Goal: Task Accomplishment & Management: Complete application form

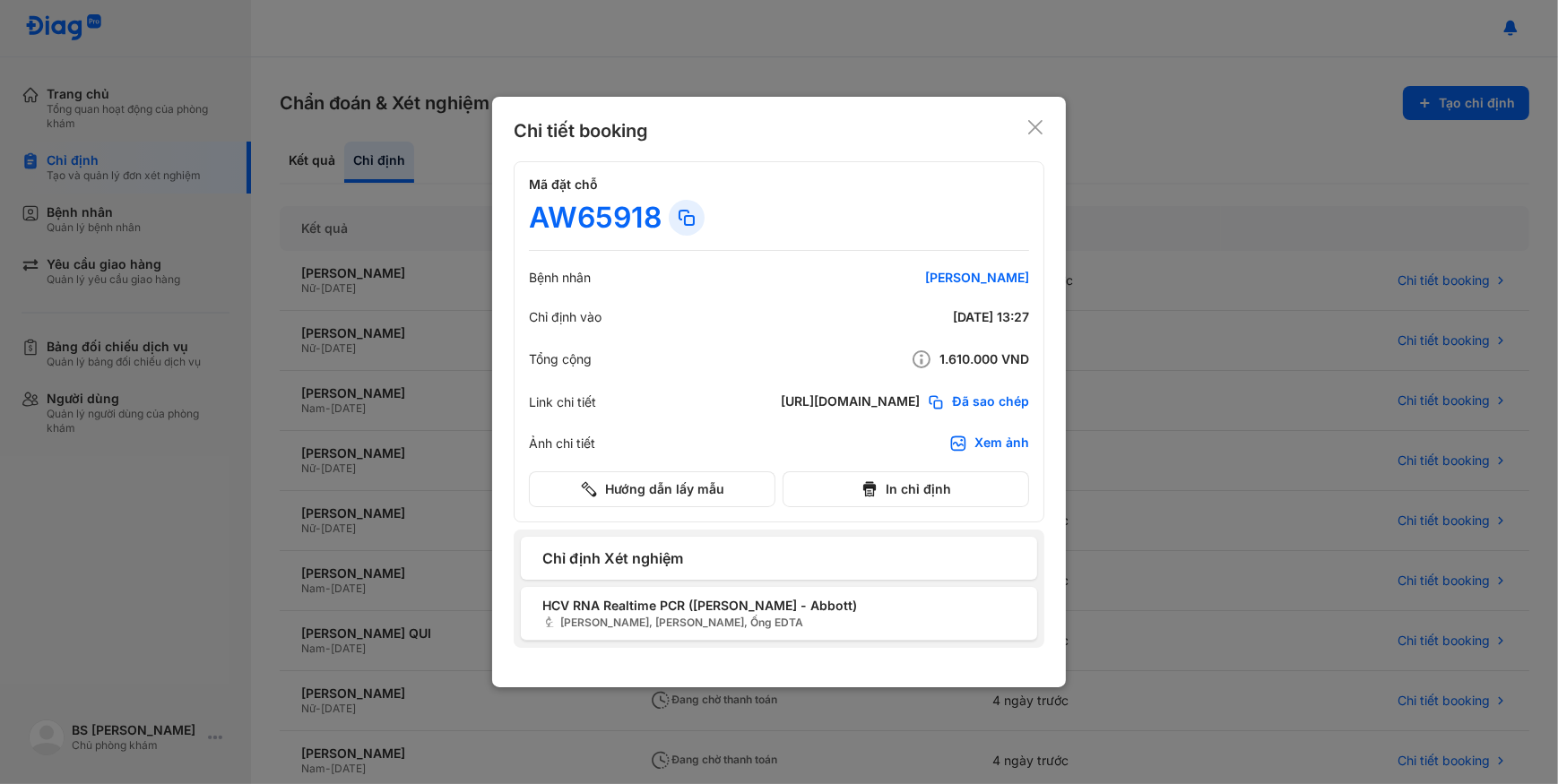
click at [1031, 131] on use at bounding box center [1035, 127] width 14 height 14
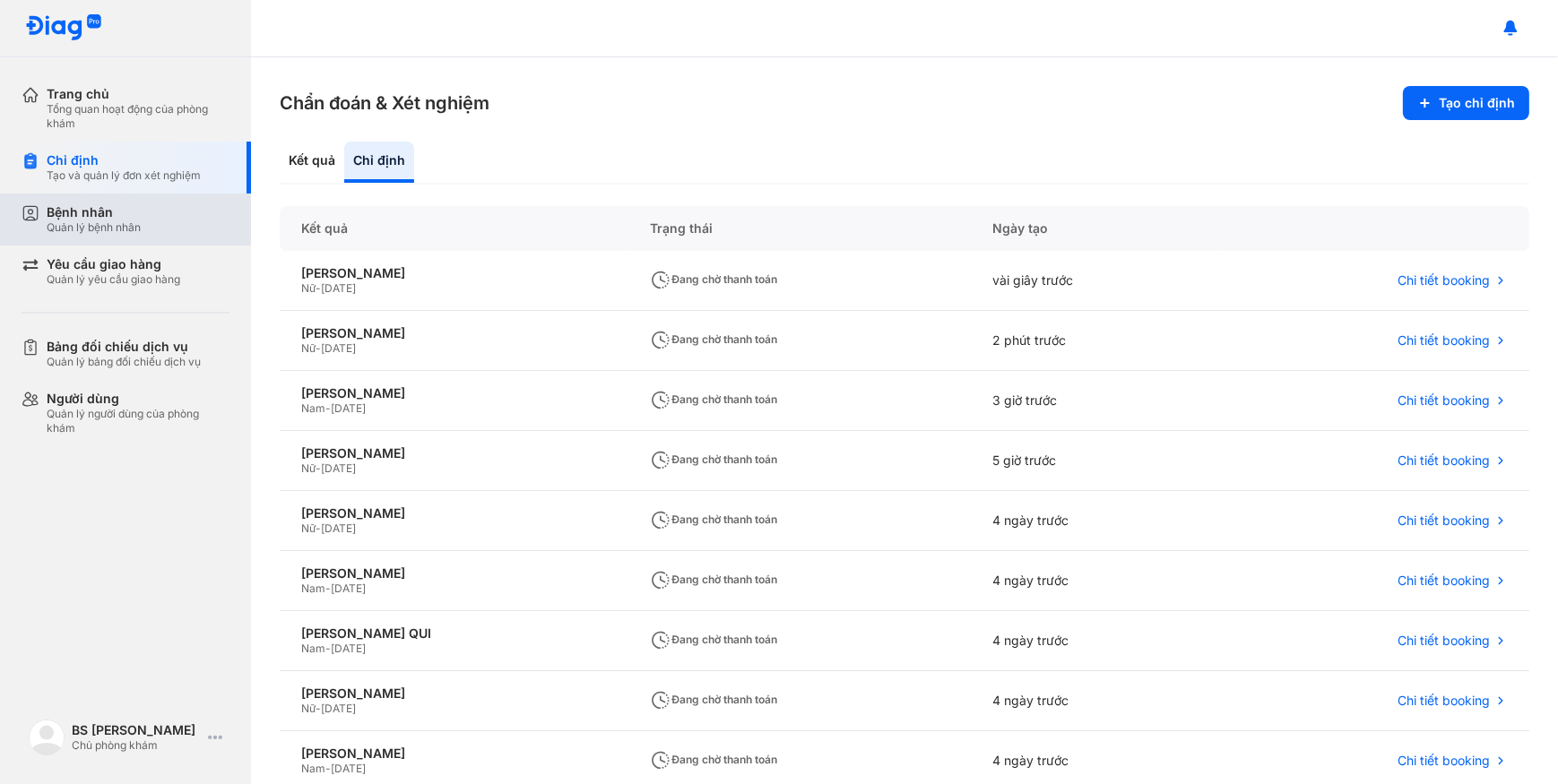
click at [206, 235] on div "Bệnh nhân Quản lý bệnh nhân" at bounding box center [137, 219] width 229 height 52
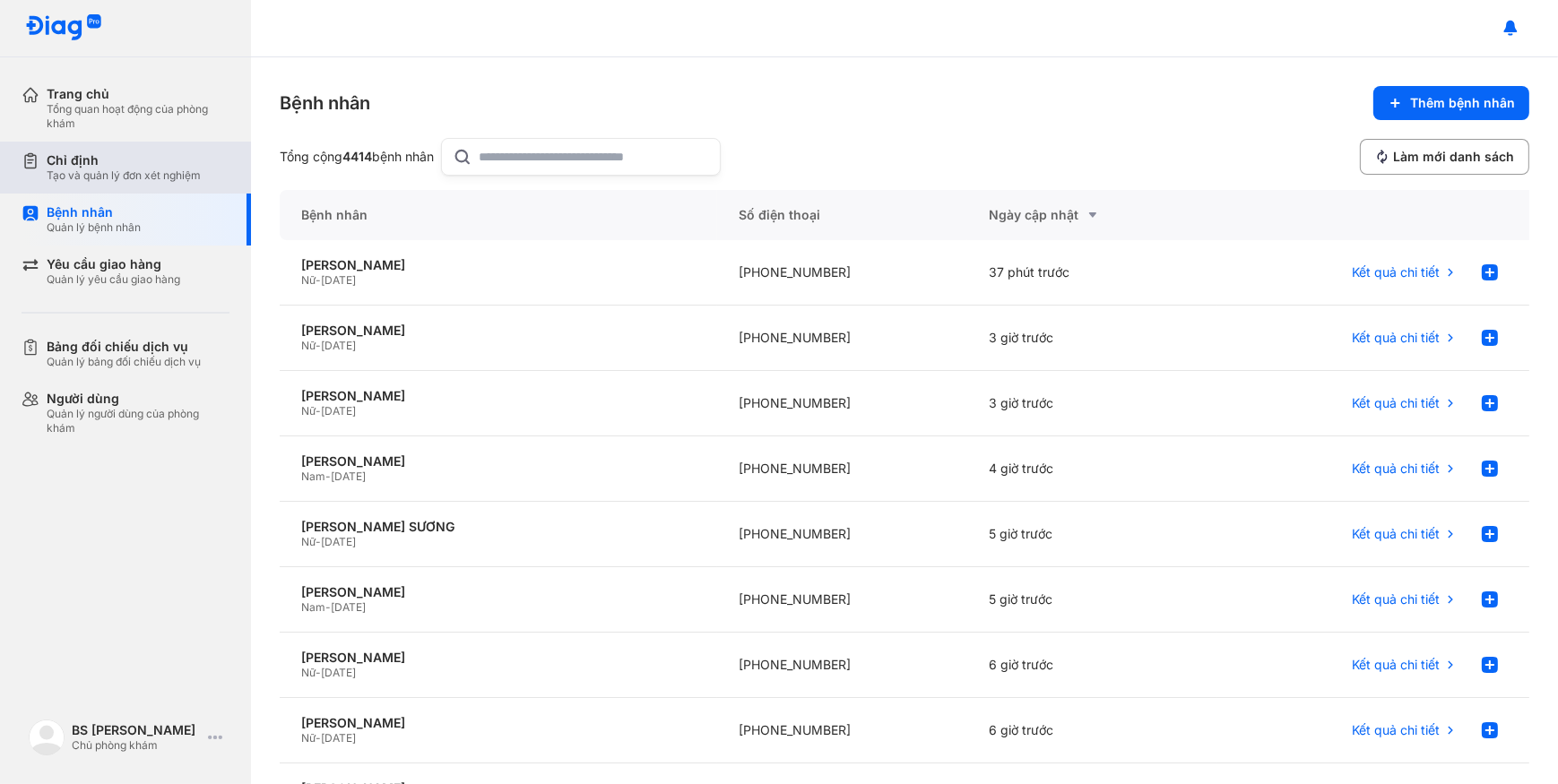
click at [135, 146] on div "Chỉ định Tạo và quản lý đơn xét nghiệm" at bounding box center [137, 167] width 229 height 52
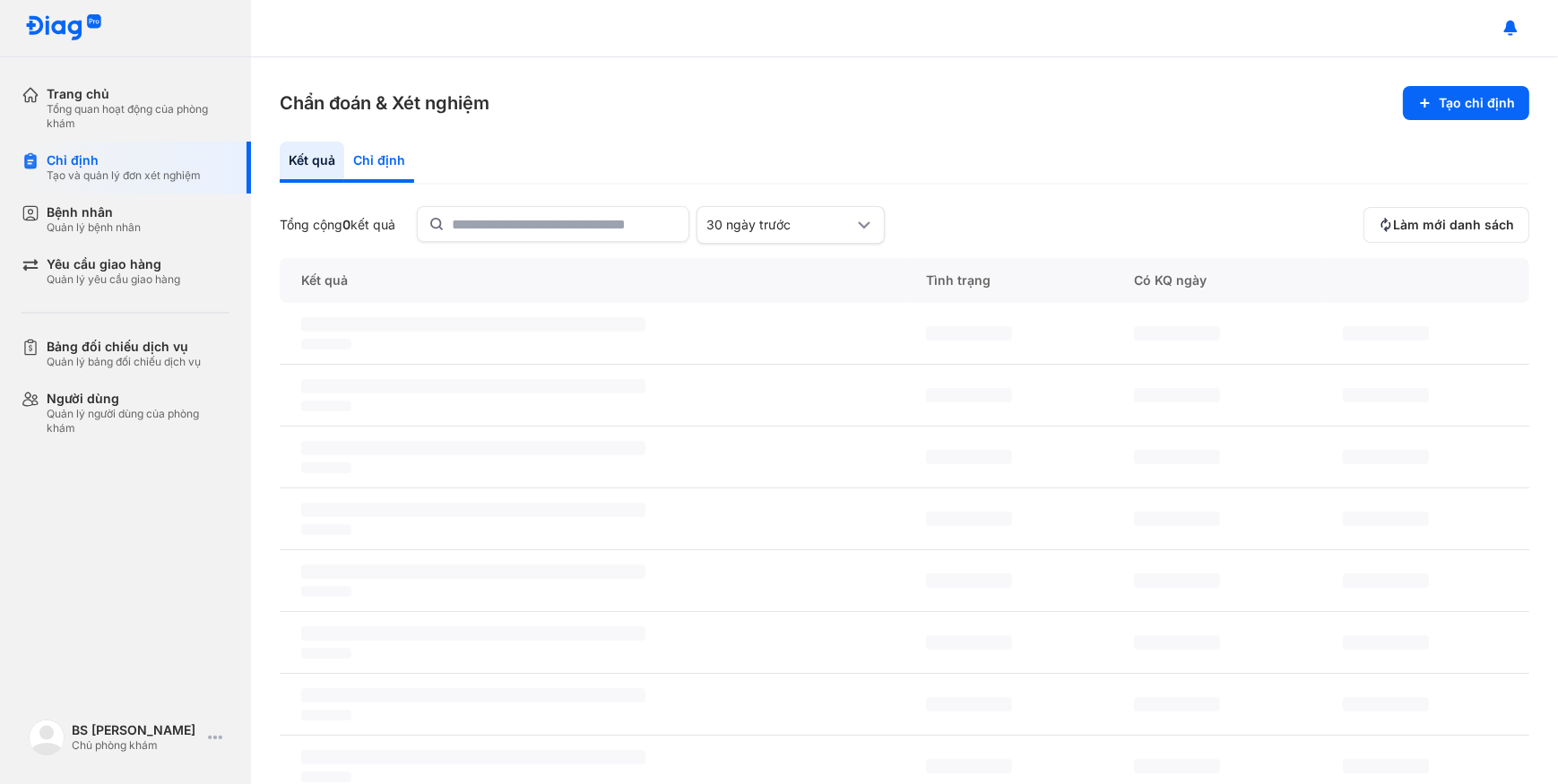
click at [377, 163] on div "Chỉ định" at bounding box center [379, 161] width 70 height 41
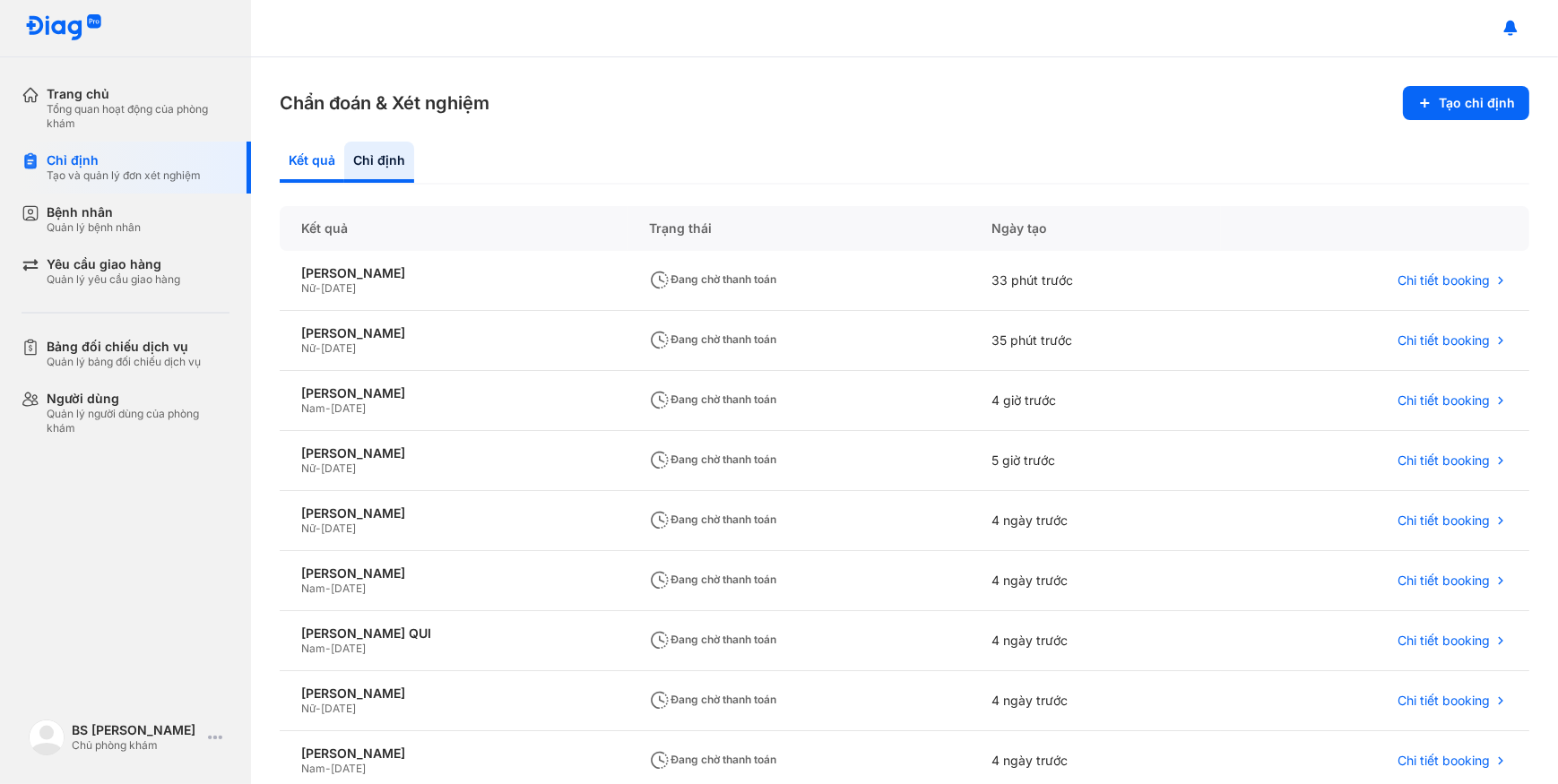
click at [313, 154] on div "Kết quả" at bounding box center [312, 161] width 65 height 41
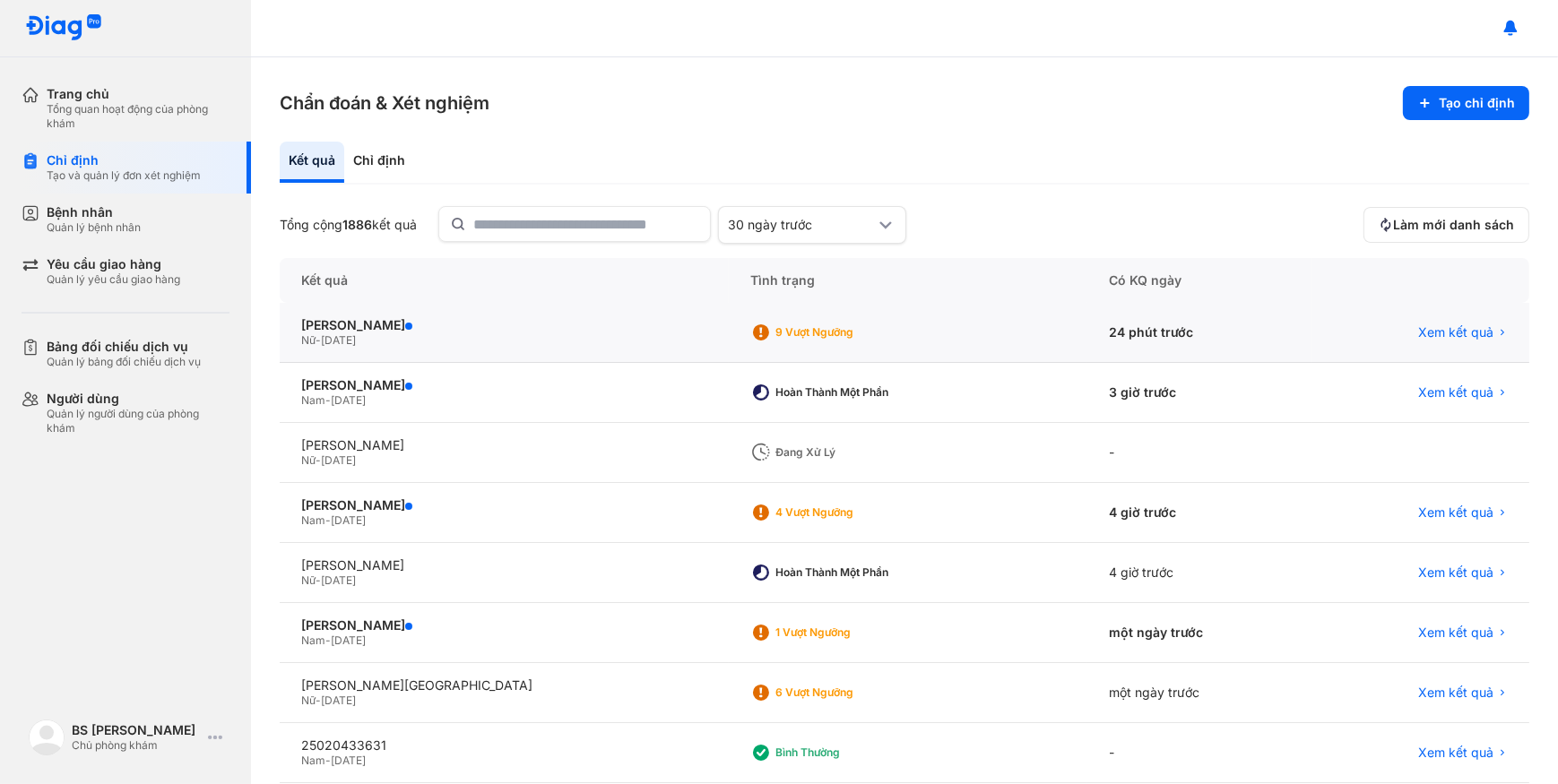
click at [514, 347] on div "Nữ - 24/05/2007" at bounding box center [503, 340] width 406 height 14
click at [564, 573] on div "Nữ - 04/10/1956" at bounding box center [503, 580] width 406 height 14
click at [565, 555] on div "LÊ THỊ TUYẾT ÁNH Nữ - 04/10/1956" at bounding box center [504, 573] width 449 height 60
click at [565, 557] on div "LÊ THỊ TUYẾT ÁNH" at bounding box center [503, 565] width 406 height 16
click at [565, 555] on div "LÊ THỊ TUYẾT ÁNH Nữ - 04/10/1956" at bounding box center [504, 573] width 449 height 60
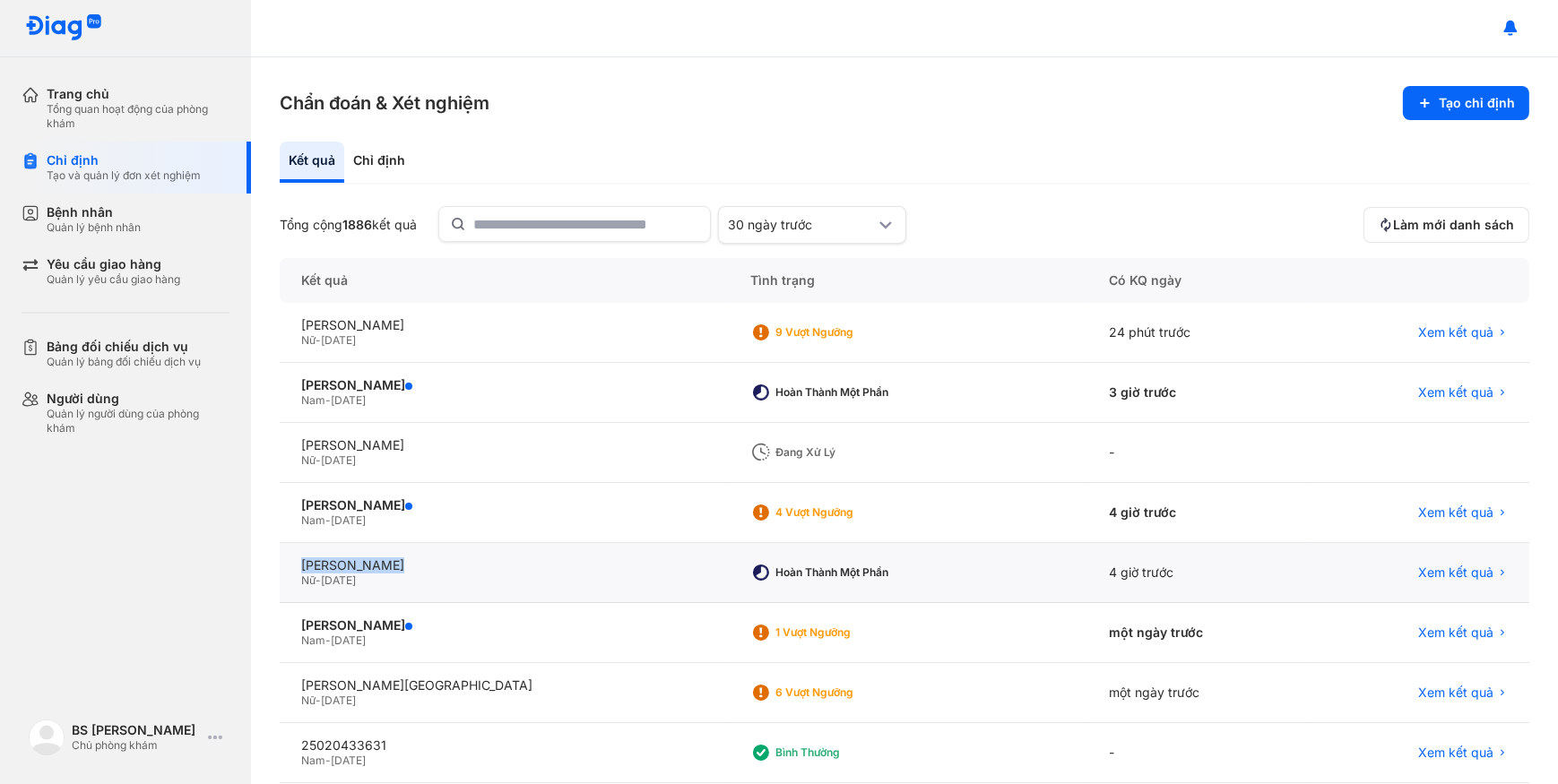
click at [565, 553] on div "LÊ THỊ TUYẾT ÁNH Nữ - 04/10/1956" at bounding box center [504, 573] width 449 height 60
click at [595, 562] on div "LÊ THỊ TUYẾT ÁNH Nữ - 04/10/1956" at bounding box center [504, 573] width 449 height 60
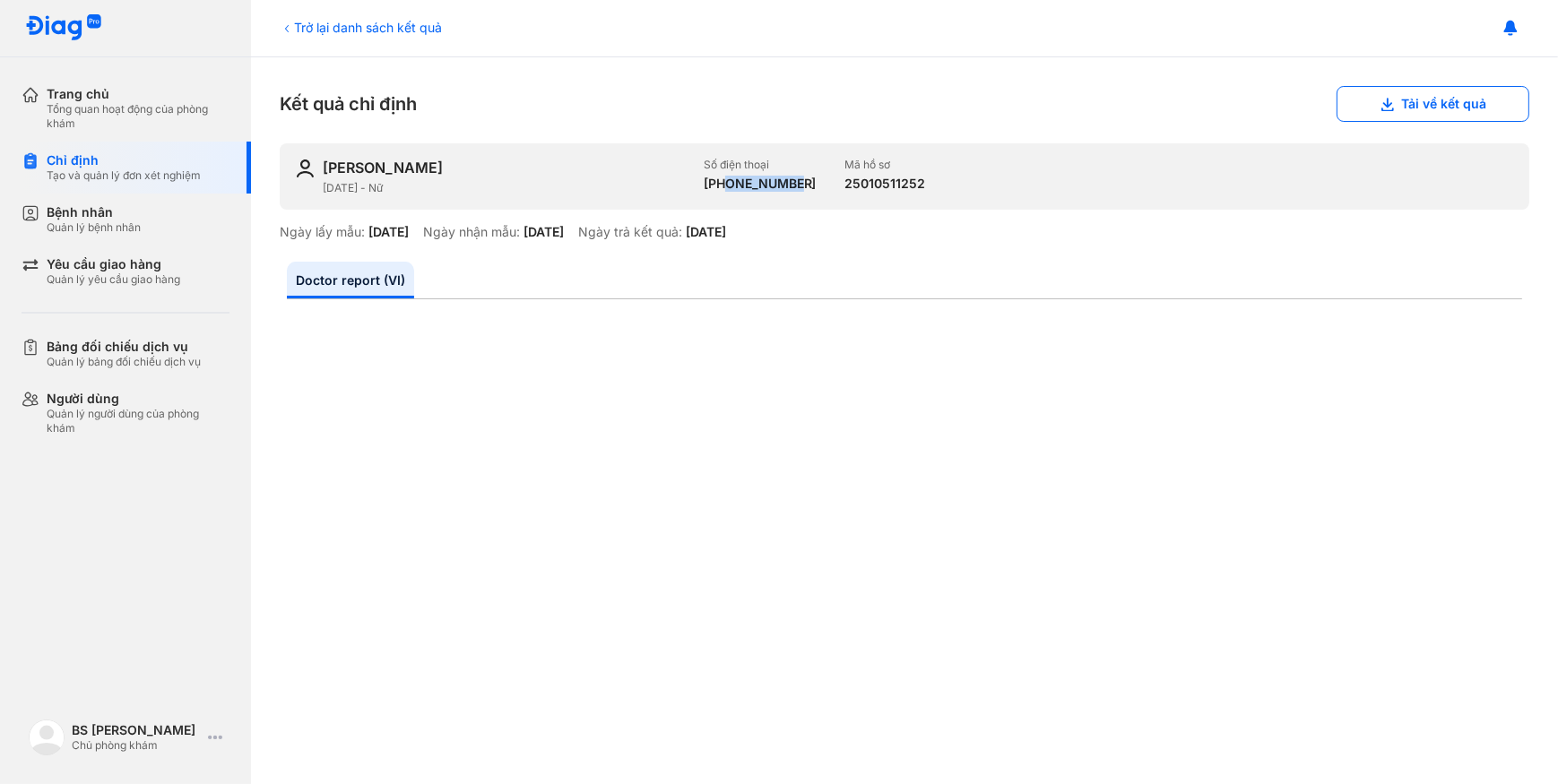
drag, startPoint x: 722, startPoint y: 182, endPoint x: 808, endPoint y: 183, distance: 86.0
click at [808, 183] on div "[PERSON_NAME] ÁNH [DATE] - Nữ Số điện thoại [PHONE_NUMBER] Mã hồ sơ 25010511252" at bounding box center [904, 176] width 1249 height 67
drag, startPoint x: 808, startPoint y: 183, endPoint x: 785, endPoint y: 183, distance: 23.0
copy div "909040984"
drag, startPoint x: 217, startPoint y: 213, endPoint x: 225, endPoint y: 206, distance: 10.6
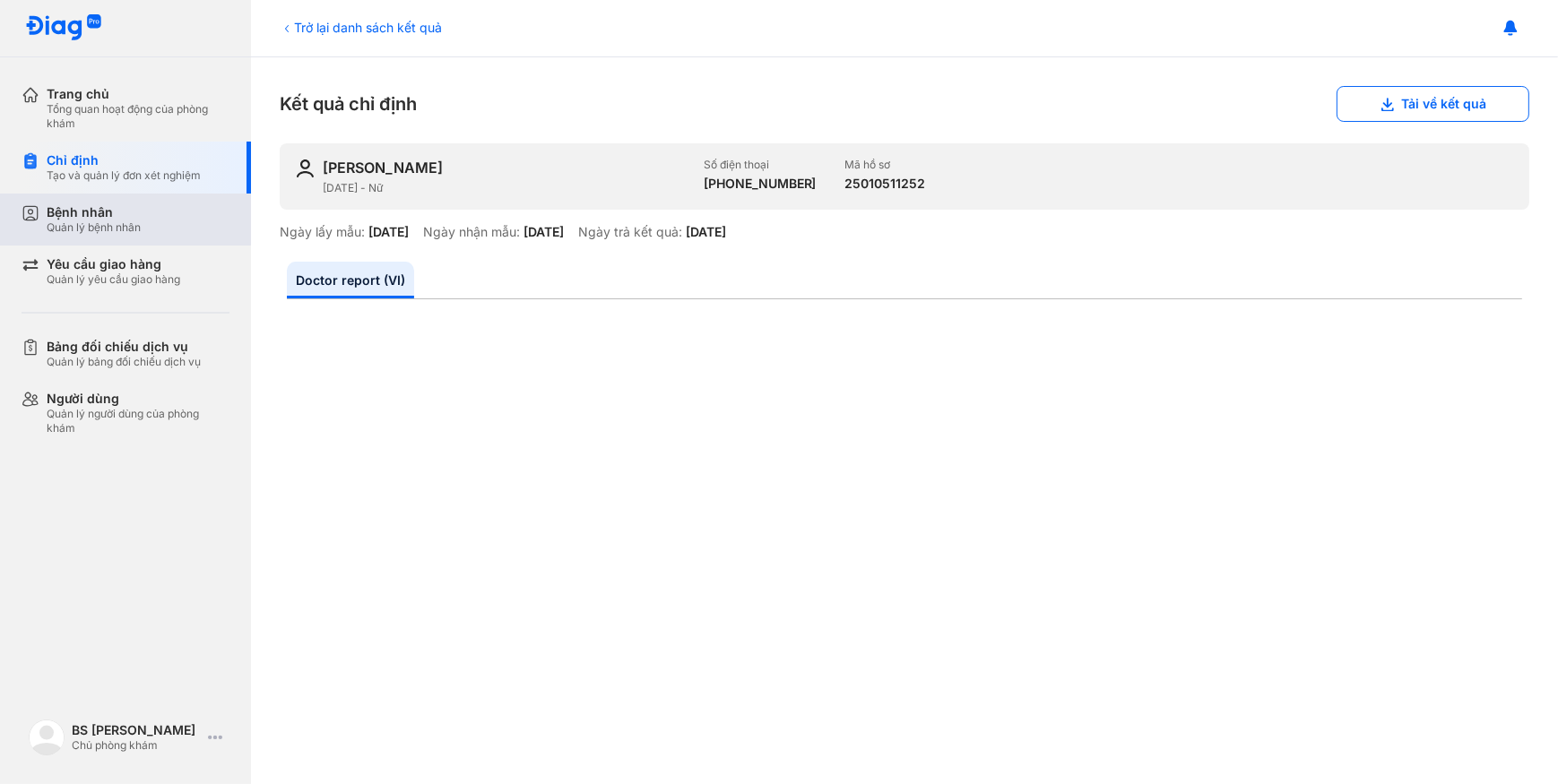
click at [217, 213] on div "Bệnh nhân Quản lý bệnh nhân" at bounding box center [138, 219] width 182 height 31
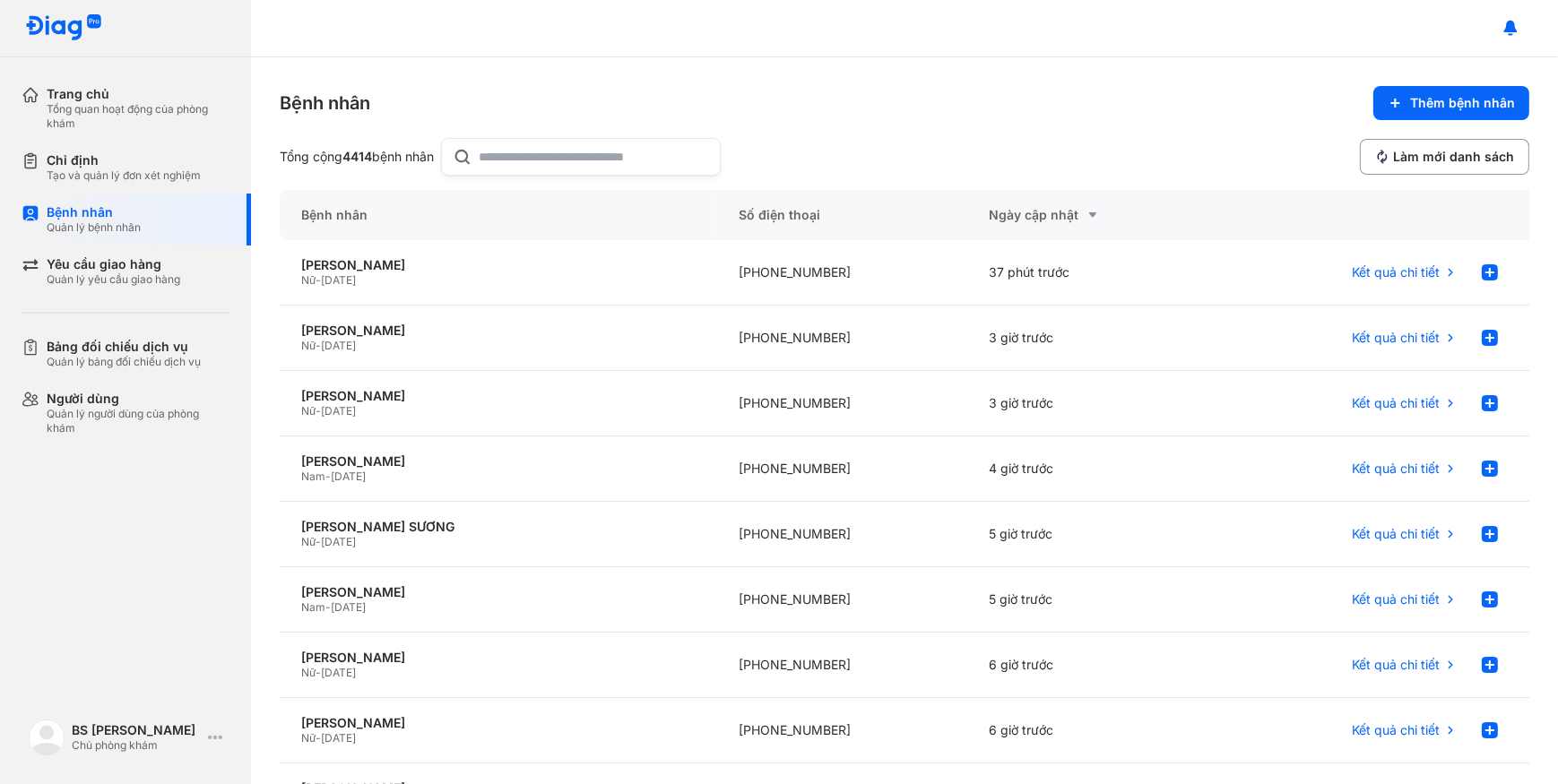
click at [553, 152] on input "text" at bounding box center [594, 156] width 229 height 36
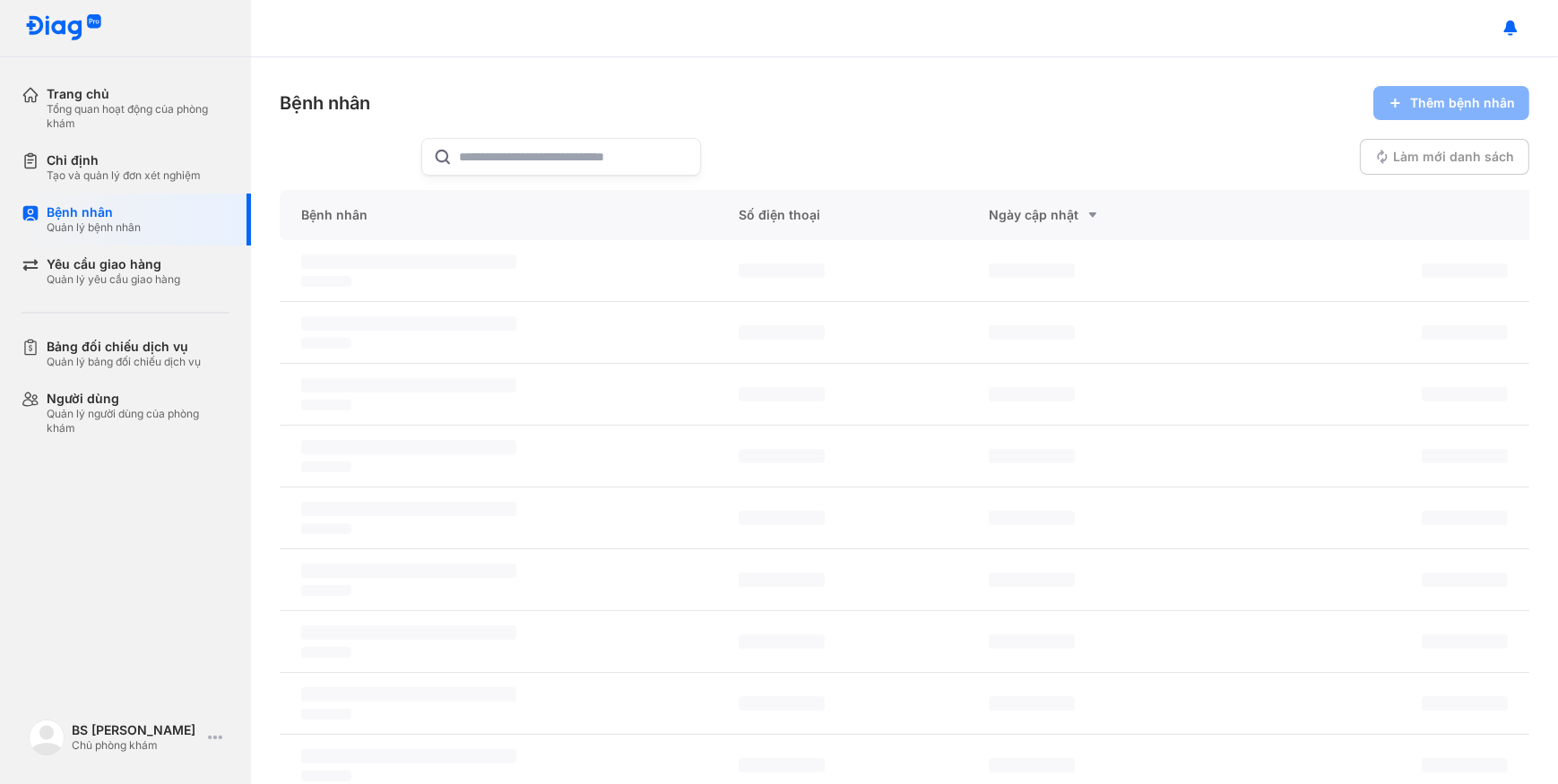
click at [576, 161] on input "text" at bounding box center [574, 156] width 229 height 36
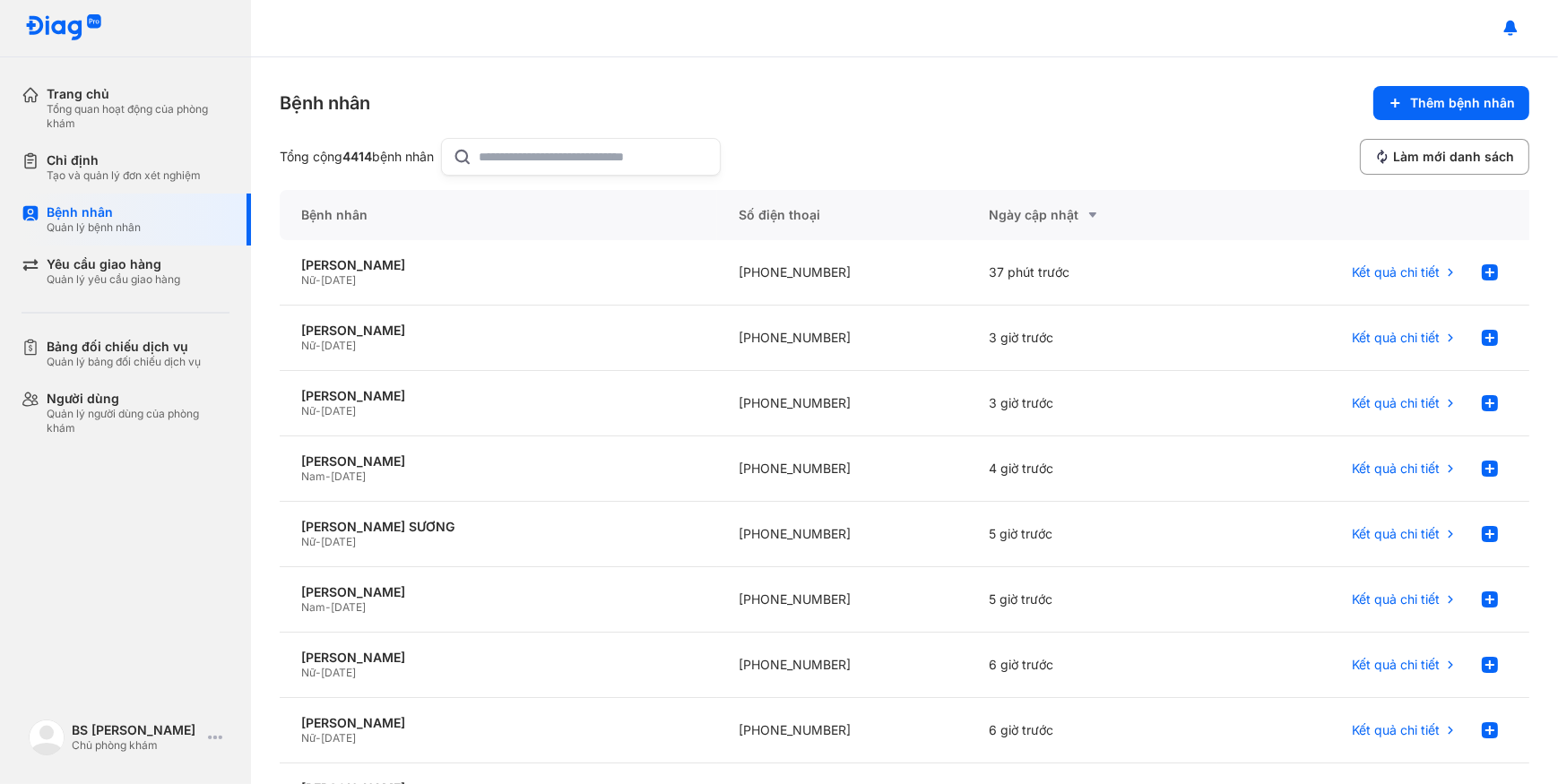
paste input "*********"
type input "*********"
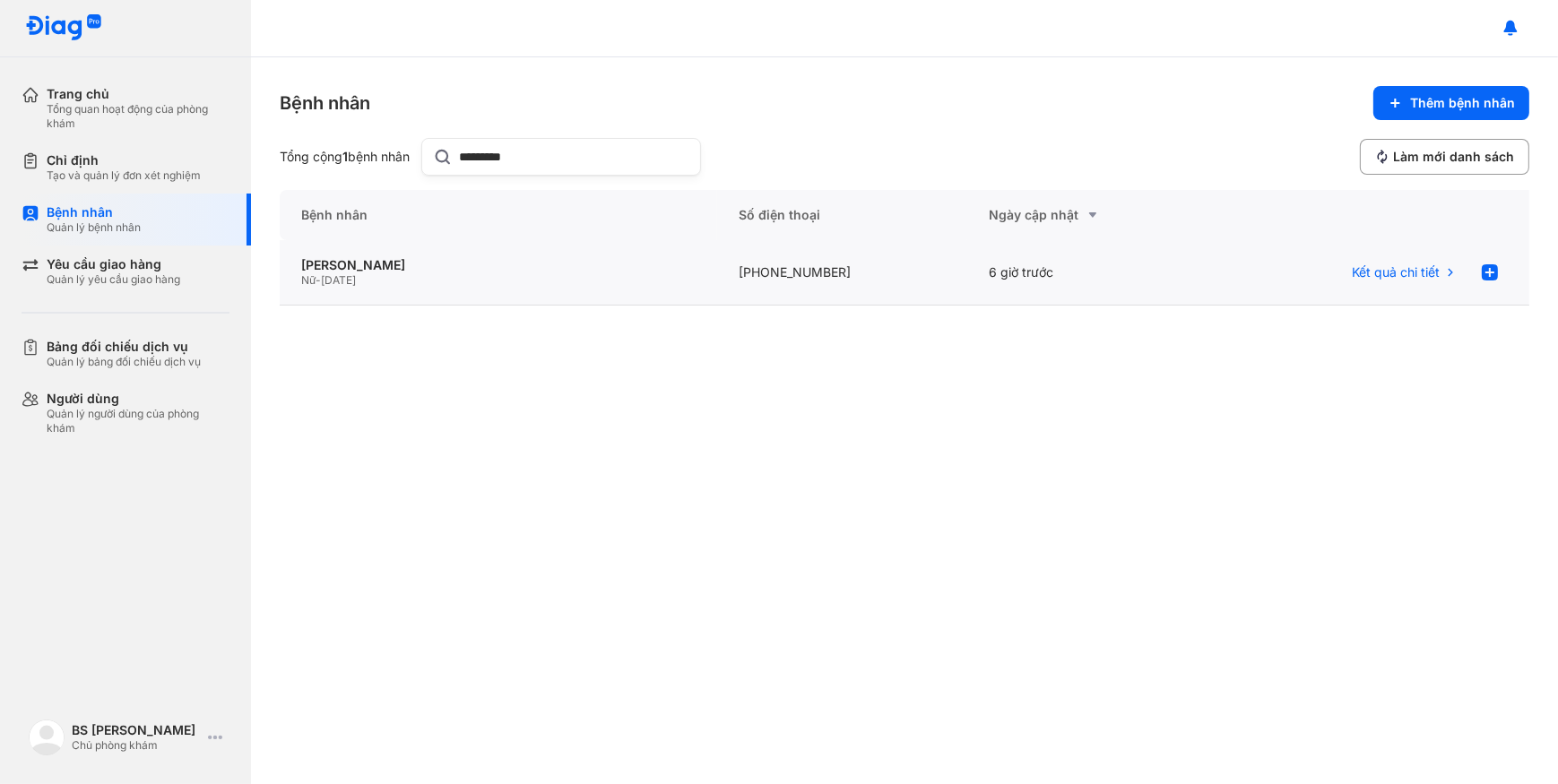
click at [907, 273] on div "[PHONE_NUMBER]" at bounding box center [841, 273] width 250 height 66
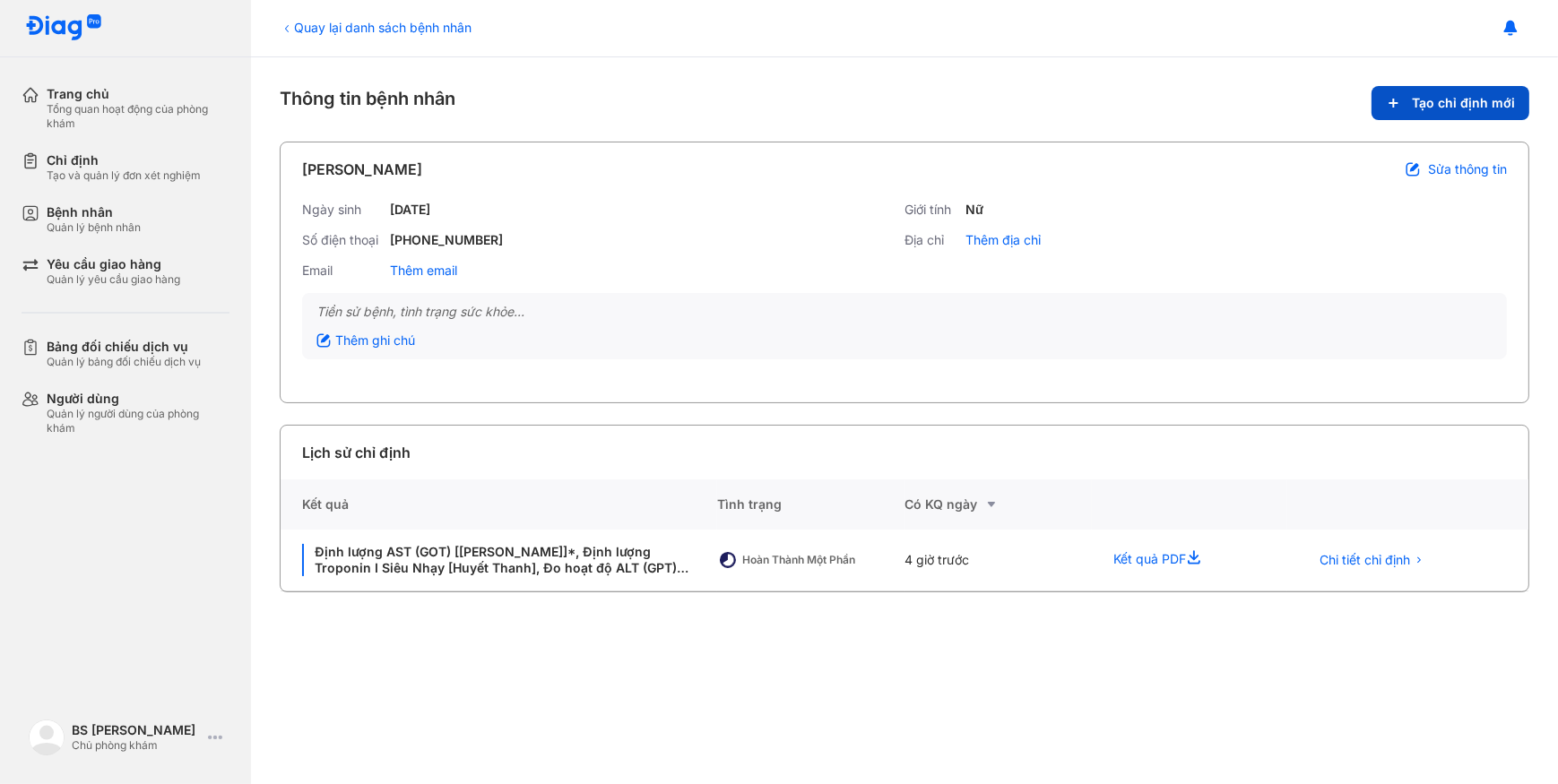
click at [1429, 100] on span "Tạo chỉ định mới" at bounding box center [1462, 103] width 103 height 16
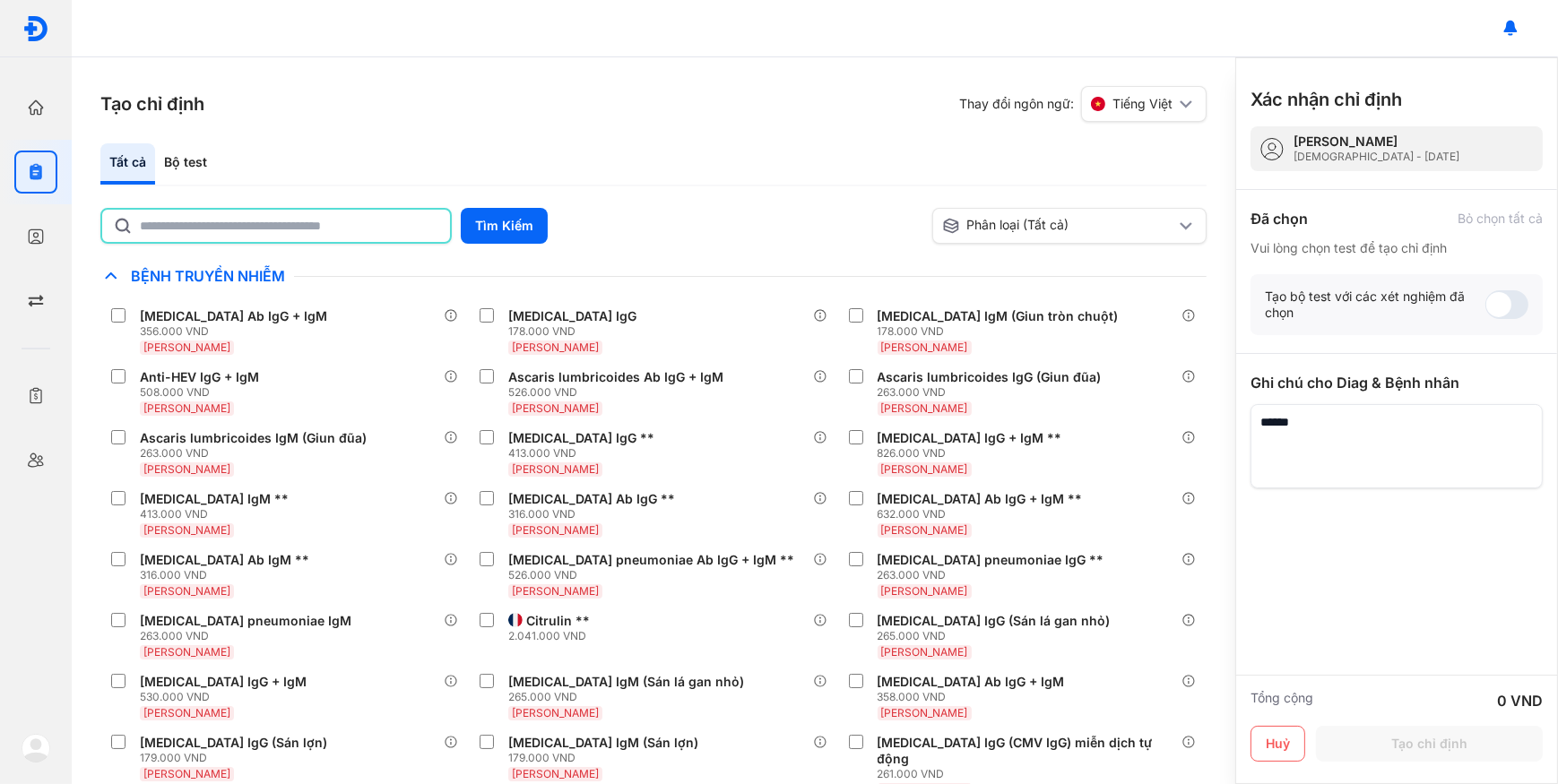
click at [210, 221] on input "text" at bounding box center [289, 225] width 299 height 32
type input "********"
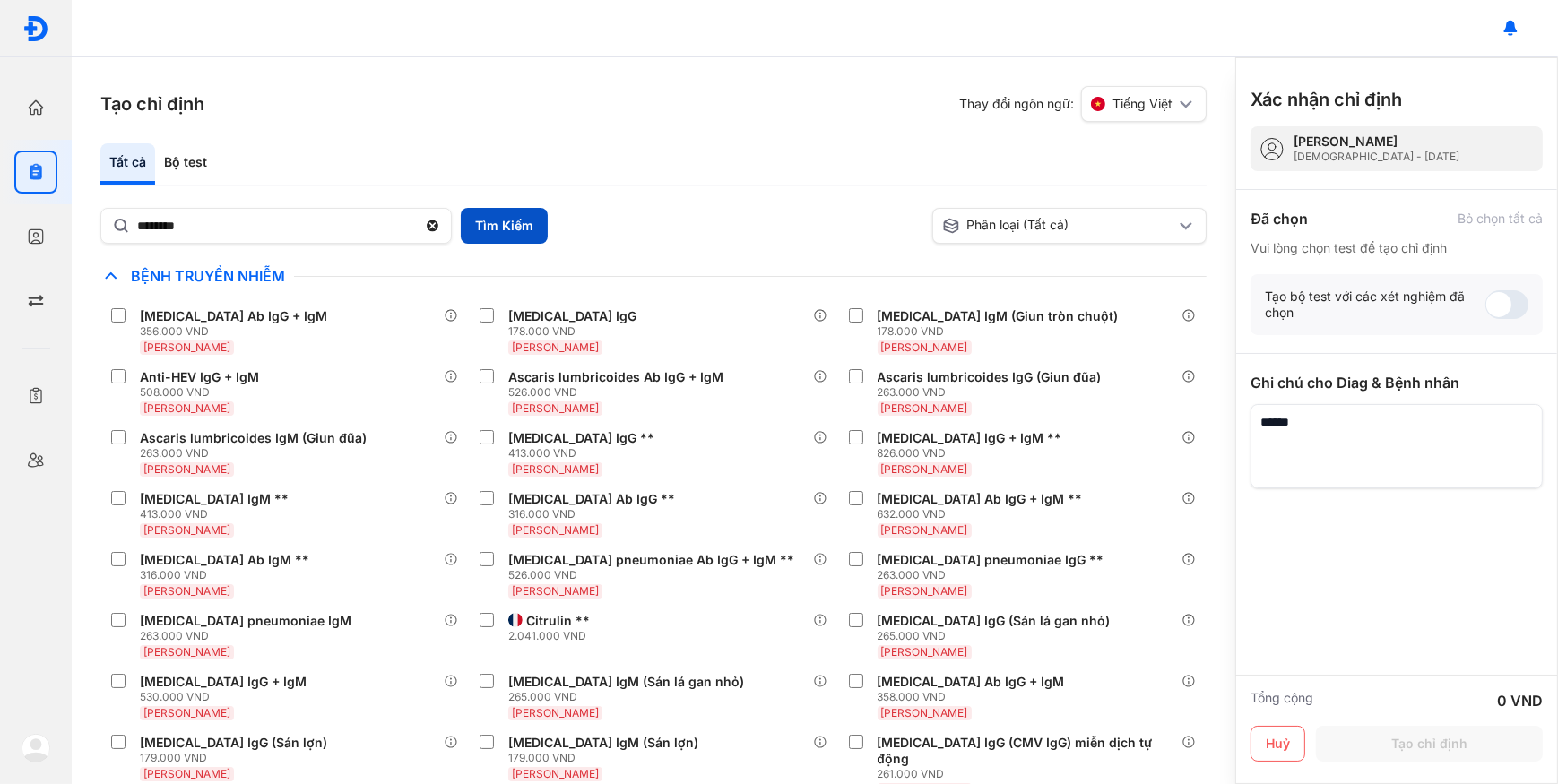
click at [538, 233] on button "Tìm Kiếm" at bounding box center [503, 226] width 87 height 36
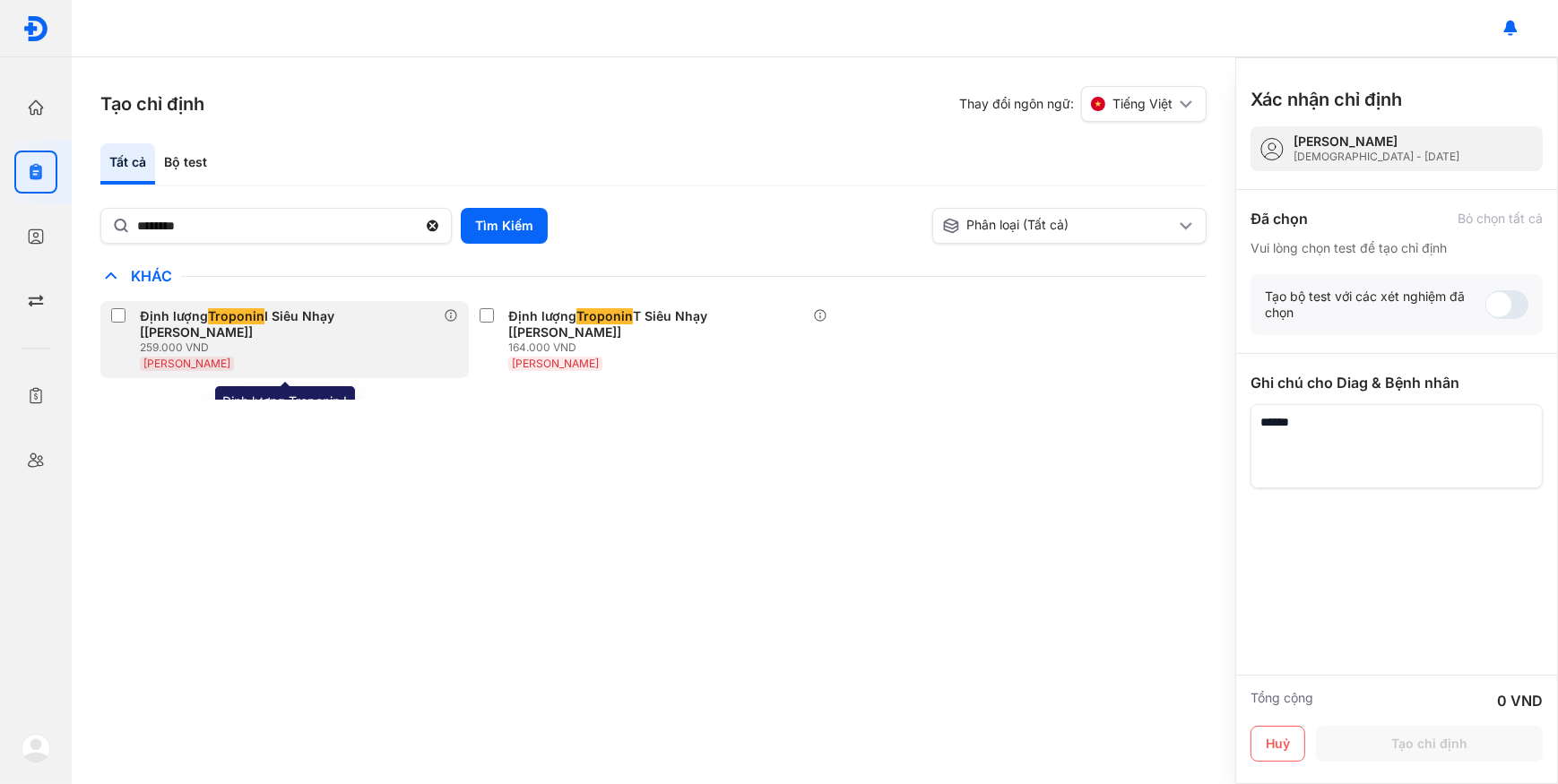
click at [306, 355] on div "[PERSON_NAME]" at bounding box center [291, 363] width 304 height 16
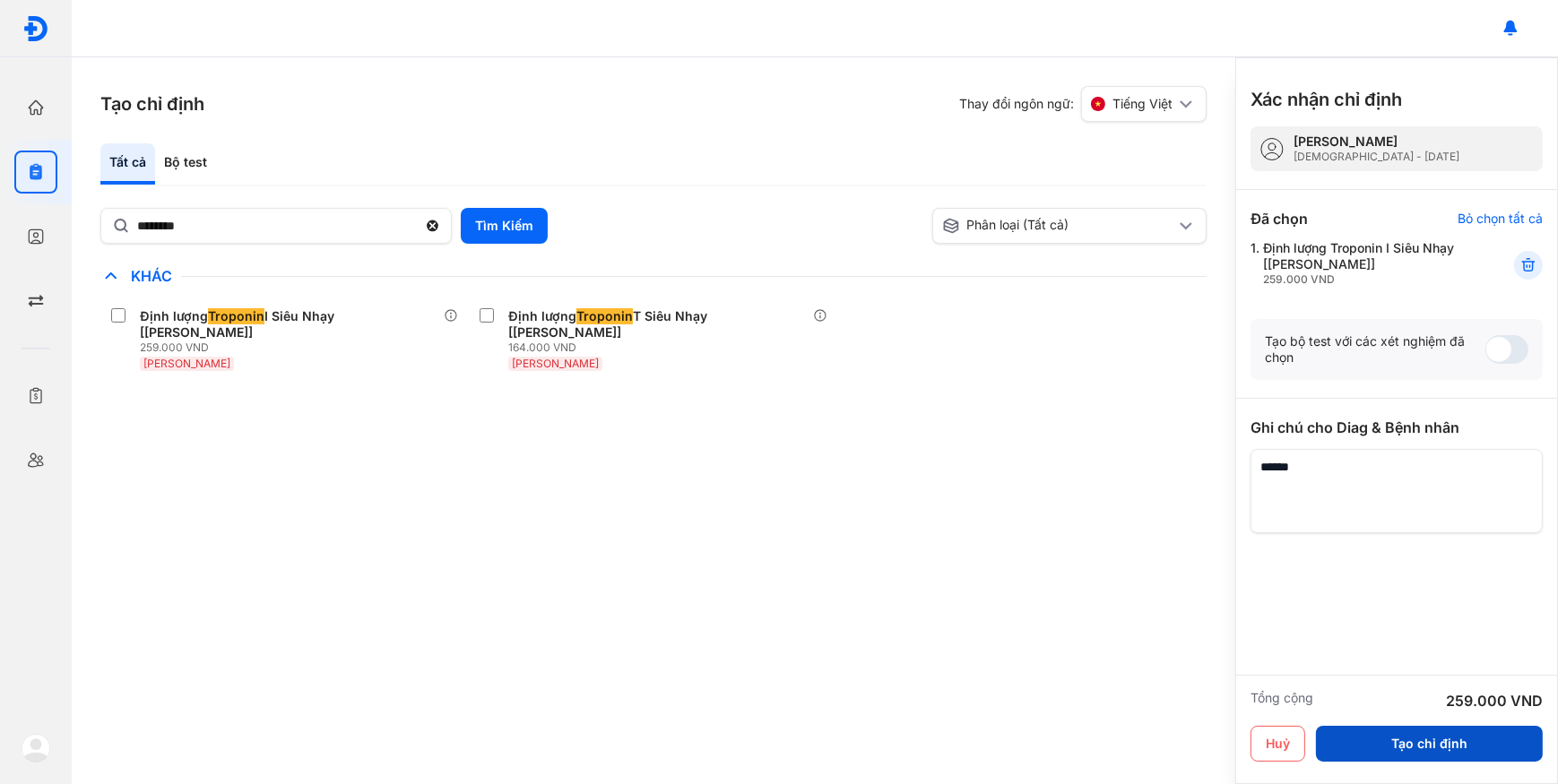
click at [1392, 752] on button "Tạo chỉ định" at bounding box center [1428, 743] width 226 height 36
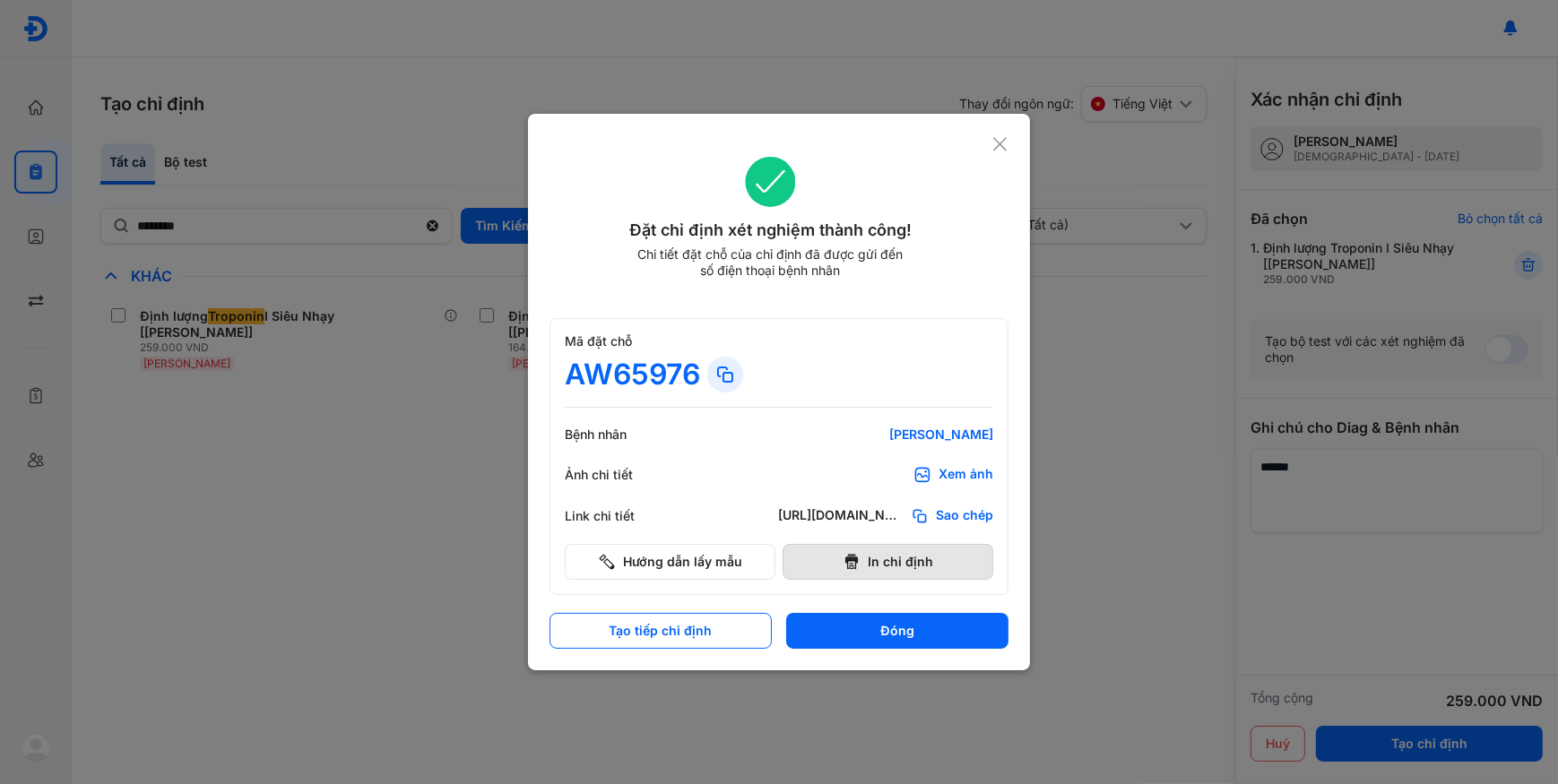
click at [895, 566] on button "In chỉ định" at bounding box center [887, 562] width 210 height 36
click at [989, 146] on div "Đặt chỉ định xét nghiệm thành công! Chi tiết đặt chỗ của chỉ định đã được gửi đ…" at bounding box center [779, 228] width 459 height 186
click at [991, 146] on icon at bounding box center [999, 144] width 17 height 18
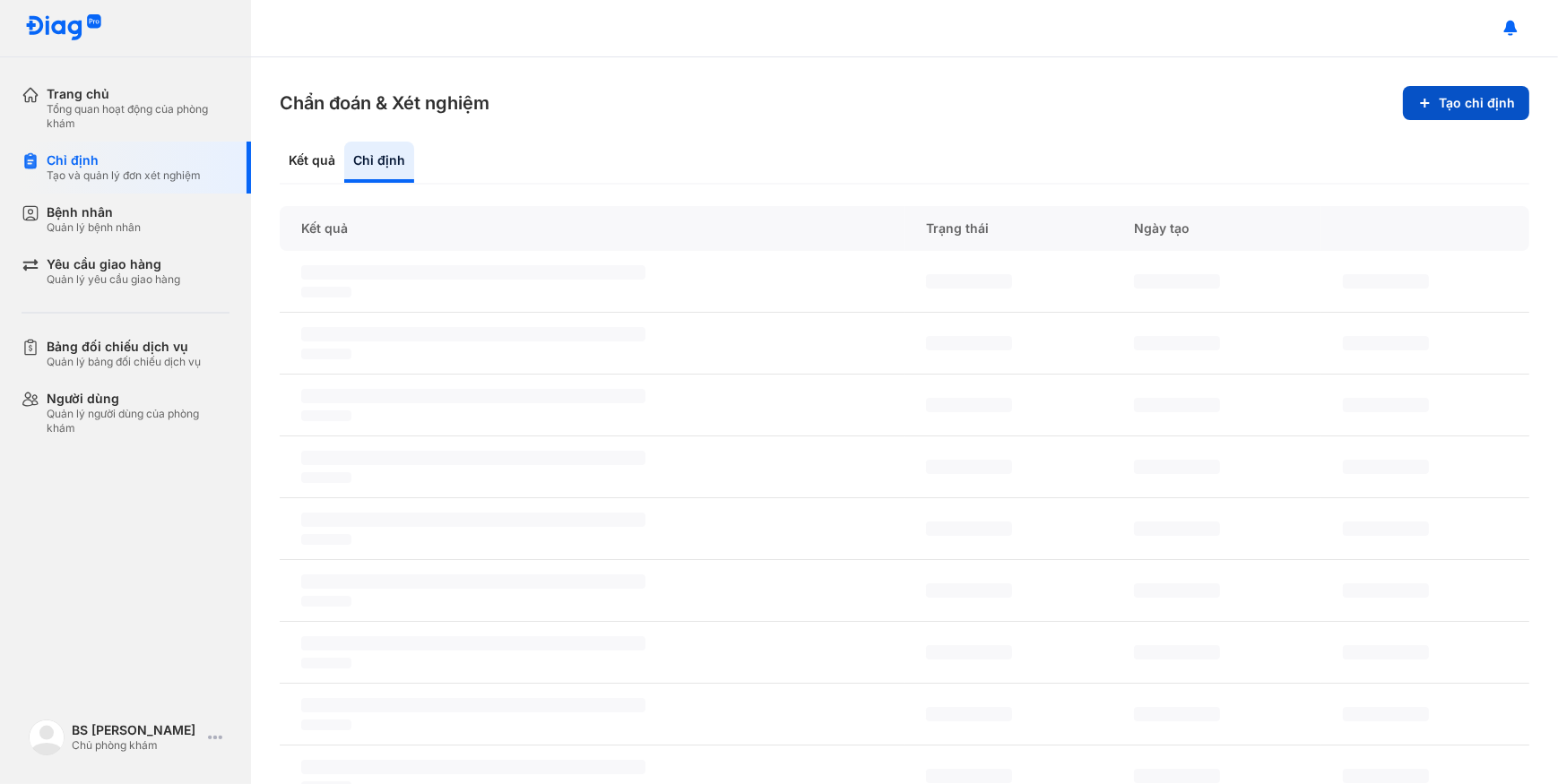
click at [1448, 103] on button "Tạo chỉ định" at bounding box center [1465, 103] width 127 height 34
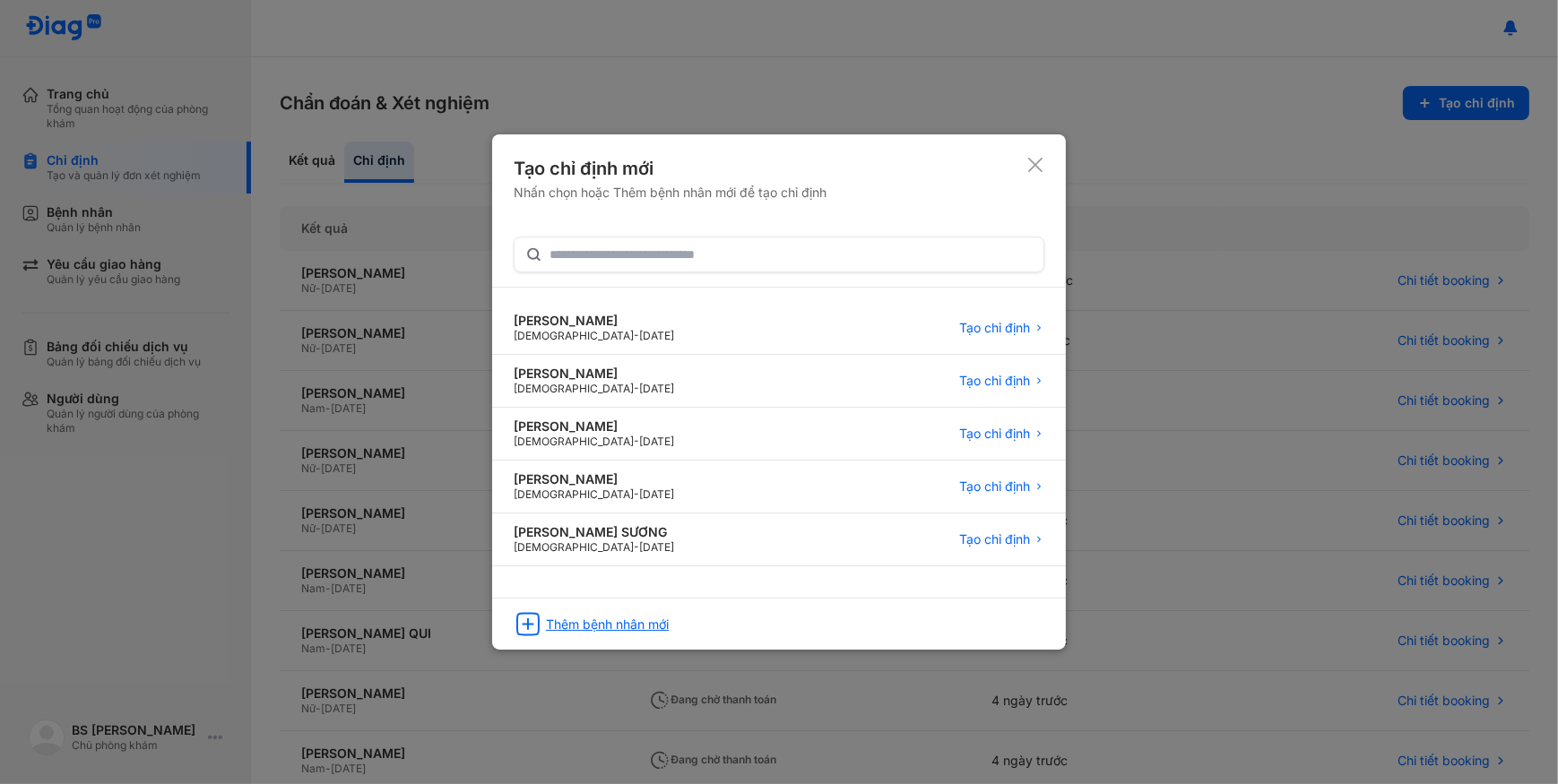
drag, startPoint x: 582, startPoint y: 618, endPoint x: 591, endPoint y: 615, distance: 9.5
click at [591, 617] on div "Thêm bệnh nhân mới" at bounding box center [607, 625] width 123 height 16
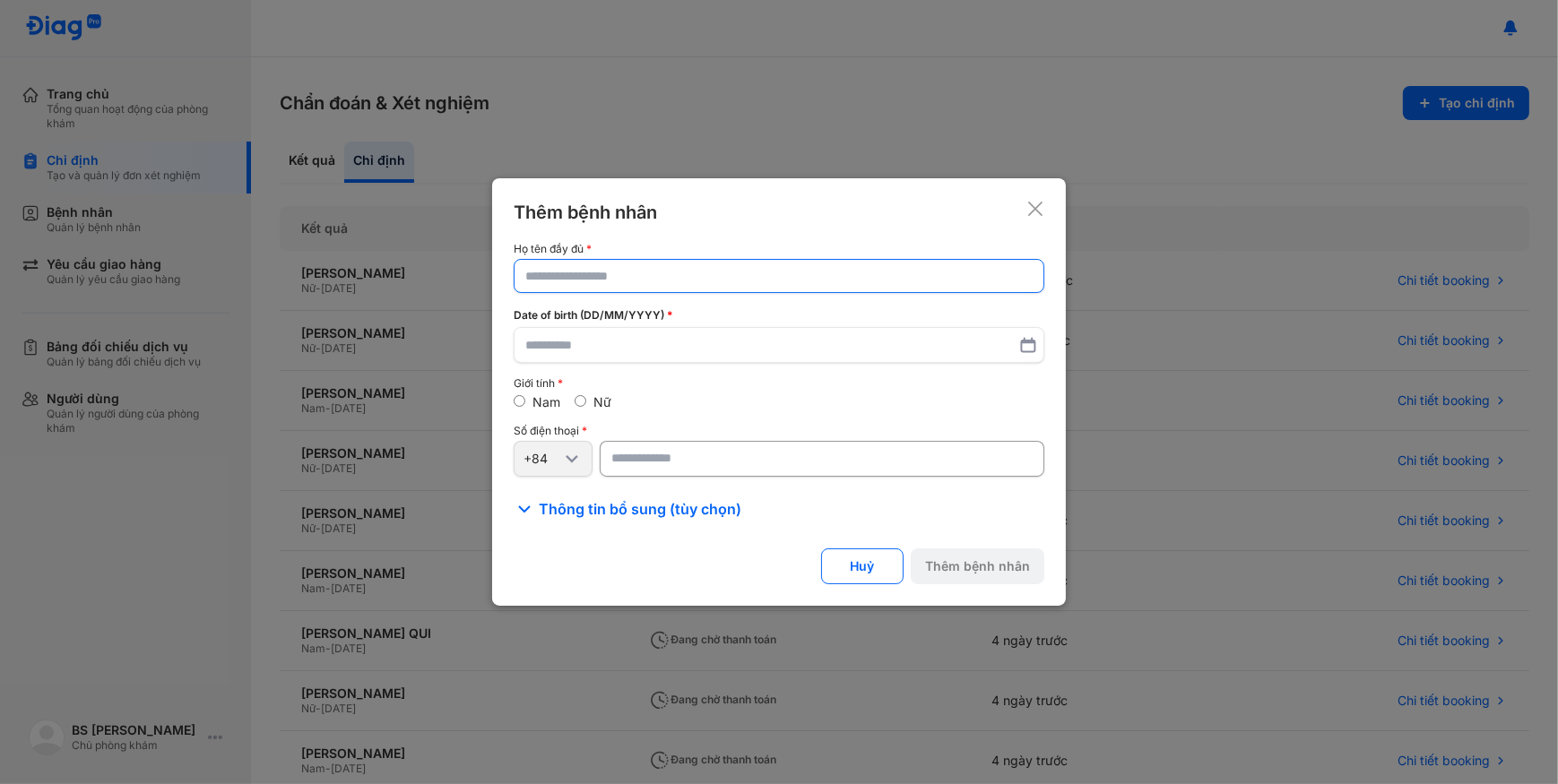
click at [681, 280] on input "text" at bounding box center [779, 276] width 507 height 32
paste input "**********"
type input "**********"
click at [690, 352] on input "text" at bounding box center [779, 347] width 507 height 32
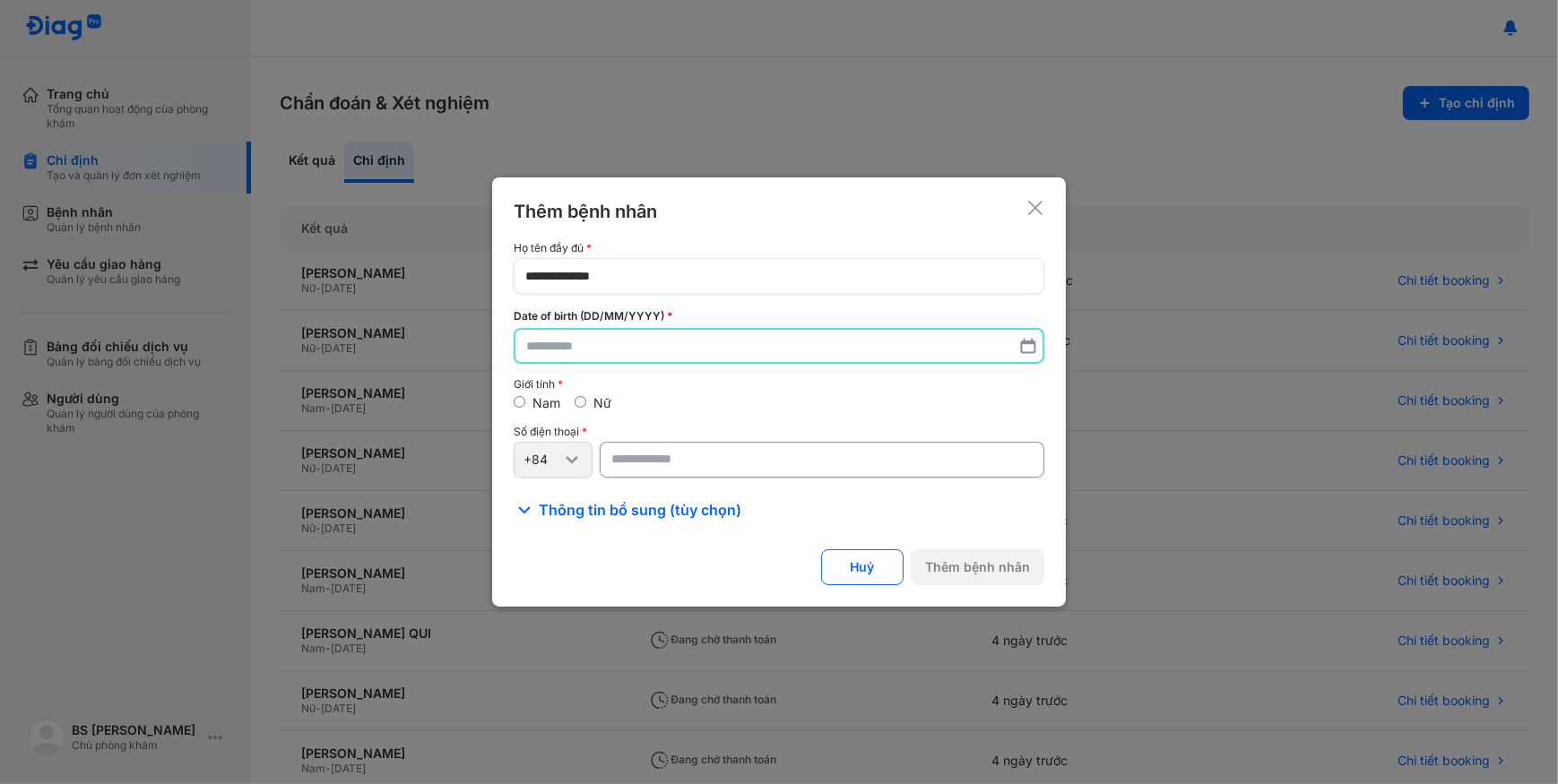
paste input "**********"
type input "**********"
click at [826, 456] on input "number" at bounding box center [821, 459] width 445 height 36
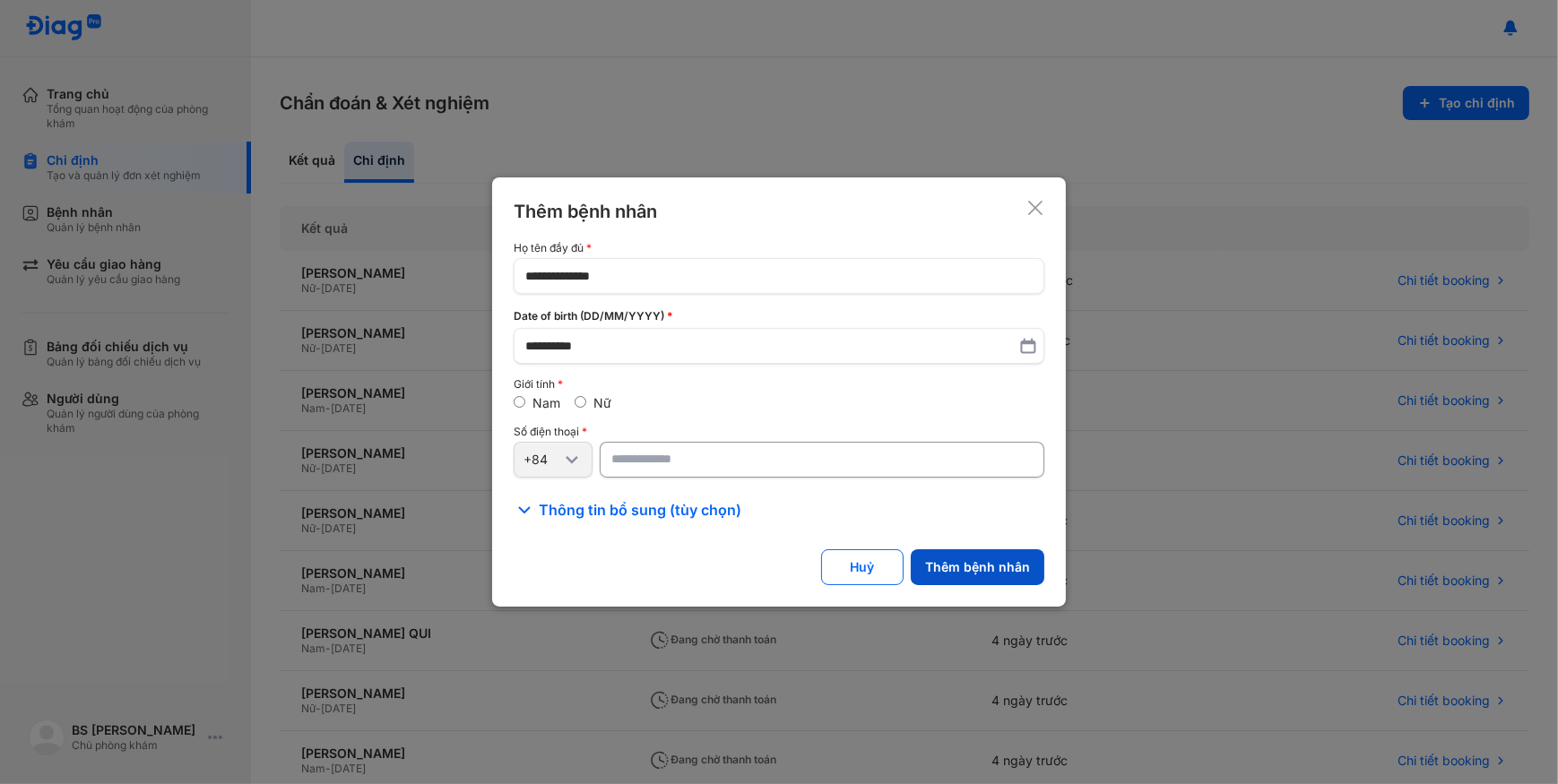
click at [999, 580] on button "Thêm bệnh nhân" at bounding box center [977, 567] width 134 height 36
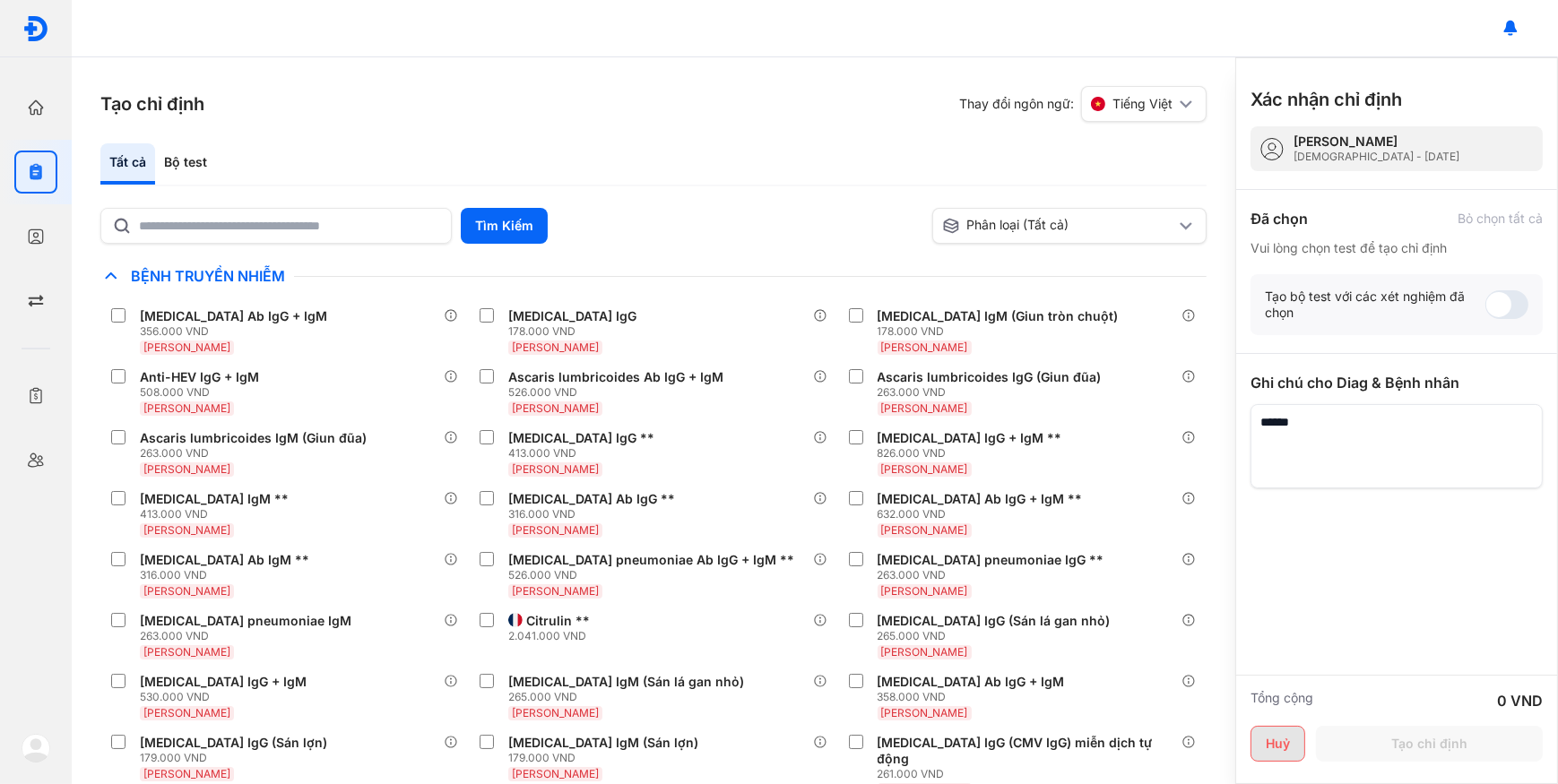
click at [1270, 750] on button "Huỷ" at bounding box center [1277, 743] width 55 height 36
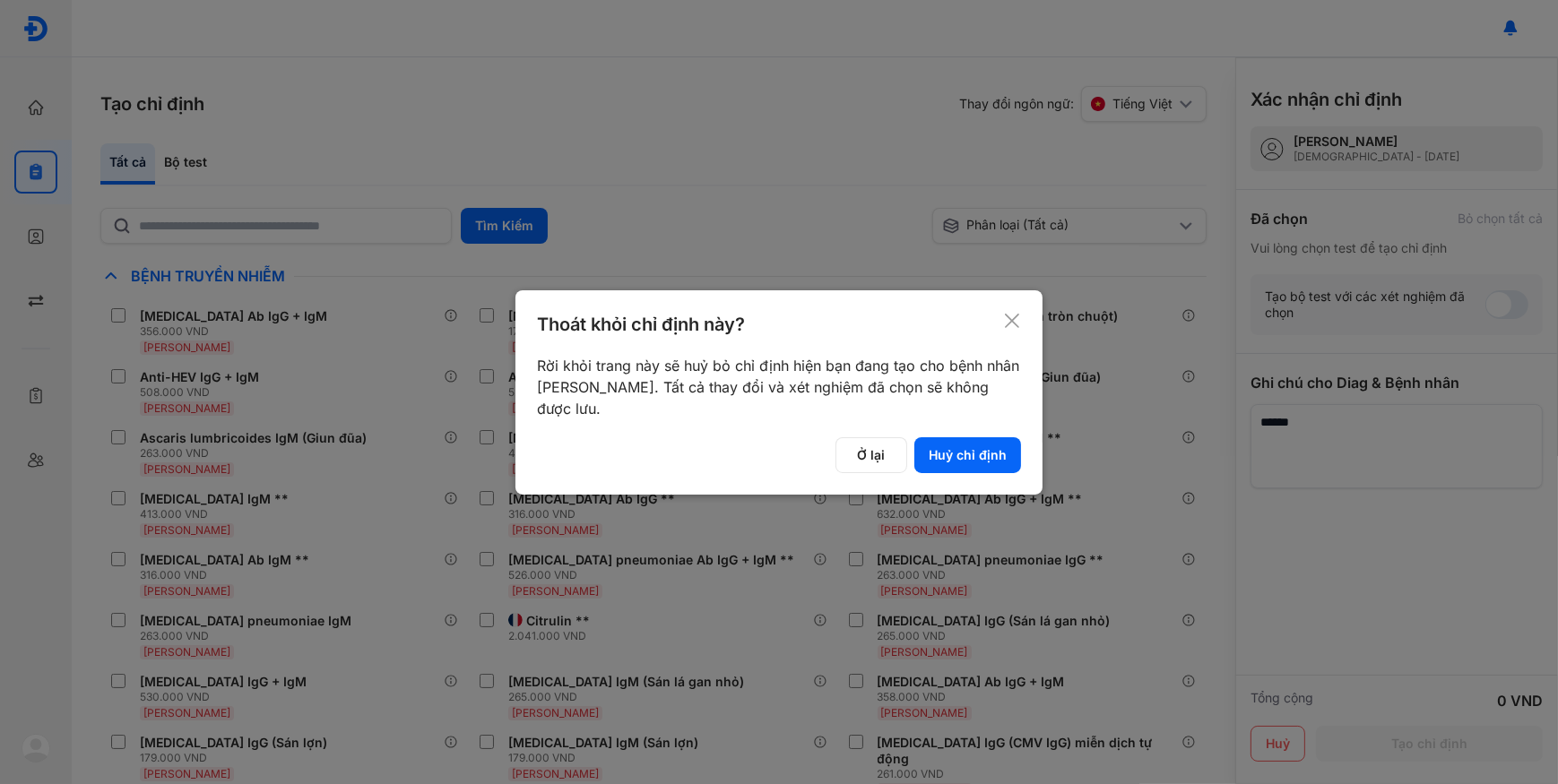
click at [1022, 319] on div "Thoát khỏi chỉ định này? Rời khỏi trang này sẽ huỷ bỏ chỉ định hiện bạn đang tạ…" at bounding box center [779, 392] width 527 height 204
click at [1006, 318] on icon at bounding box center [1012, 321] width 18 height 18
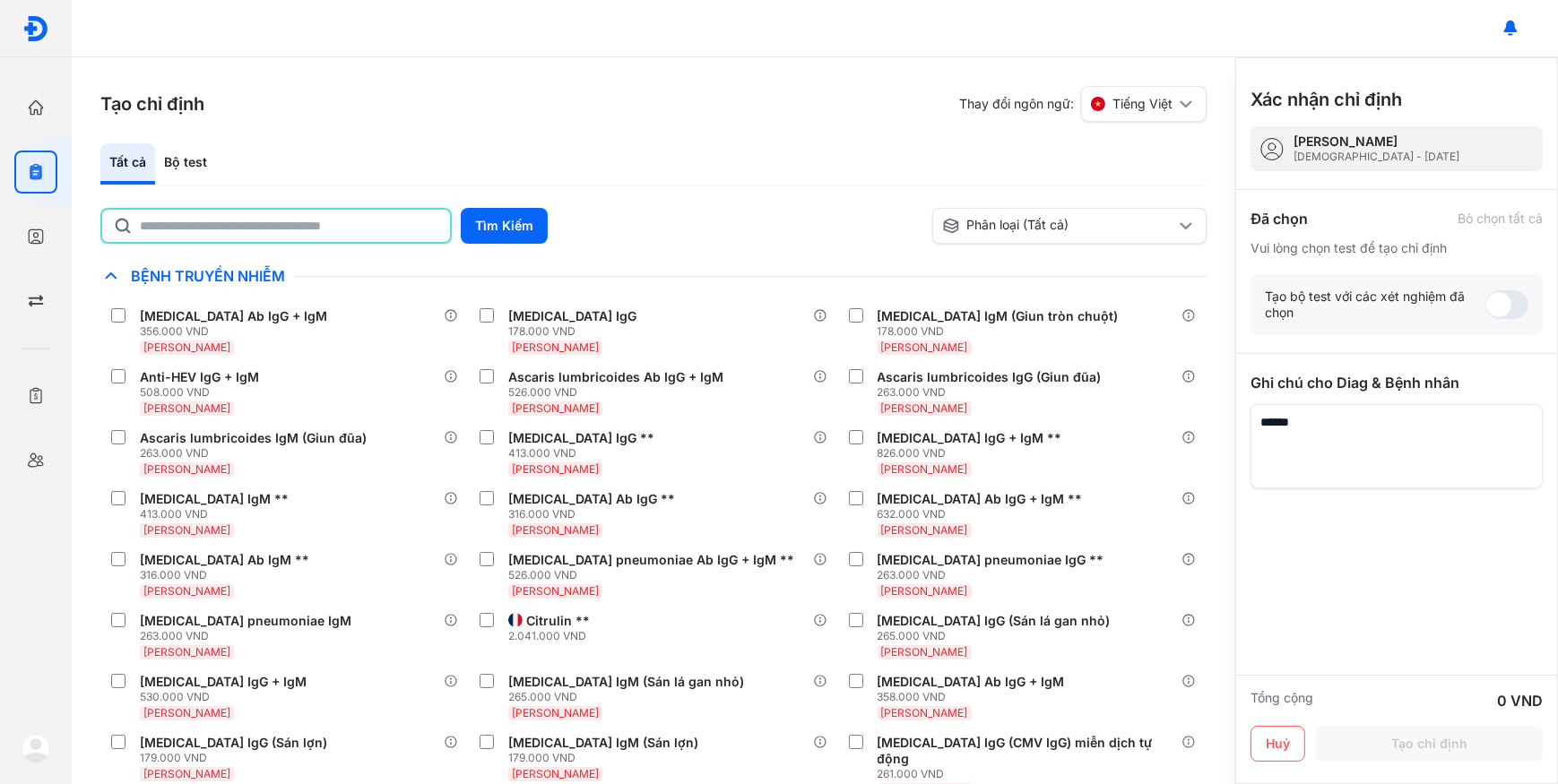
click at [280, 217] on input "text" at bounding box center [289, 225] width 299 height 32
drag, startPoint x: 510, startPoint y: 235, endPoint x: 533, endPoint y: 268, distance: 40.2
click at [512, 235] on button "Tìm Kiếm" at bounding box center [503, 226] width 87 height 36
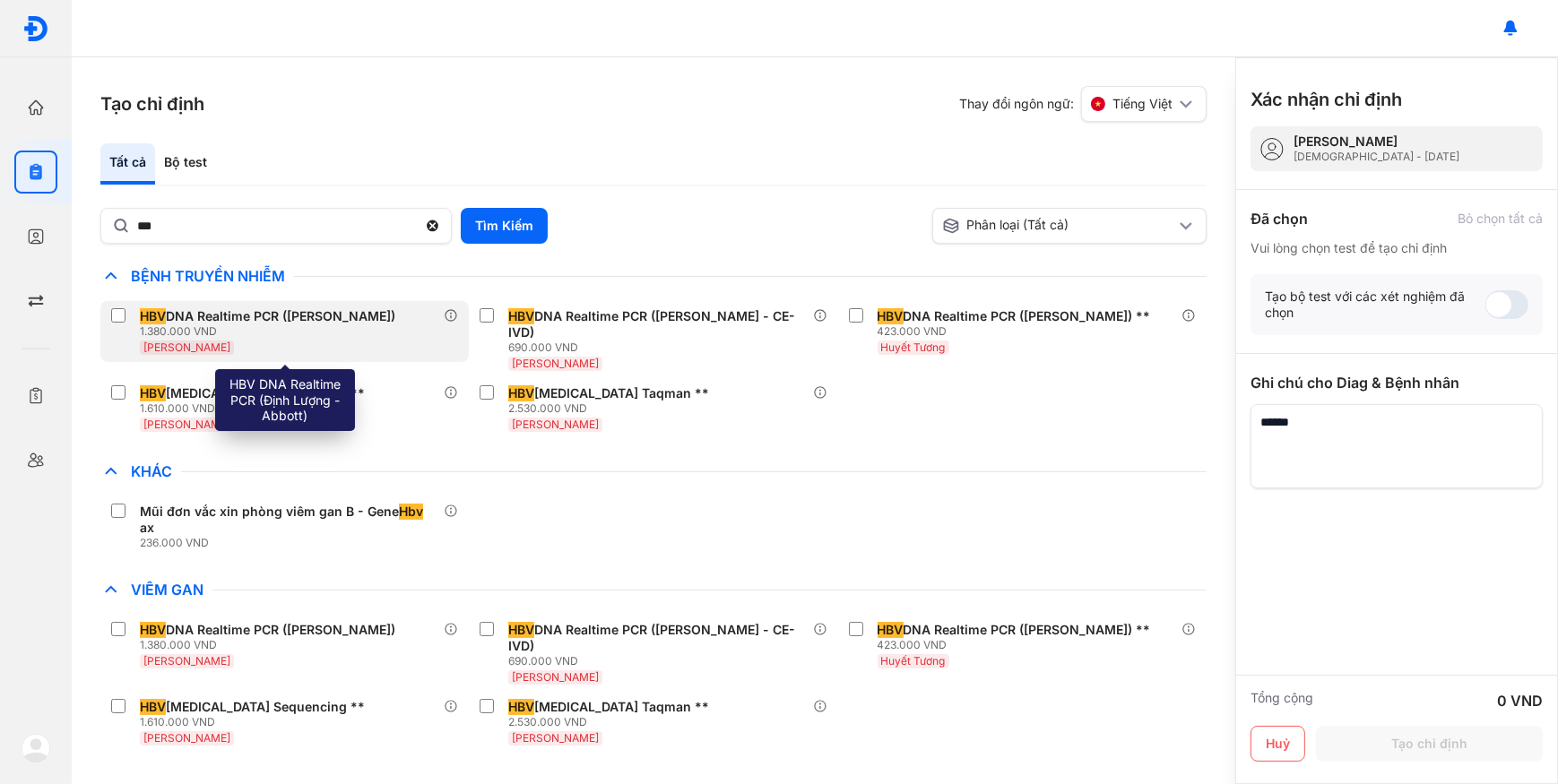
click at [254, 324] on div "1.380.000 VND" at bounding box center [270, 331] width 262 height 14
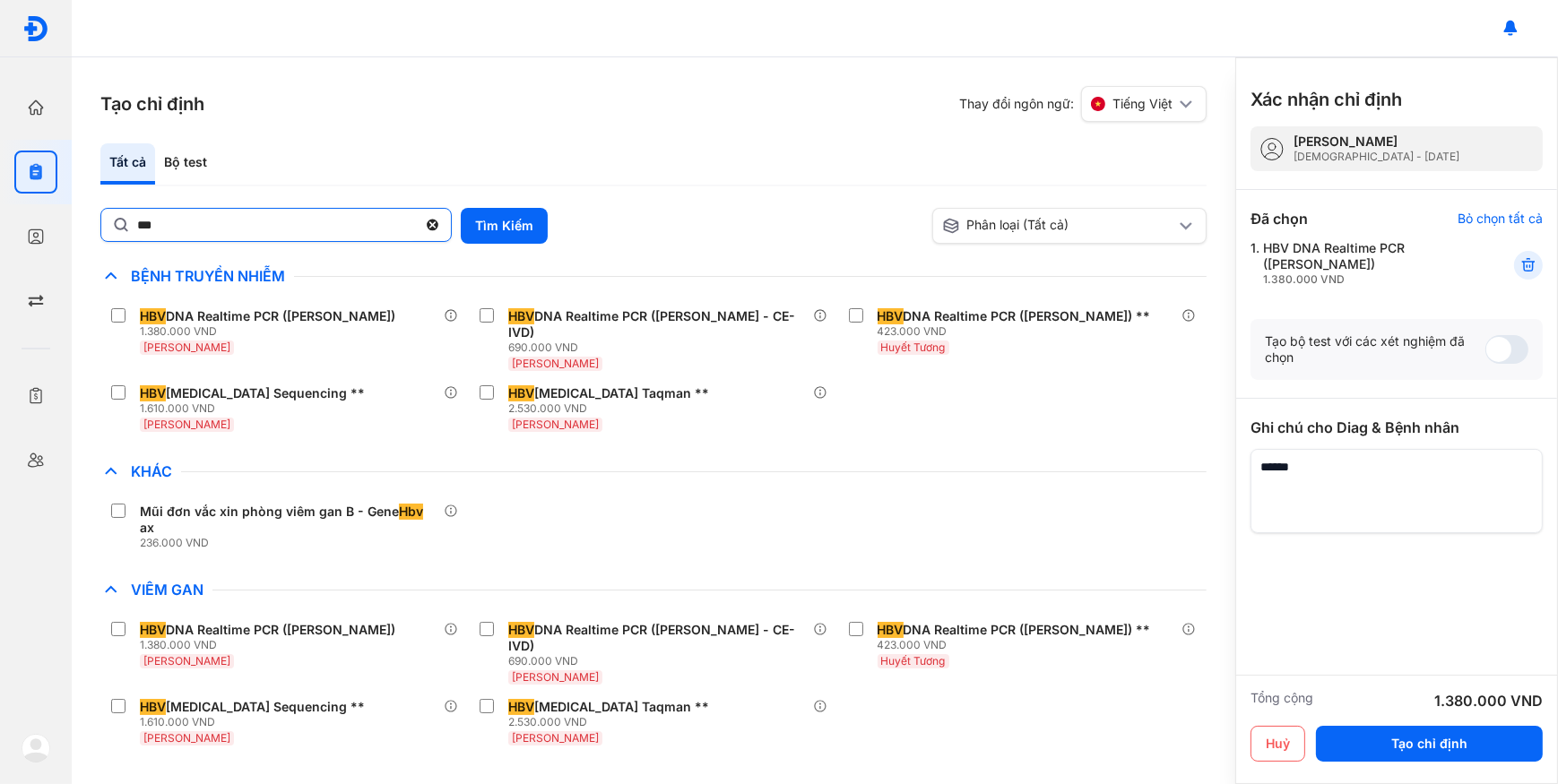
click at [219, 227] on input "***" at bounding box center [277, 224] width 280 height 32
type input "*****"
drag, startPoint x: 518, startPoint y: 222, endPoint x: 524, endPoint y: 230, distance: 10.0
click at [517, 228] on button "Tìm Kiếm" at bounding box center [503, 226] width 87 height 36
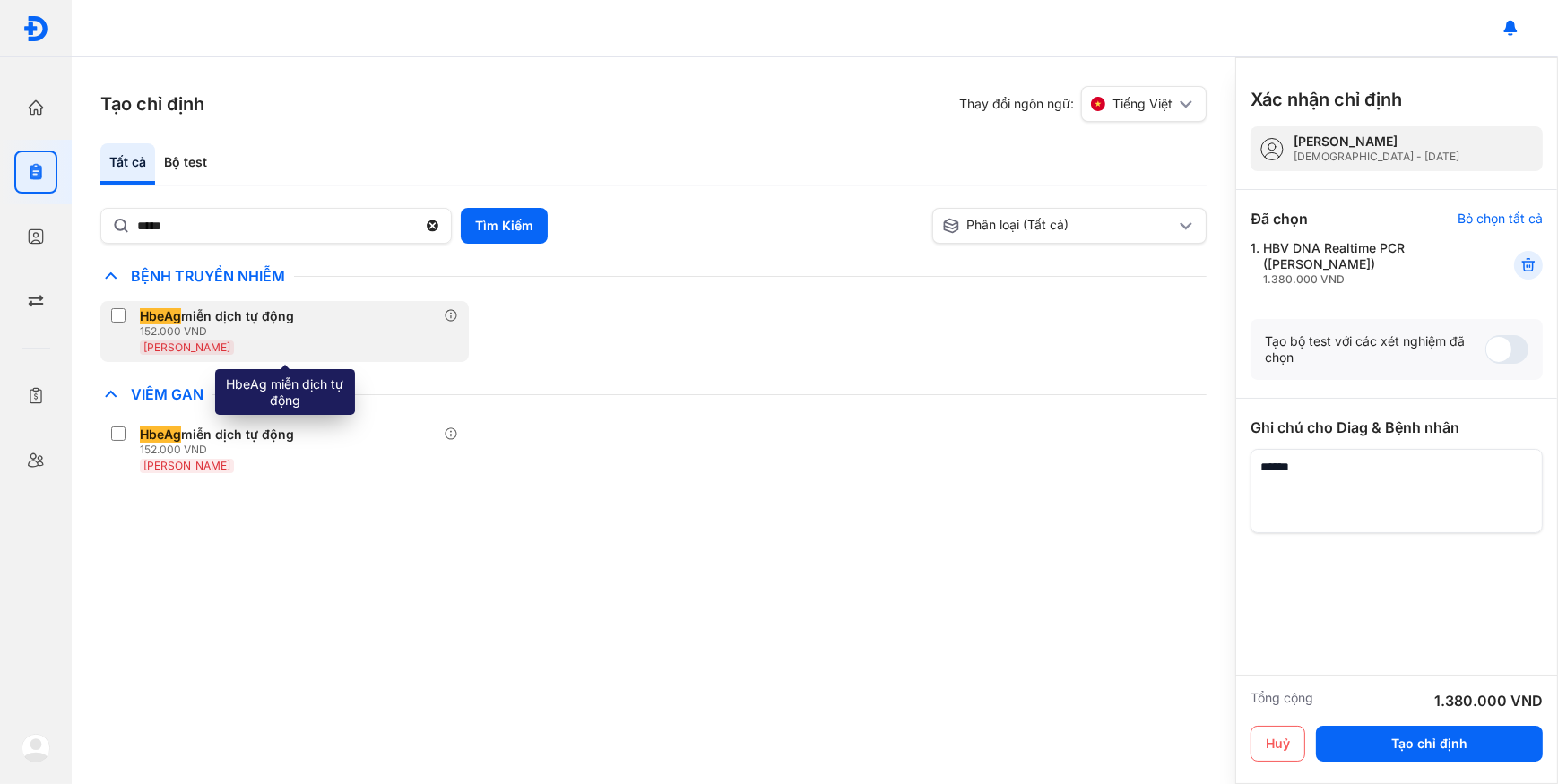
click at [276, 339] on div "Huyết Thanh" at bounding box center [220, 347] width 161 height 16
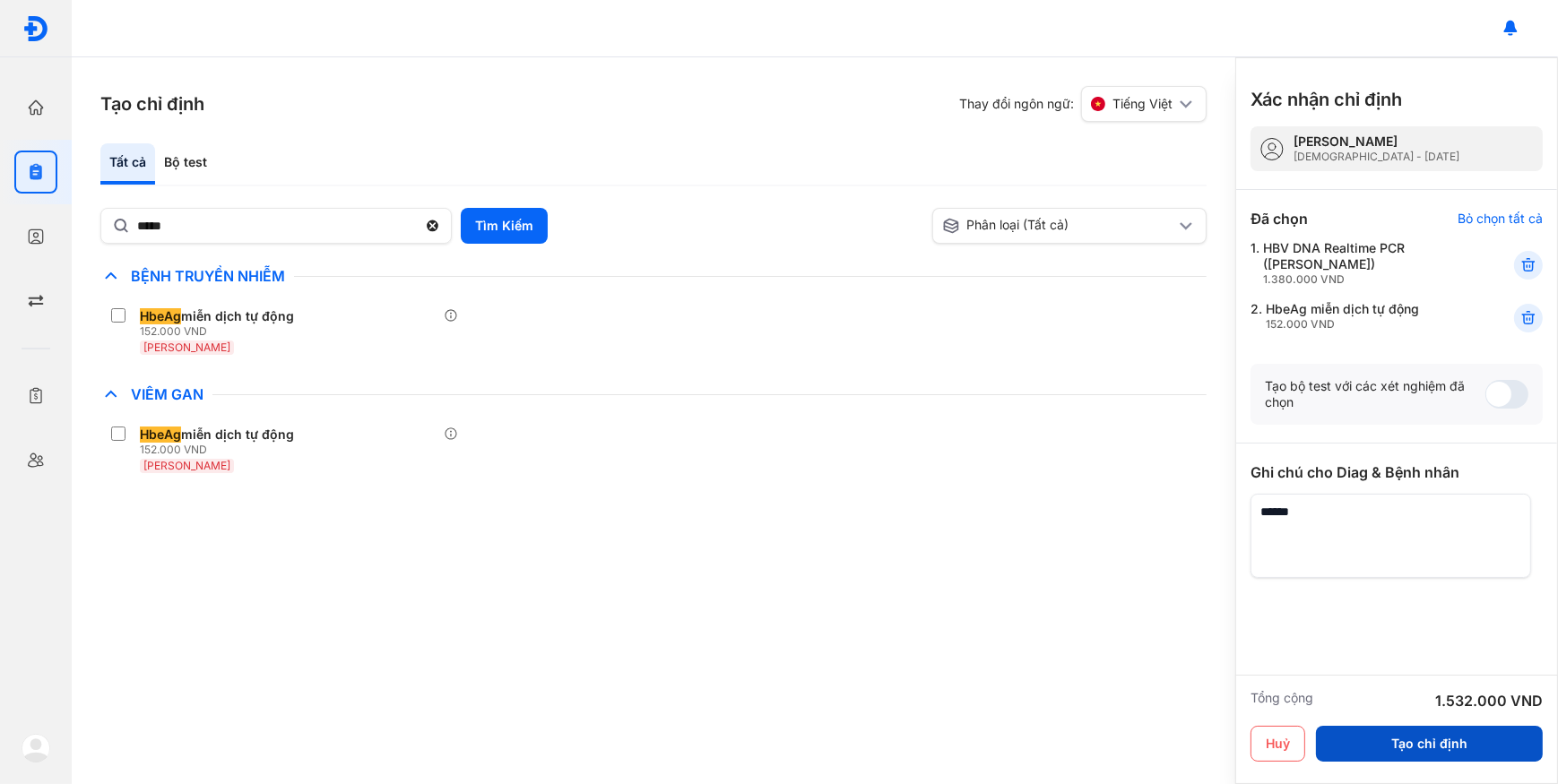
click at [1460, 750] on button "Tạo chỉ định" at bounding box center [1428, 743] width 226 height 36
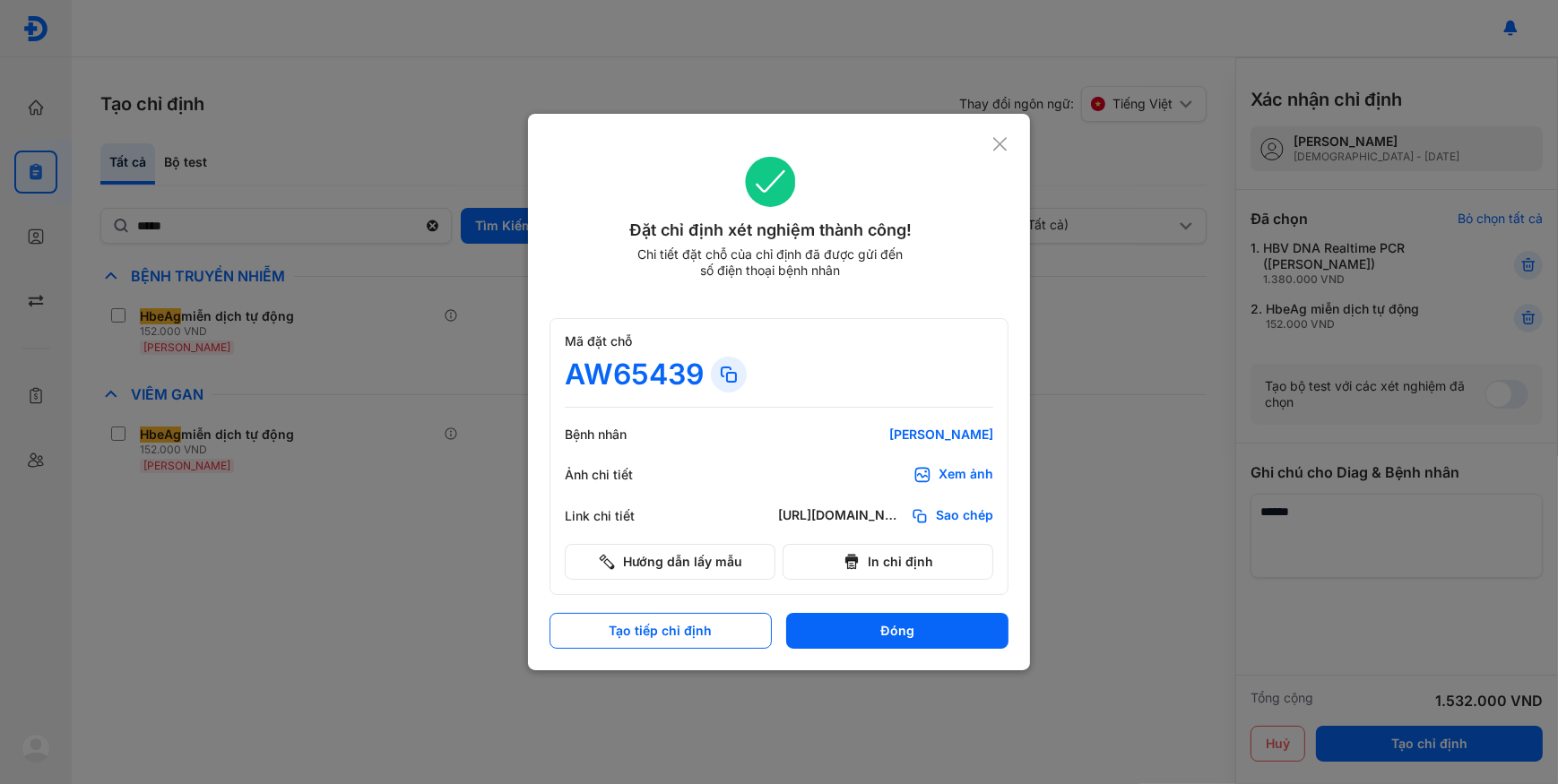
click at [977, 470] on div "Xem ảnh" at bounding box center [965, 475] width 55 height 18
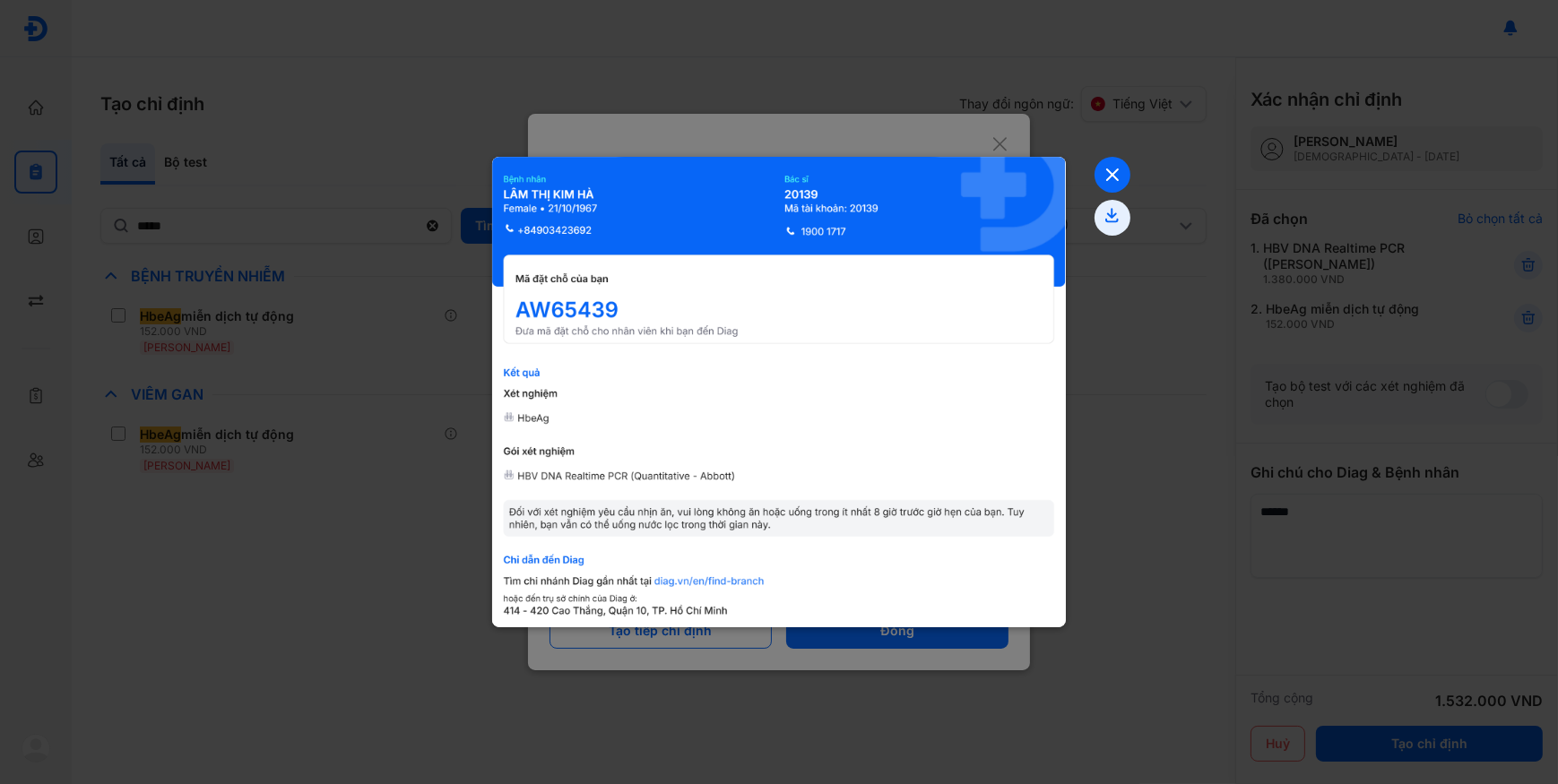
click at [1108, 178] on use at bounding box center [1111, 174] width 11 height 11
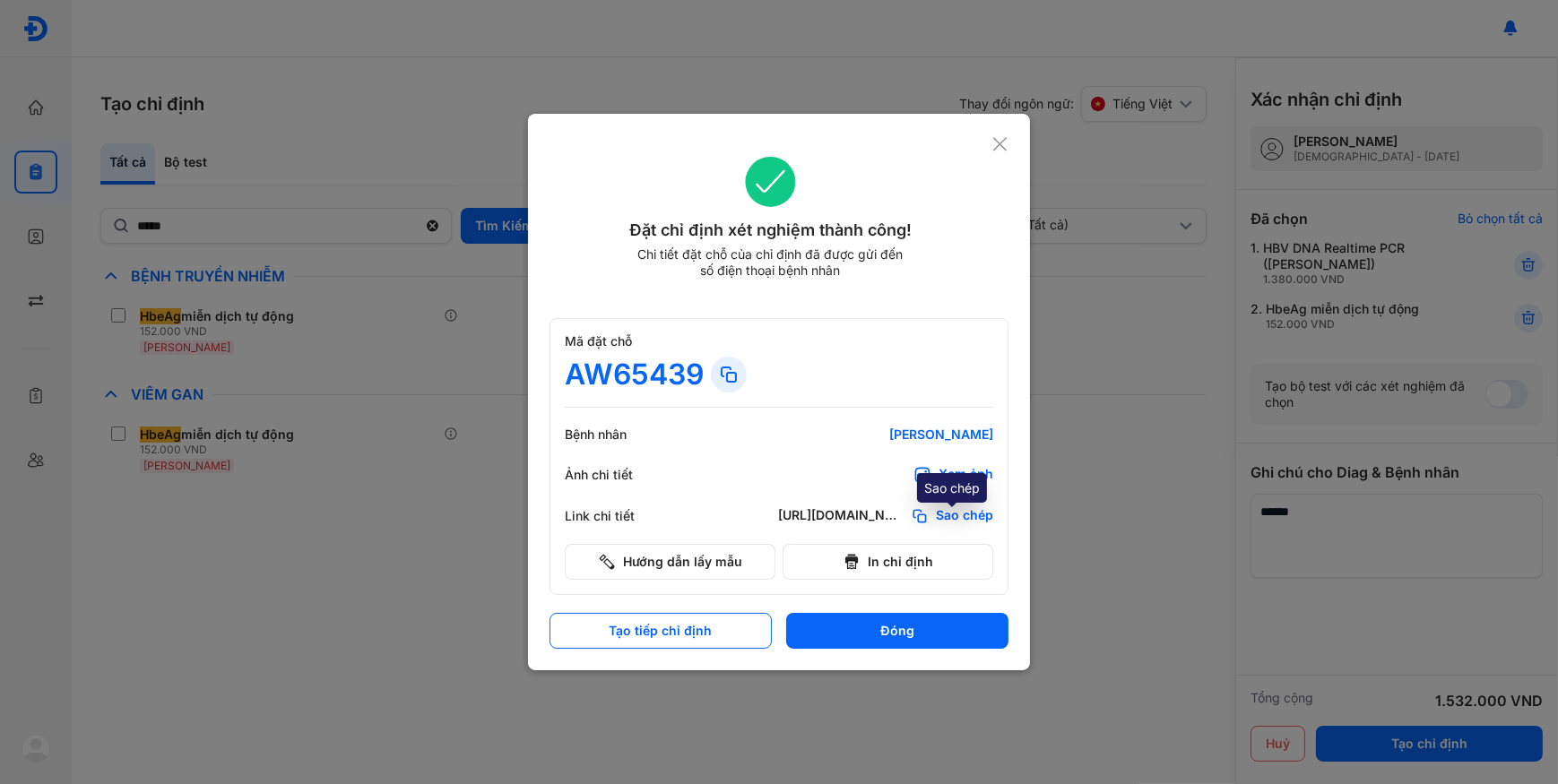
click at [978, 510] on span "Sao chép" at bounding box center [965, 516] width 58 height 18
click at [1003, 143] on icon at bounding box center [999, 144] width 17 height 18
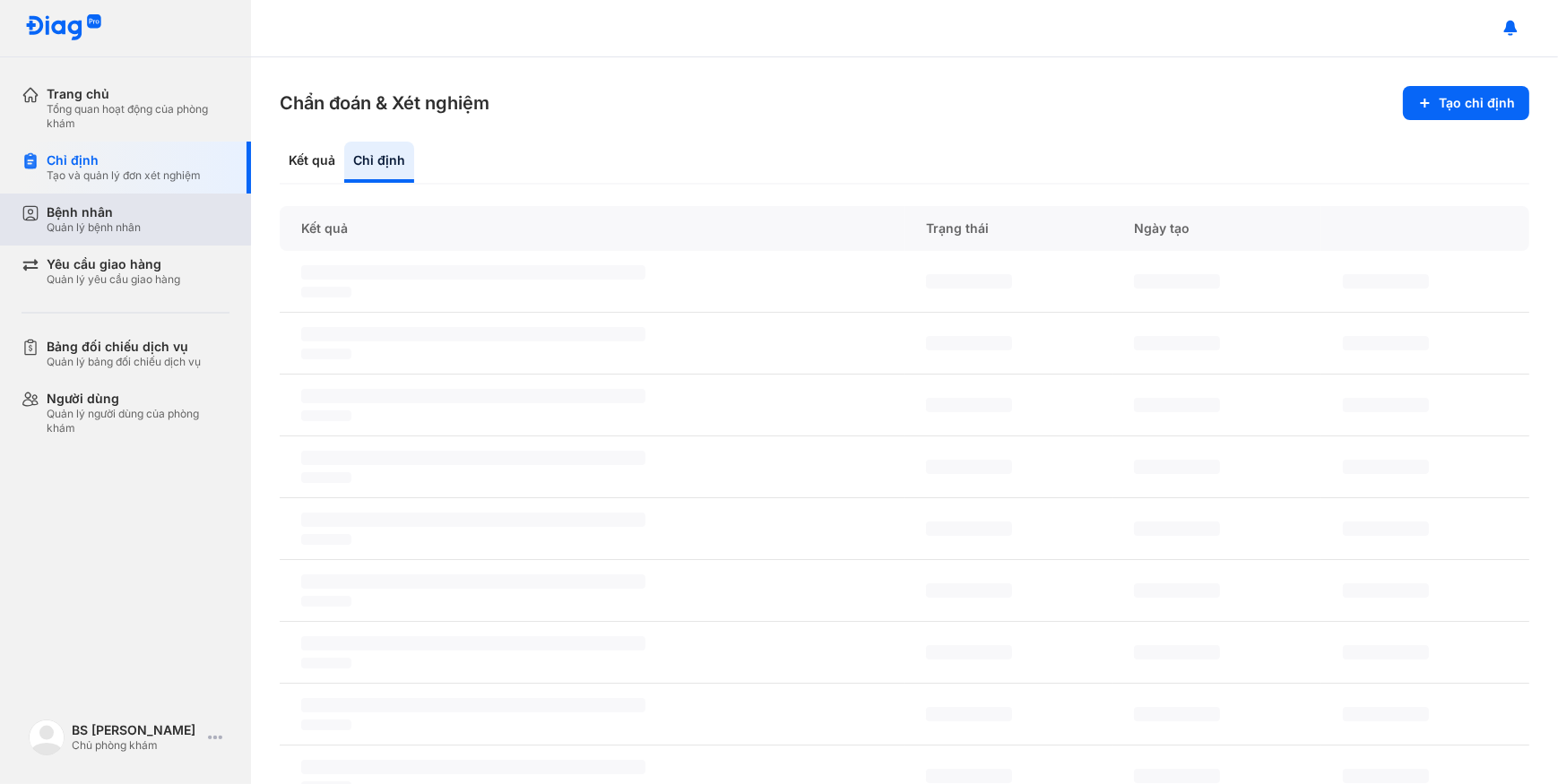
click at [116, 226] on div "Quản lý bệnh nhân" at bounding box center [94, 227] width 94 height 14
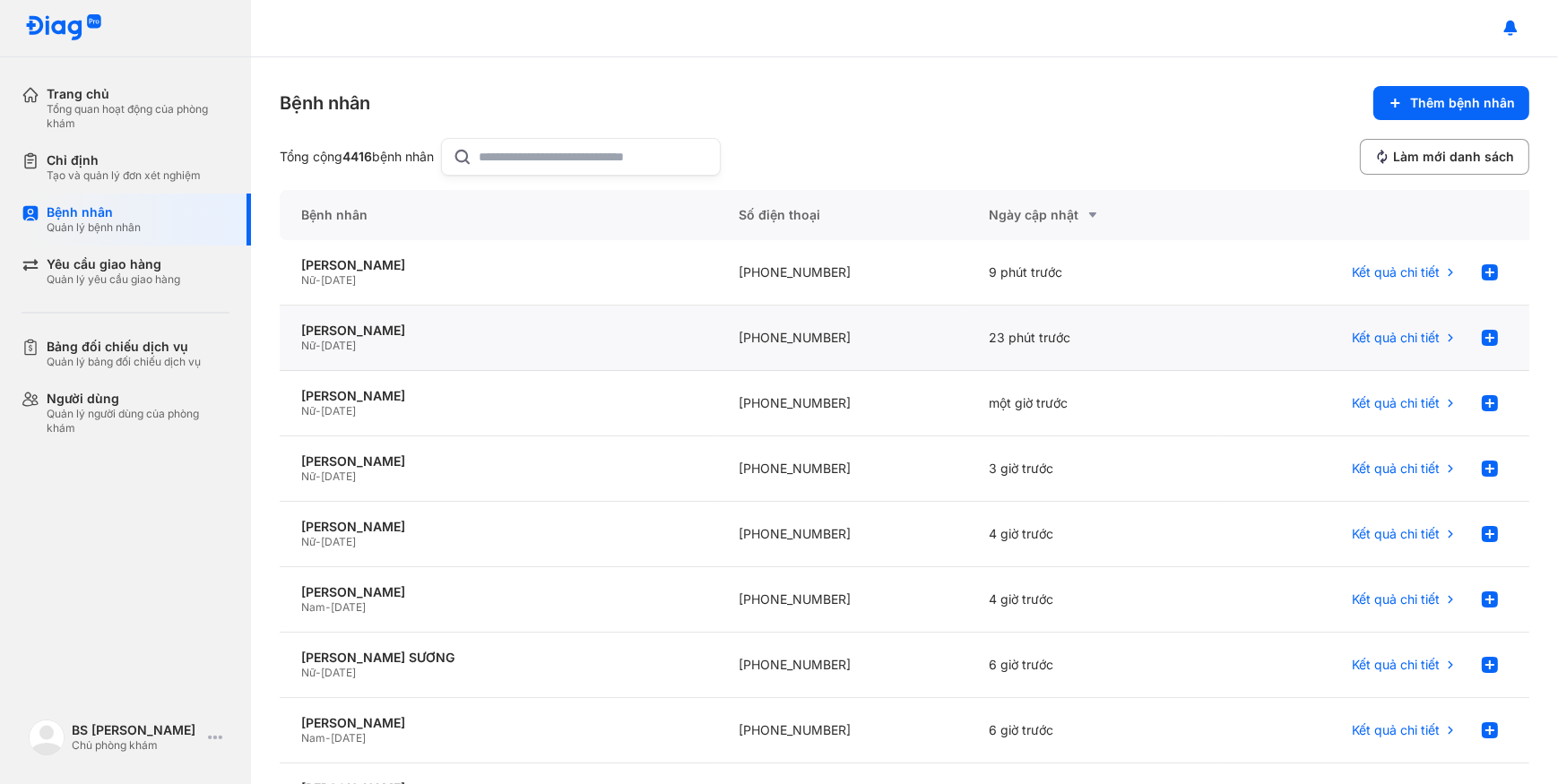
click at [512, 343] on div "Nữ - 21/10/1967" at bounding box center [498, 346] width 395 height 14
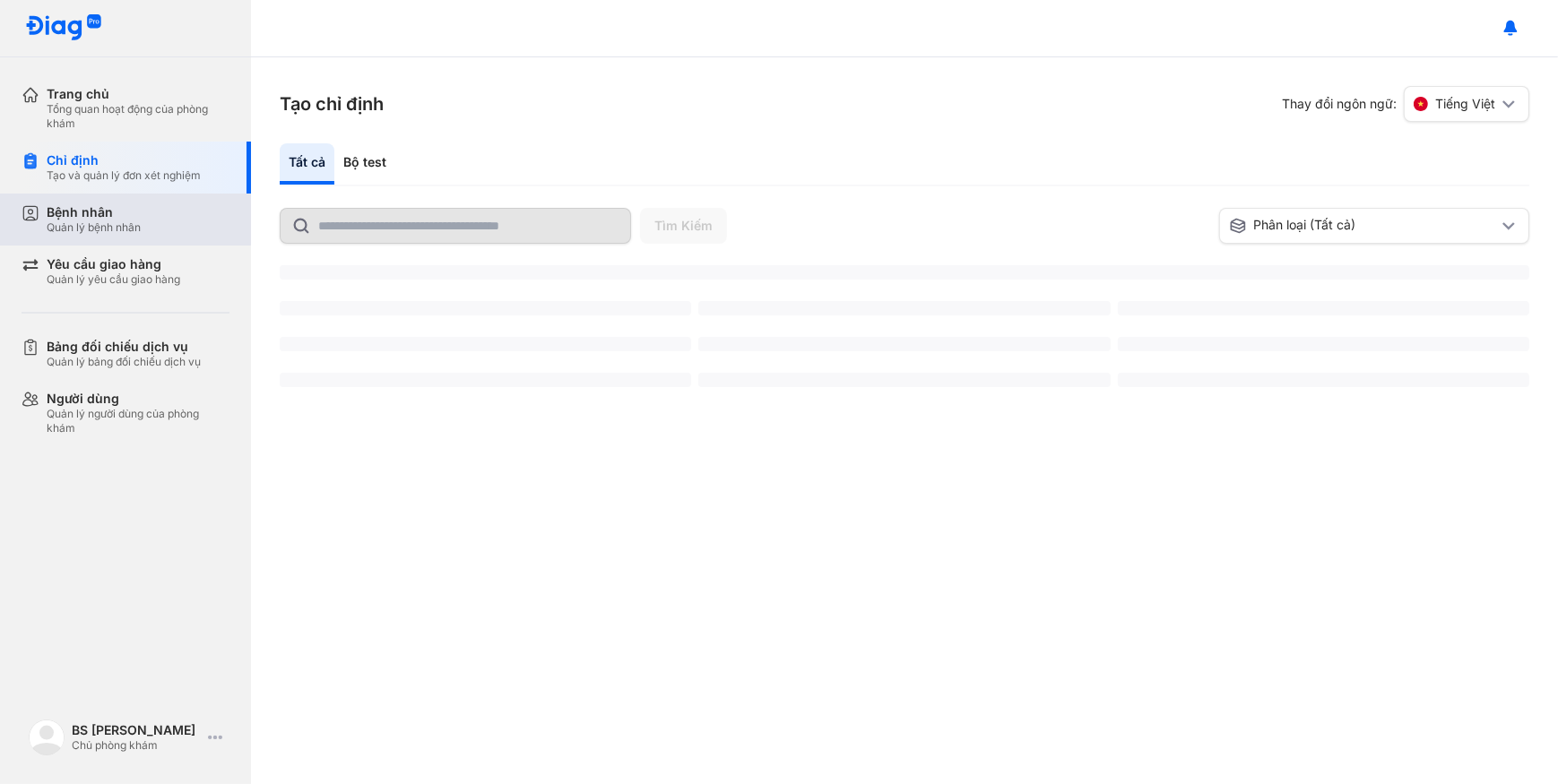
click at [182, 227] on div "Bệnh nhân Quản lý bệnh nhân" at bounding box center [138, 219] width 182 height 31
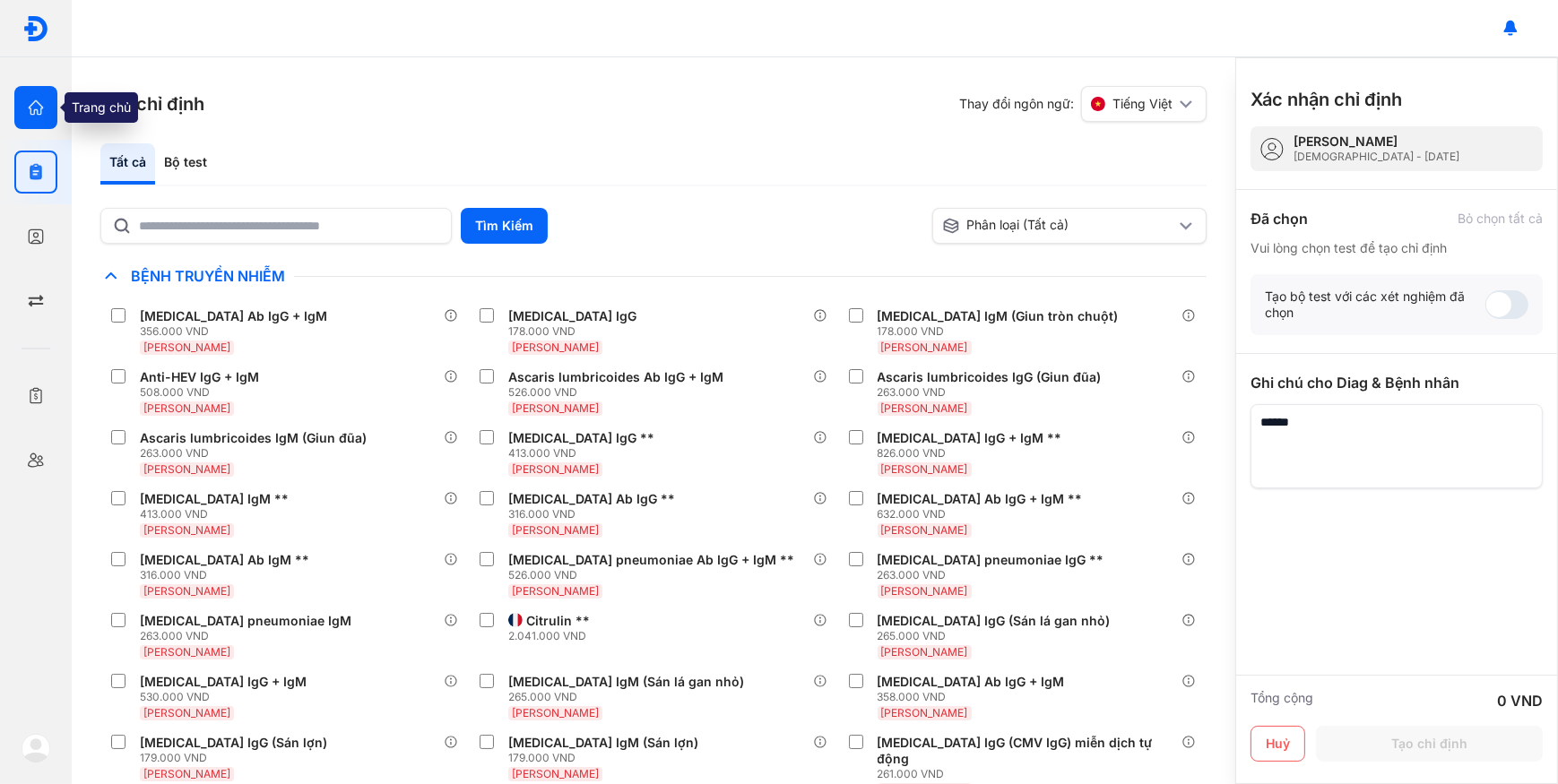
click at [13, 102] on div "Trang chủ Tổng quan hoạt động của phòng khám" at bounding box center [36, 108] width 72 height 65
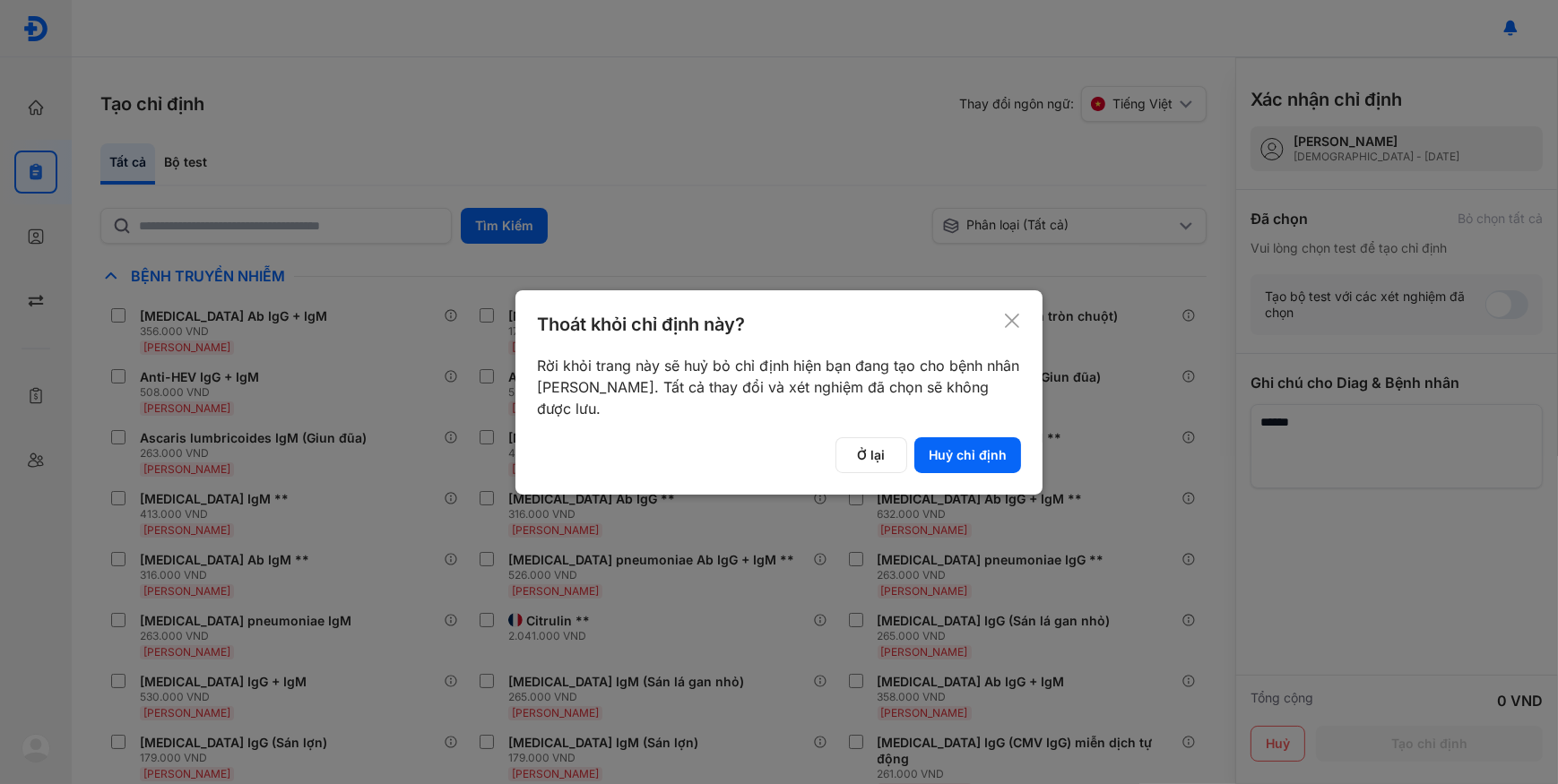
click at [975, 445] on button "Huỷ chỉ định" at bounding box center [967, 455] width 107 height 36
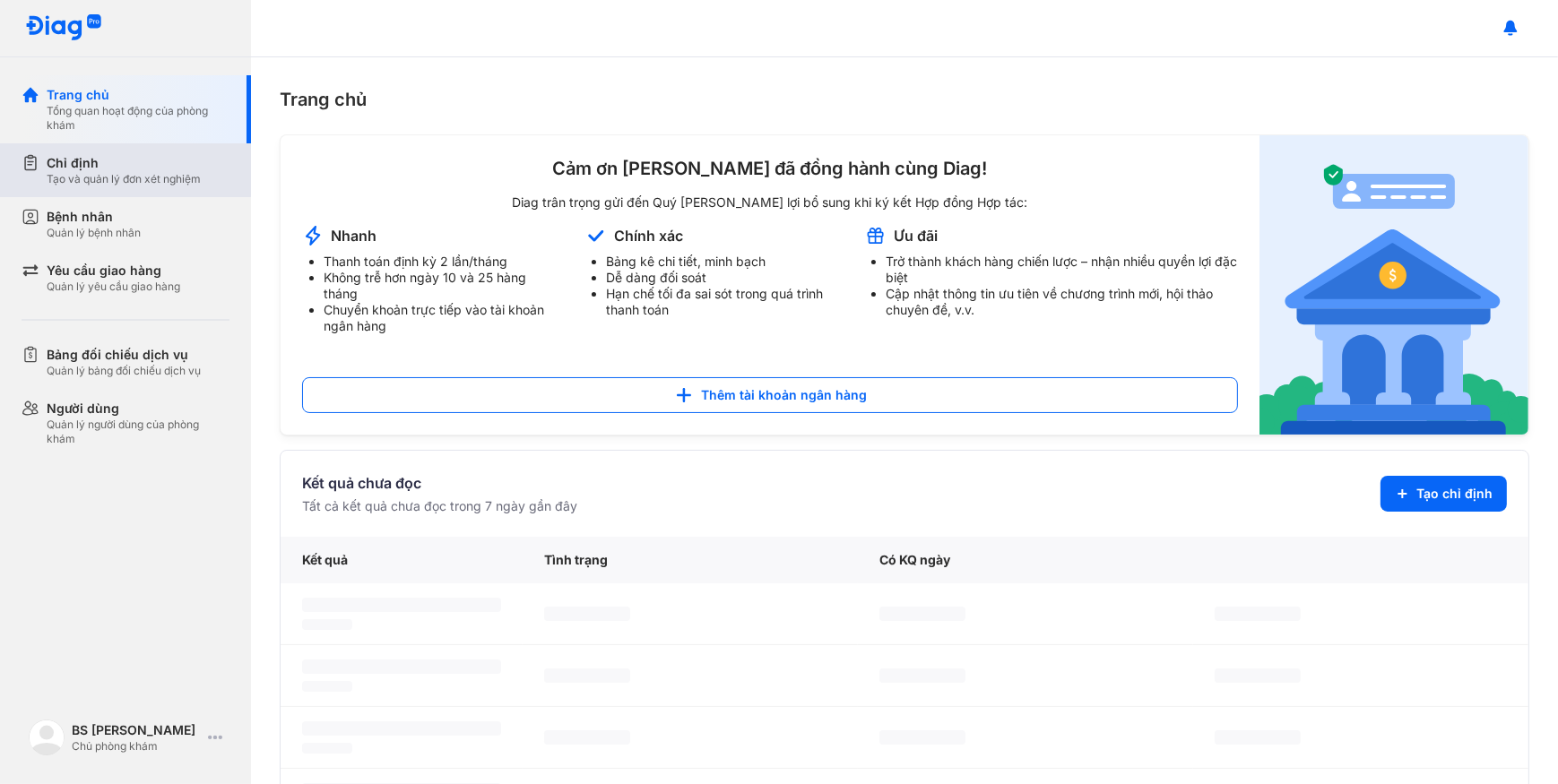
drag, startPoint x: 157, startPoint y: 161, endPoint x: 174, endPoint y: 162, distance: 17.0
click at [158, 161] on div "Chỉ định" at bounding box center [124, 163] width 155 height 18
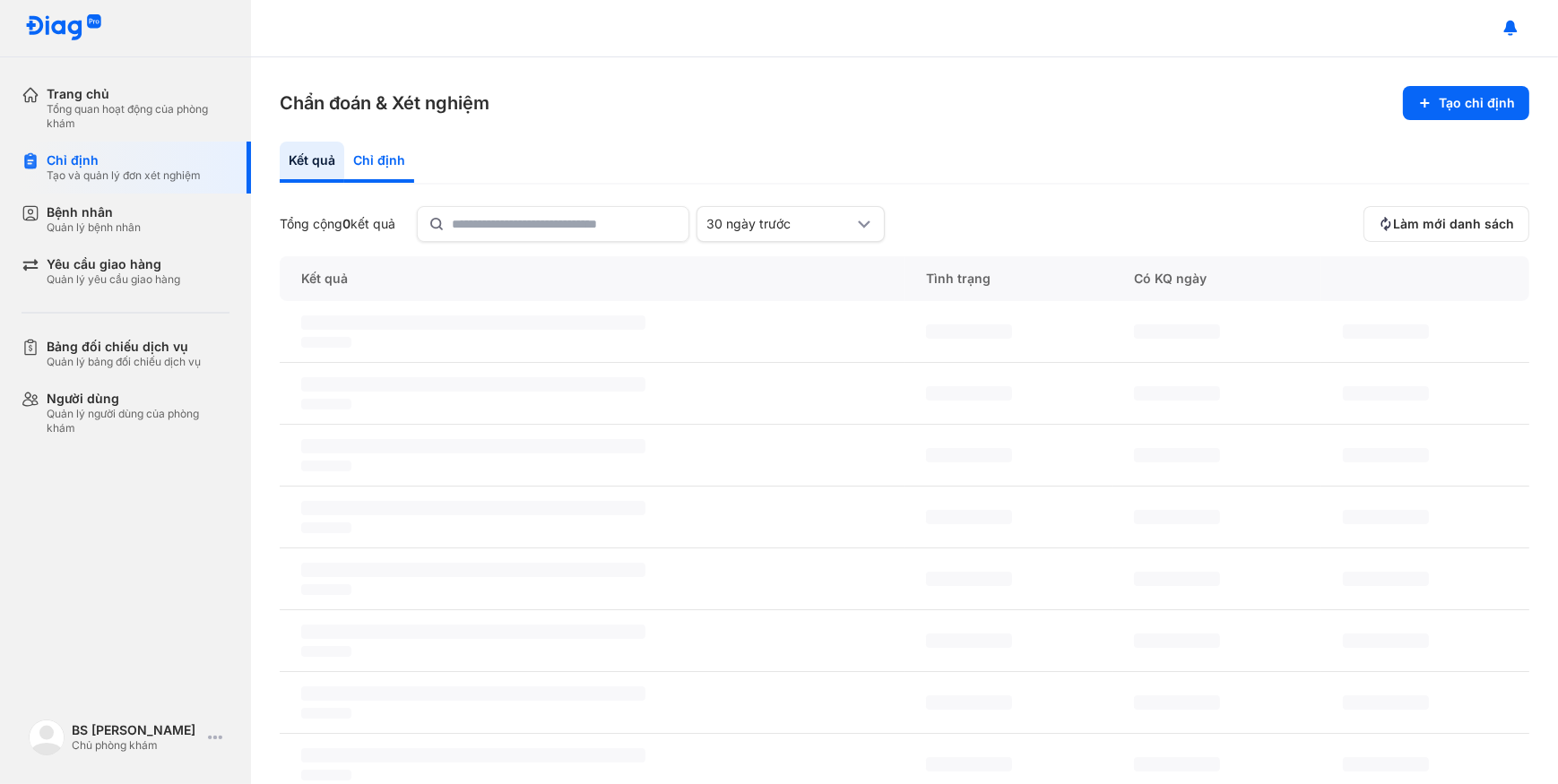
click at [398, 170] on div "Chỉ định" at bounding box center [379, 161] width 70 height 41
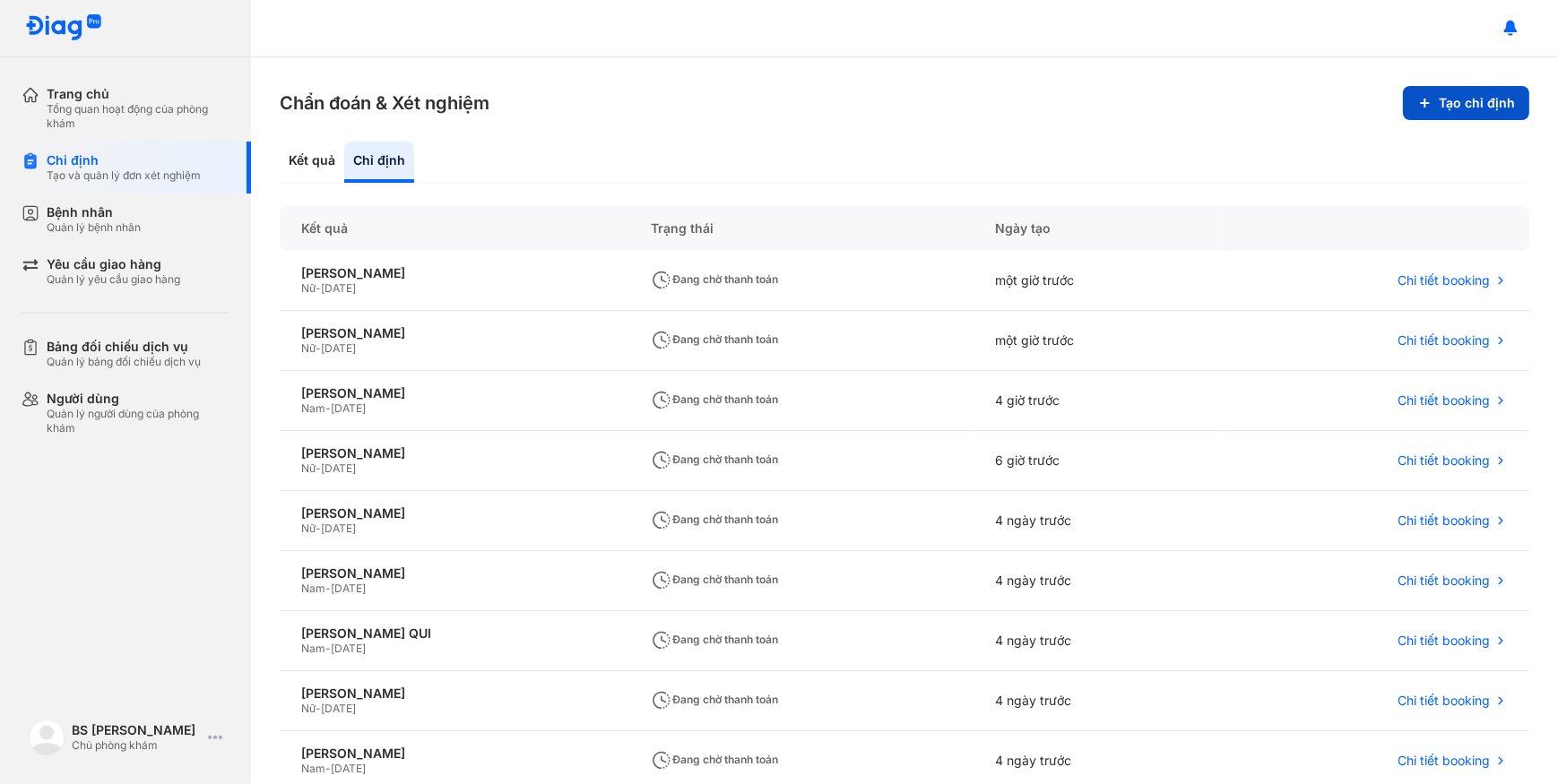
click at [1443, 111] on button "Tạo chỉ định" at bounding box center [1465, 103] width 127 height 34
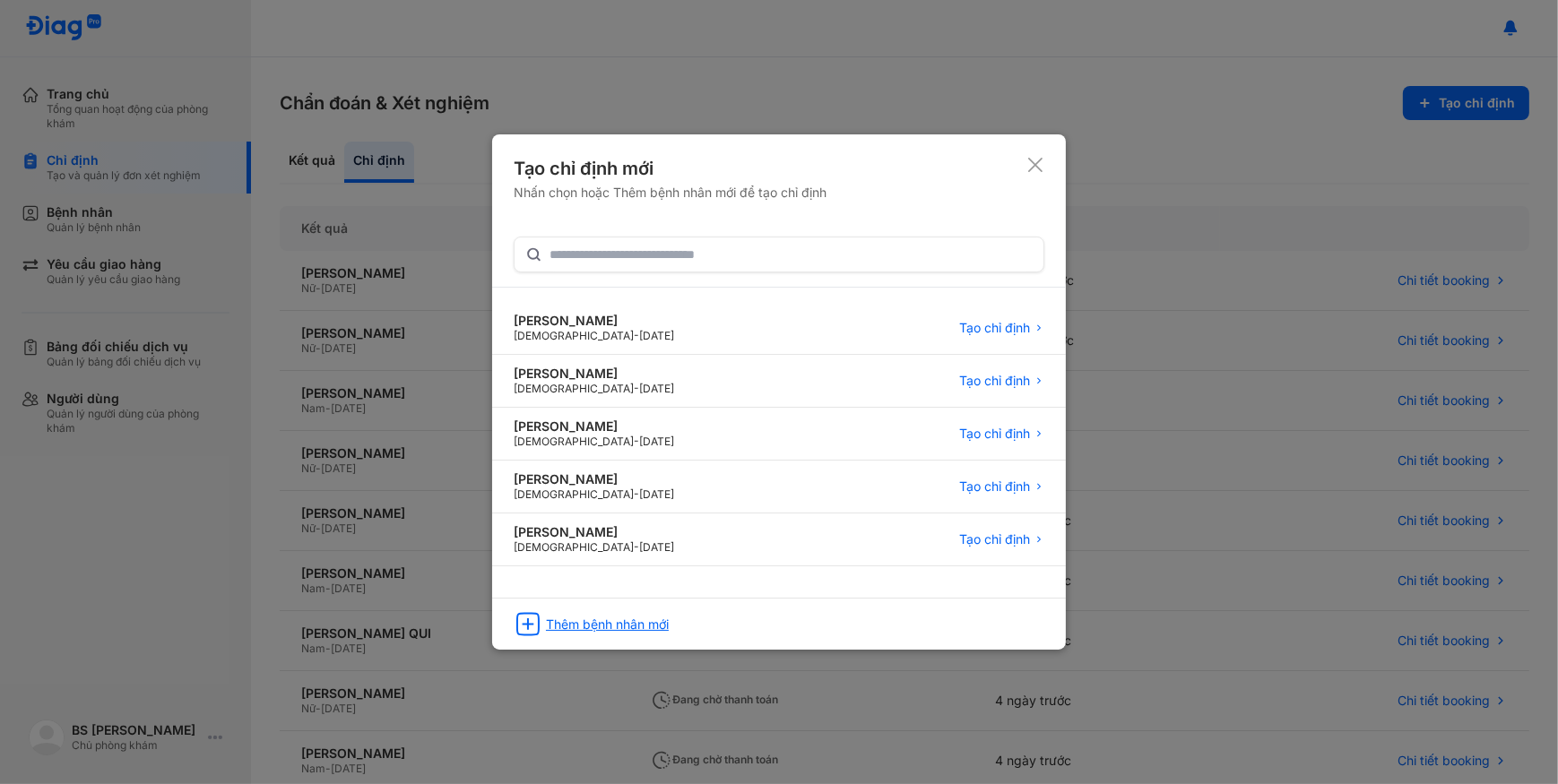
click at [790, 626] on div "Thêm bệnh nhân mới" at bounding box center [779, 618] width 573 height 41
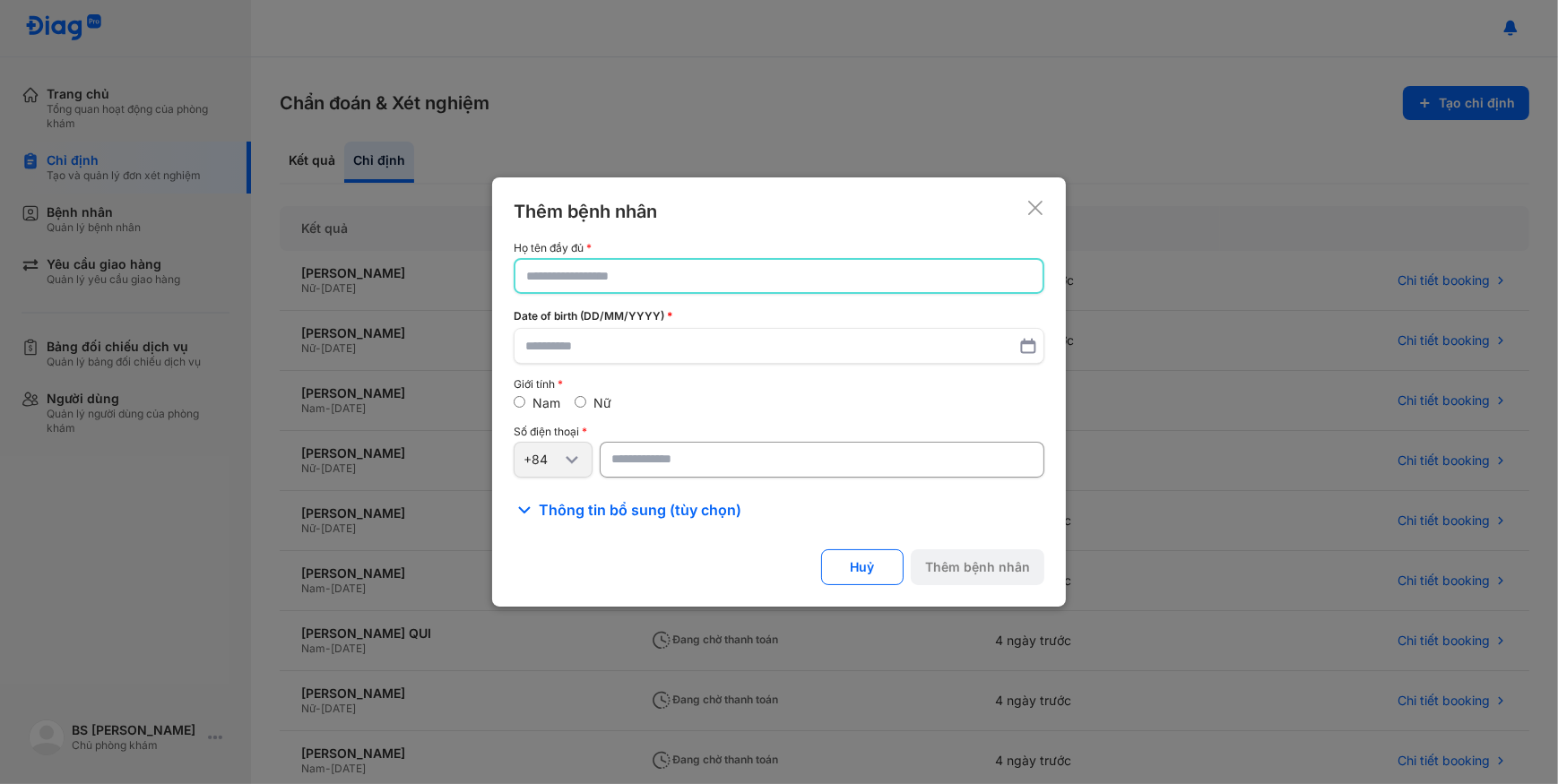
click at [777, 286] on input "text" at bounding box center [779, 276] width 505 height 32
type input "**********"
click at [715, 359] on input "text" at bounding box center [779, 347] width 507 height 32
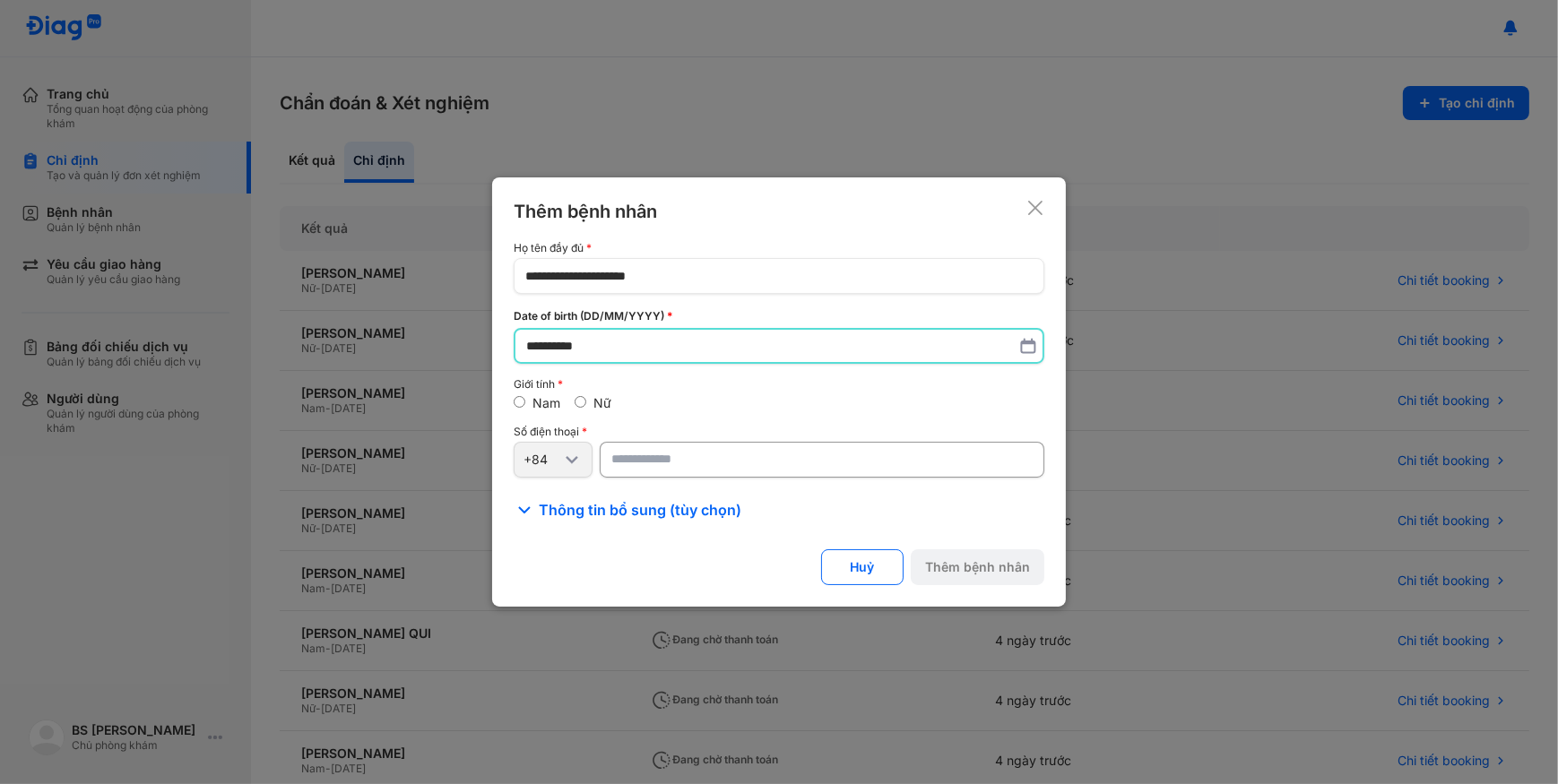
type input "**********"
click at [676, 450] on input "number" at bounding box center [821, 459] width 445 height 36
click at [645, 456] on input "number" at bounding box center [821, 459] width 445 height 36
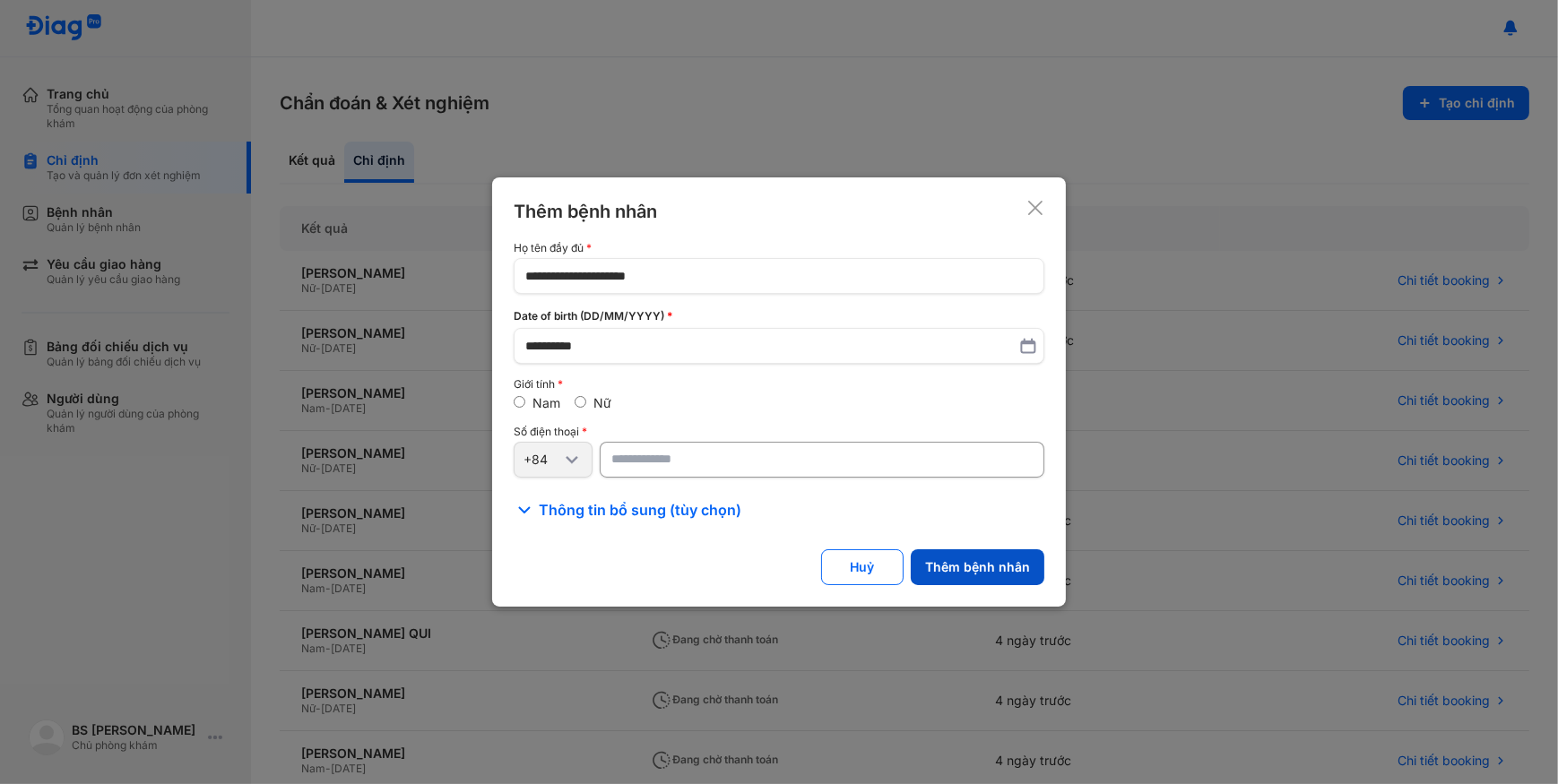
type input "**********"
click at [1030, 559] on button "Thêm bệnh nhân" at bounding box center [977, 567] width 134 height 36
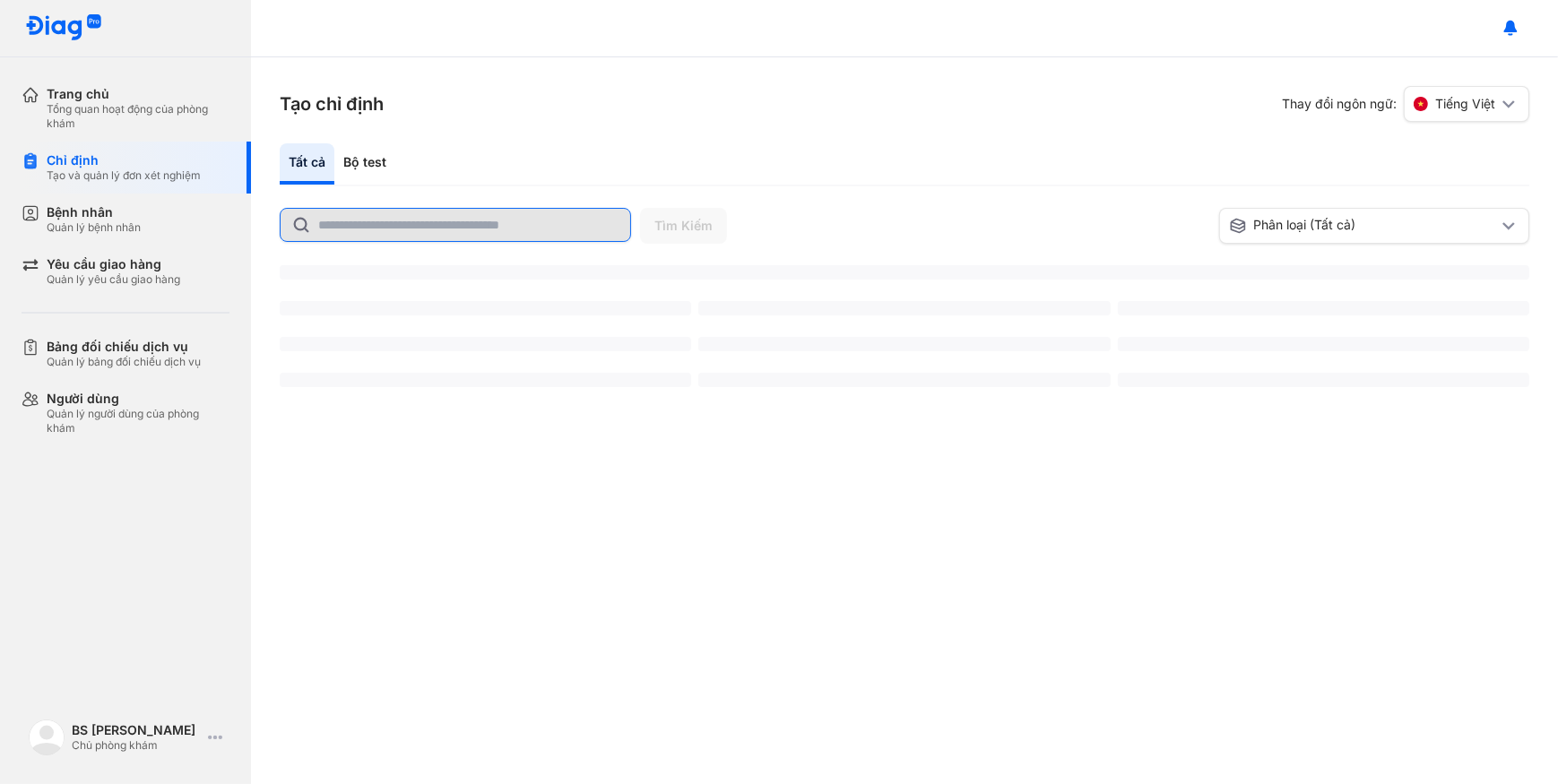
click at [379, 227] on input "text" at bounding box center [468, 224] width 301 height 32
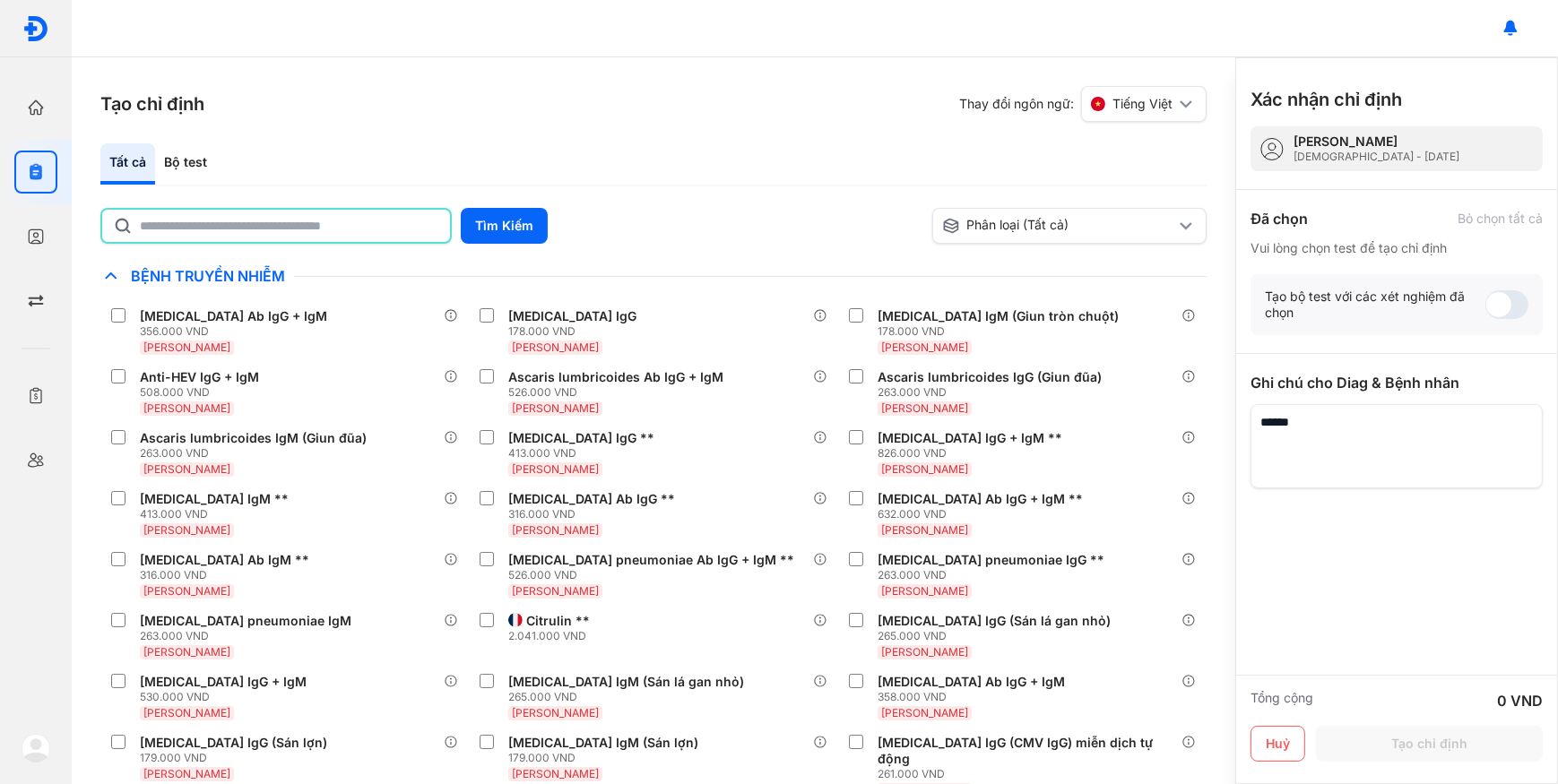
click at [379, 227] on input "text" at bounding box center [289, 225] width 299 height 32
click at [510, 227] on button "Tìm Kiếm" at bounding box center [503, 226] width 87 height 36
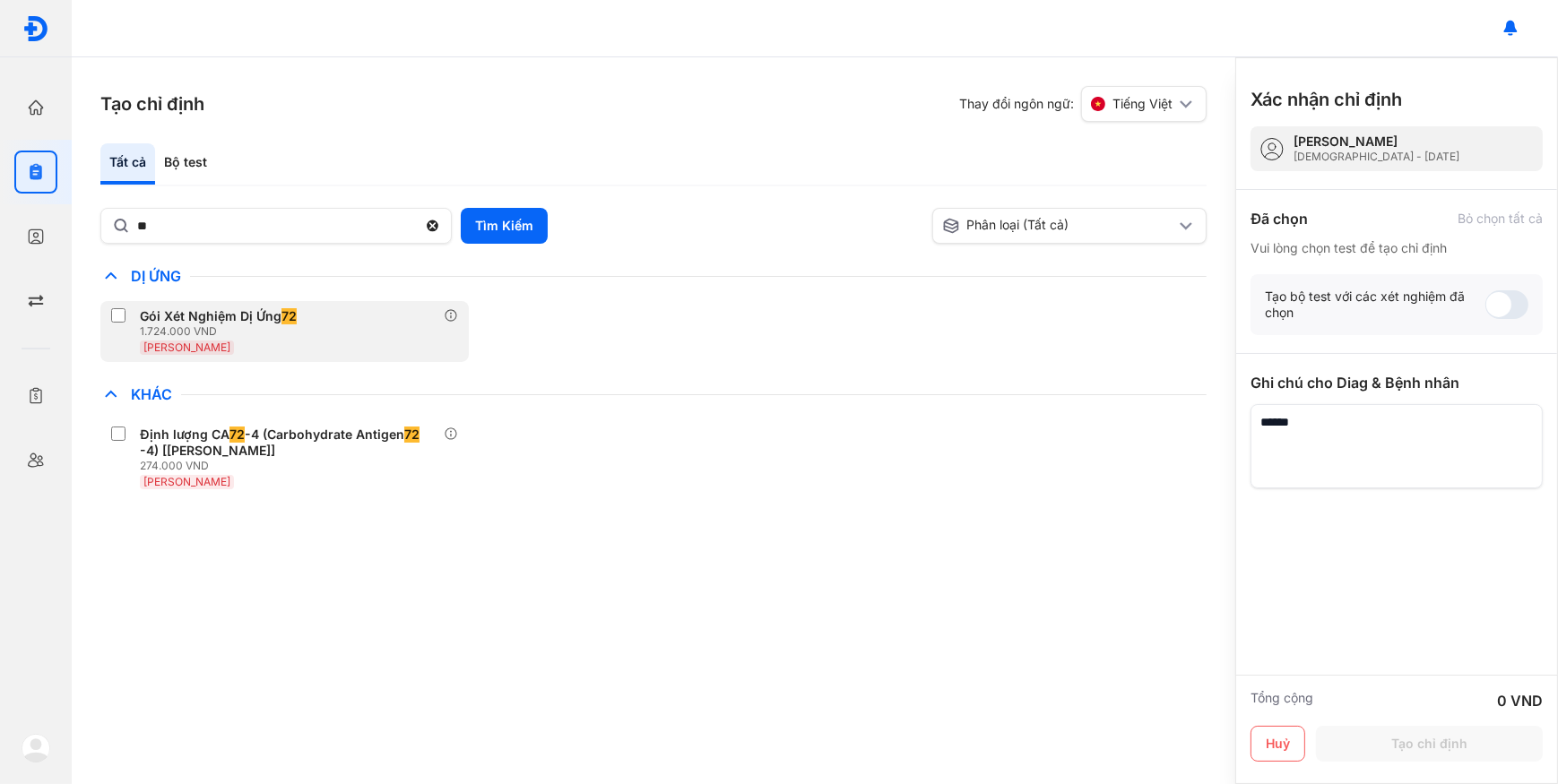
click at [351, 331] on div "Gói Xét Nghiệm Dị Ứng 72 1.724.000 VND Huyết Thanh" at bounding box center [285, 331] width 369 height 61
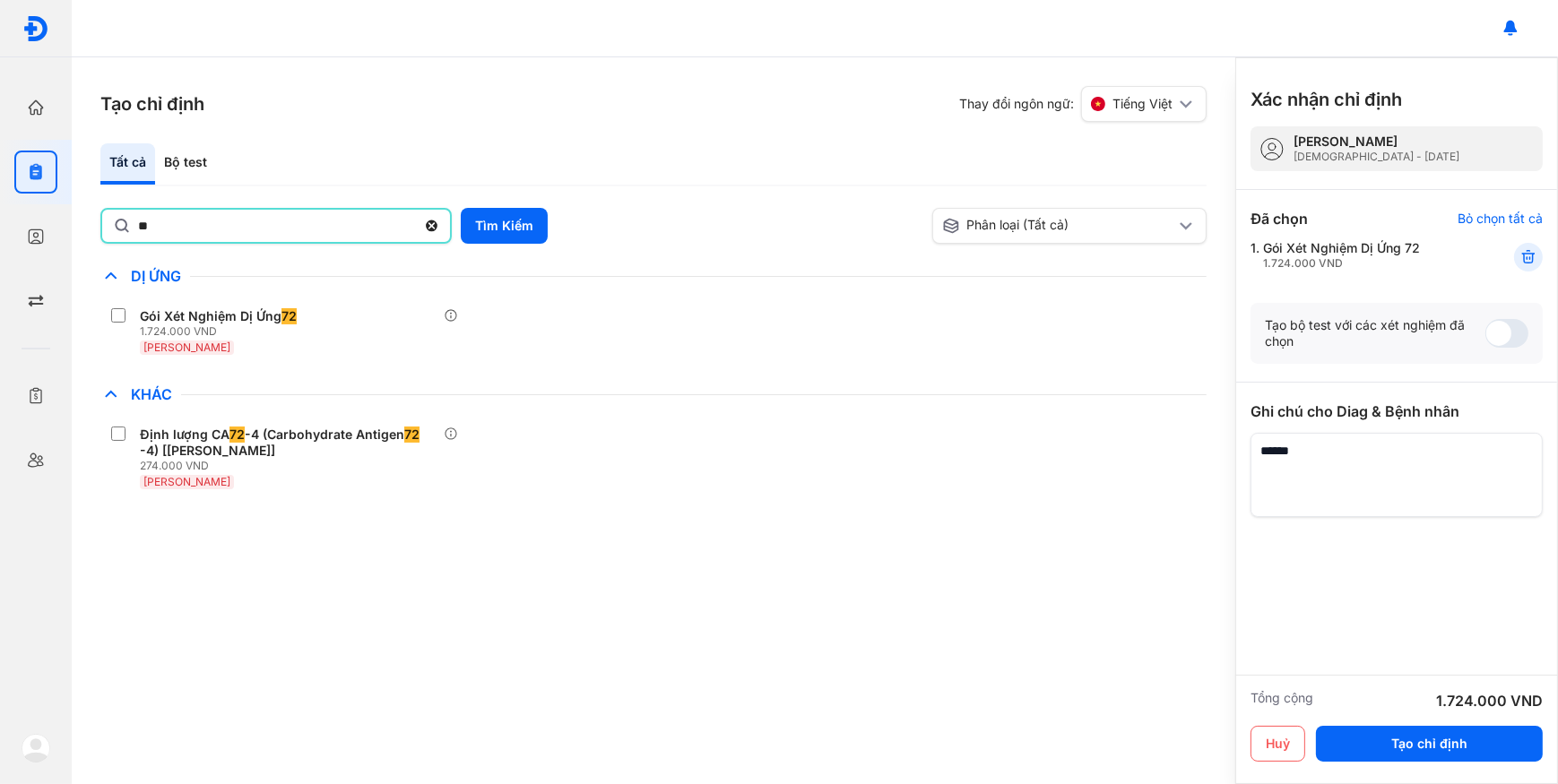
click at [336, 220] on input "**" at bounding box center [276, 225] width 278 height 32
drag, startPoint x: 543, startPoint y: 230, endPoint x: 535, endPoint y: 235, distance: 9.4
click at [542, 231] on button "Tìm Kiếm" at bounding box center [503, 226] width 87 height 36
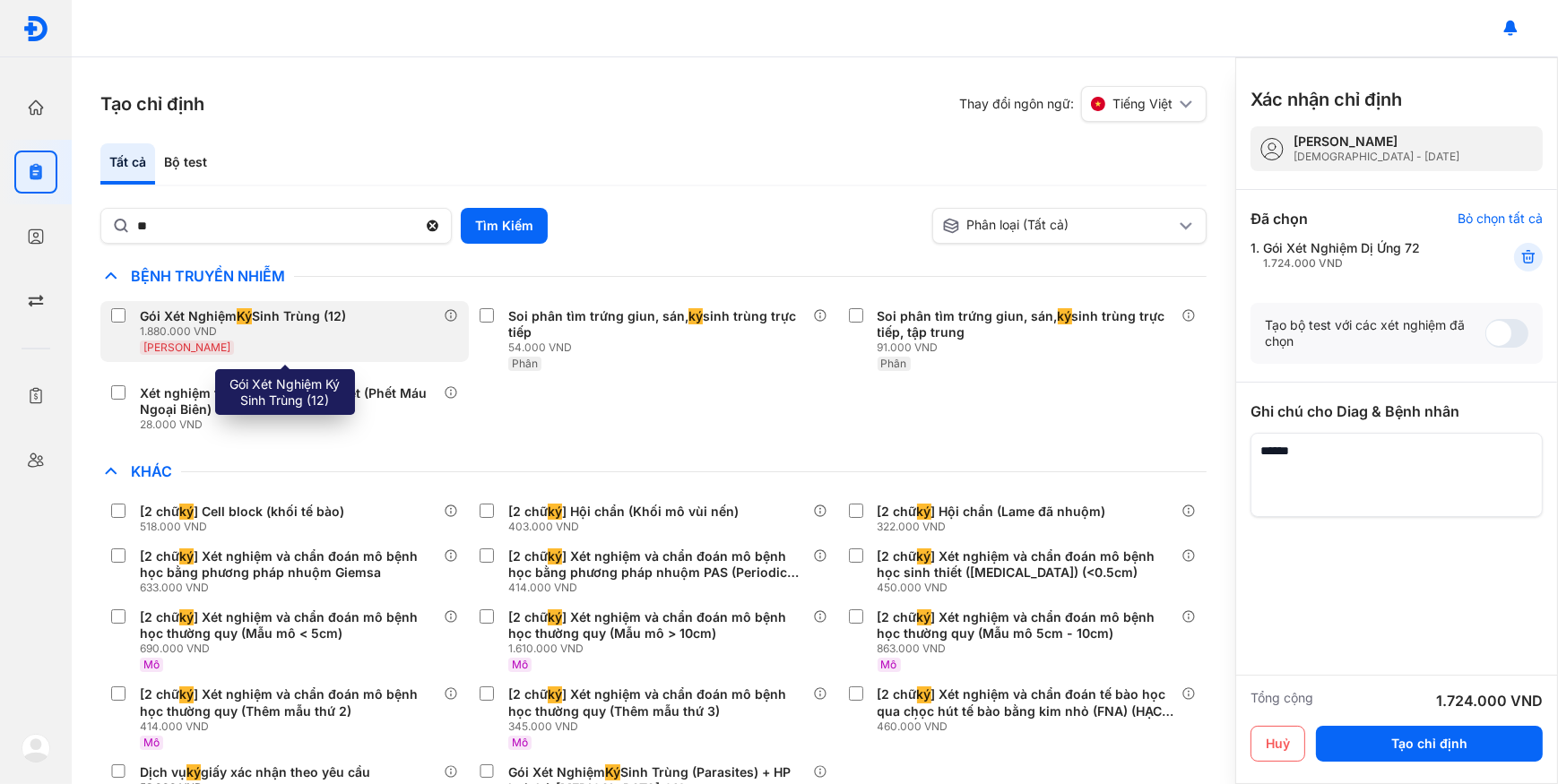
drag, startPoint x: 352, startPoint y: 340, endPoint x: 368, endPoint y: 315, distance: 29.7
click at [356, 338] on div "Gói Xét Nghiệm Ký Sinh Trùng (12) 1.880.000 VND Huyết Thanh" at bounding box center [285, 331] width 369 height 61
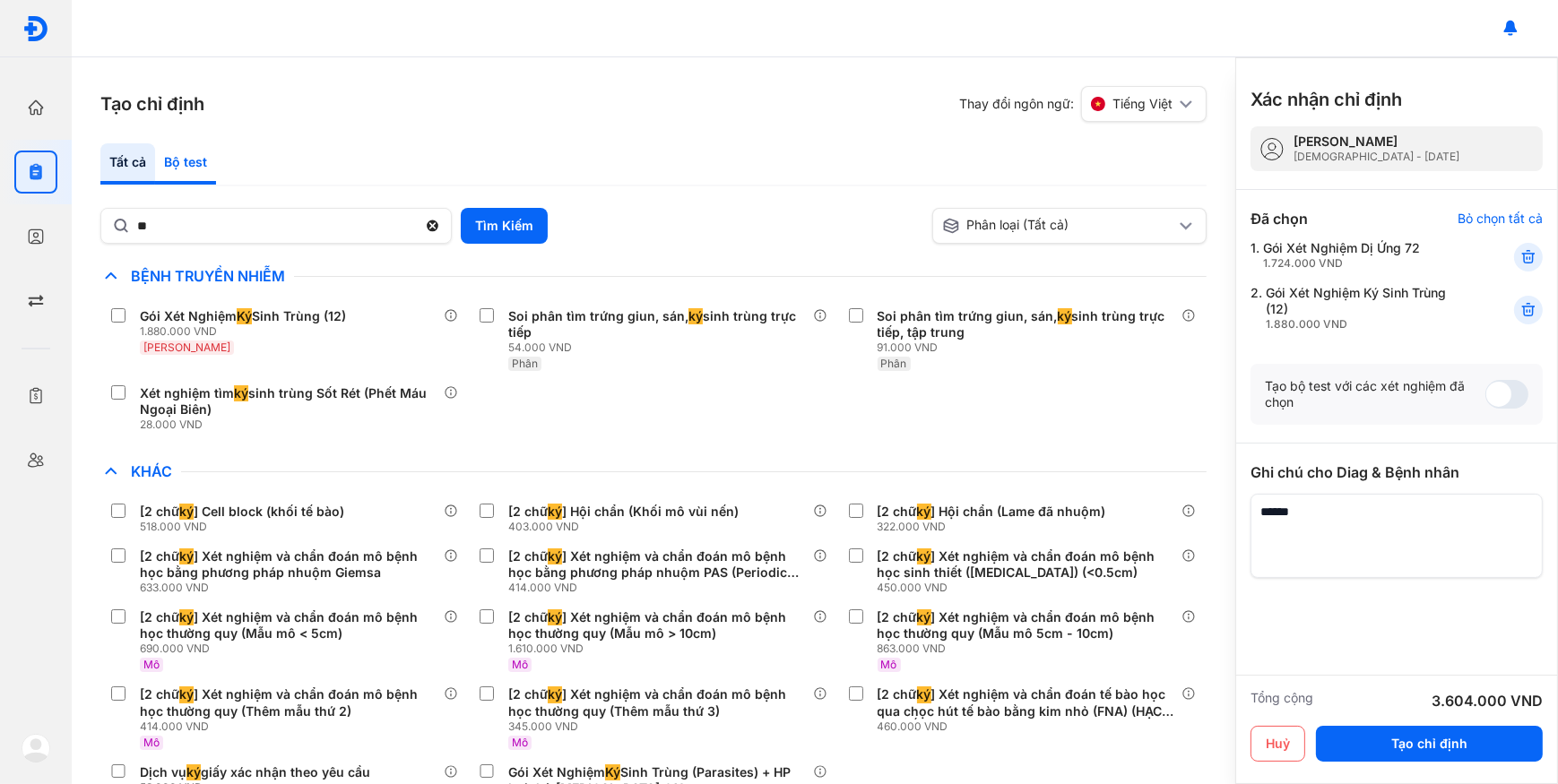
click at [161, 163] on div "Bộ test" at bounding box center [185, 163] width 61 height 41
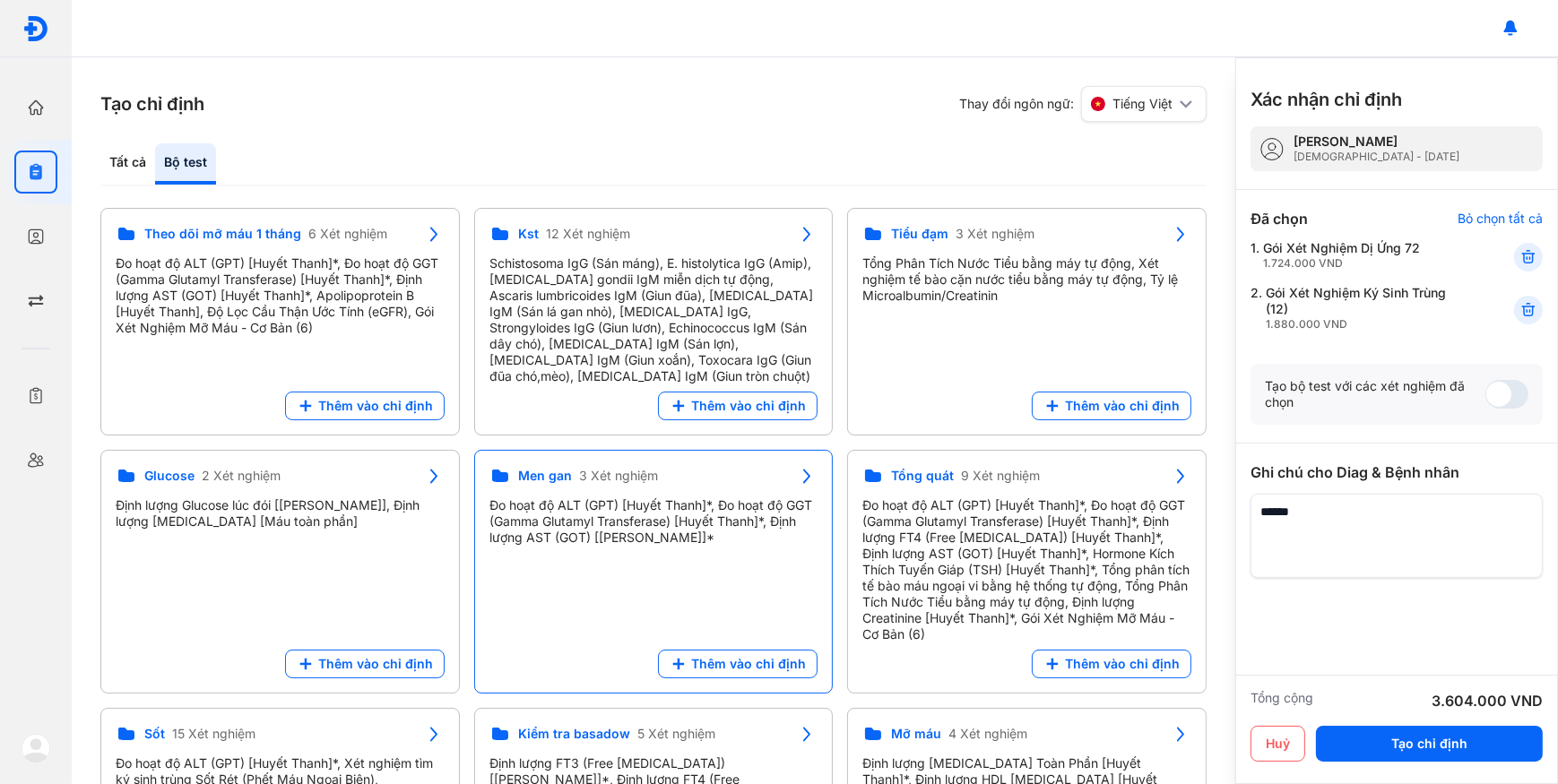
click at [744, 655] on span "Thêm vào chỉ định" at bounding box center [748, 663] width 115 height 16
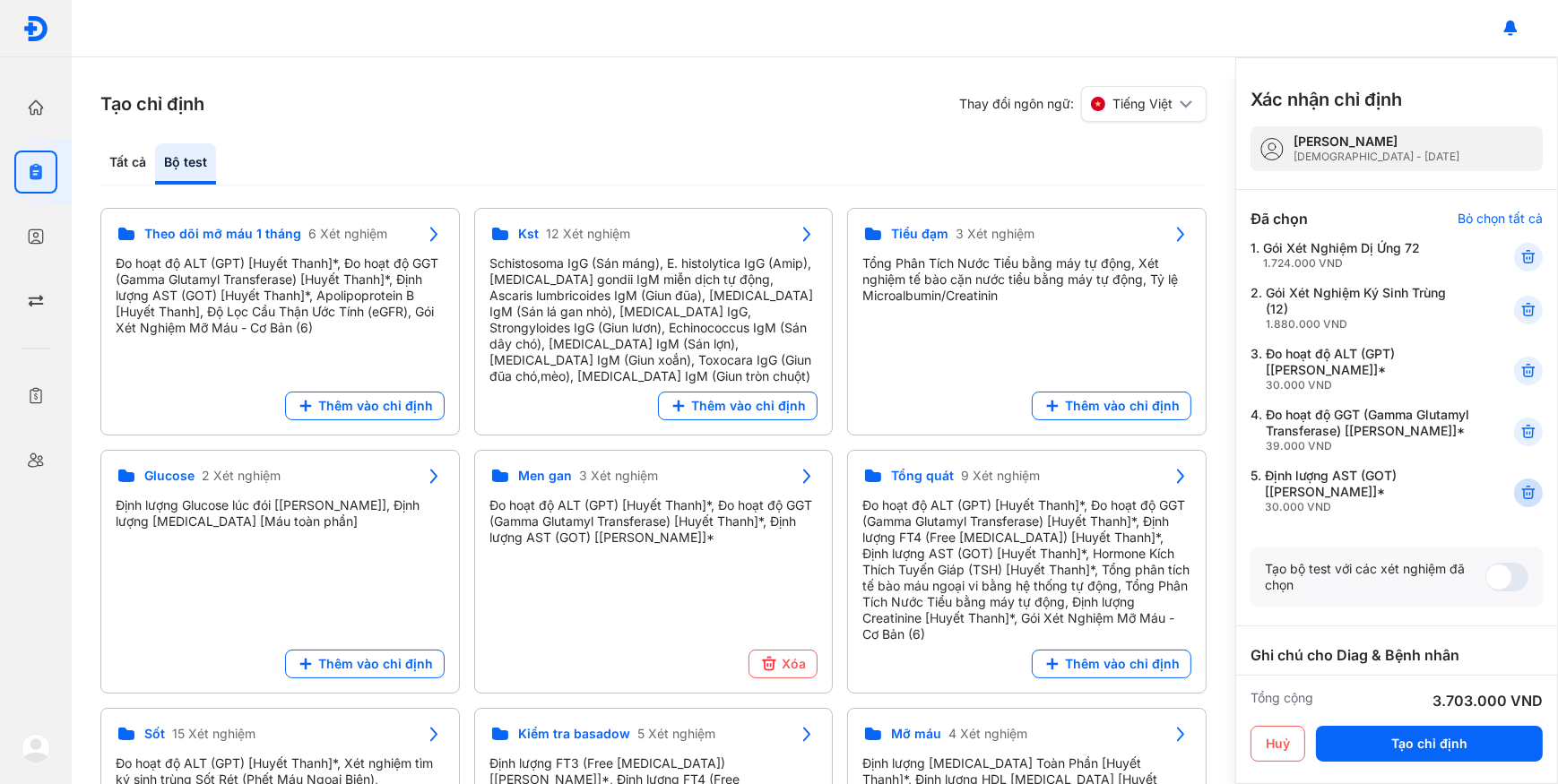
drag, startPoint x: 1522, startPoint y: 437, endPoint x: 1513, endPoint y: 434, distance: 9.5
click at [1523, 437] on icon at bounding box center [1528, 431] width 18 height 18
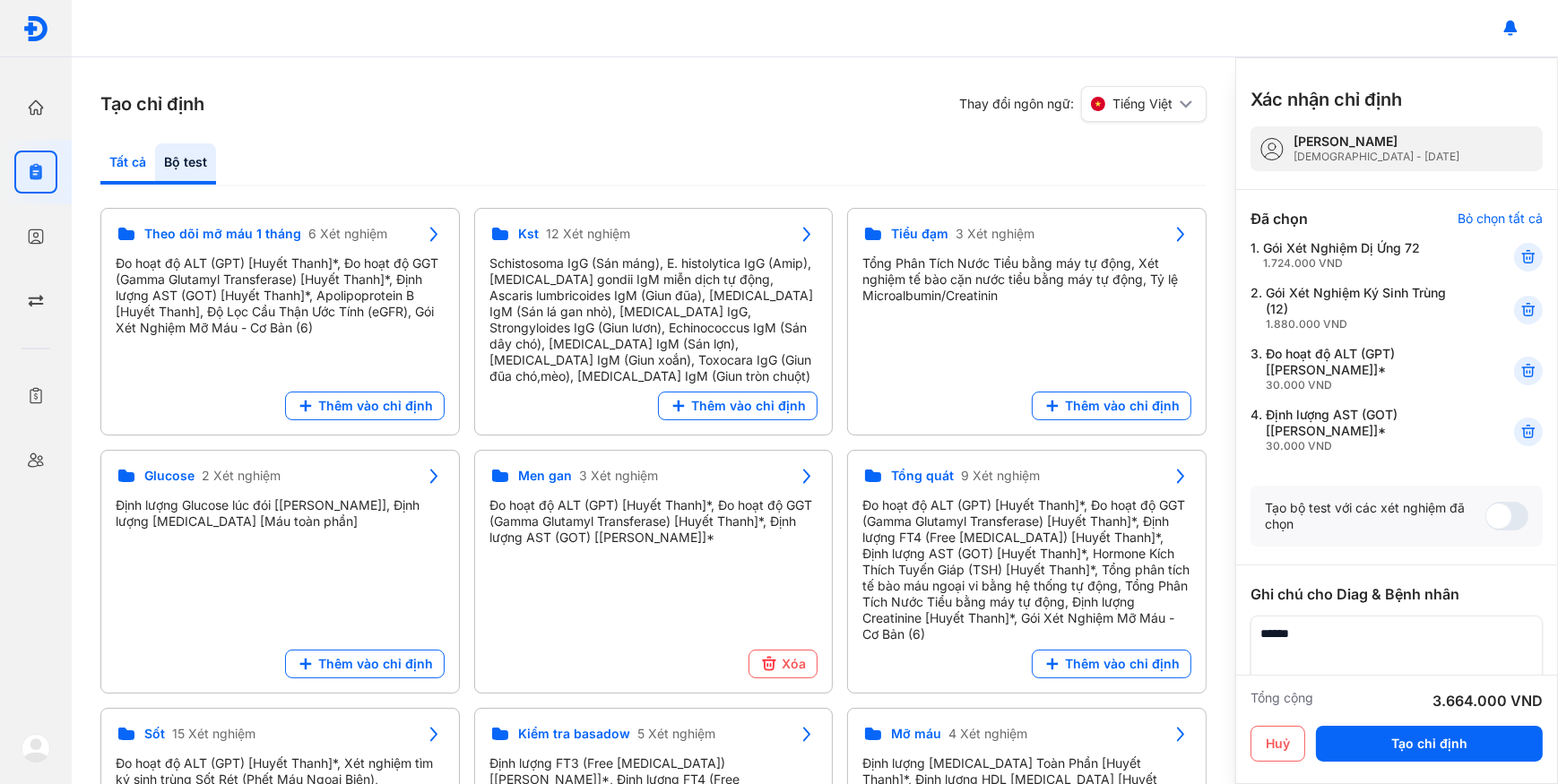
click at [138, 167] on div "Tất cả" at bounding box center [128, 163] width 55 height 41
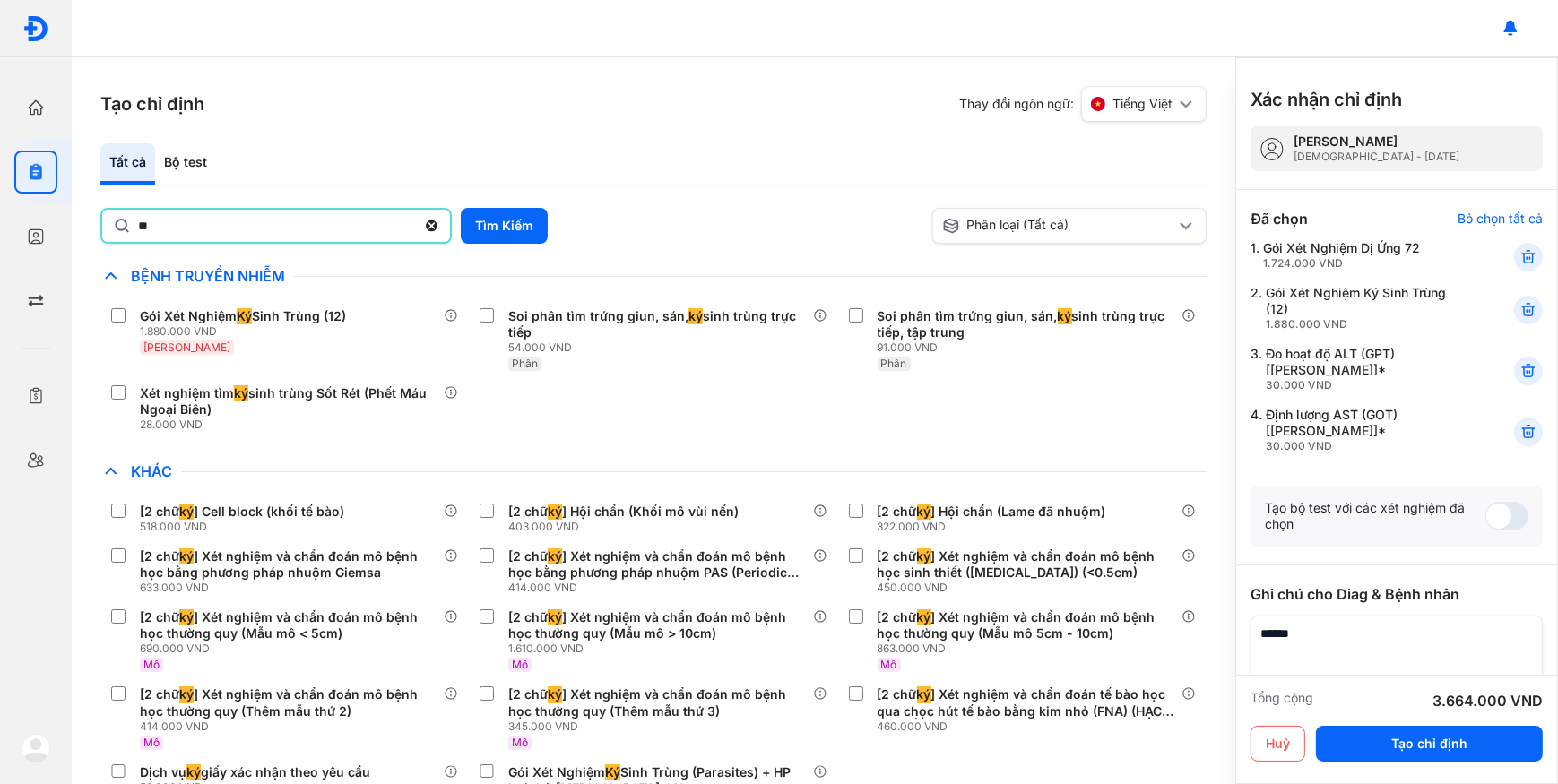
click at [169, 235] on input "**" at bounding box center [276, 225] width 278 height 32
type input "*"
click at [492, 229] on button "Tìm Kiếm" at bounding box center [503, 226] width 87 height 36
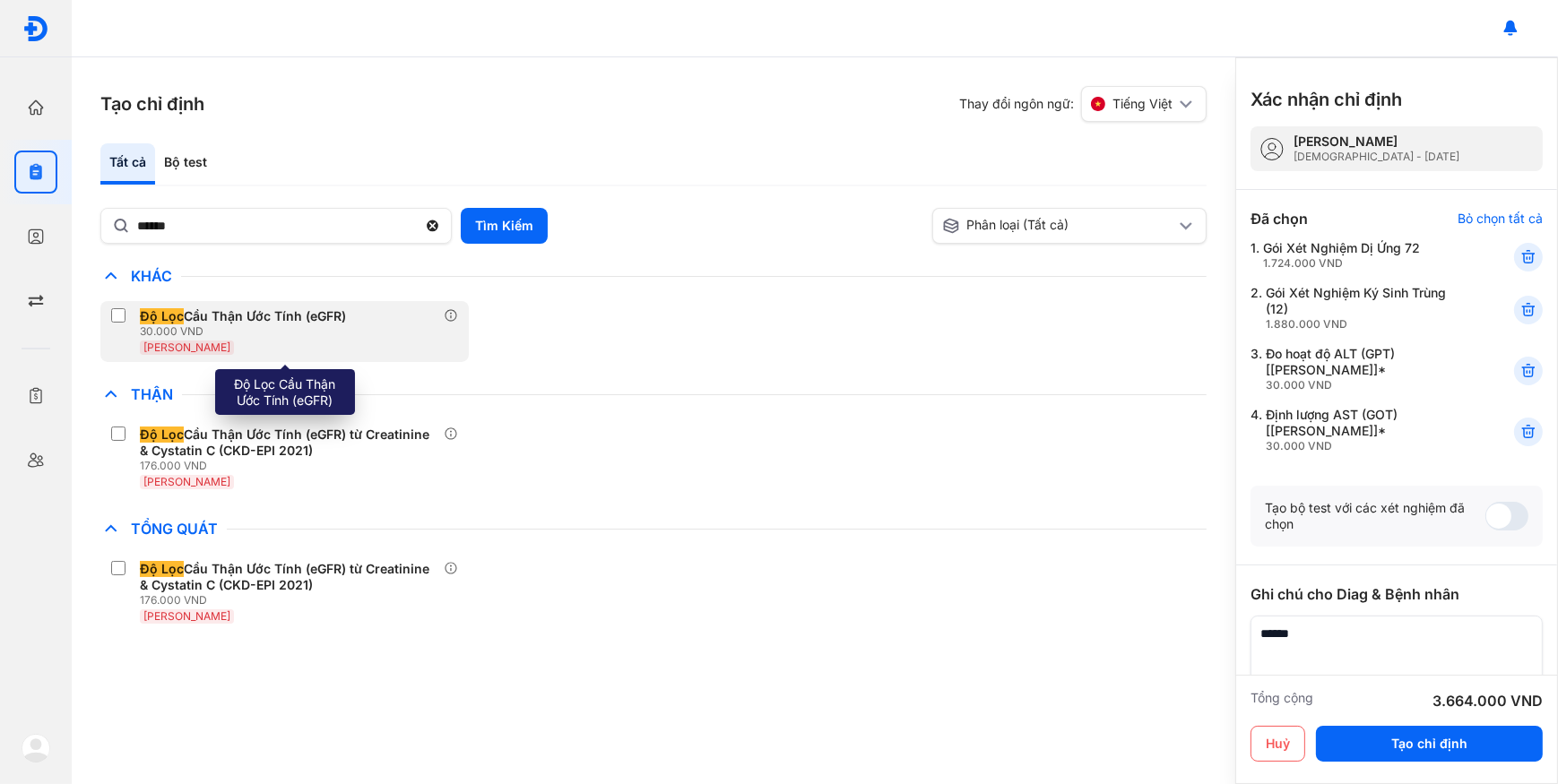
drag, startPoint x: 345, startPoint y: 328, endPoint x: 274, endPoint y: 242, distance: 111.5
click at [346, 328] on div "30.000 VND" at bounding box center [246, 331] width 213 height 14
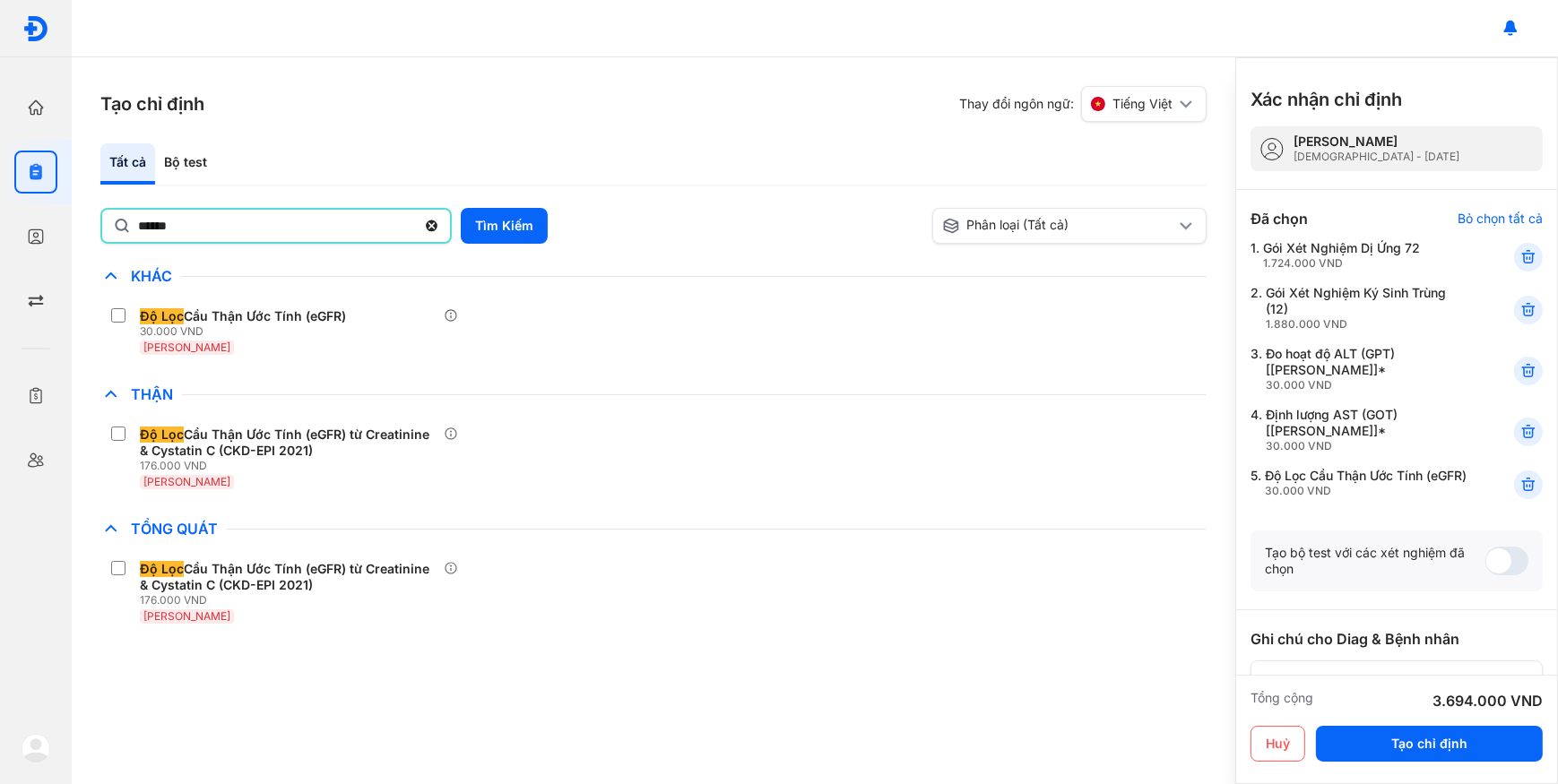
click at [268, 231] on input "******" at bounding box center [276, 225] width 278 height 32
type input "*"
type input "****"
click at [474, 234] on button "Tìm Kiếm" at bounding box center [503, 226] width 87 height 36
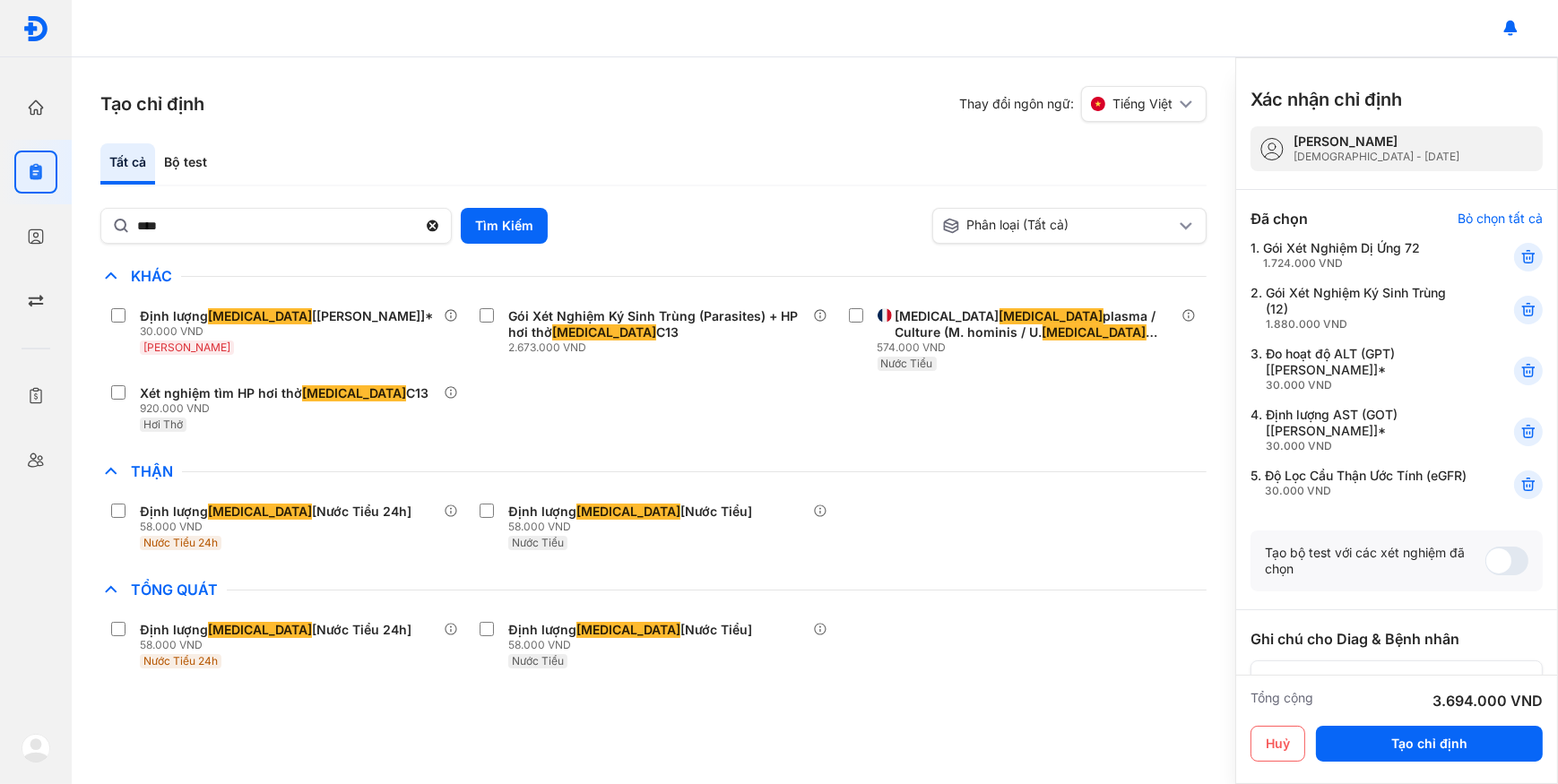
drag, startPoint x: 223, startPoint y: 324, endPoint x: 203, endPoint y: 280, distance: 48.3
click at [222, 325] on div "30.000 VND" at bounding box center [289, 331] width 300 height 14
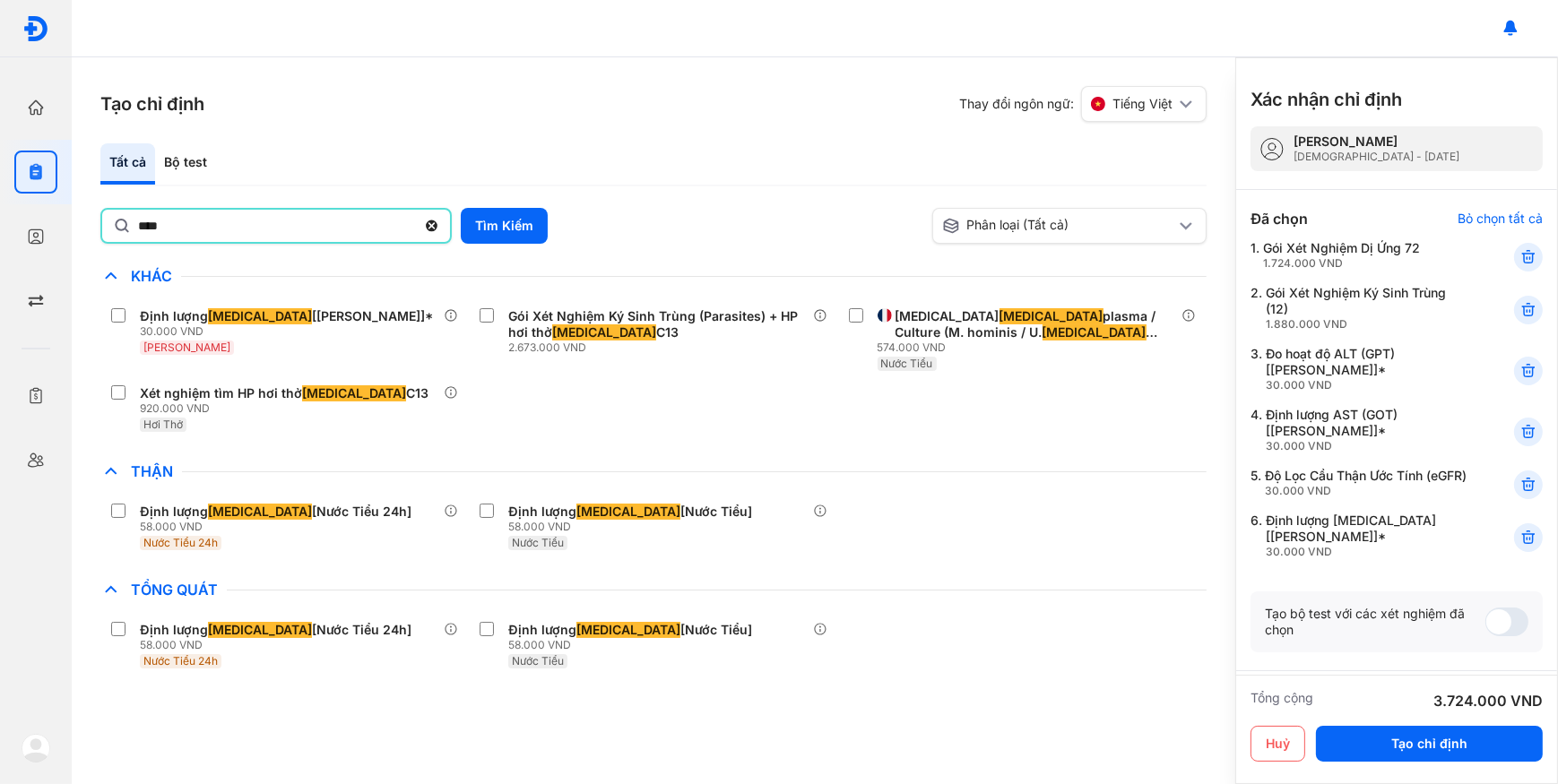
click at [207, 236] on input "****" at bounding box center [276, 225] width 278 height 32
type input "***"
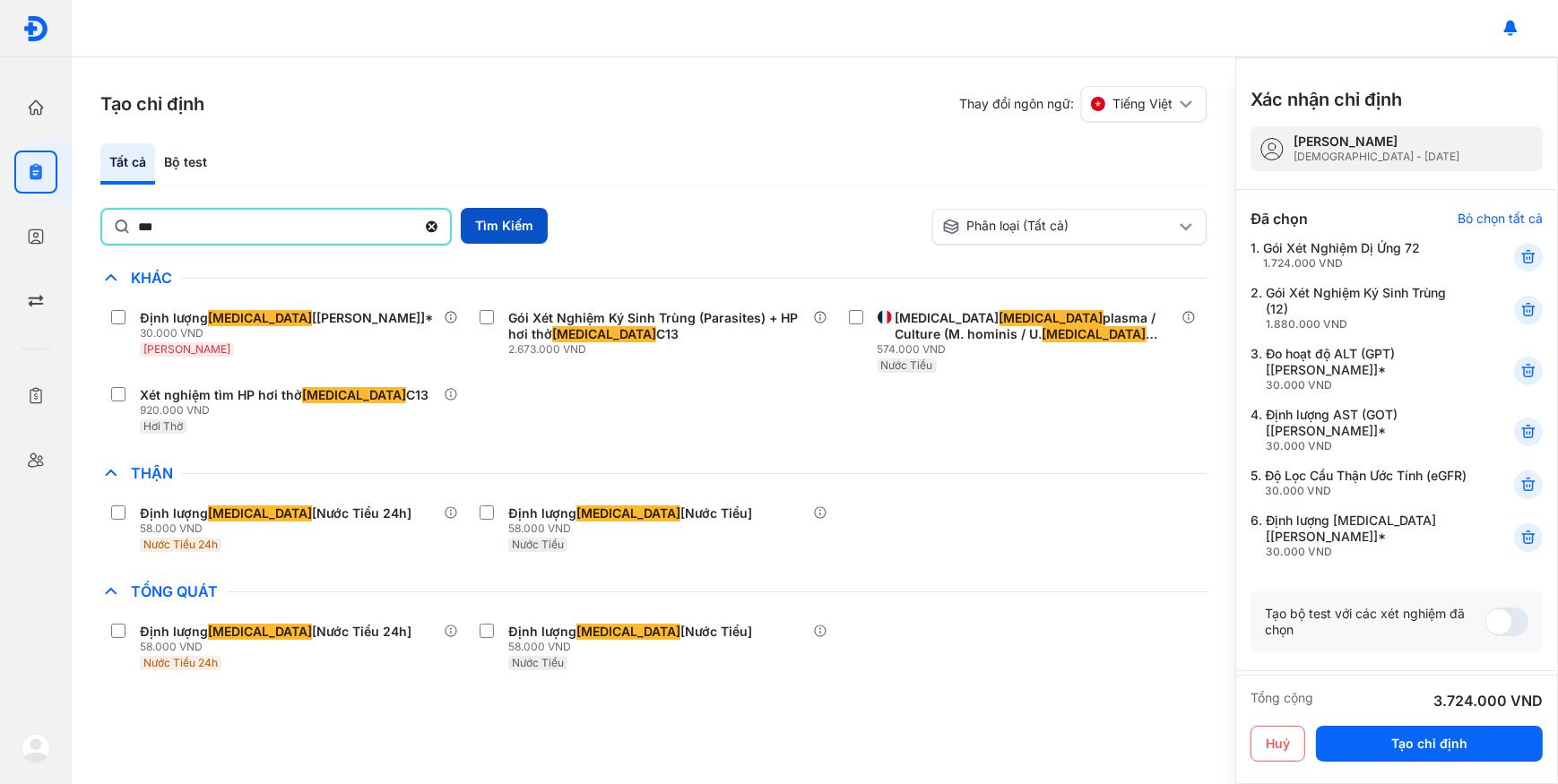
click at [519, 224] on button "Tìm Kiếm" at bounding box center [503, 226] width 87 height 36
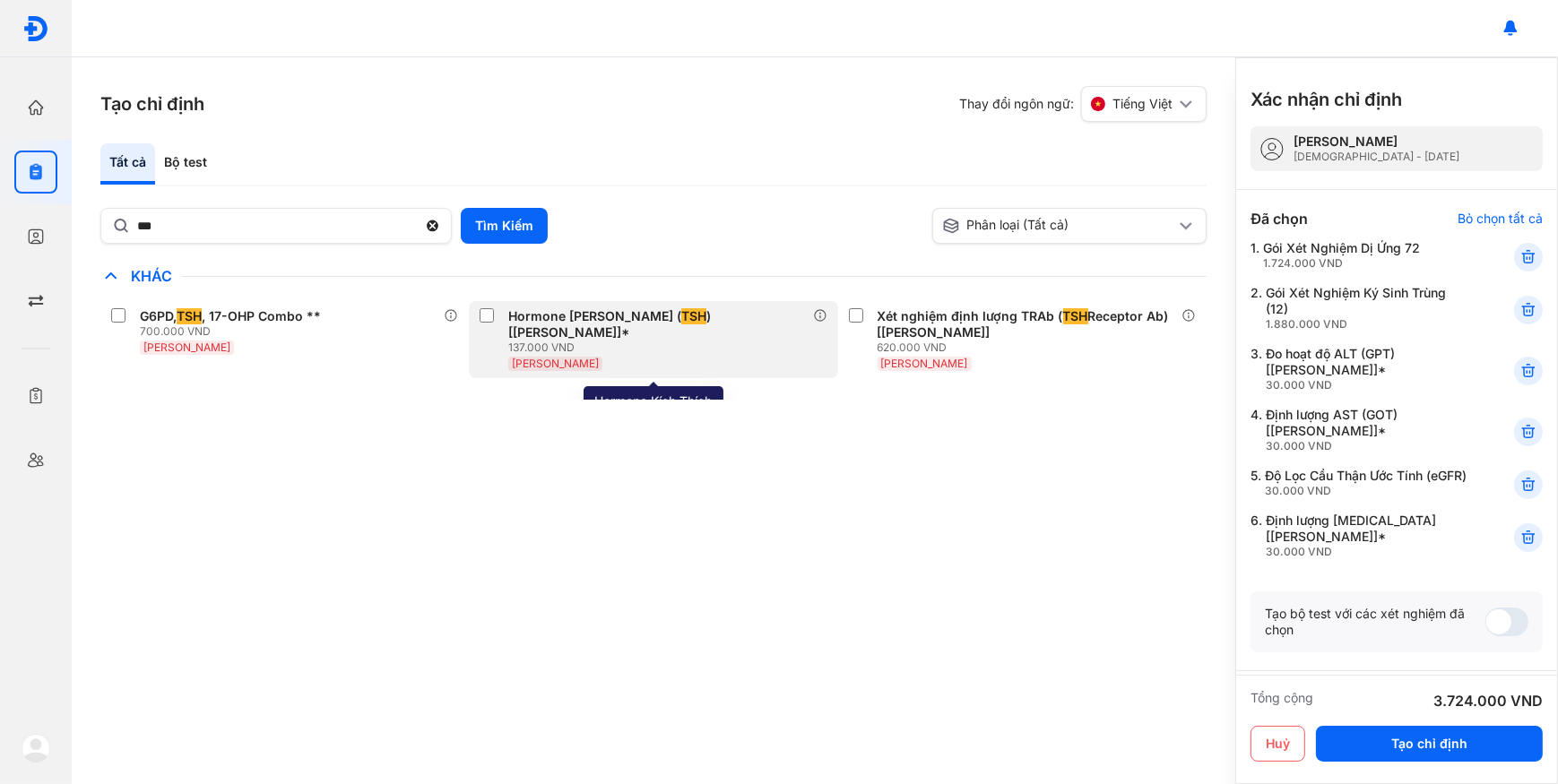
click at [661, 359] on div "[PERSON_NAME]" at bounding box center [660, 363] width 304 height 16
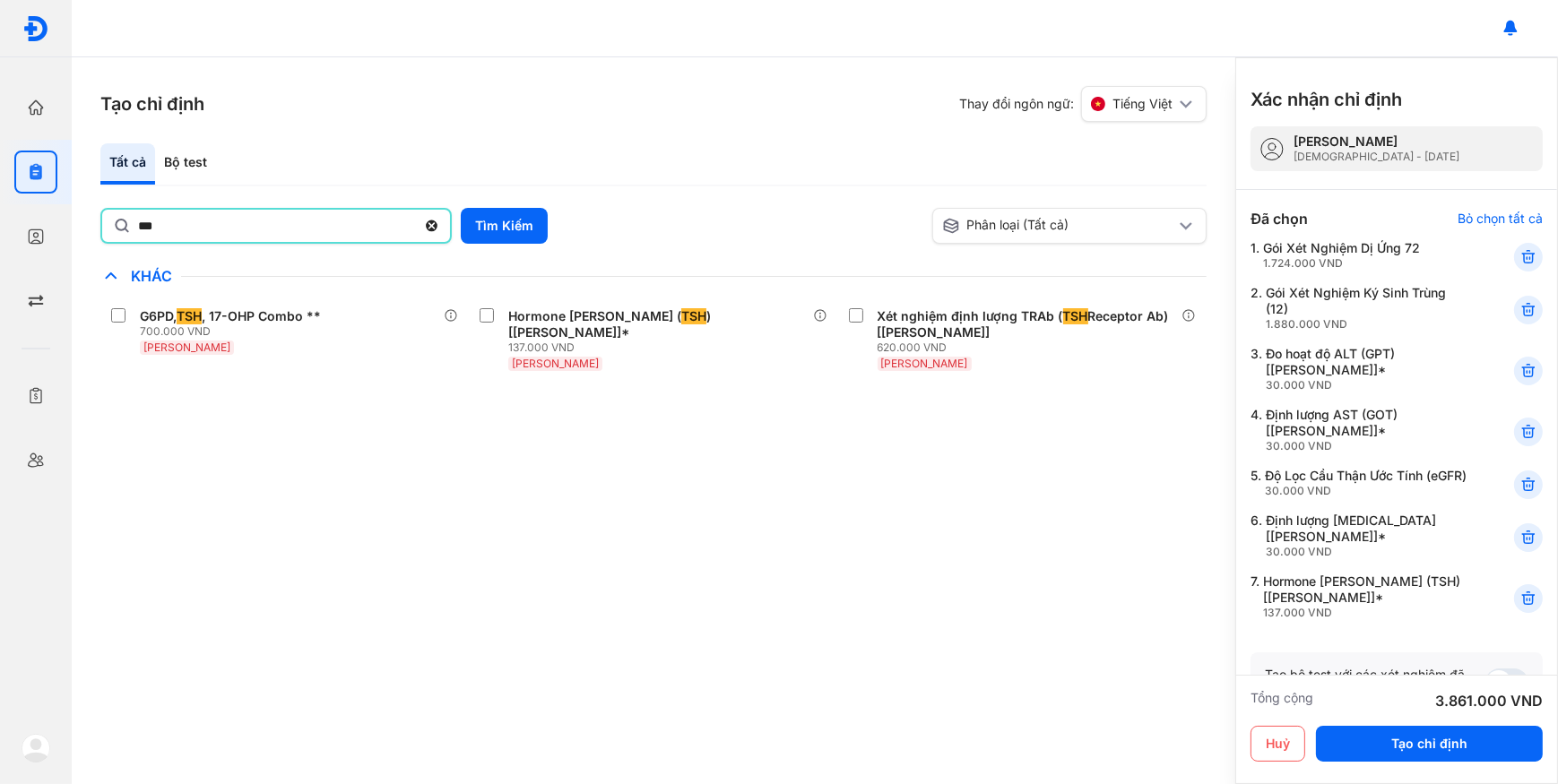
click at [233, 212] on input "***" at bounding box center [276, 225] width 278 height 32
click at [509, 220] on button "Tìm Kiếm" at bounding box center [503, 226] width 87 height 36
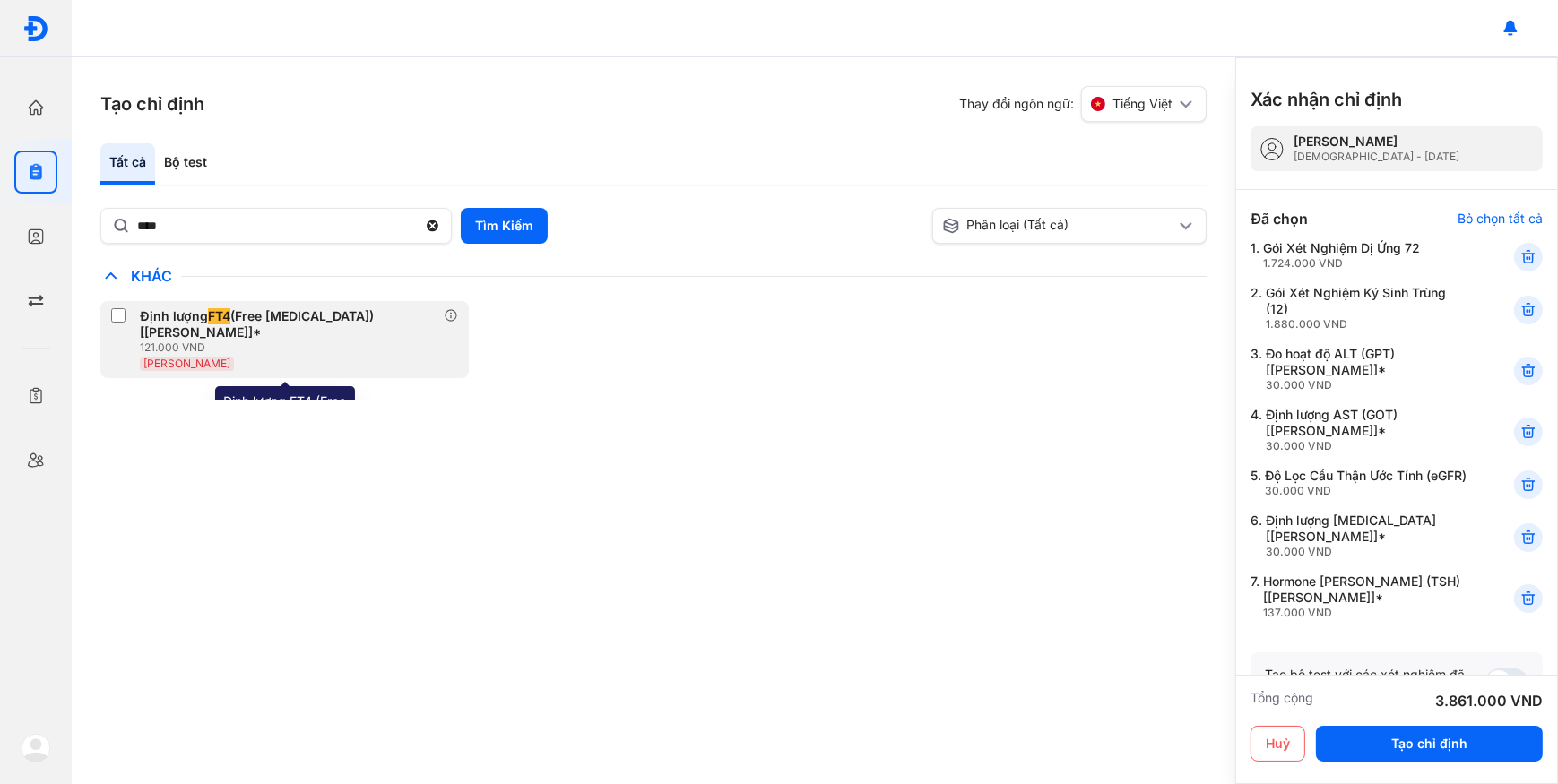
click at [394, 317] on div "Định lượng FT4 (Free Thyroxine) [Huyết Thanh]*" at bounding box center [288, 324] width 297 height 32
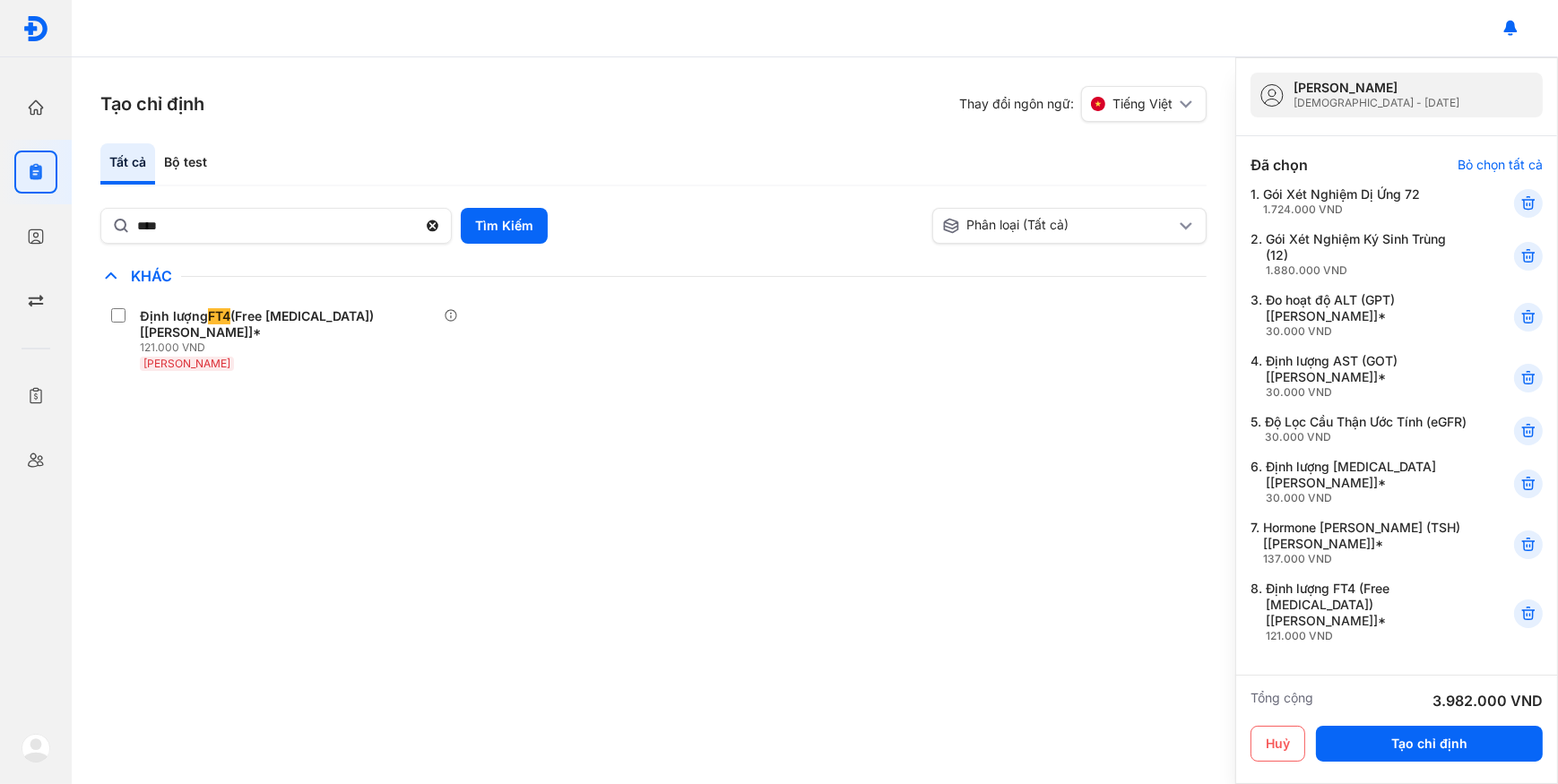
scroll to position [81, 0]
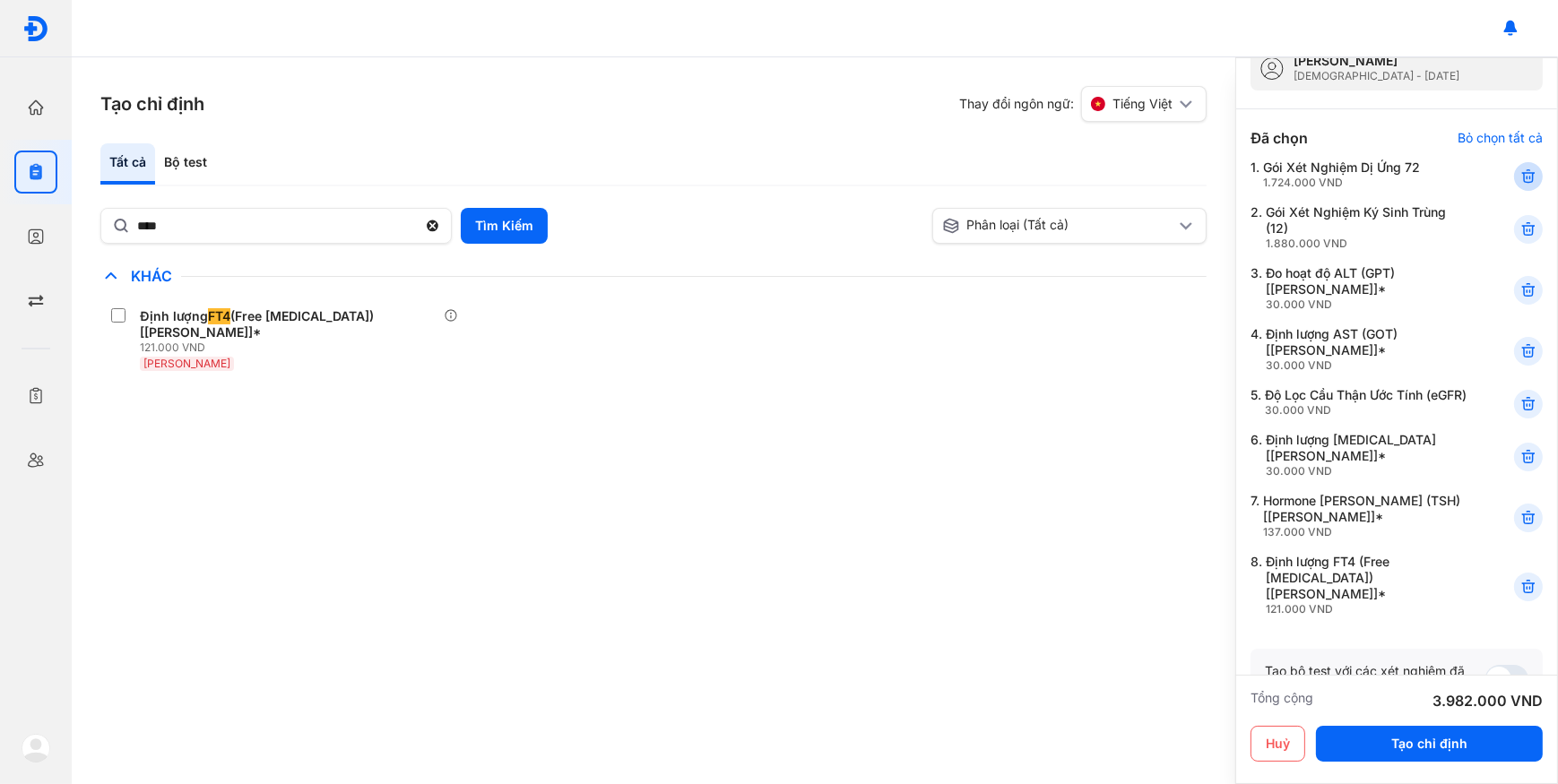
click at [1519, 174] on icon at bounding box center [1528, 176] width 18 height 18
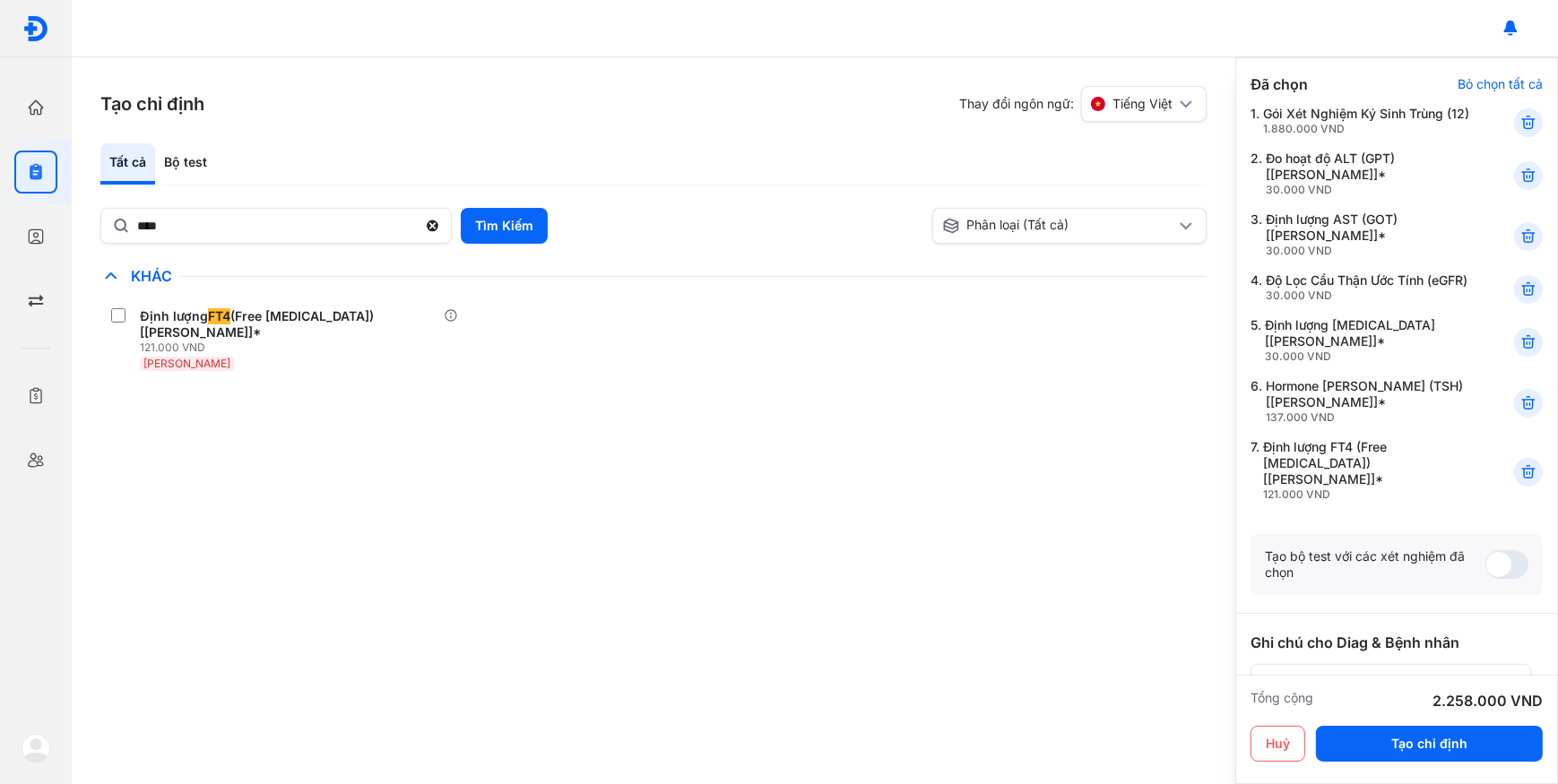
scroll to position [162, 0]
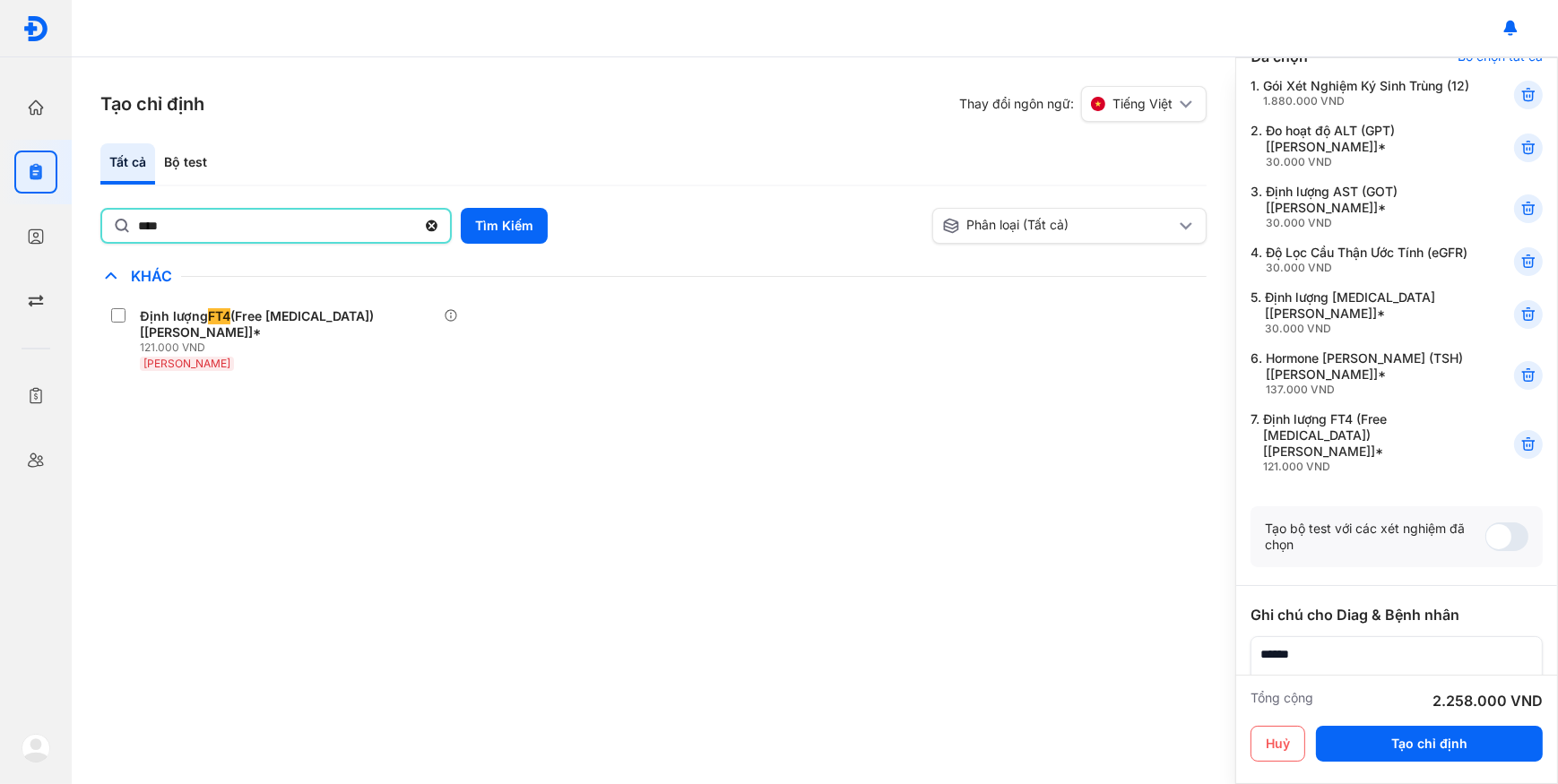
click at [257, 233] on input "***" at bounding box center [276, 225] width 278 height 32
type input "**"
click at [530, 226] on button "Tìm Kiếm" at bounding box center [503, 226] width 87 height 36
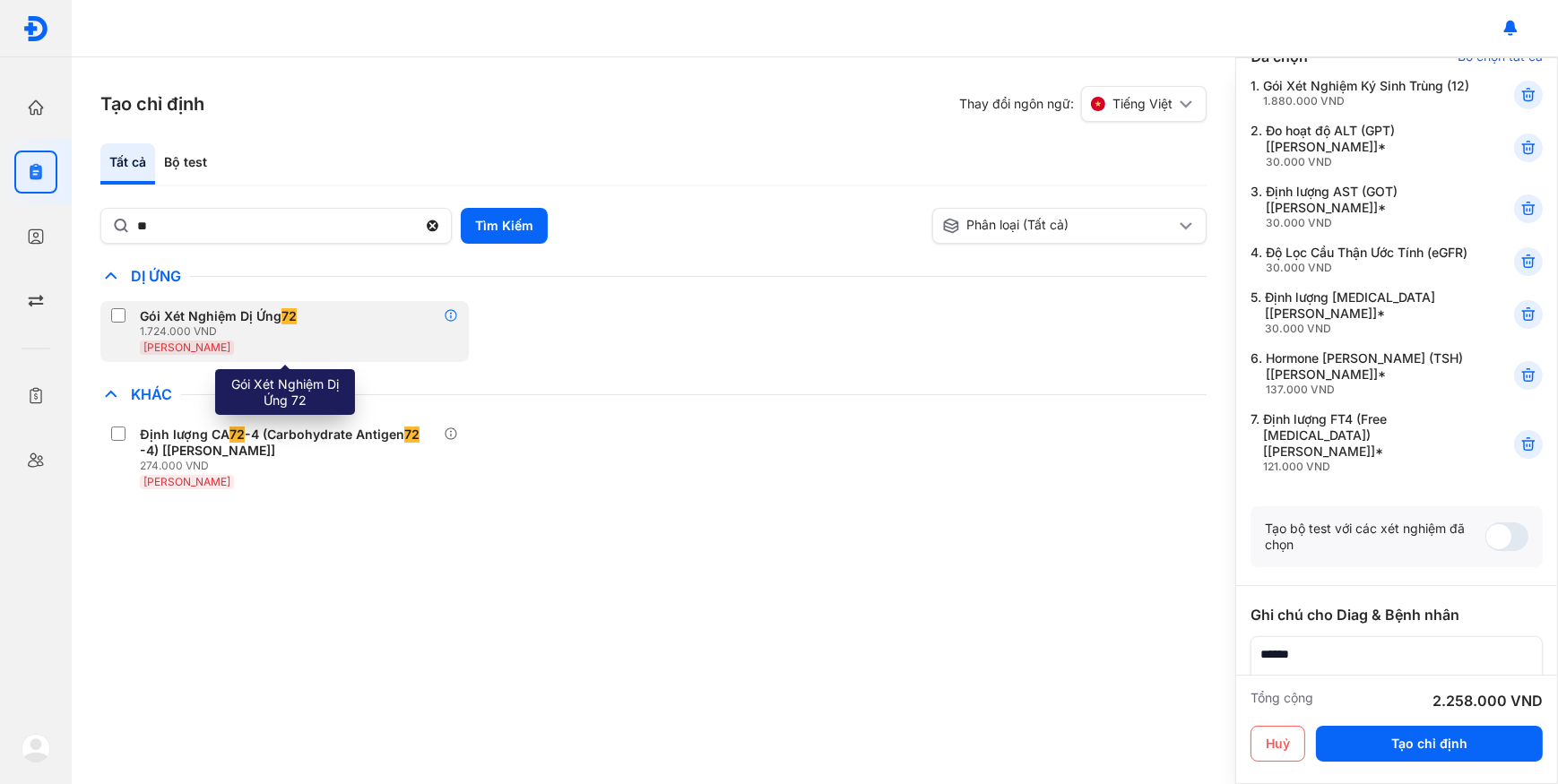
click at [455, 320] on icon at bounding box center [451, 315] width 14 height 14
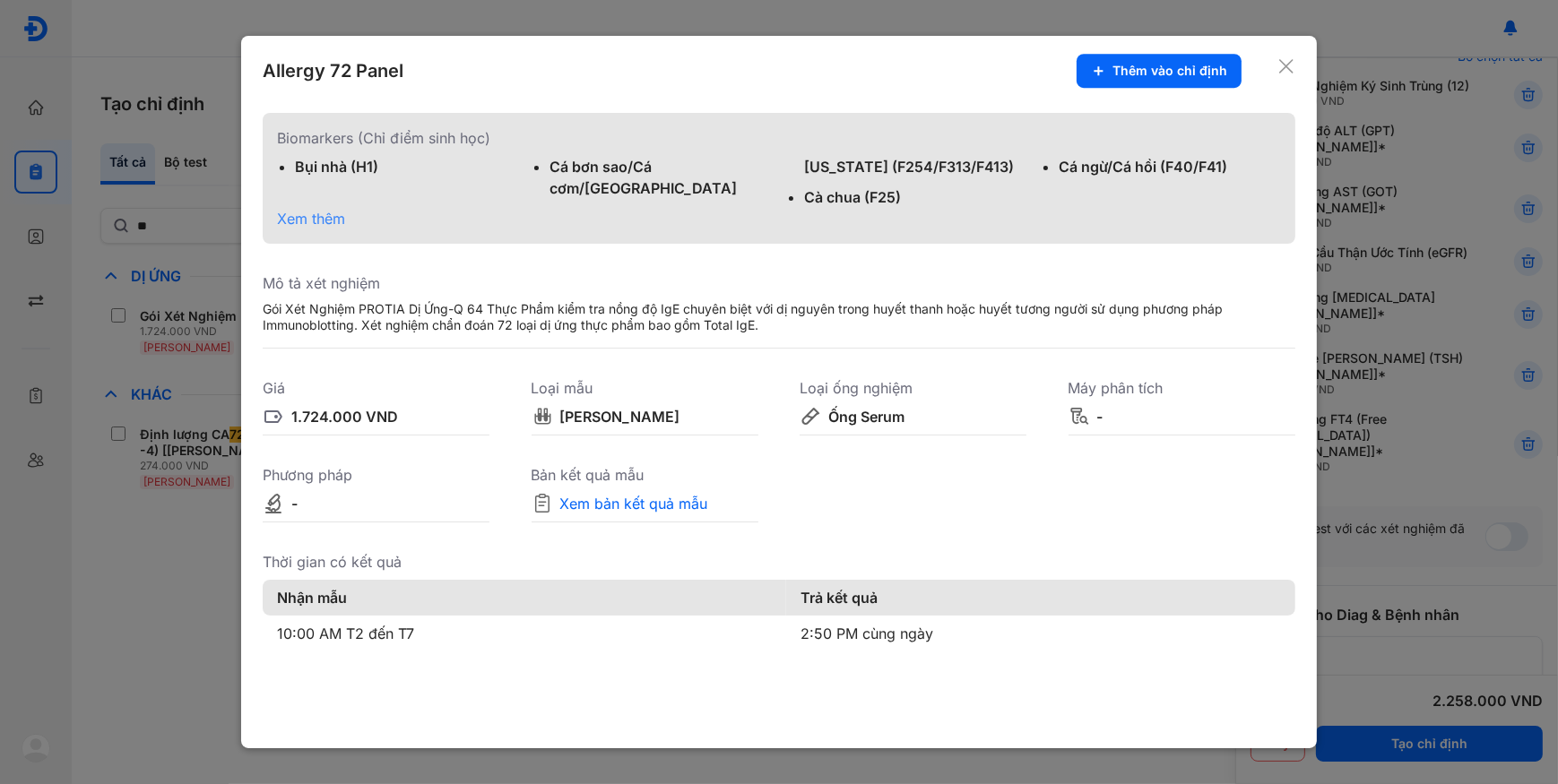
click at [295, 209] on span "Xem thêm" at bounding box center [311, 218] width 68 height 18
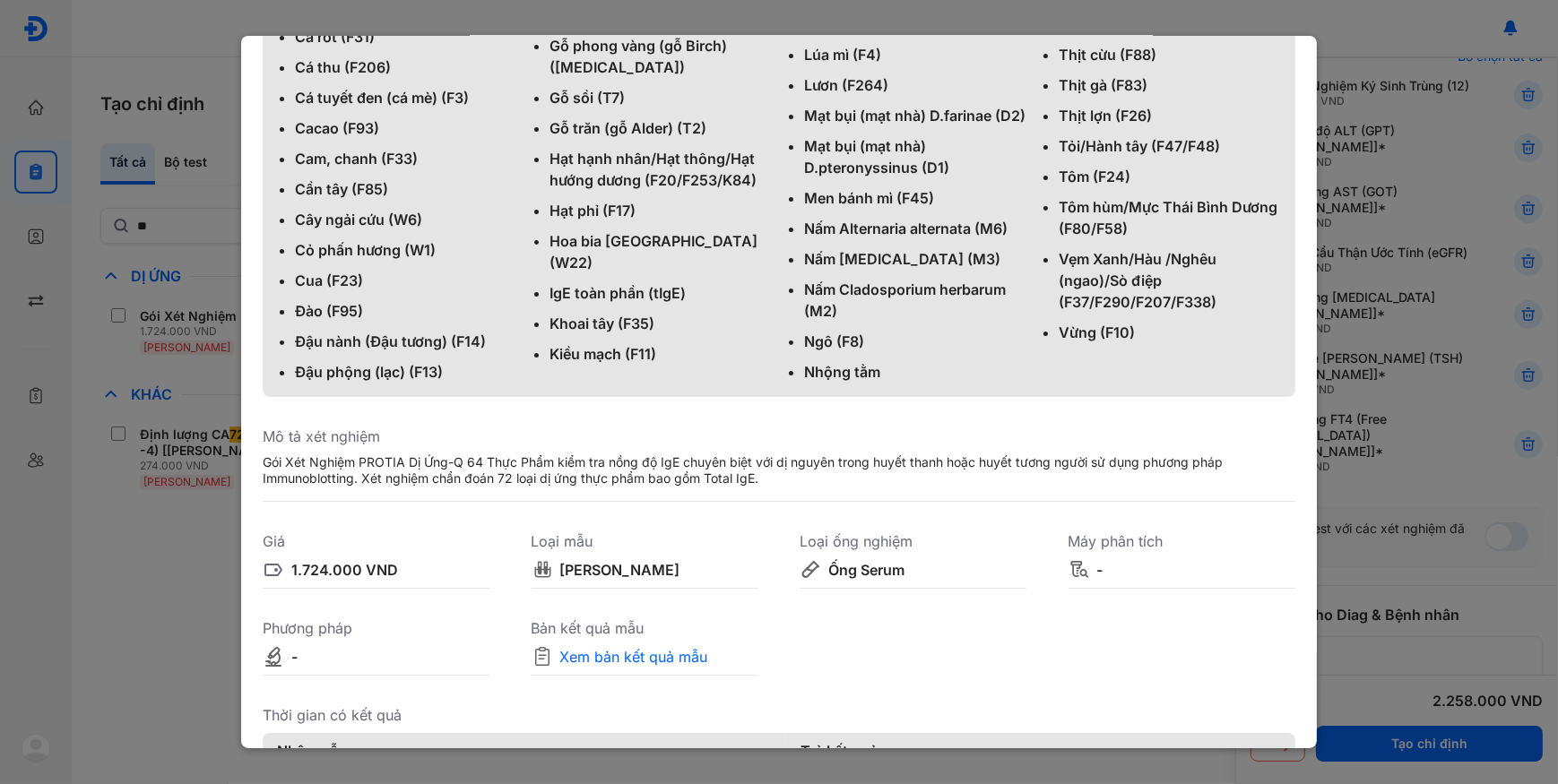
scroll to position [325, 0]
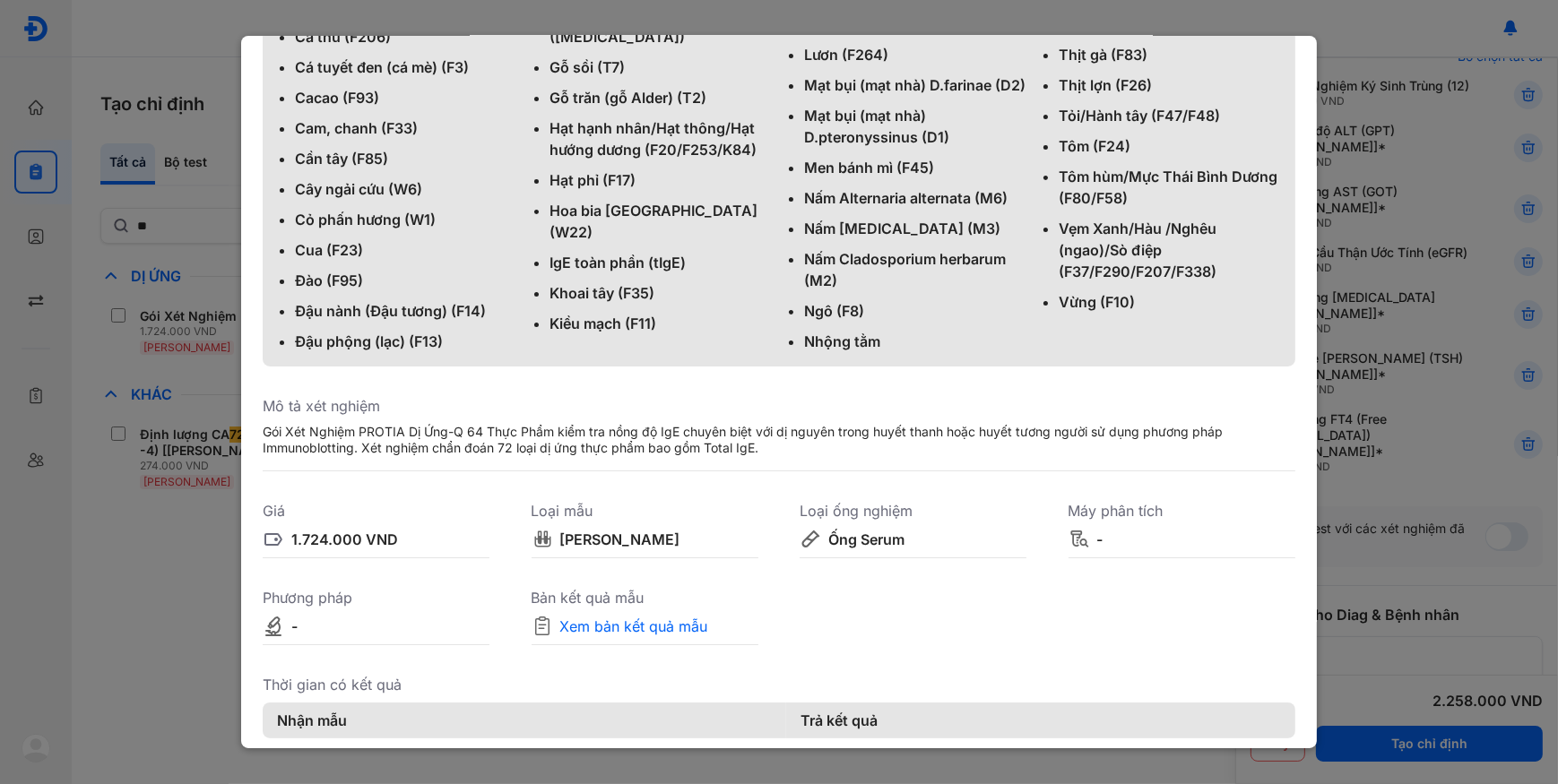
click at [110, 588] on div at bounding box center [779, 392] width 1558 height 784
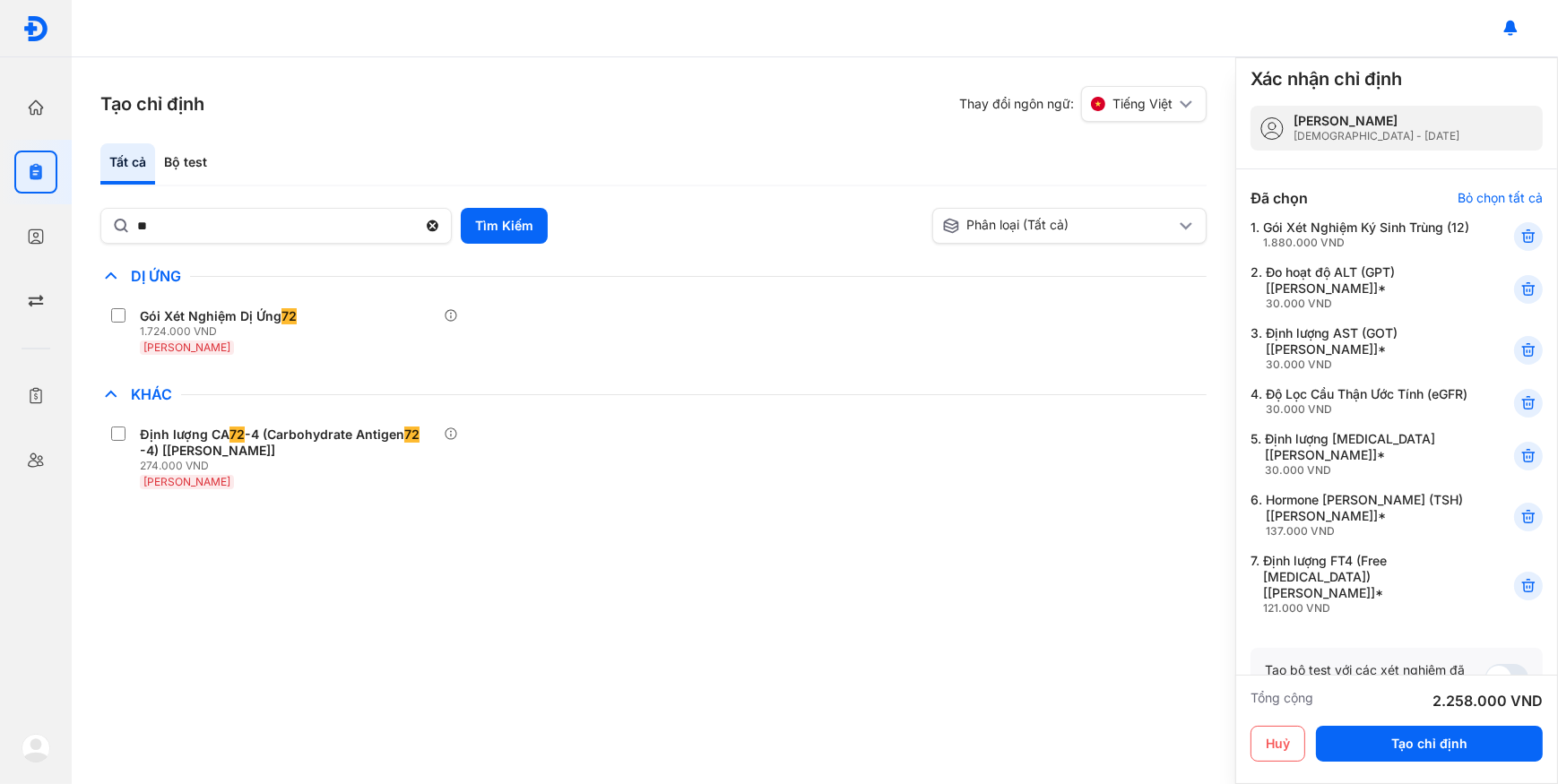
scroll to position [0, 0]
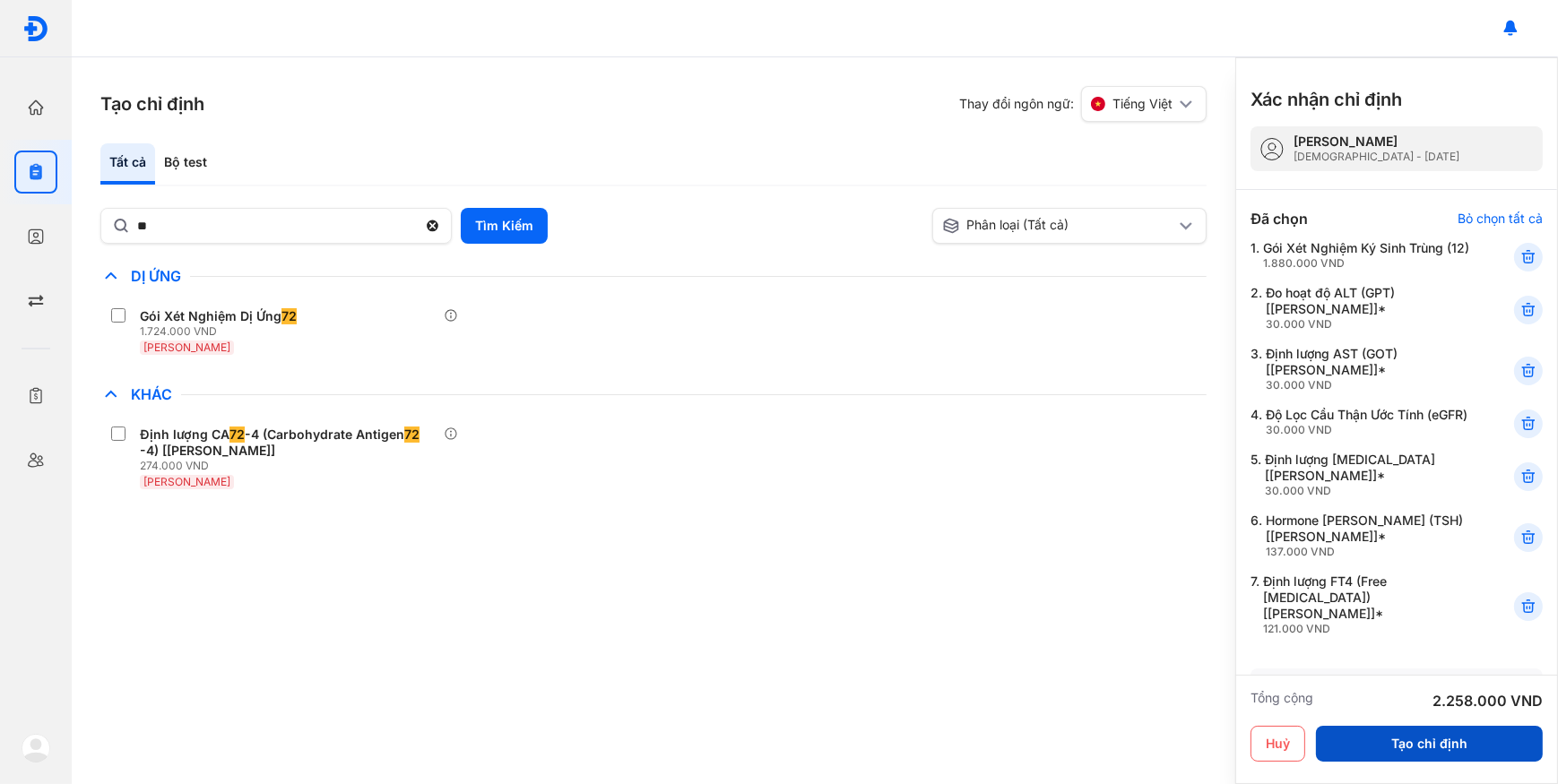
click at [1397, 738] on button "Tạo chỉ định" at bounding box center [1428, 743] width 226 height 36
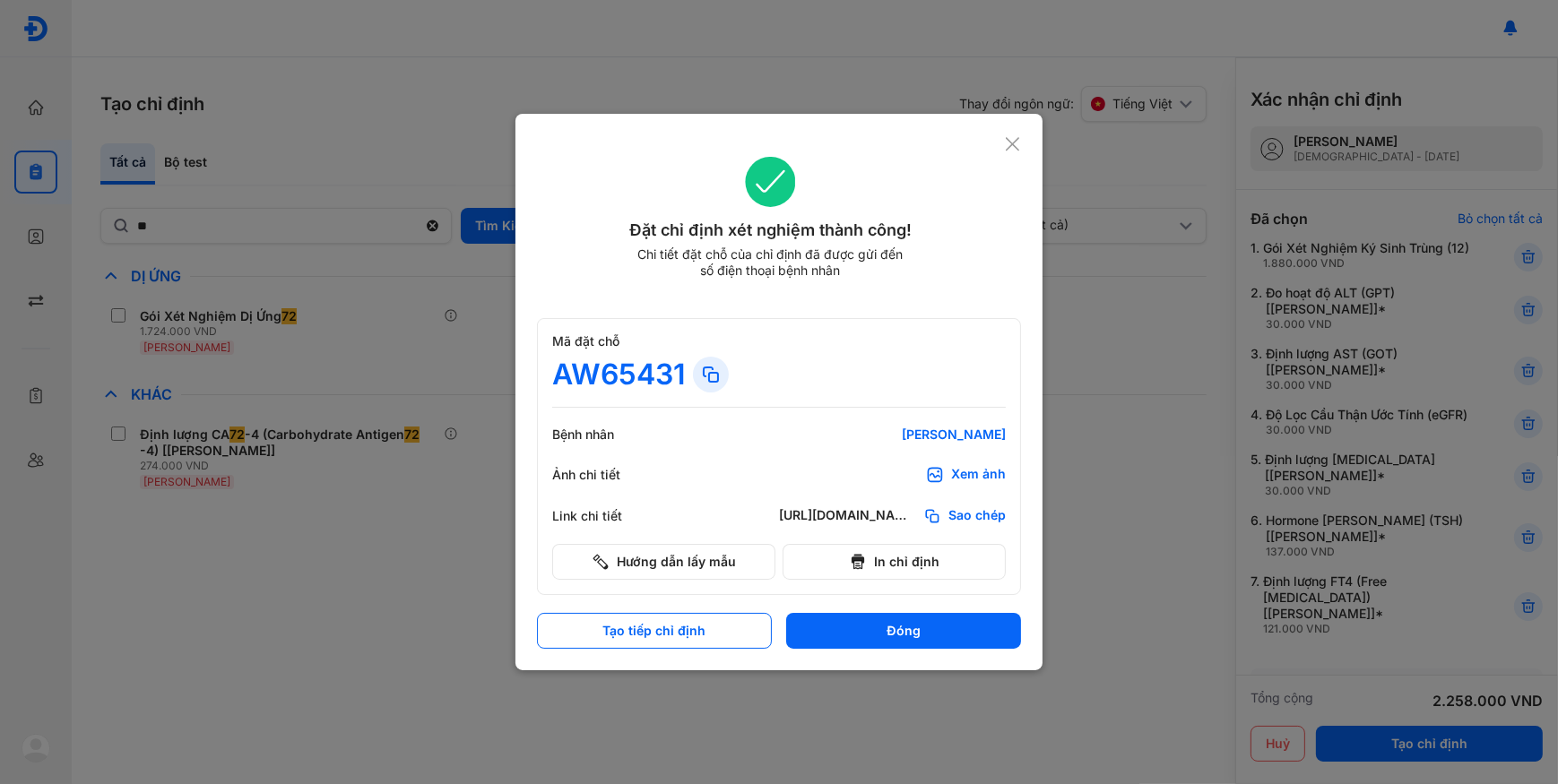
drag, startPoint x: 968, startPoint y: 510, endPoint x: 981, endPoint y: 443, distance: 68.2
click at [968, 511] on span "Sao chép" at bounding box center [977, 516] width 58 height 18
click at [100, 694] on div at bounding box center [779, 392] width 1558 height 784
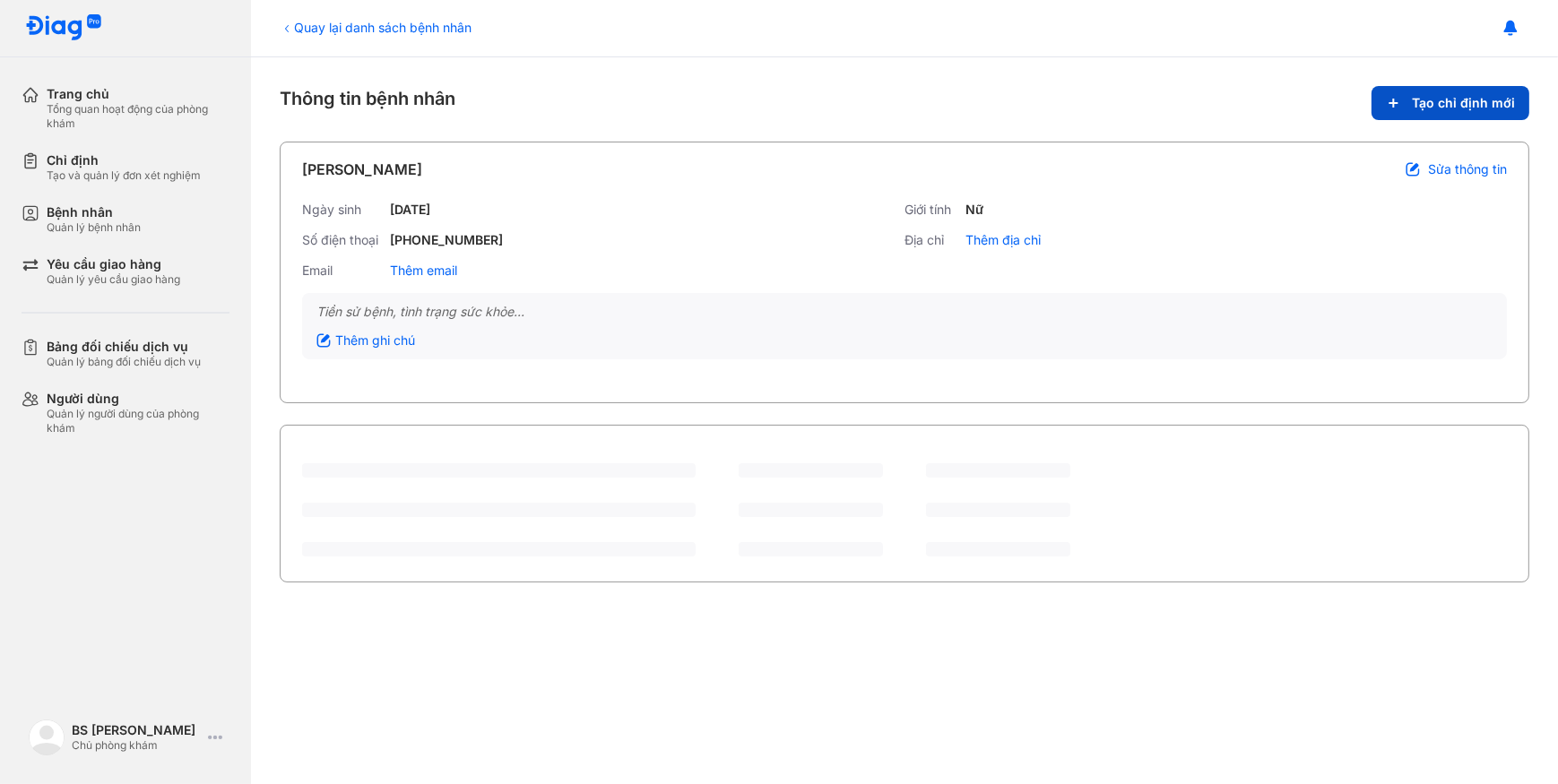
click at [1423, 102] on span "Tạo chỉ định mới" at bounding box center [1462, 103] width 103 height 16
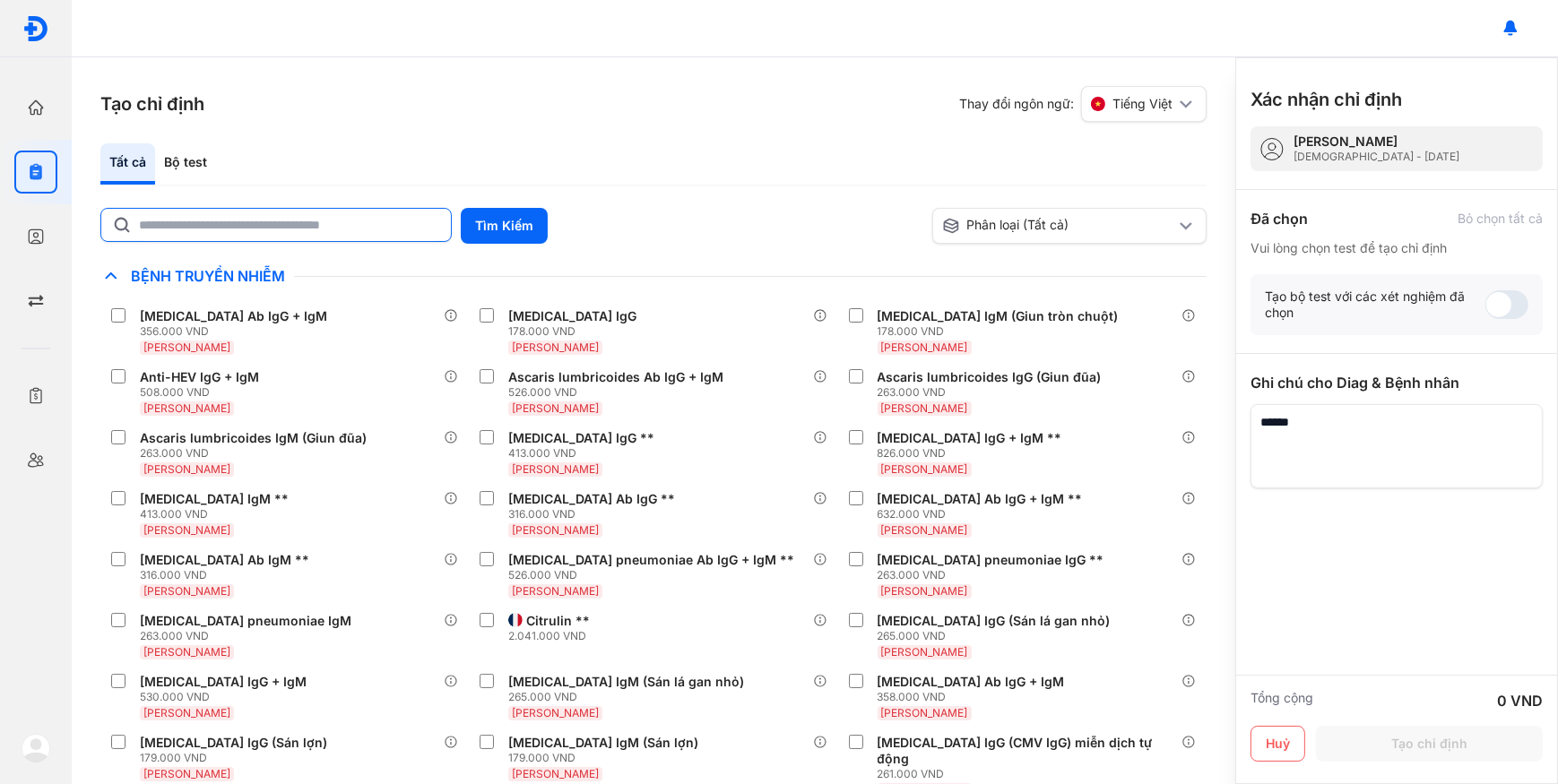
click at [369, 231] on input "text" at bounding box center [289, 224] width 301 height 32
type input "*"
click at [194, 160] on div "Bộ test" at bounding box center [185, 163] width 61 height 41
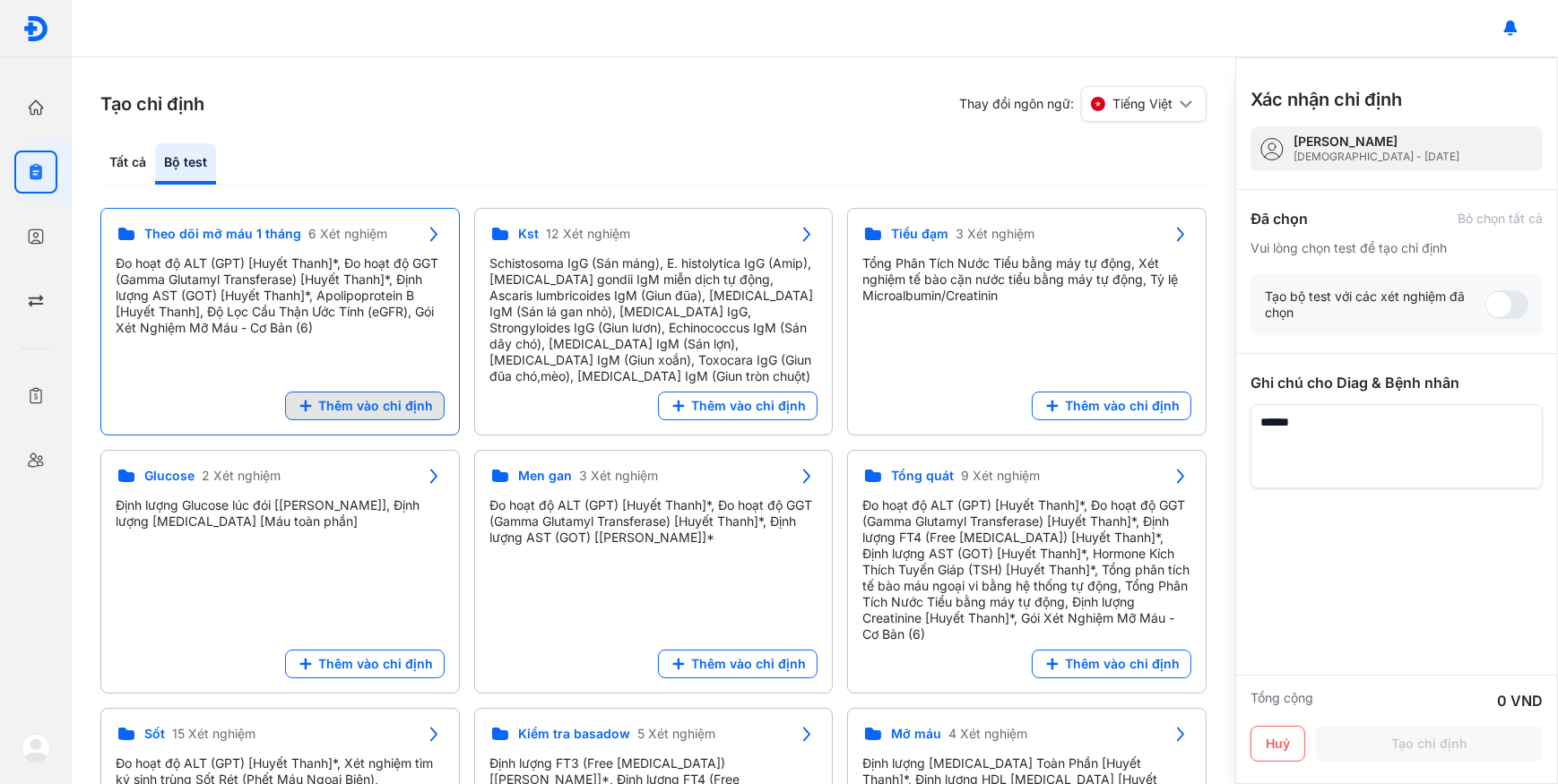
click at [369, 402] on span "Thêm vào chỉ định" at bounding box center [375, 405] width 115 height 16
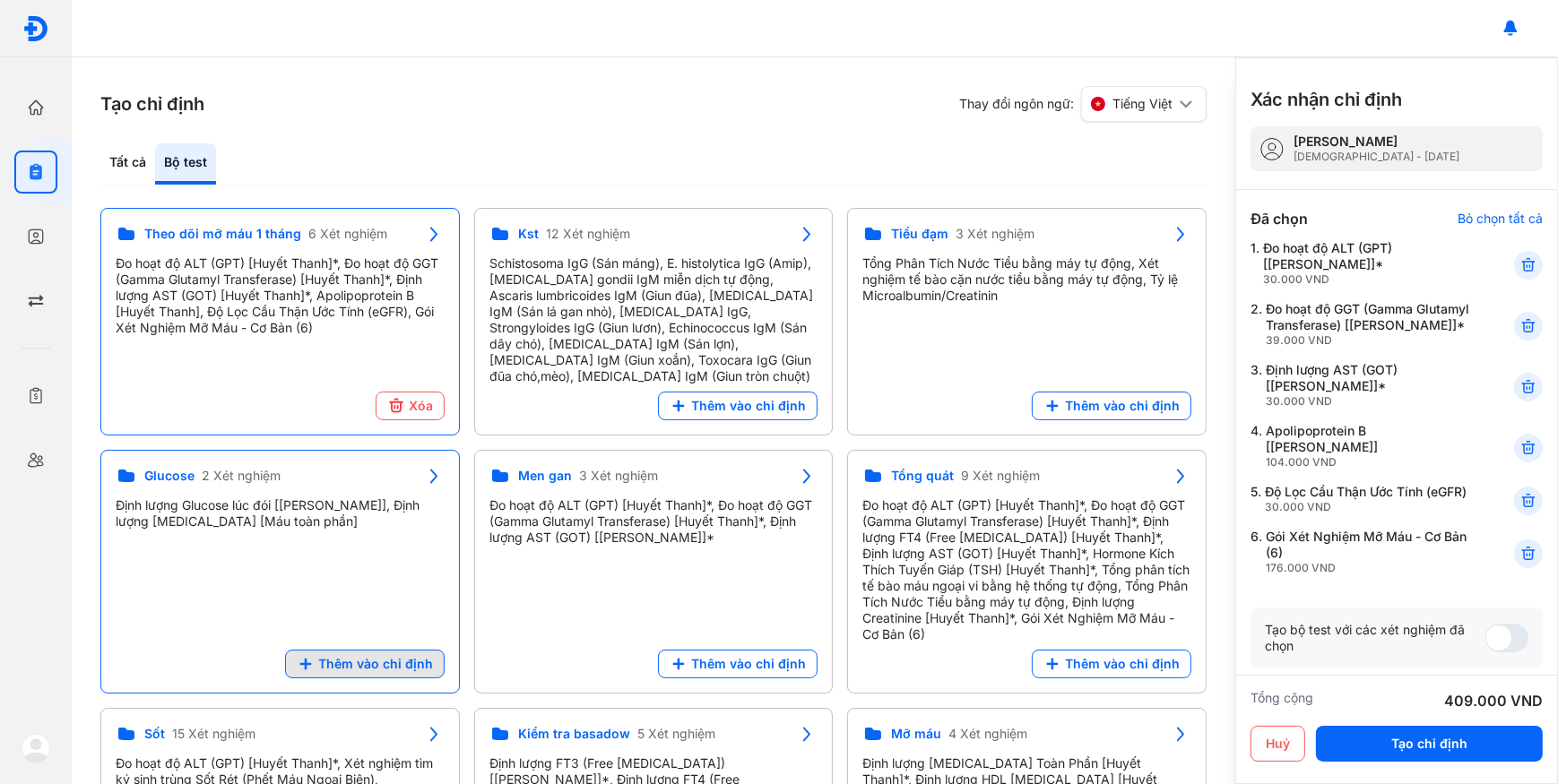
click at [374, 659] on button "Thêm vào chỉ định" at bounding box center [365, 663] width 159 height 29
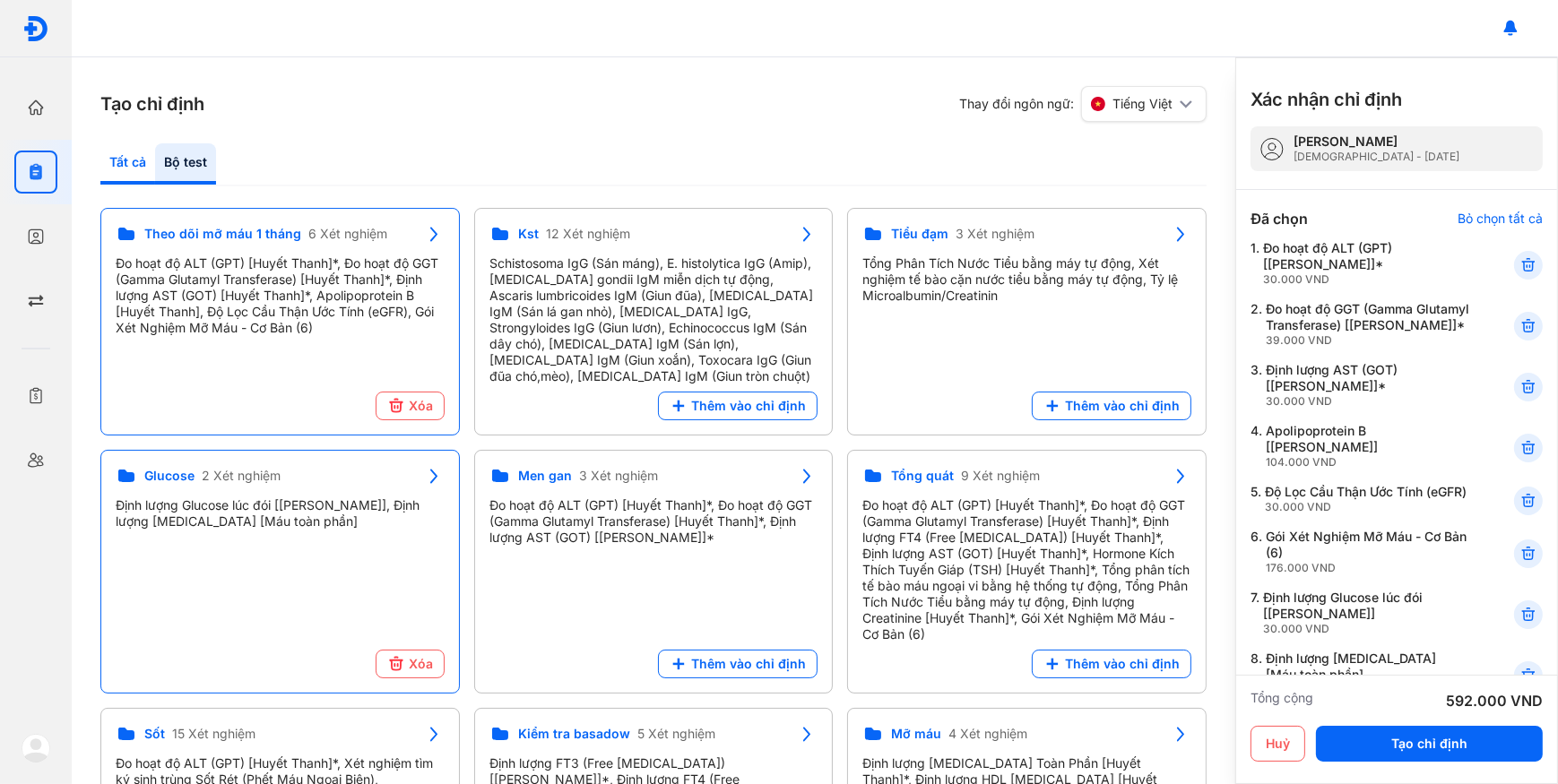
click at [128, 149] on div "Tất cả" at bounding box center [128, 163] width 55 height 41
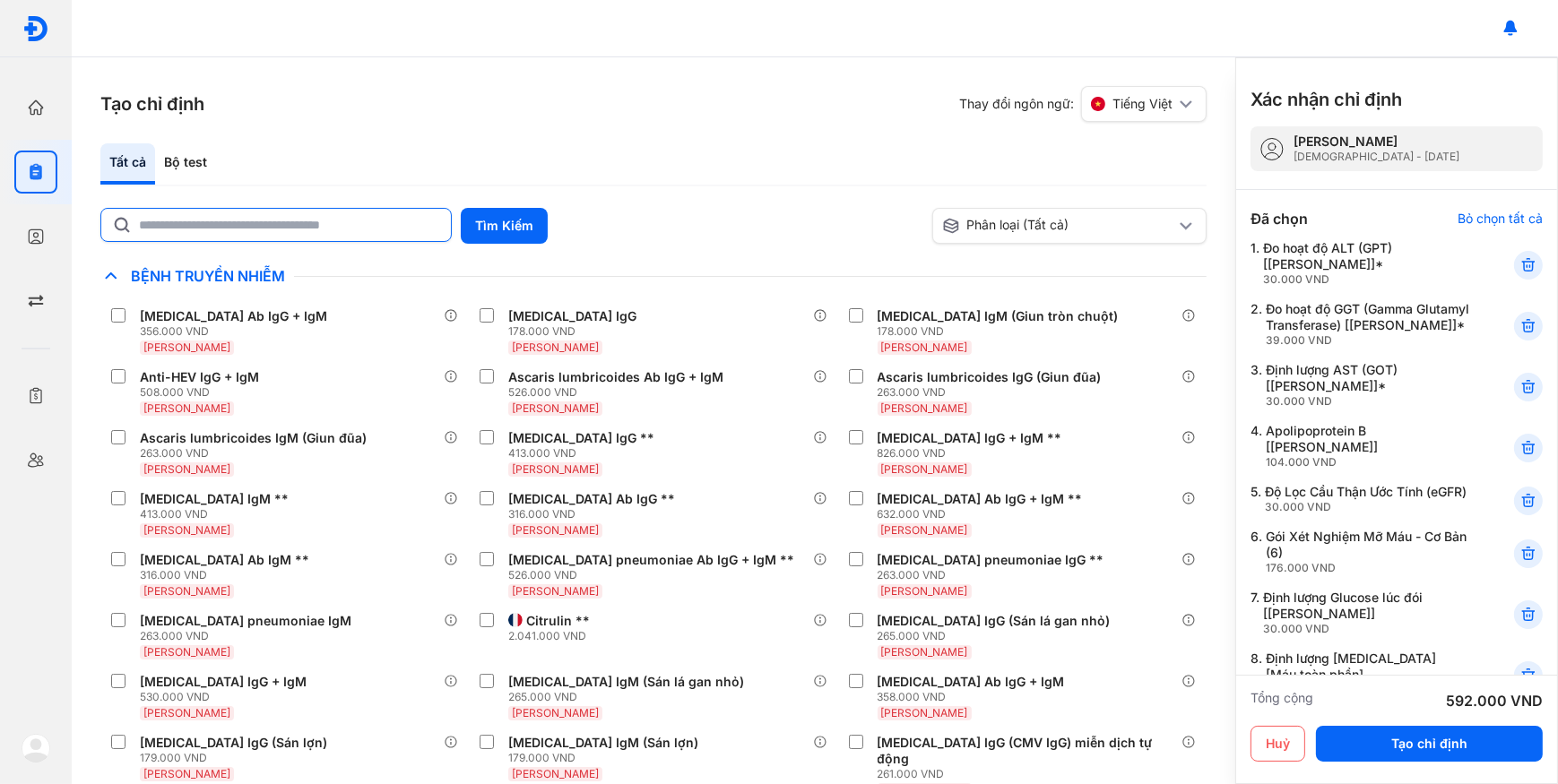
click at [202, 218] on input "text" at bounding box center [289, 224] width 301 height 32
click at [492, 225] on button "Tìm Kiếm" at bounding box center [503, 226] width 87 height 36
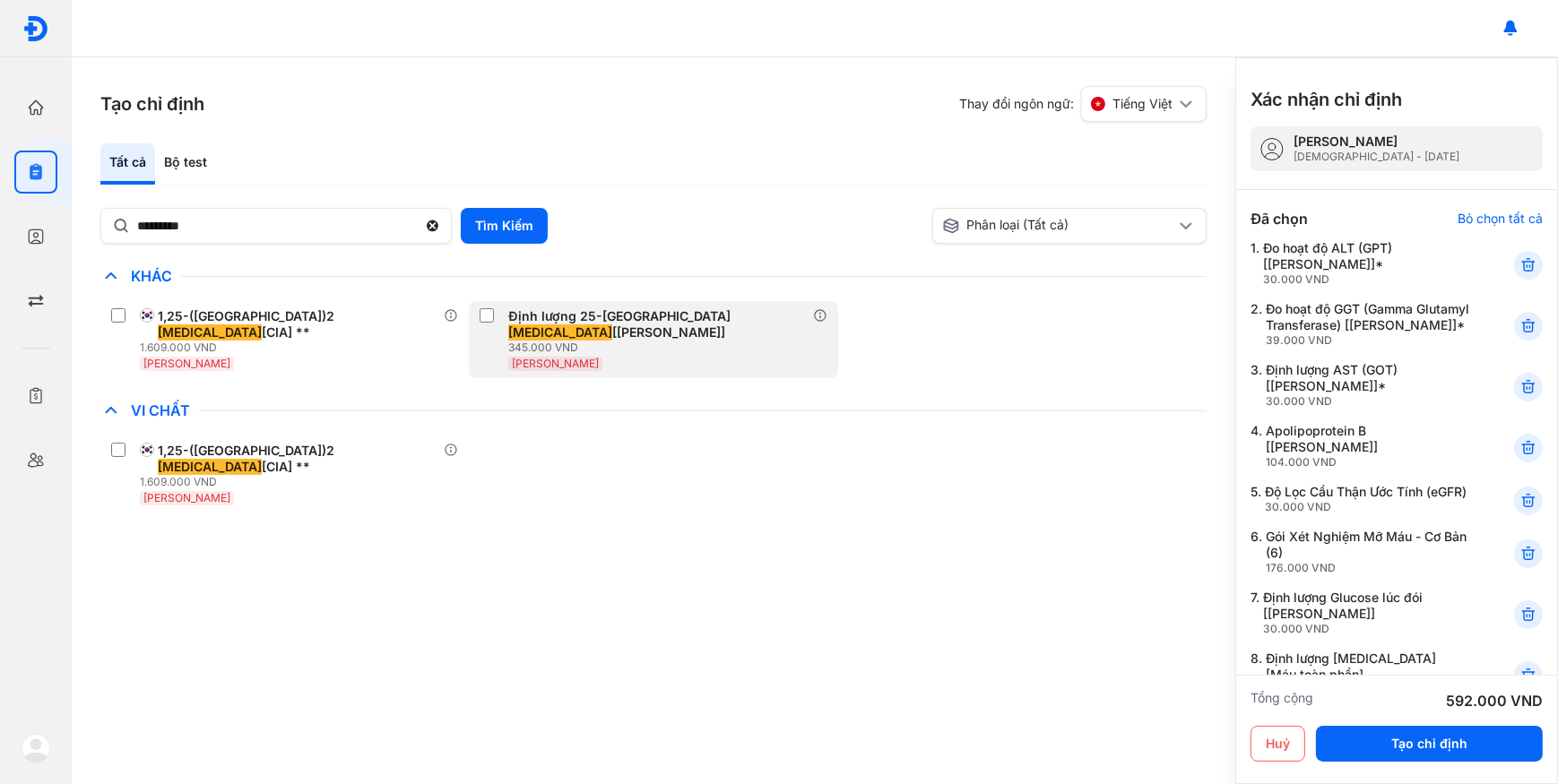
click at [562, 317] on div "Định lượng 25-OH Vitamin D [Huyết Thanh]" at bounding box center [657, 324] width 297 height 32
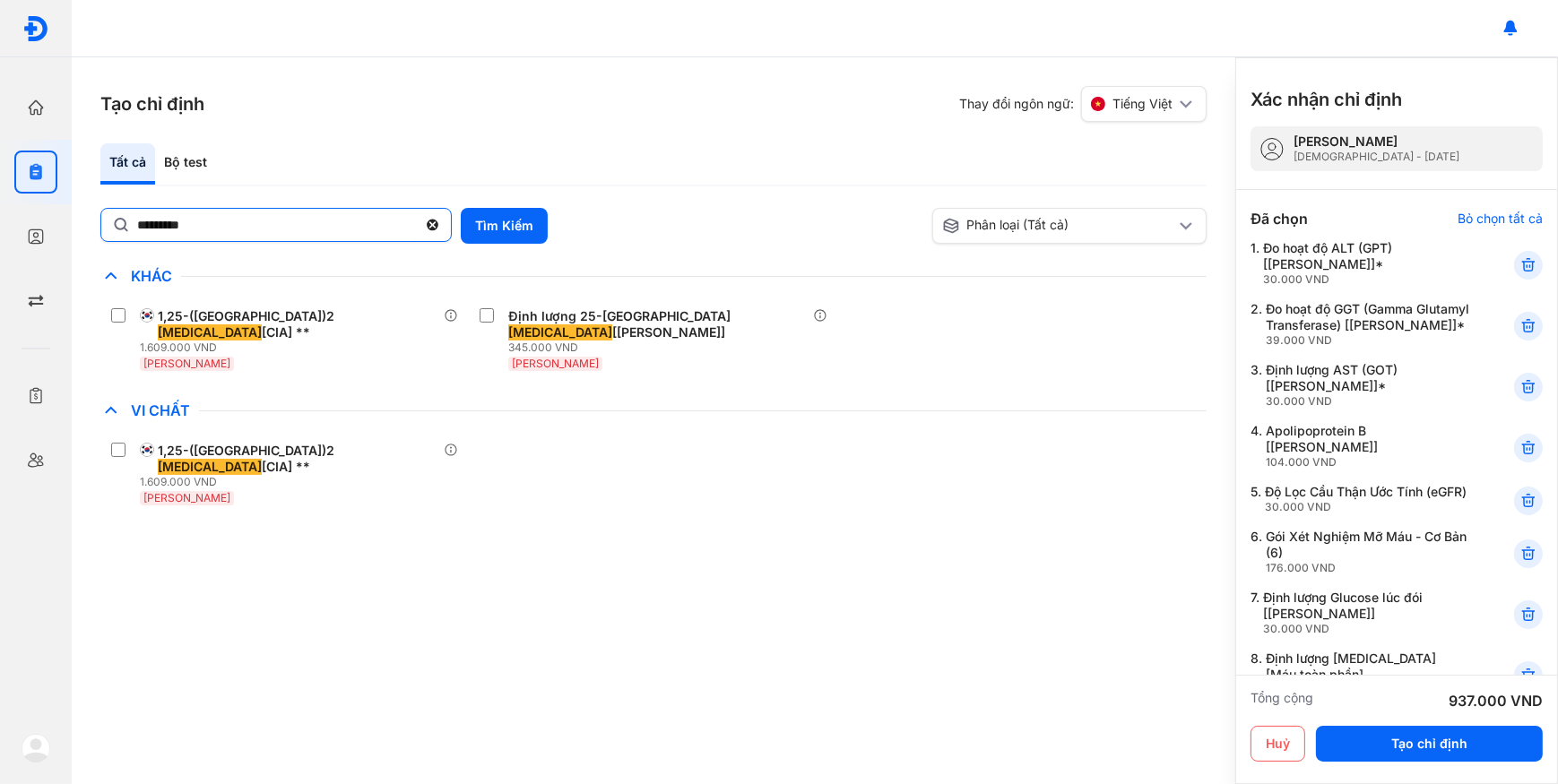
click at [272, 230] on input "*********" at bounding box center [277, 224] width 280 height 32
type input "***"
click at [501, 237] on button "Tìm Kiếm" at bounding box center [503, 226] width 87 height 36
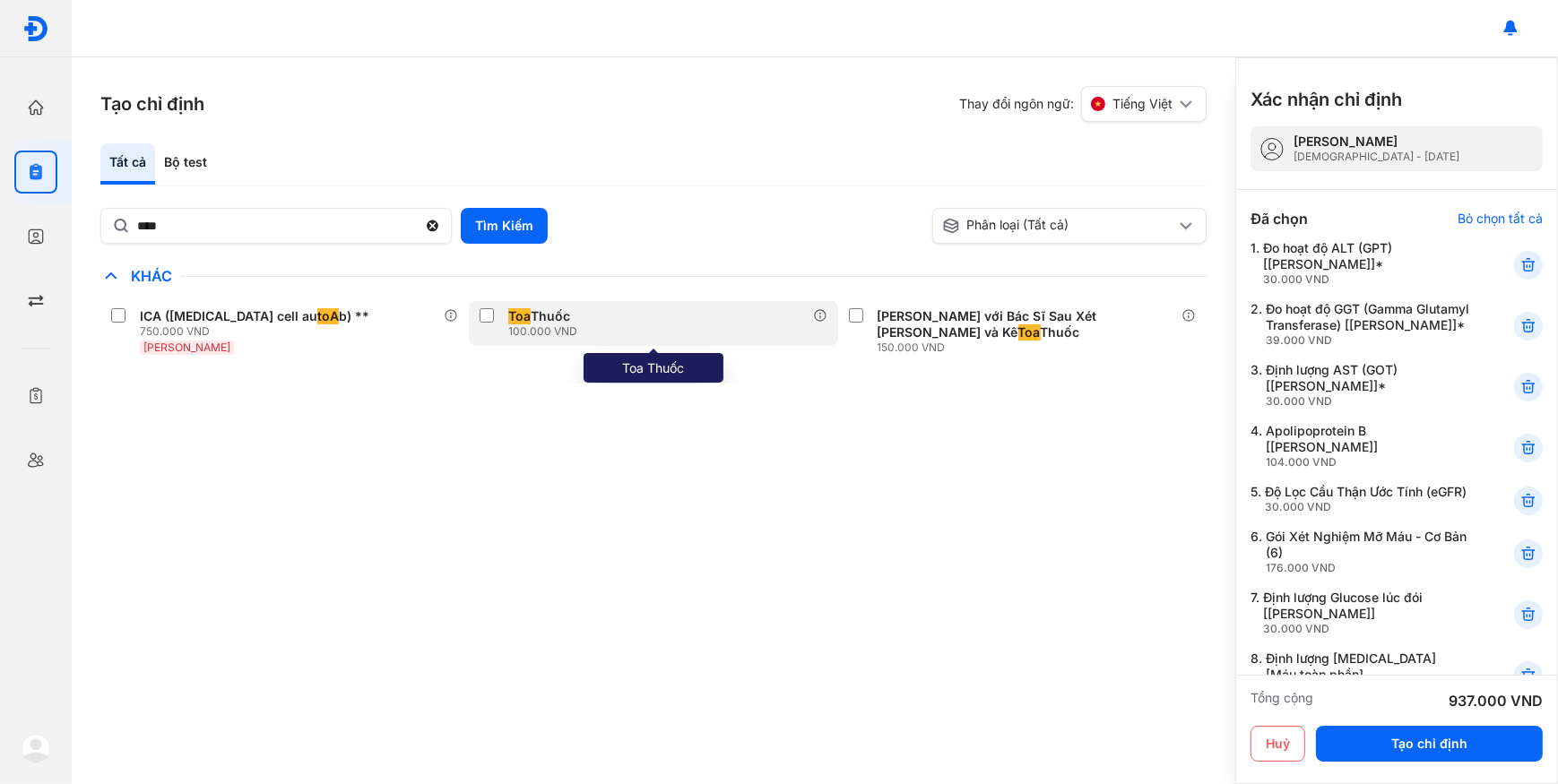
click at [528, 329] on div "100.000 VND" at bounding box center [542, 331] width 69 height 14
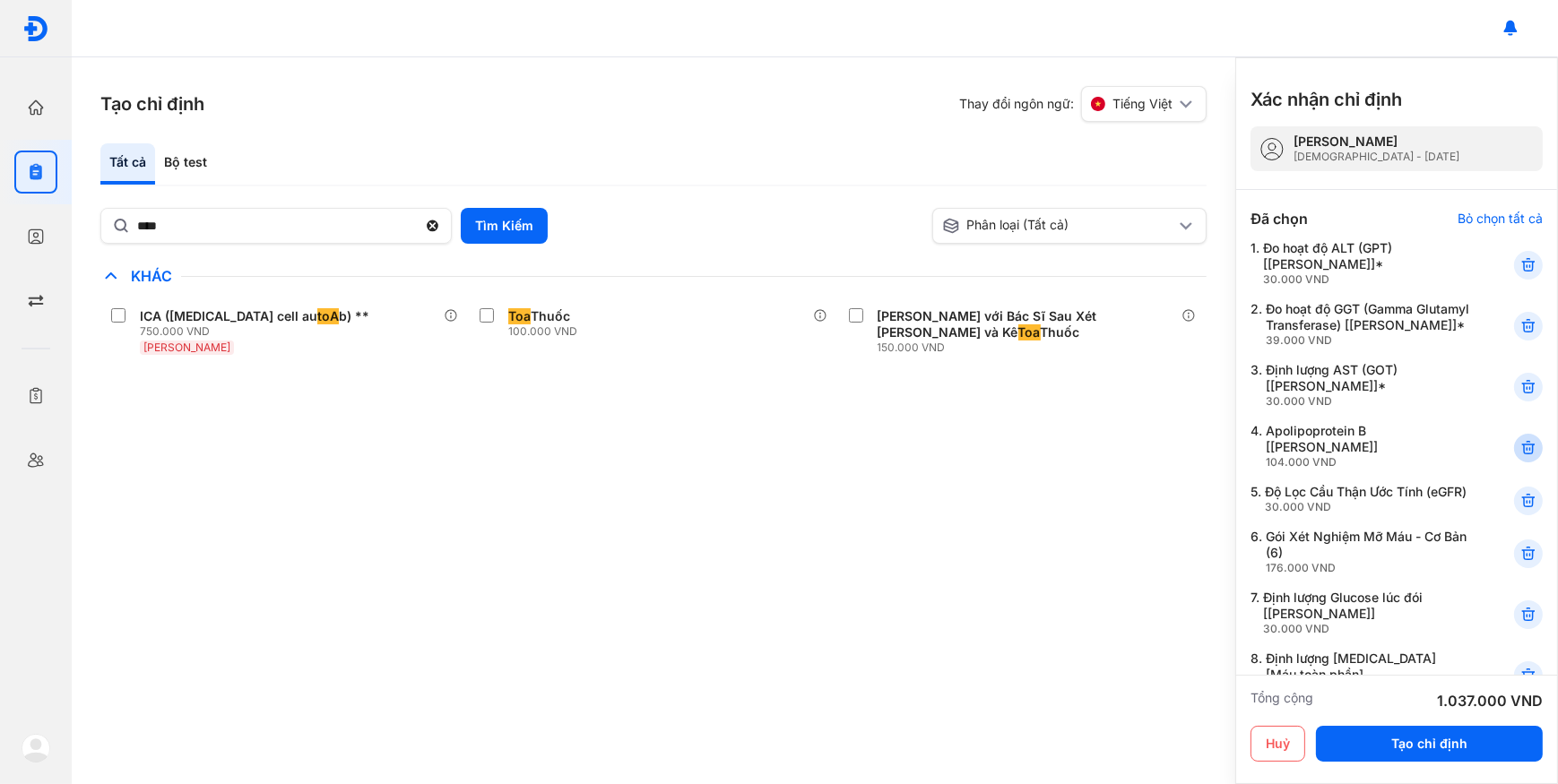
click at [1522, 454] on use at bounding box center [1528, 447] width 13 height 13
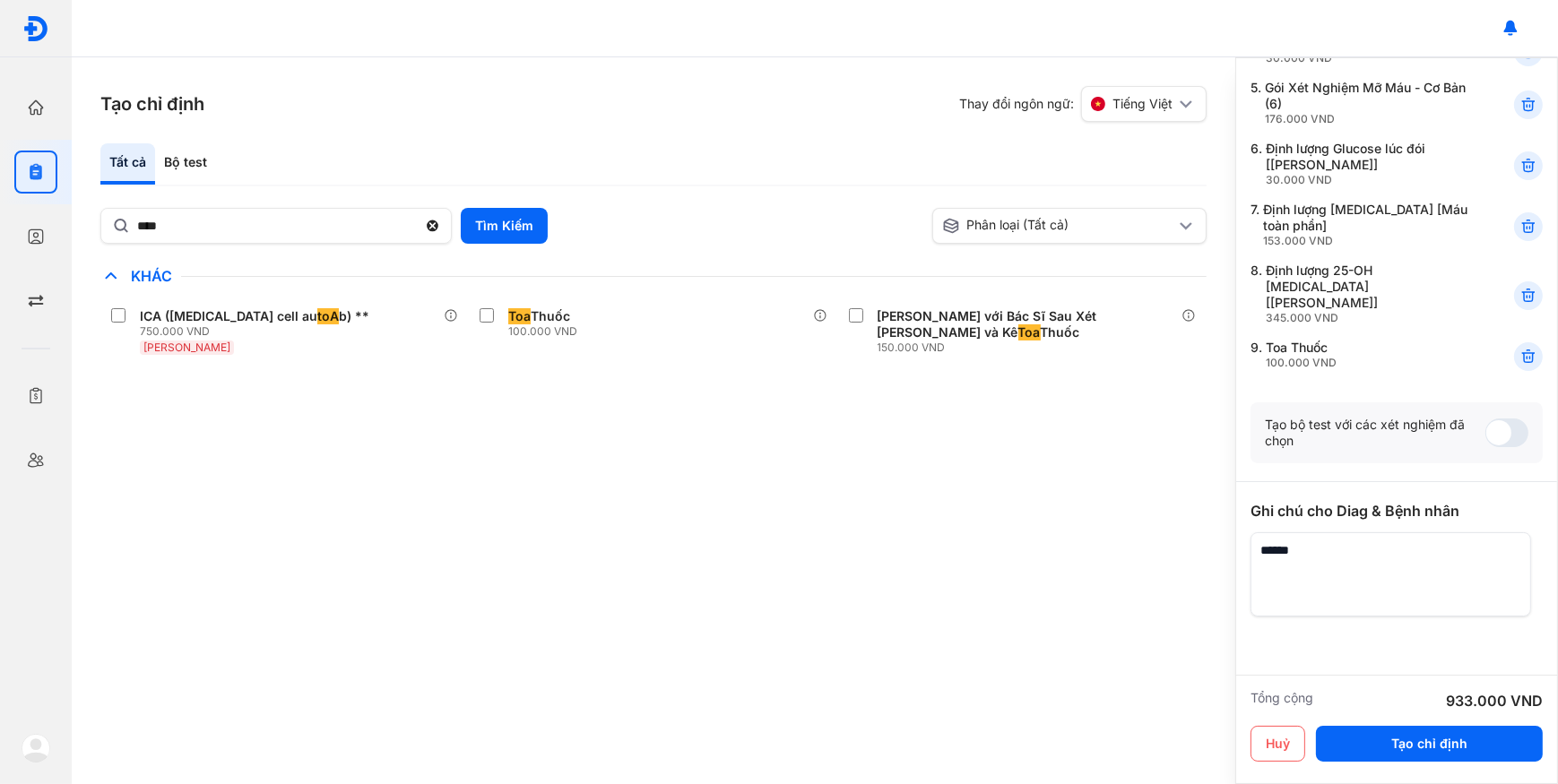
scroll to position [451, 0]
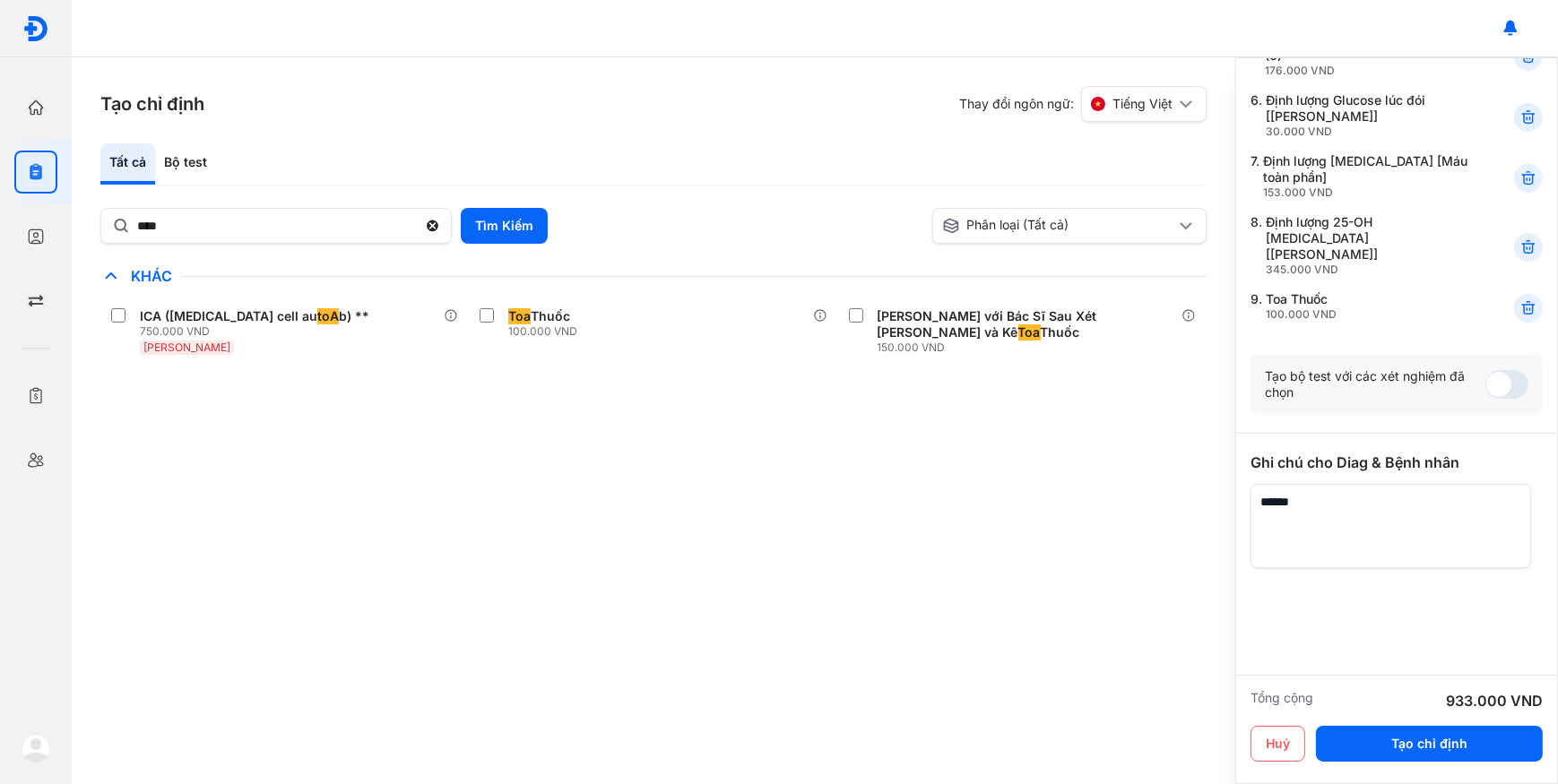
click at [1418, 546] on textarea at bounding box center [1390, 525] width 280 height 85
type textarea "**********"
click at [1410, 752] on button "Tạo chỉ định" at bounding box center [1428, 743] width 226 height 36
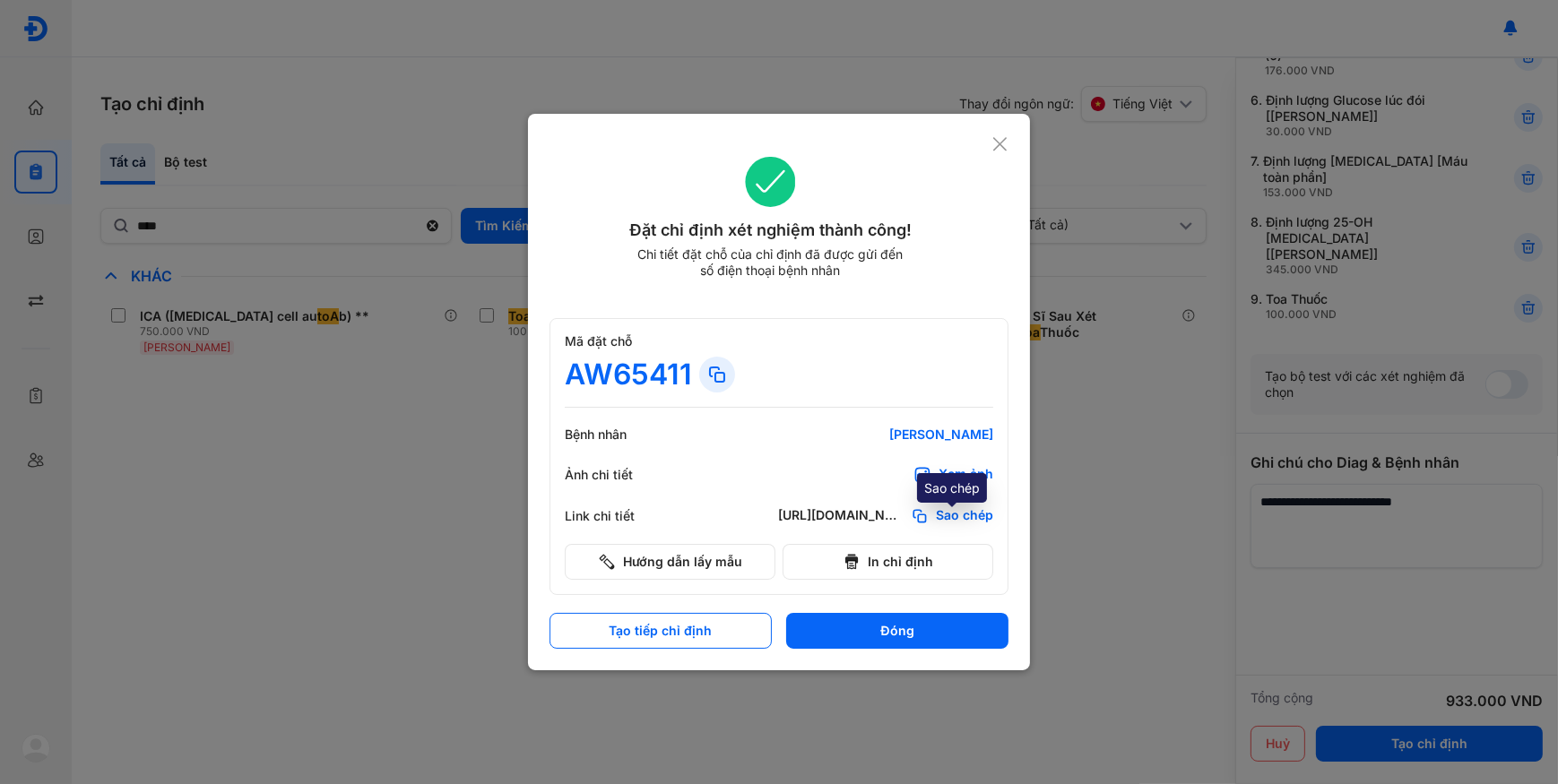
click at [957, 510] on span "Sao chép" at bounding box center [965, 516] width 58 height 18
click at [992, 143] on icon at bounding box center [999, 144] width 17 height 18
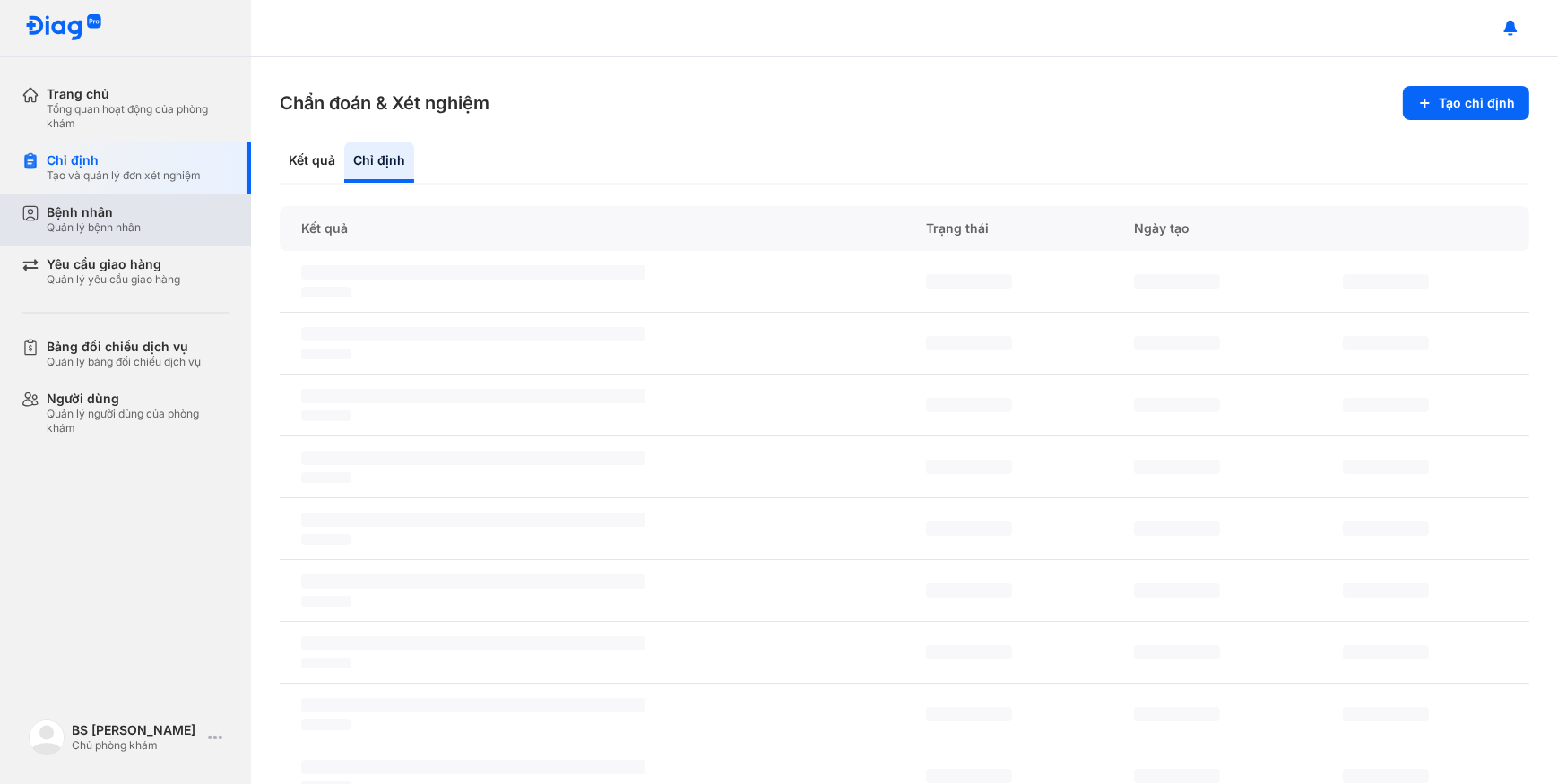
drag, startPoint x: 135, startPoint y: 214, endPoint x: 194, endPoint y: 208, distance: 59.3
click at [136, 214] on div "Bệnh nhân" at bounding box center [94, 212] width 94 height 16
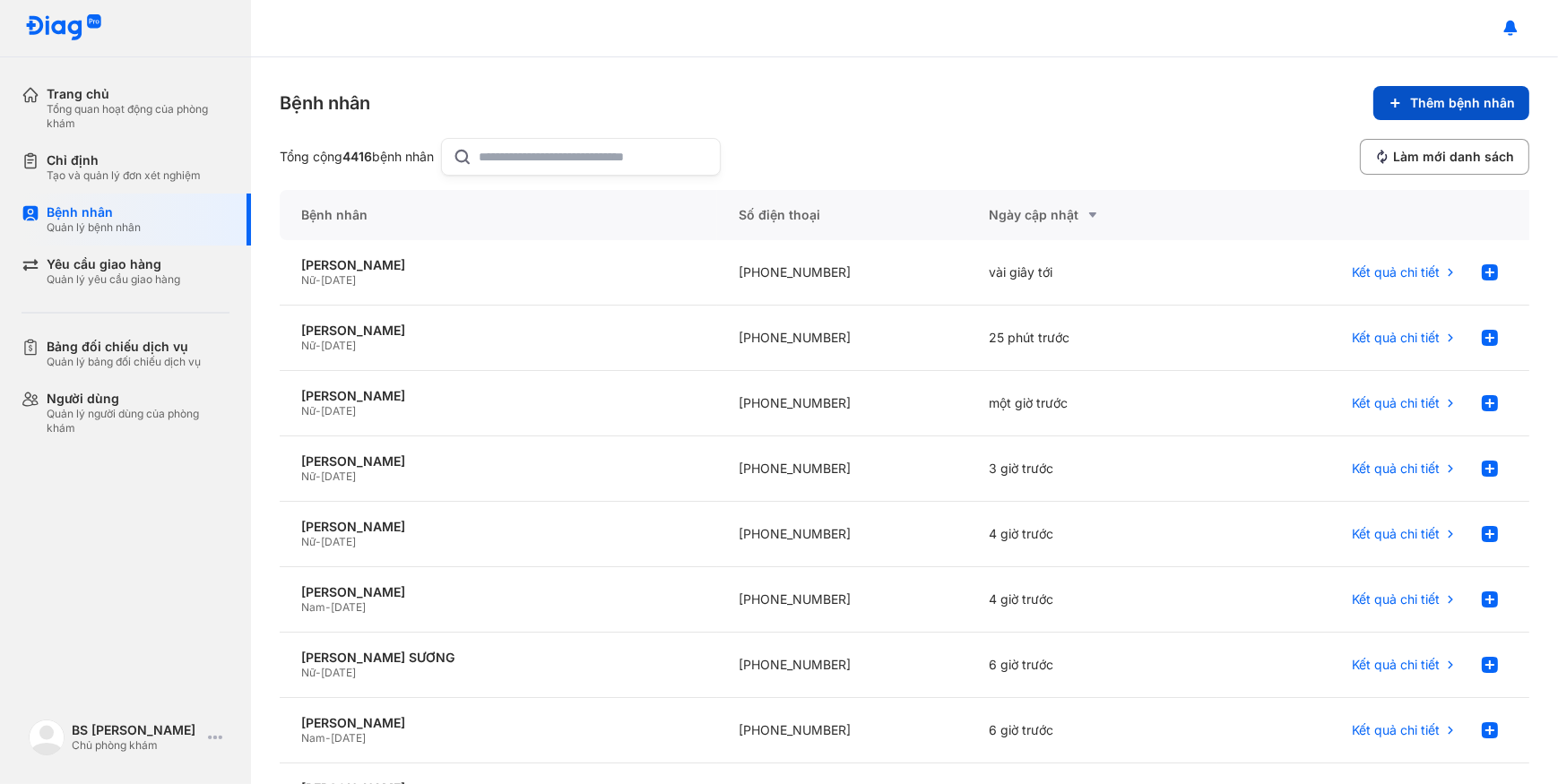
click at [1435, 100] on span "Thêm bệnh nhân" at bounding box center [1461, 103] width 105 height 16
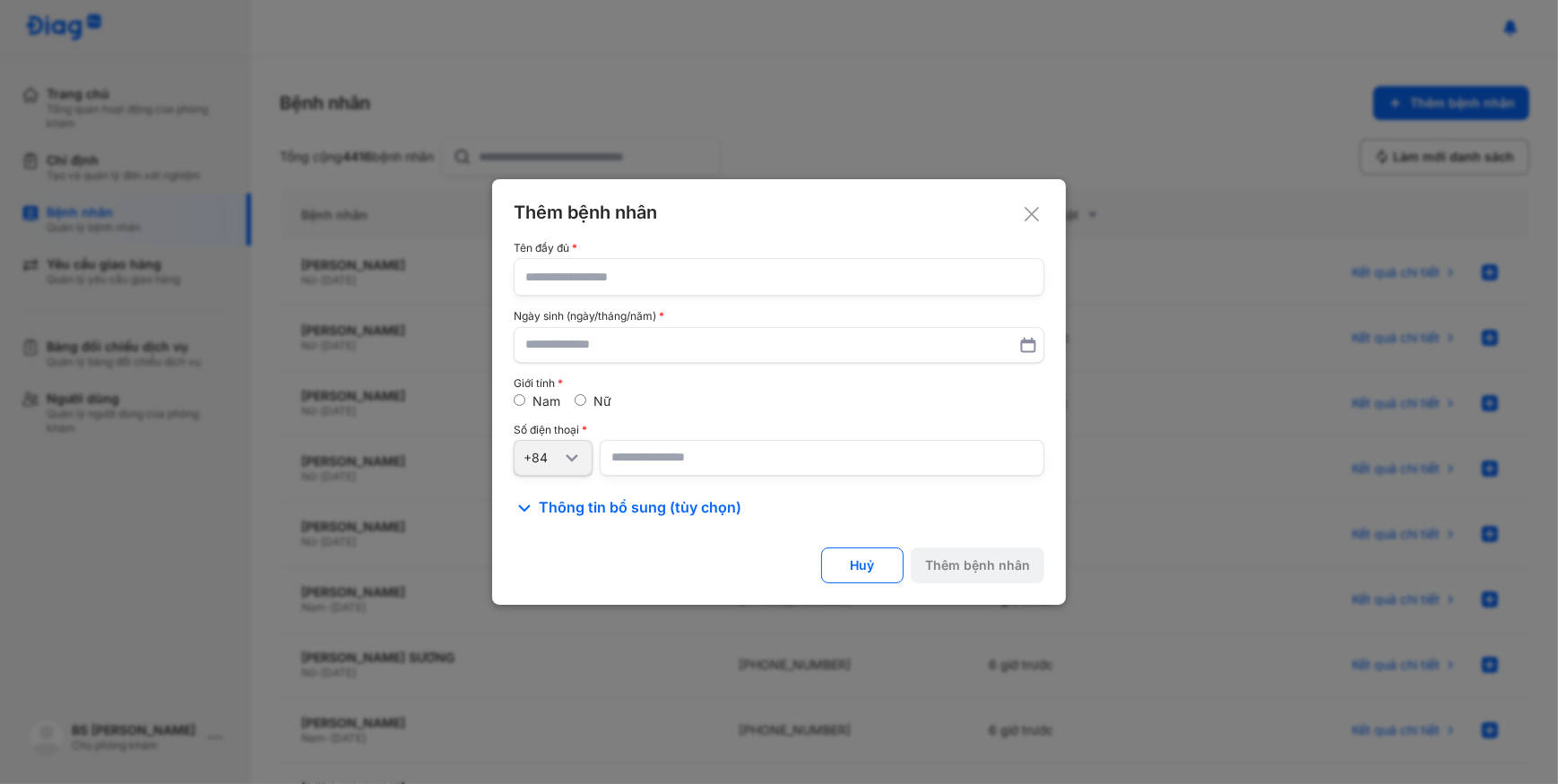
click at [845, 272] on input "text" at bounding box center [779, 277] width 507 height 36
paste input "**********"
type input "**********"
click at [609, 335] on input "text" at bounding box center [779, 345] width 507 height 32
click at [733, 358] on input "text" at bounding box center [779, 345] width 505 height 32
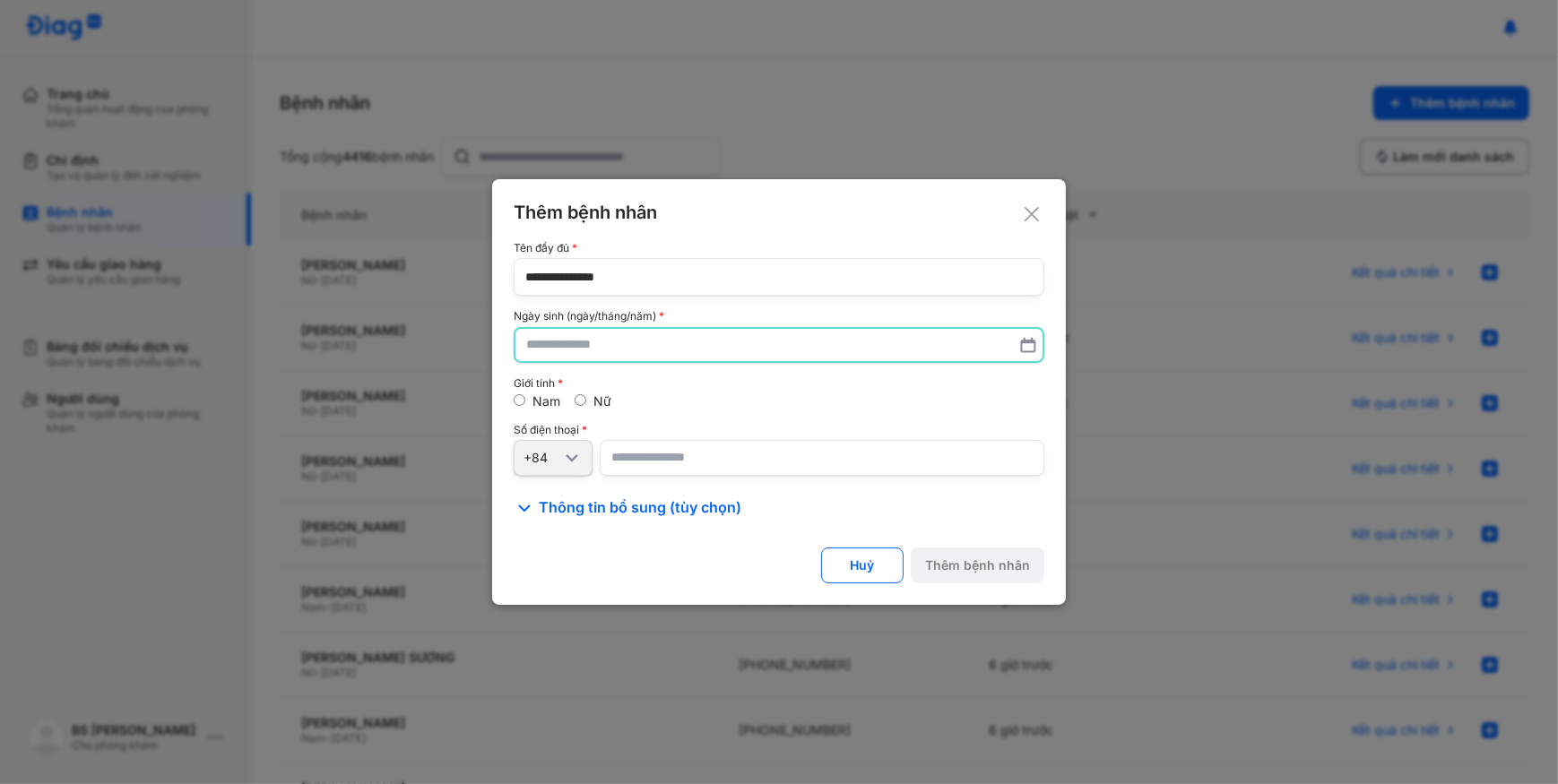
paste input "**********"
type input "**********"
click at [745, 447] on input "number" at bounding box center [821, 458] width 445 height 36
paste input "**********"
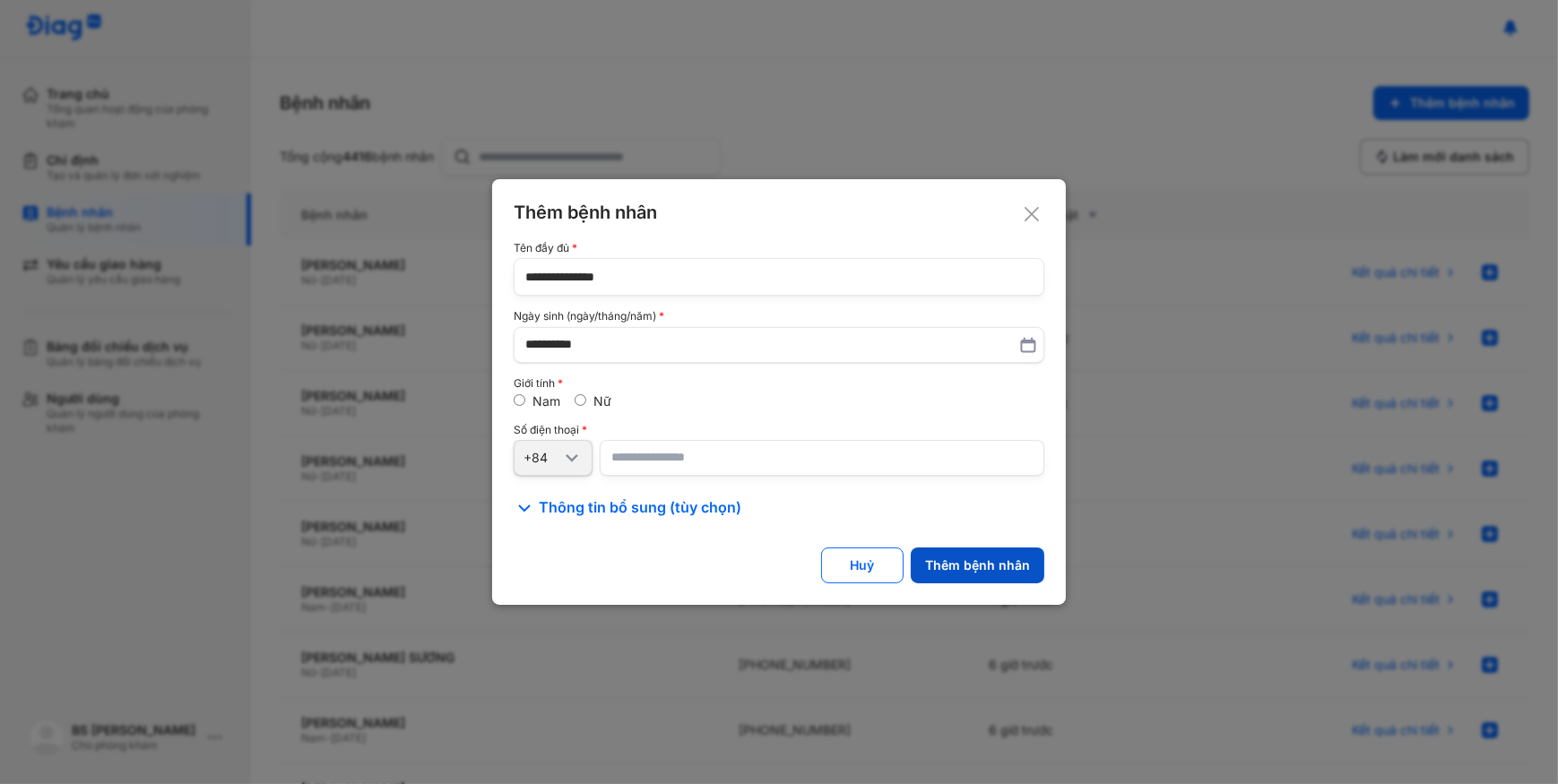
type input "**********"
click at [963, 565] on div "Thêm bệnh nhân" at bounding box center [977, 565] width 105 height 16
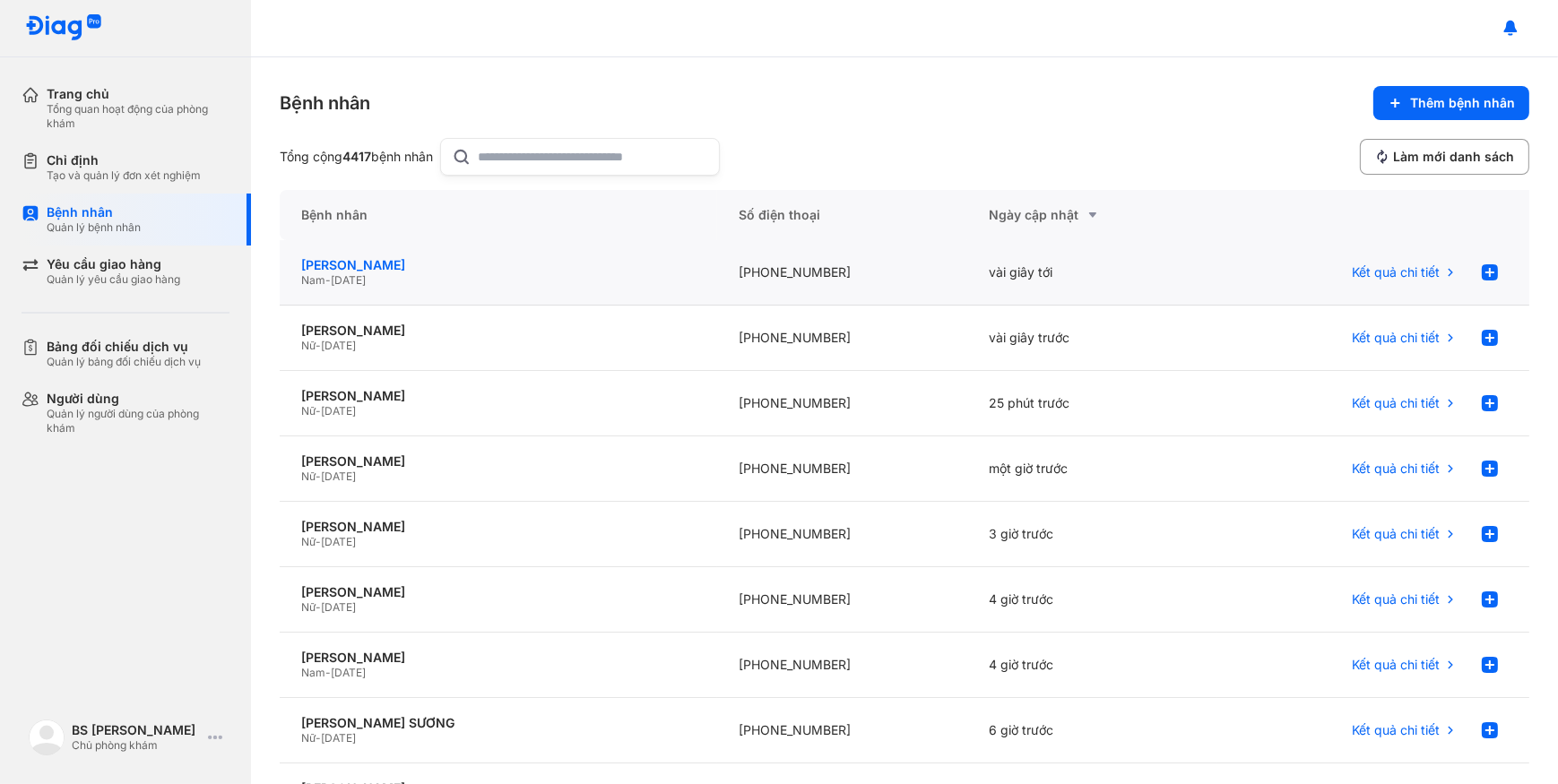
click at [469, 260] on div "[PERSON_NAME]" at bounding box center [498, 265] width 395 height 16
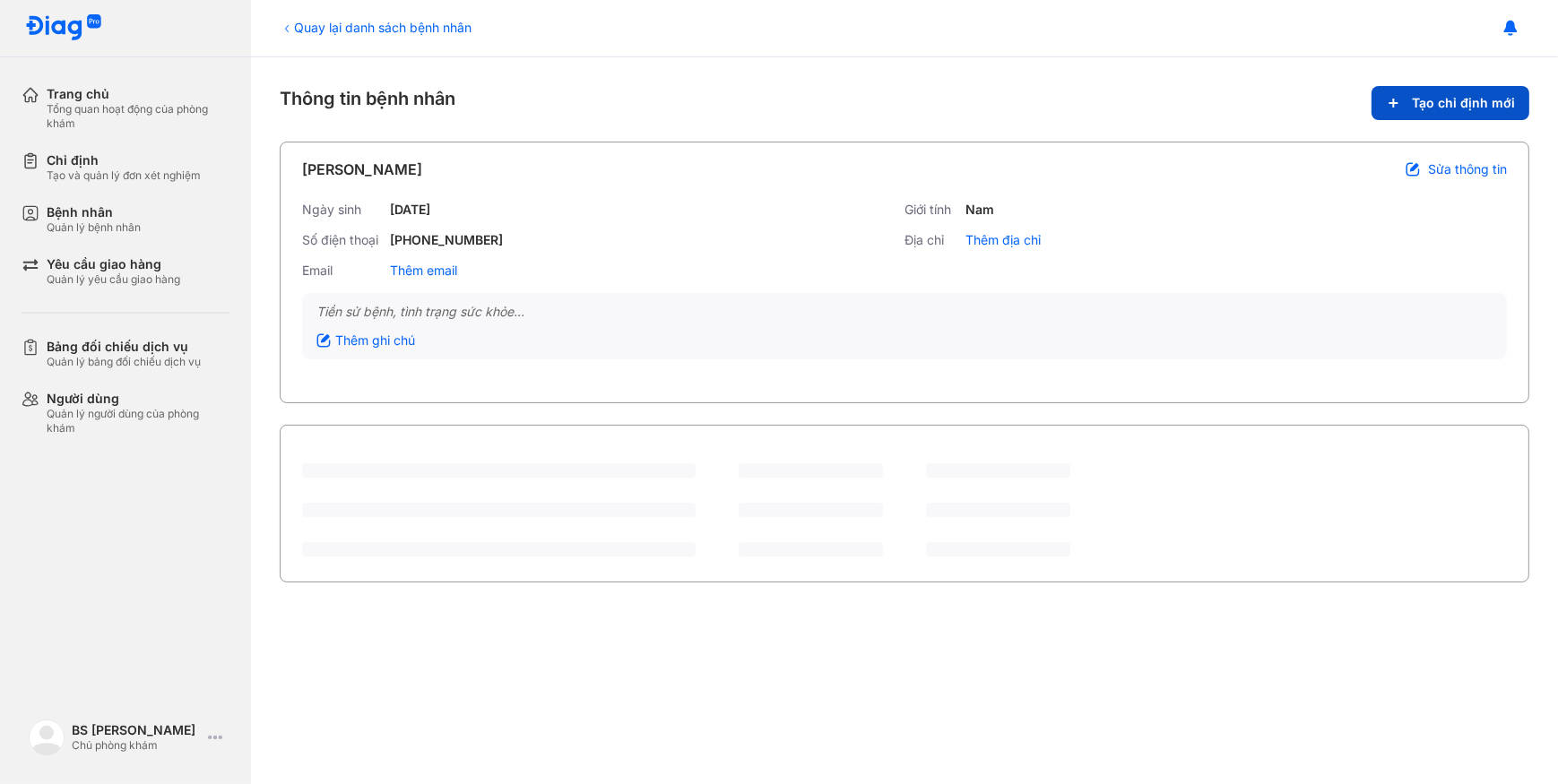
click at [1424, 96] on span "Tạo chỉ định mới" at bounding box center [1462, 103] width 103 height 16
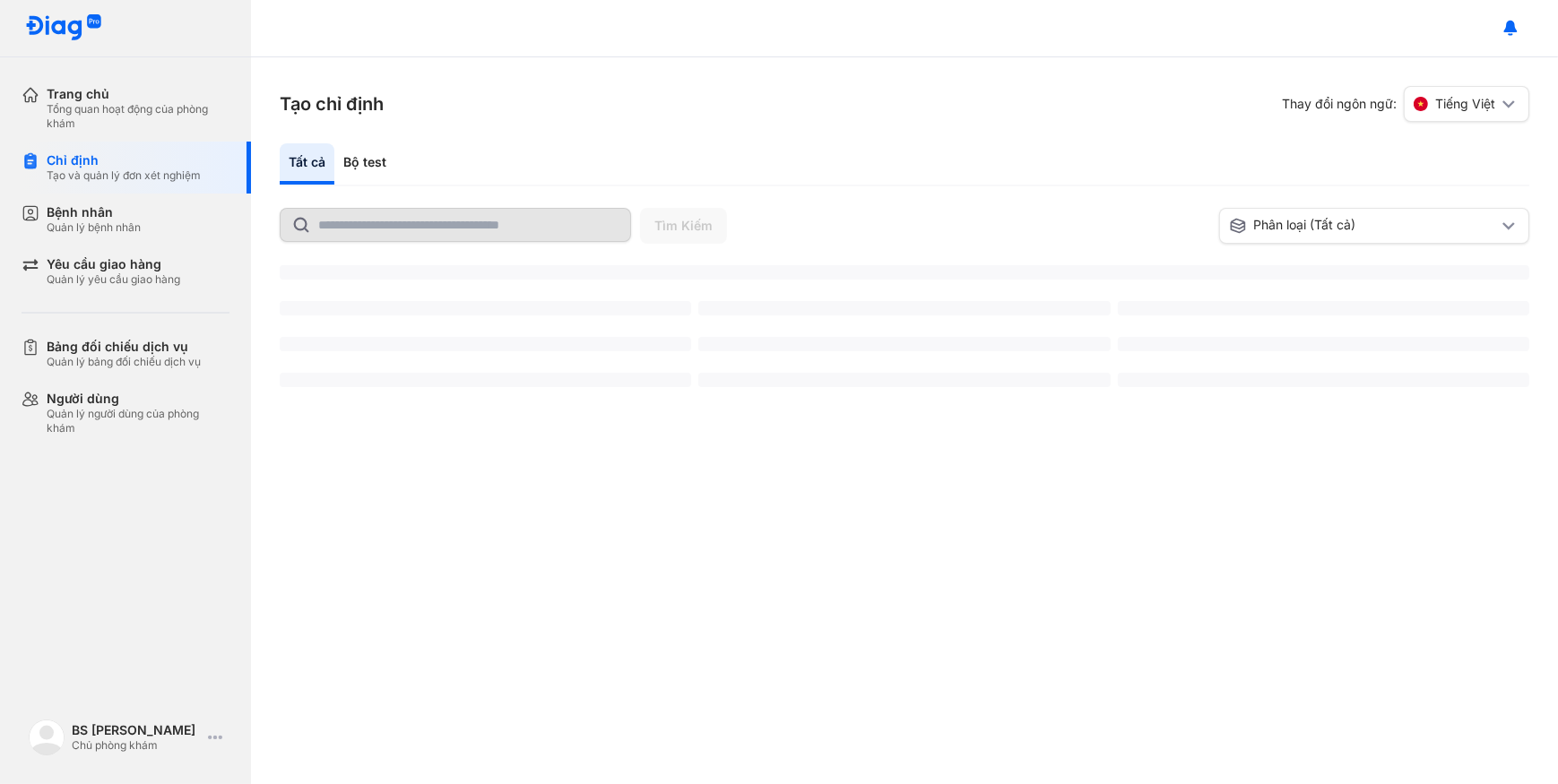
click at [377, 208] on input "text" at bounding box center [468, 224] width 301 height 32
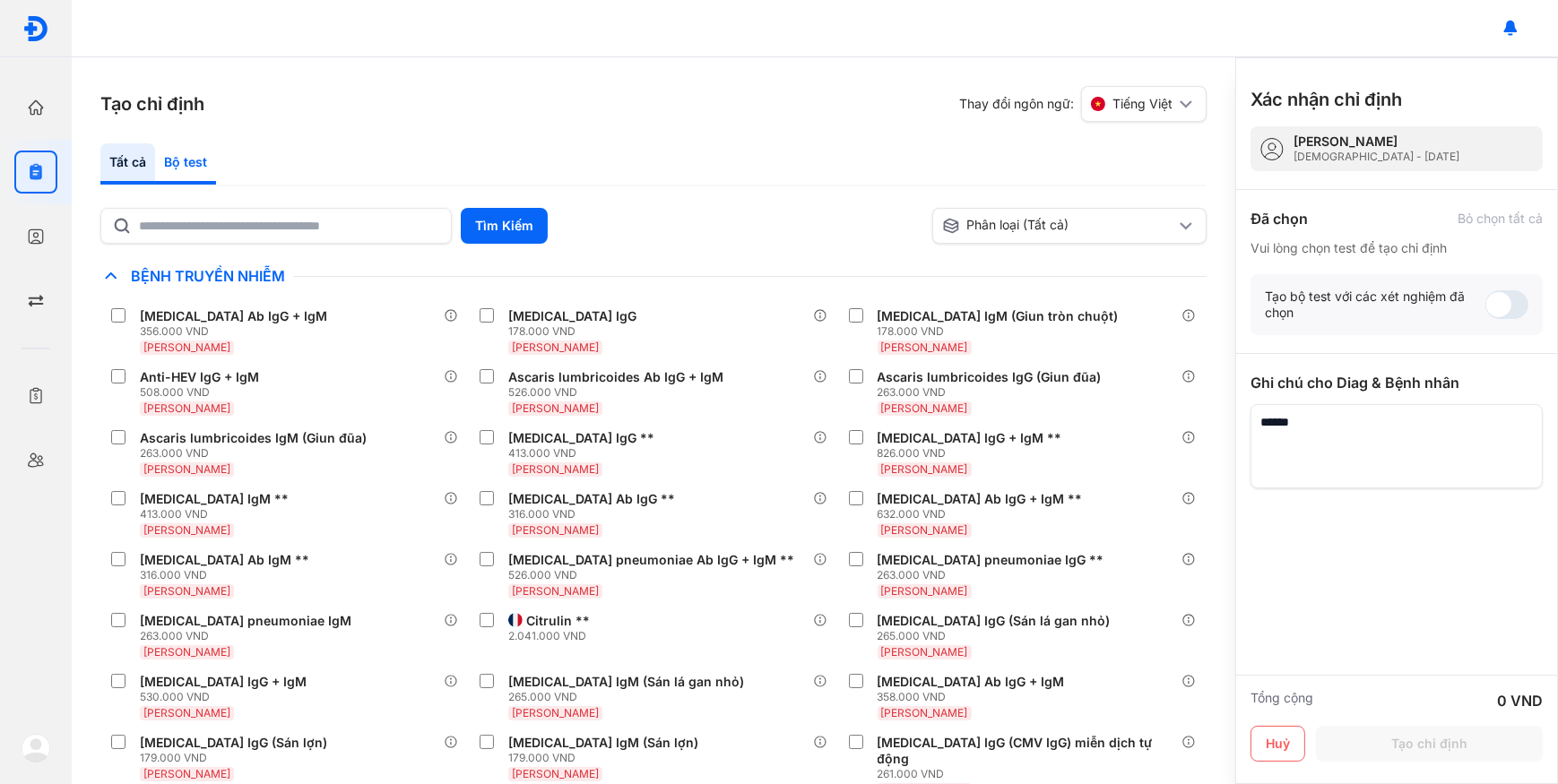
click at [200, 161] on div "Bộ test" at bounding box center [185, 163] width 61 height 41
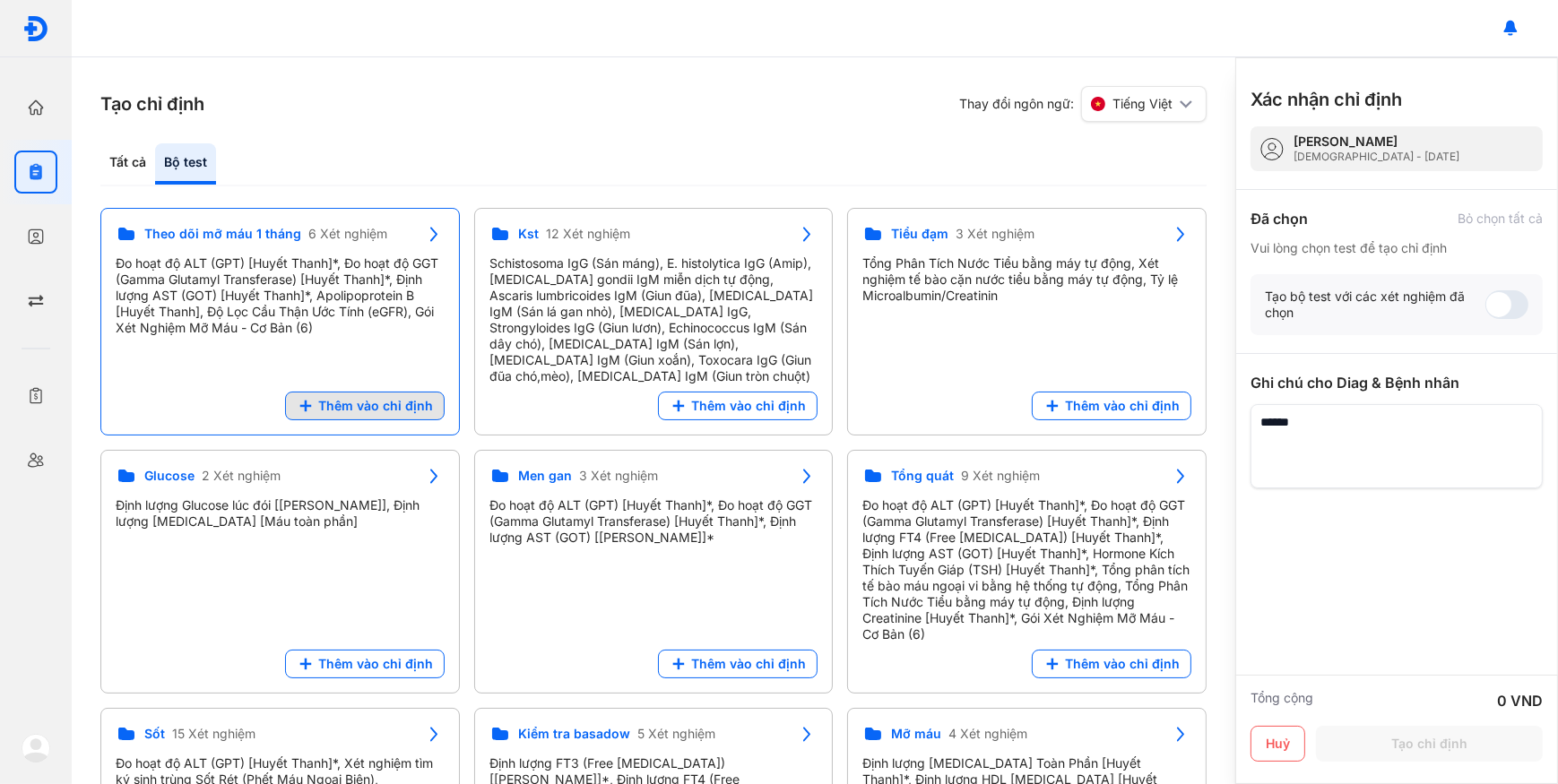
click at [413, 411] on span "Thêm vào chỉ định" at bounding box center [375, 405] width 115 height 16
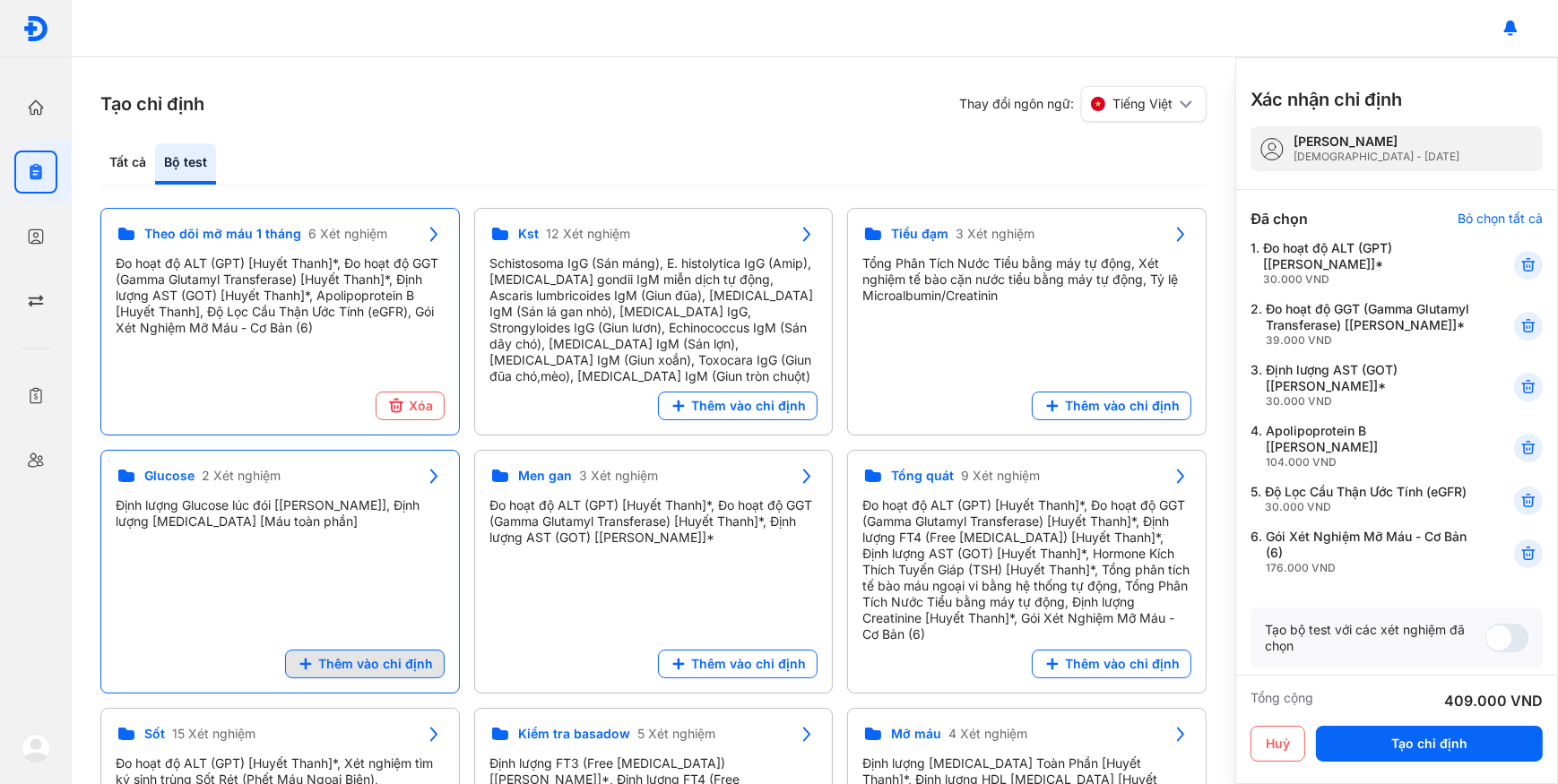
click at [351, 655] on span "Thêm vào chỉ định" at bounding box center [375, 663] width 115 height 16
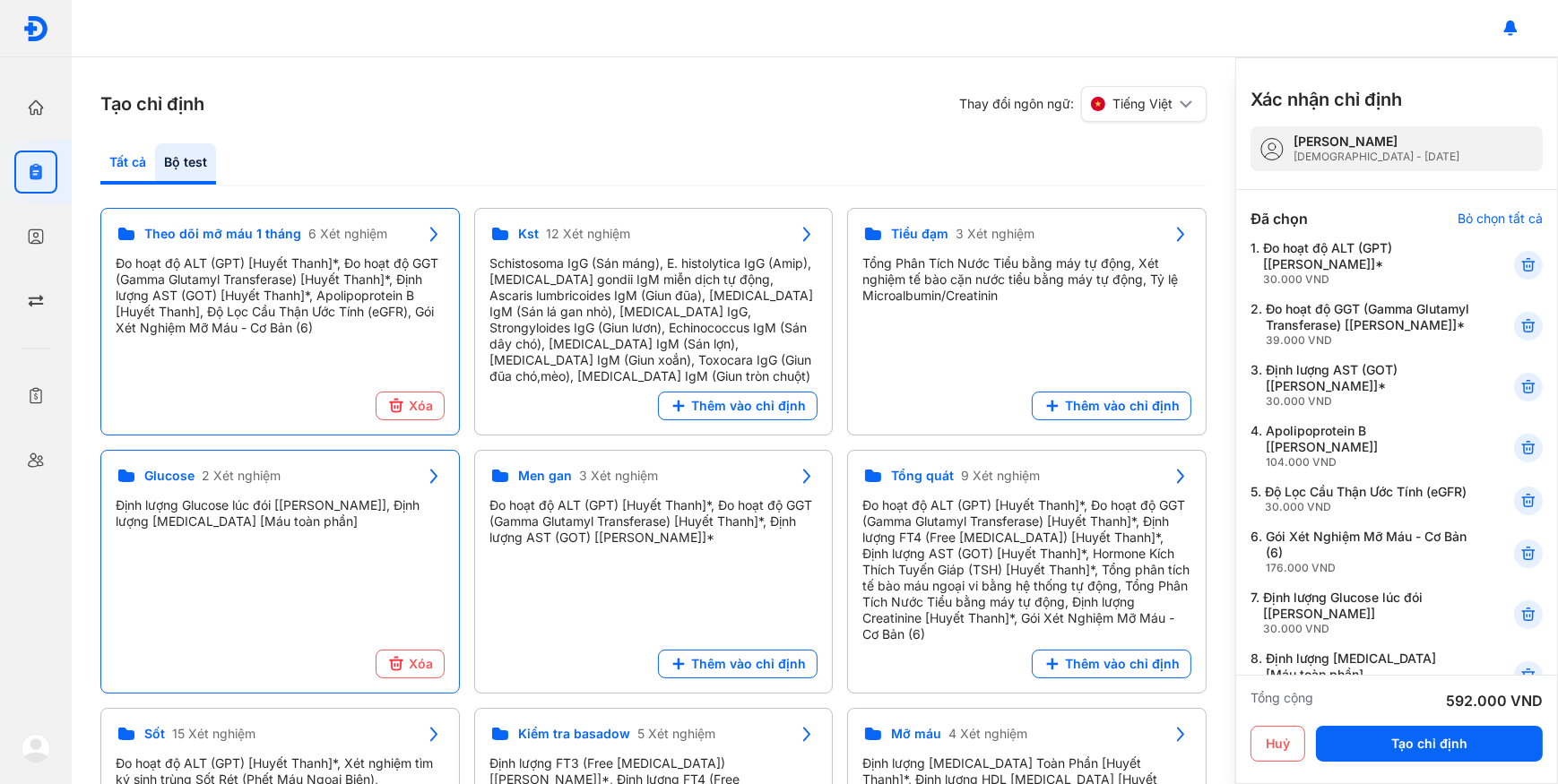
drag, startPoint x: 156, startPoint y: 140, endPoint x: 129, endPoint y: 154, distance: 30.4
click at [156, 142] on div "Tạo chỉ định Thay đổi ngôn ngữ: Tiếng Việt Tất cả Bộ test Tìm Kiếm Phân loại (T…" at bounding box center [653, 420] width 1163 height 726
drag, startPoint x: 128, startPoint y: 155, endPoint x: 202, endPoint y: 215, distance: 95.3
click at [129, 156] on div "Tất cả" at bounding box center [128, 163] width 55 height 41
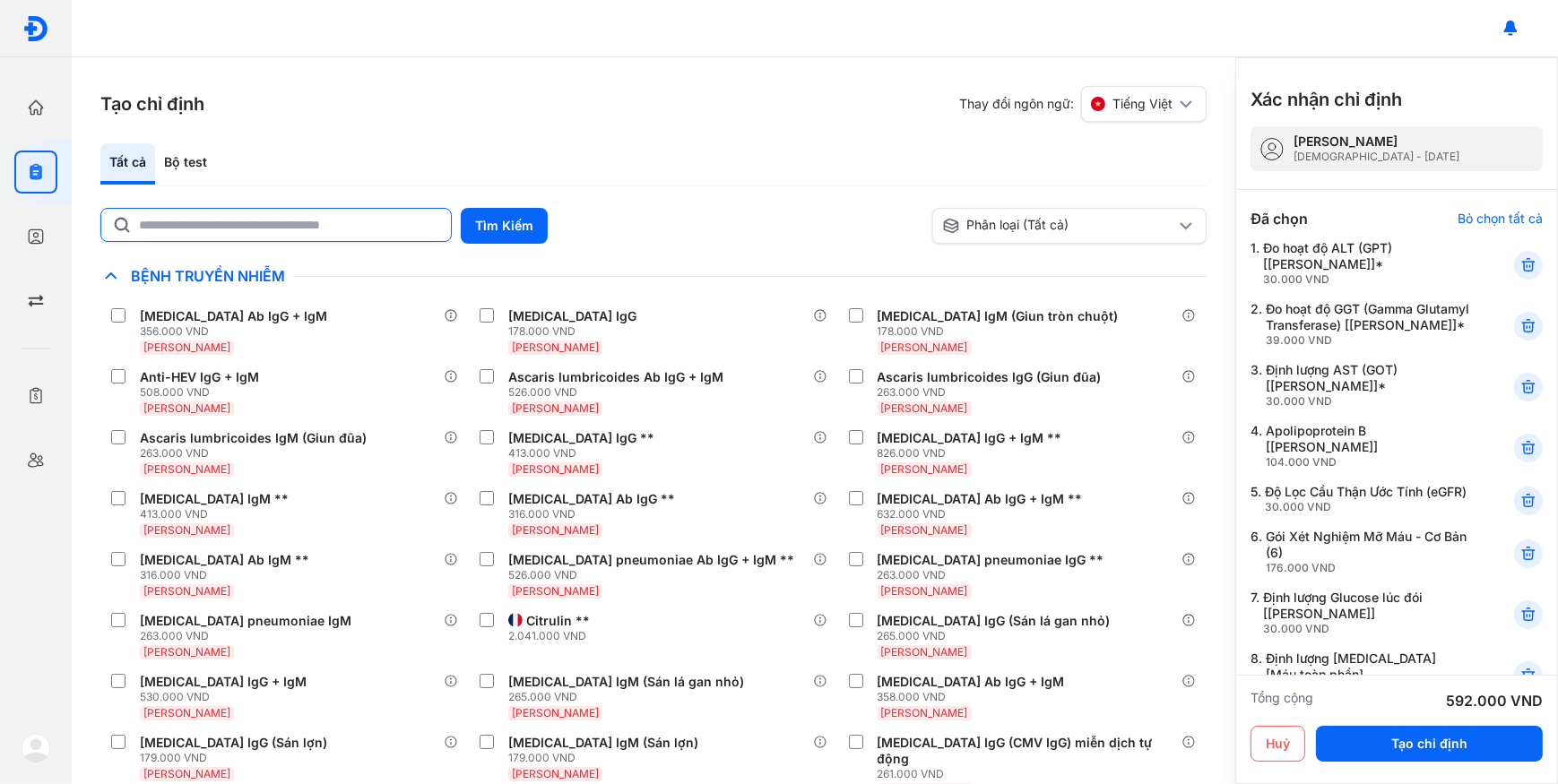
click at [217, 231] on input "text" at bounding box center [289, 224] width 301 height 32
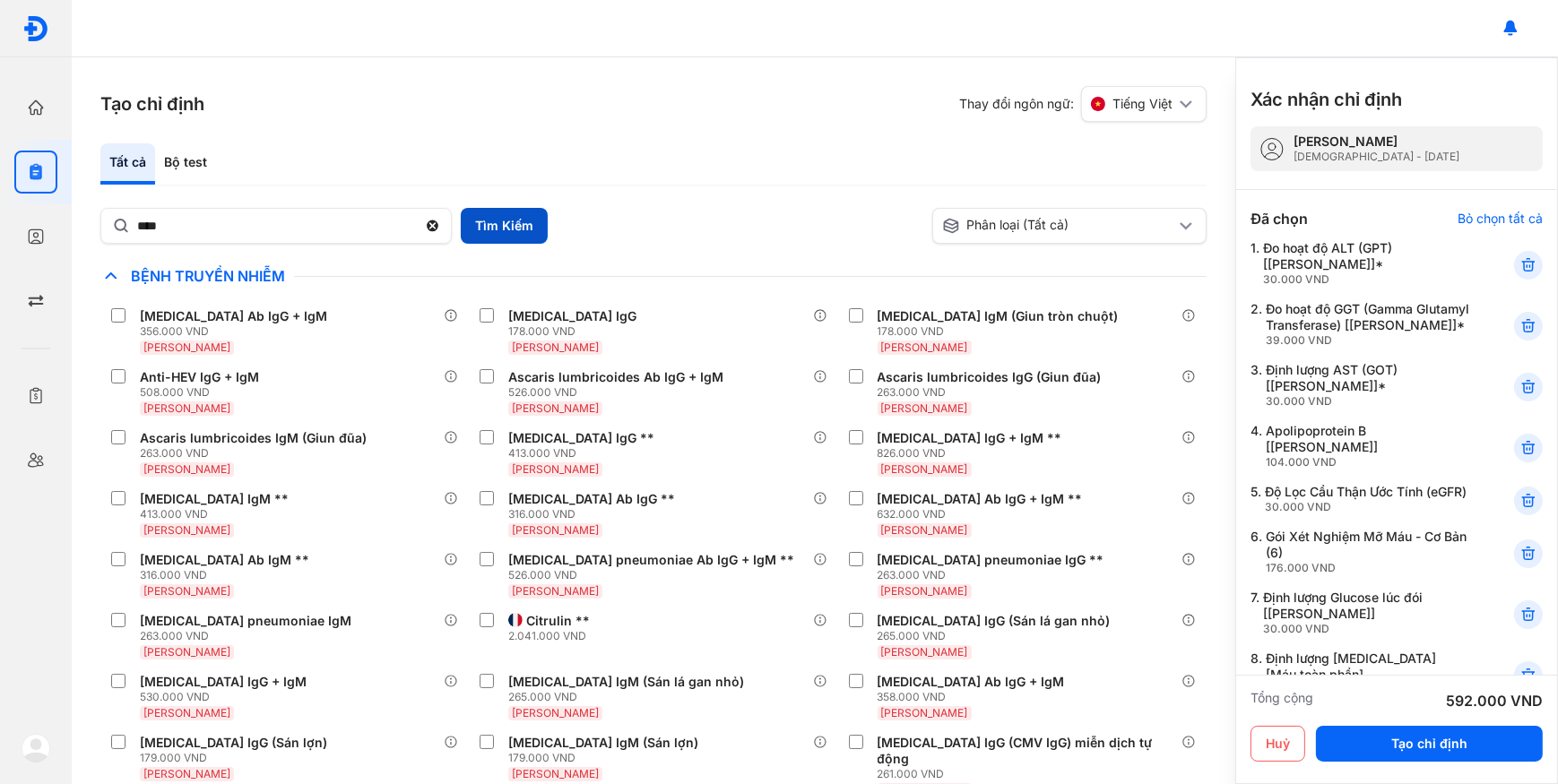
click at [521, 217] on button "Tìm Kiếm" at bounding box center [503, 226] width 87 height 36
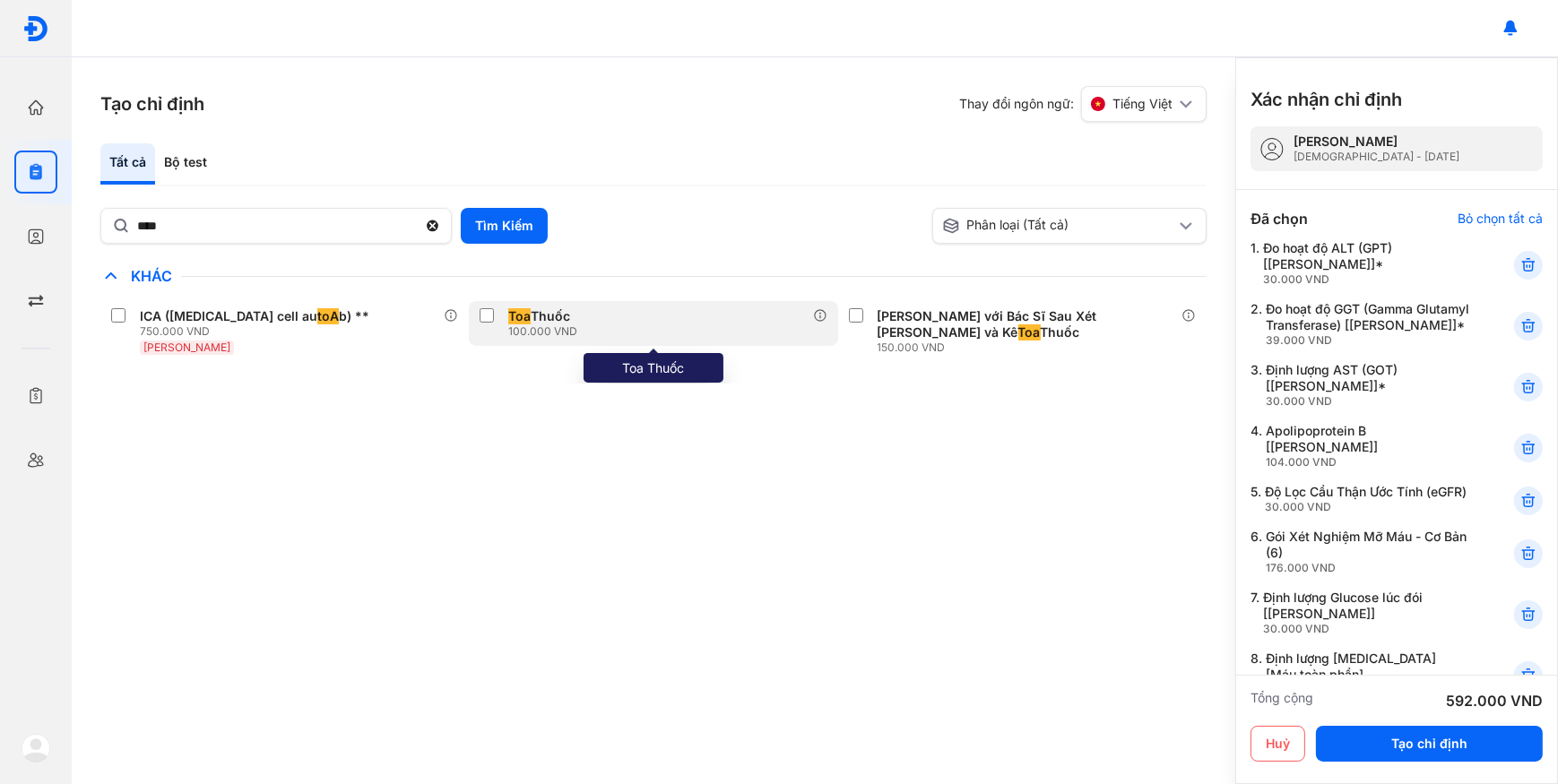
click at [596, 339] on div "Toa Thuốc 100.000 VND" at bounding box center [653, 323] width 369 height 45
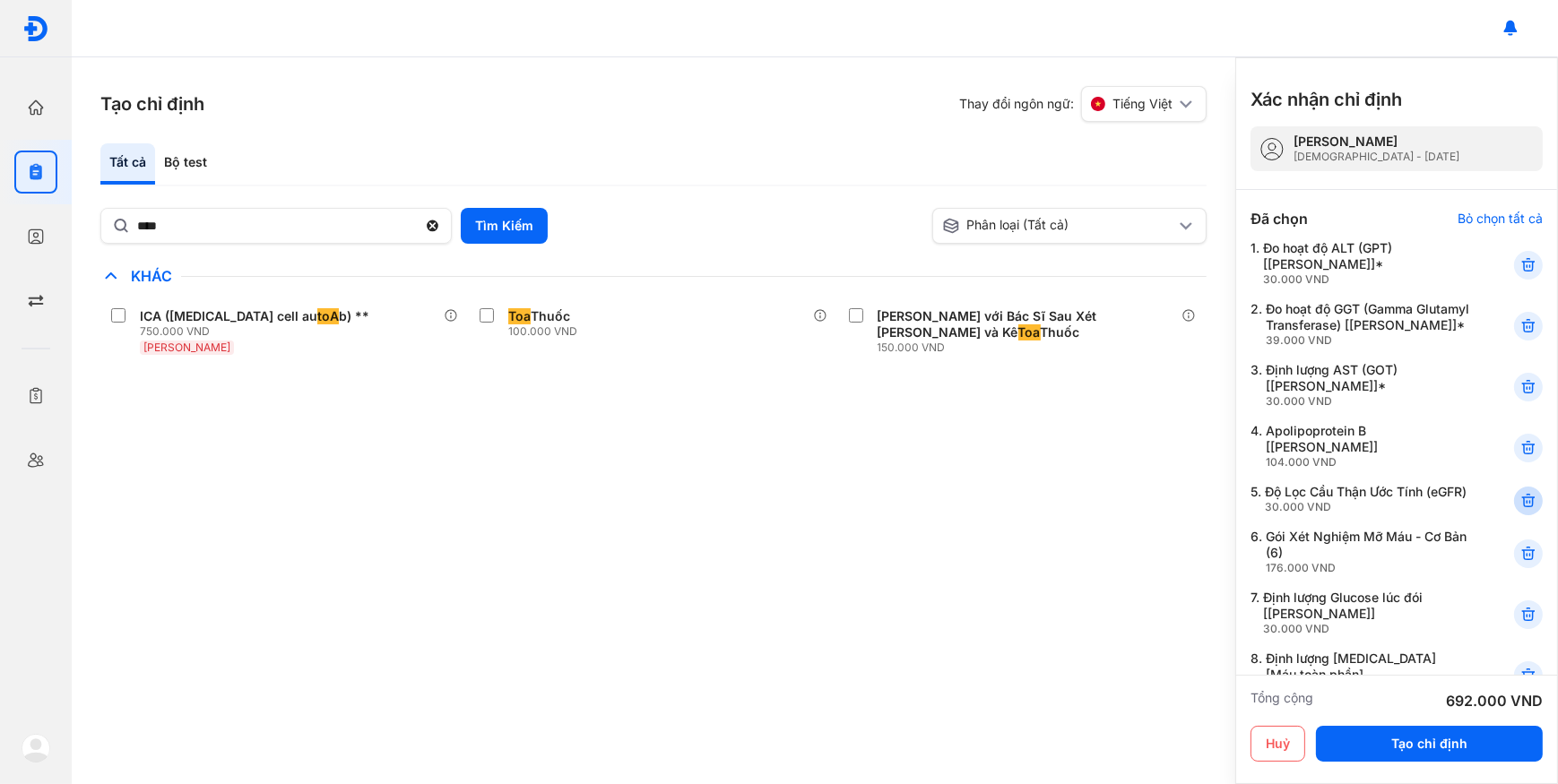
click at [1519, 454] on icon at bounding box center [1528, 448] width 18 height 18
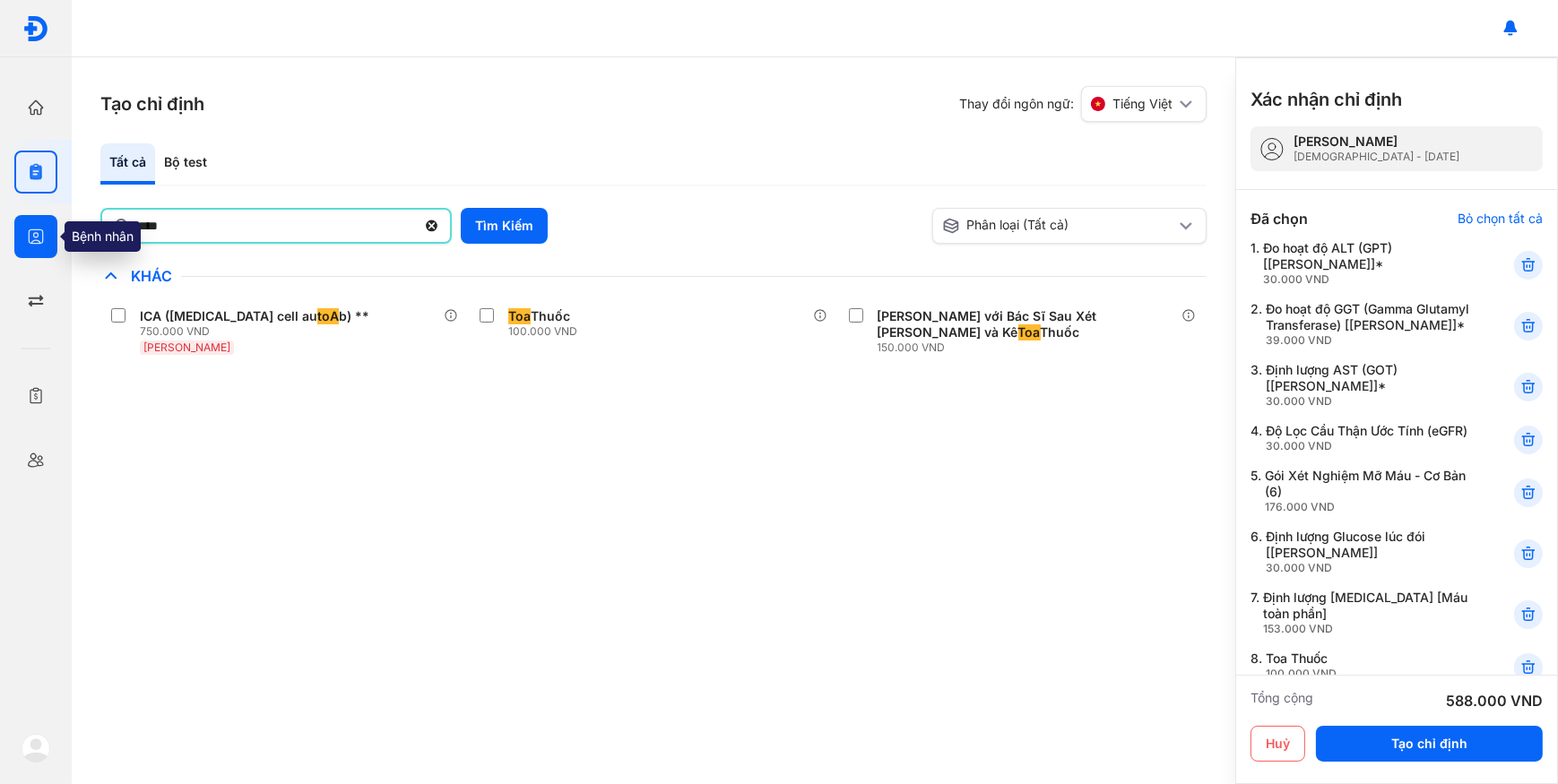
drag, startPoint x: 169, startPoint y: 223, endPoint x: 55, endPoint y: 217, distance: 114.2
click at [55, 217] on div "Trang chủ Tổng quan hoạt động của phòng khám Chỉ định Tạo và quản lý đơn xét ng…" at bounding box center [779, 392] width 1558 height 784
type input "*"
click at [438, 217] on icon at bounding box center [431, 226] width 15 height 18
click at [416, 217] on input "*" at bounding box center [276, 225] width 278 height 32
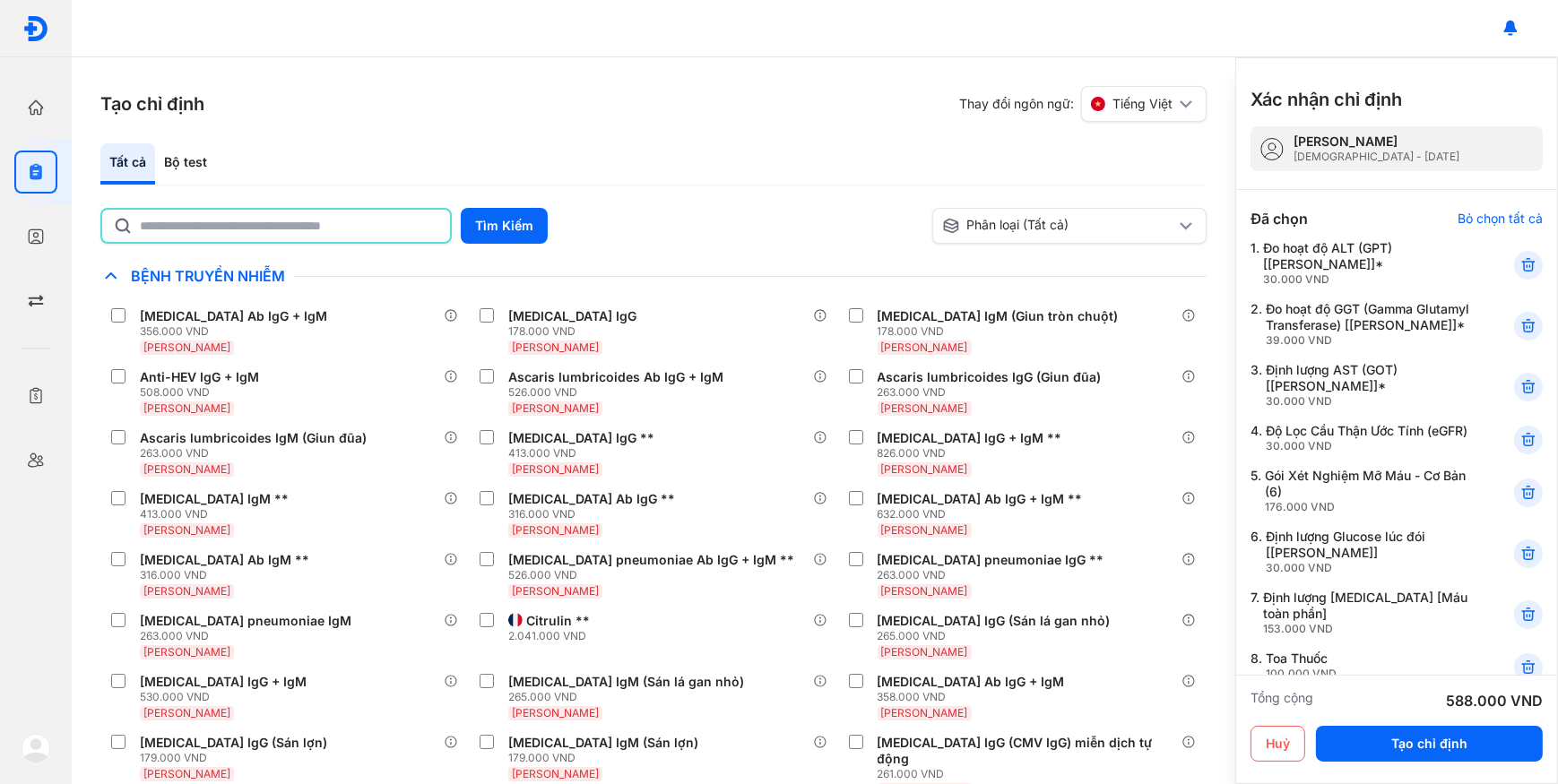
click at [343, 217] on input "text" at bounding box center [289, 225] width 299 height 32
type input "*********"
click at [501, 220] on button "Tìm Kiếm" at bounding box center [503, 226] width 87 height 36
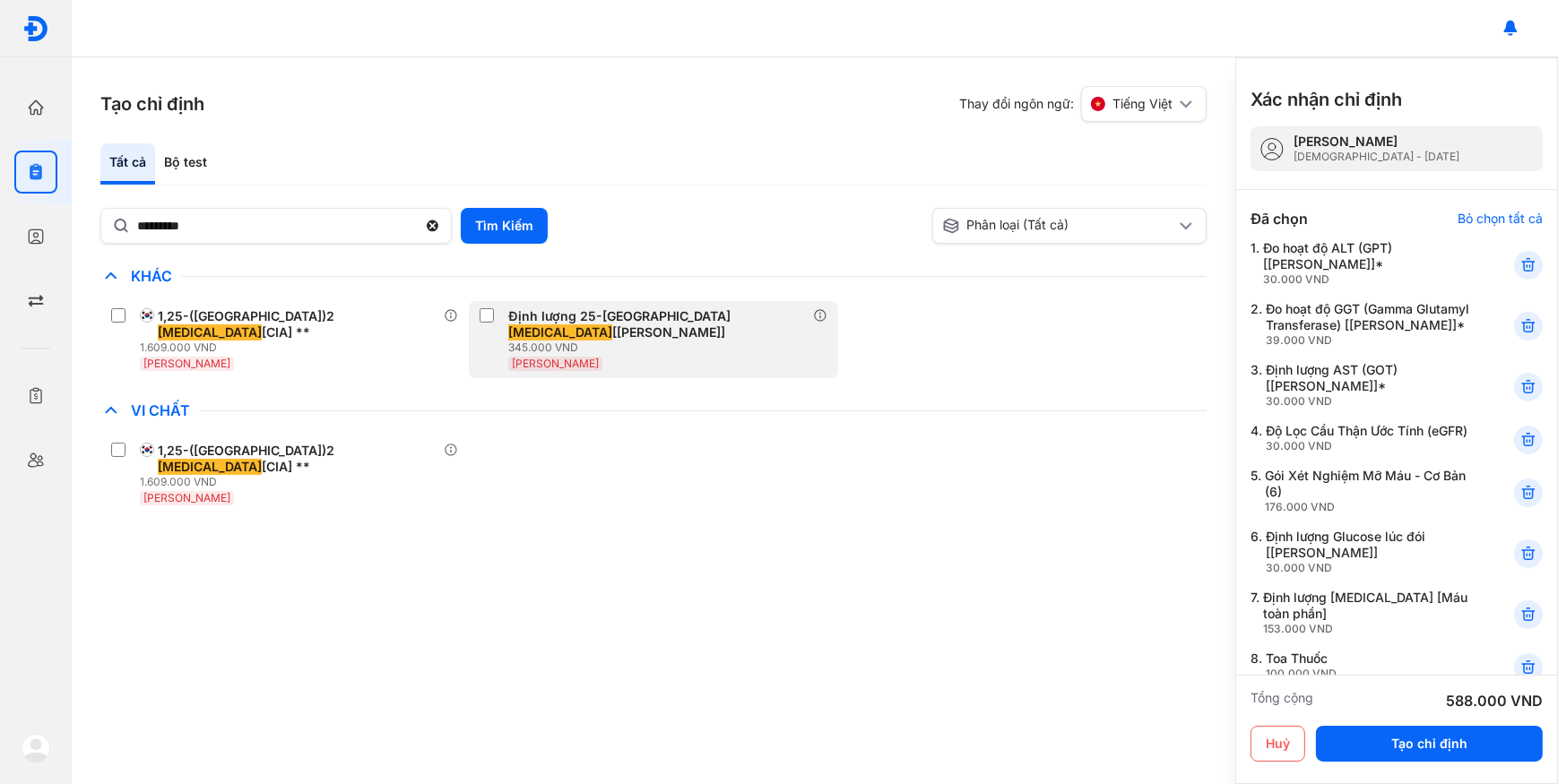
click at [724, 355] on div "Huyết Thanh" at bounding box center [660, 363] width 304 height 16
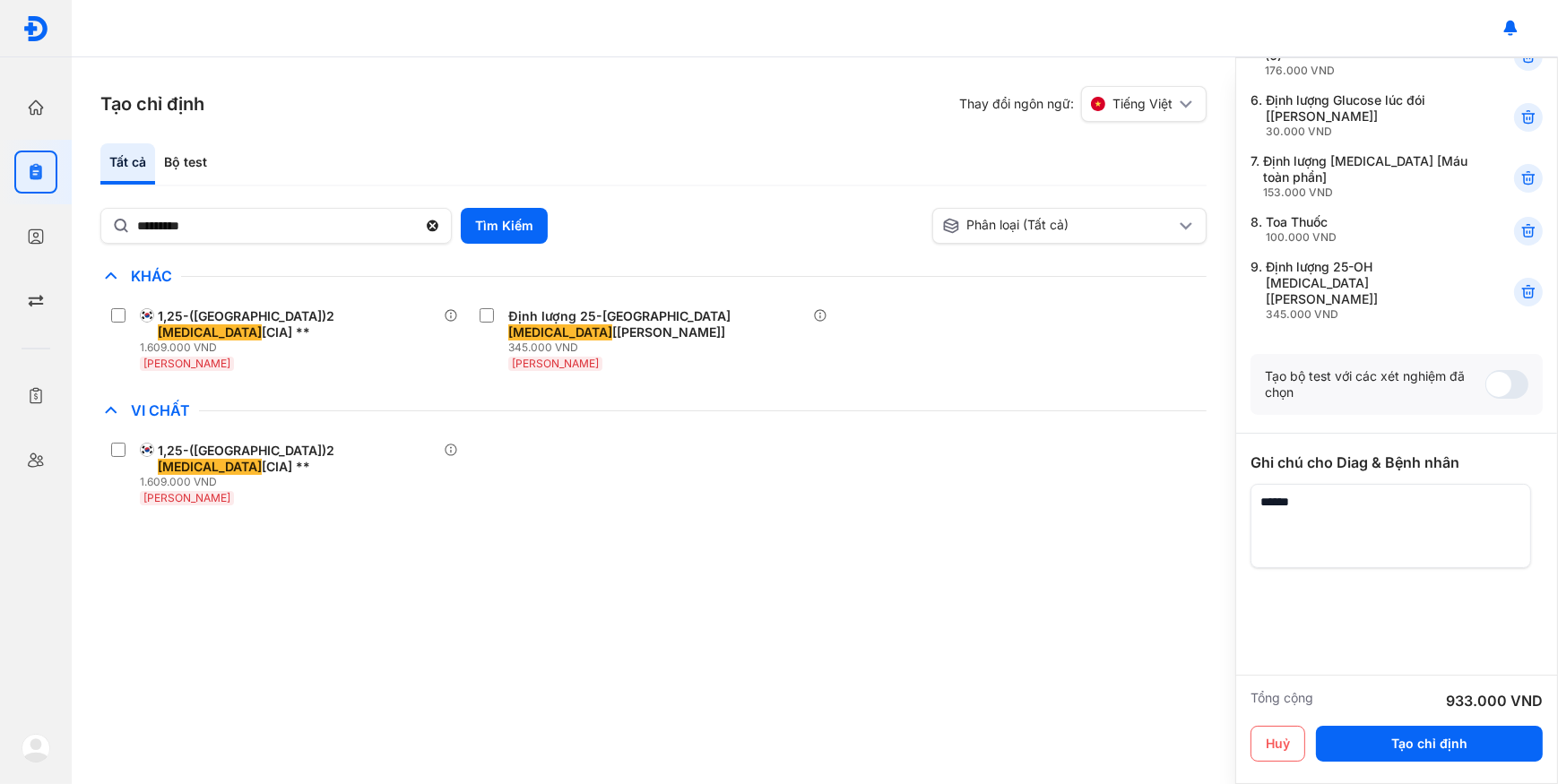
scroll to position [451, 0]
click at [1356, 520] on textarea at bounding box center [1390, 525] width 280 height 85
type textarea "**********"
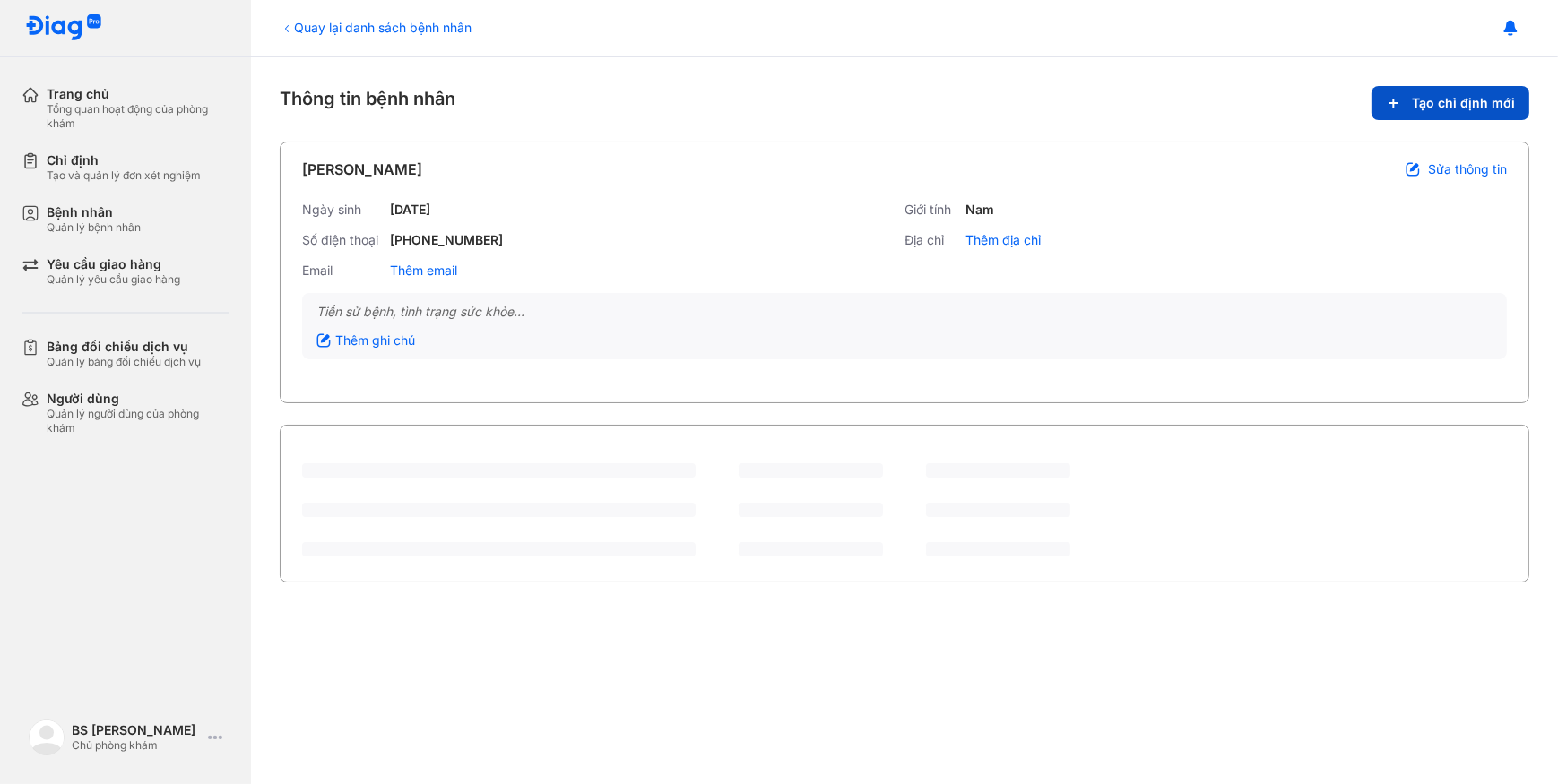
click at [1471, 86] on button "Tạo chỉ định mới" at bounding box center [1450, 103] width 157 height 34
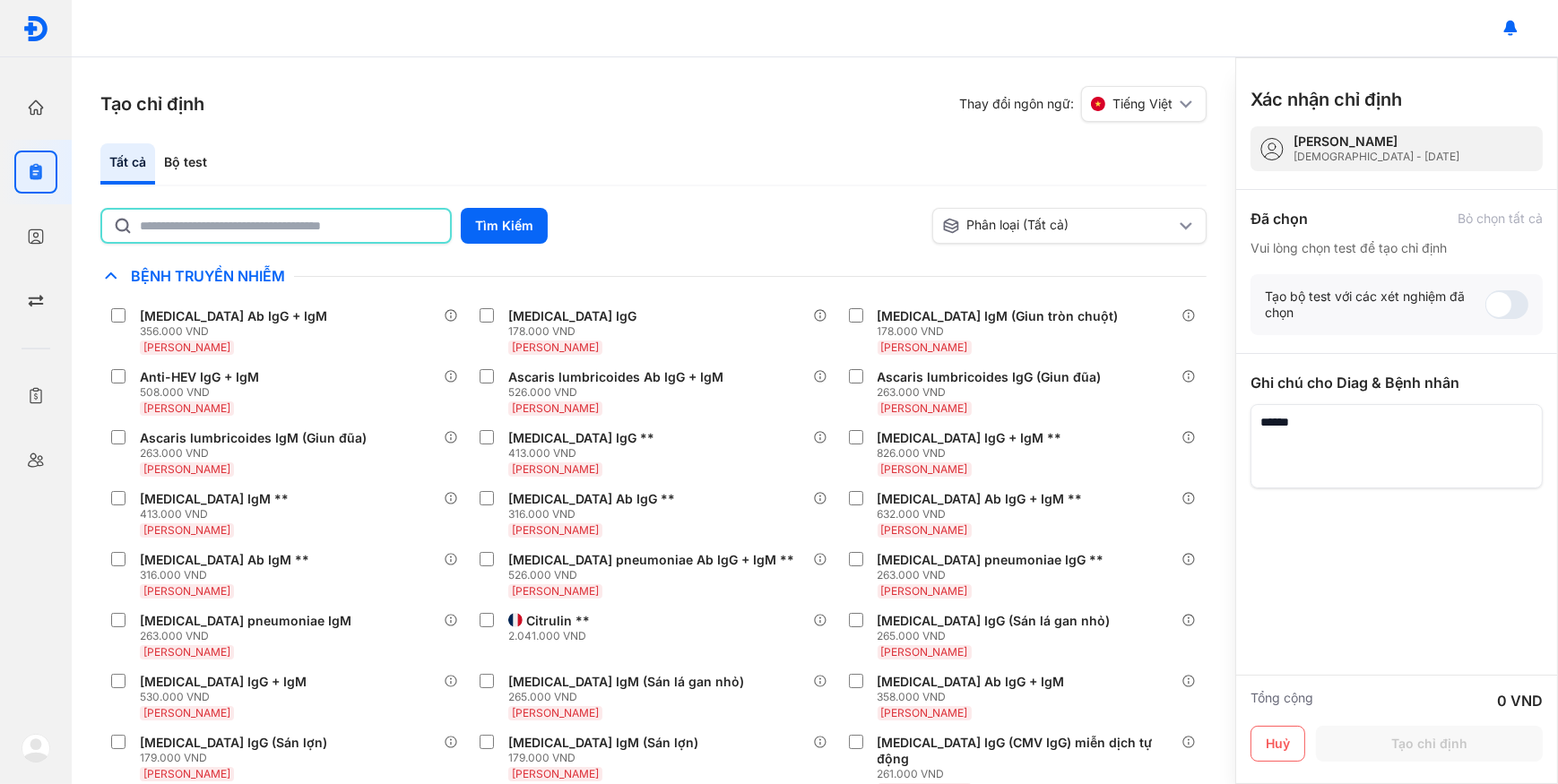
click at [377, 218] on input "text" at bounding box center [289, 225] width 299 height 32
type input "********"
click at [511, 235] on button "Tìm Kiếm" at bounding box center [503, 226] width 87 height 36
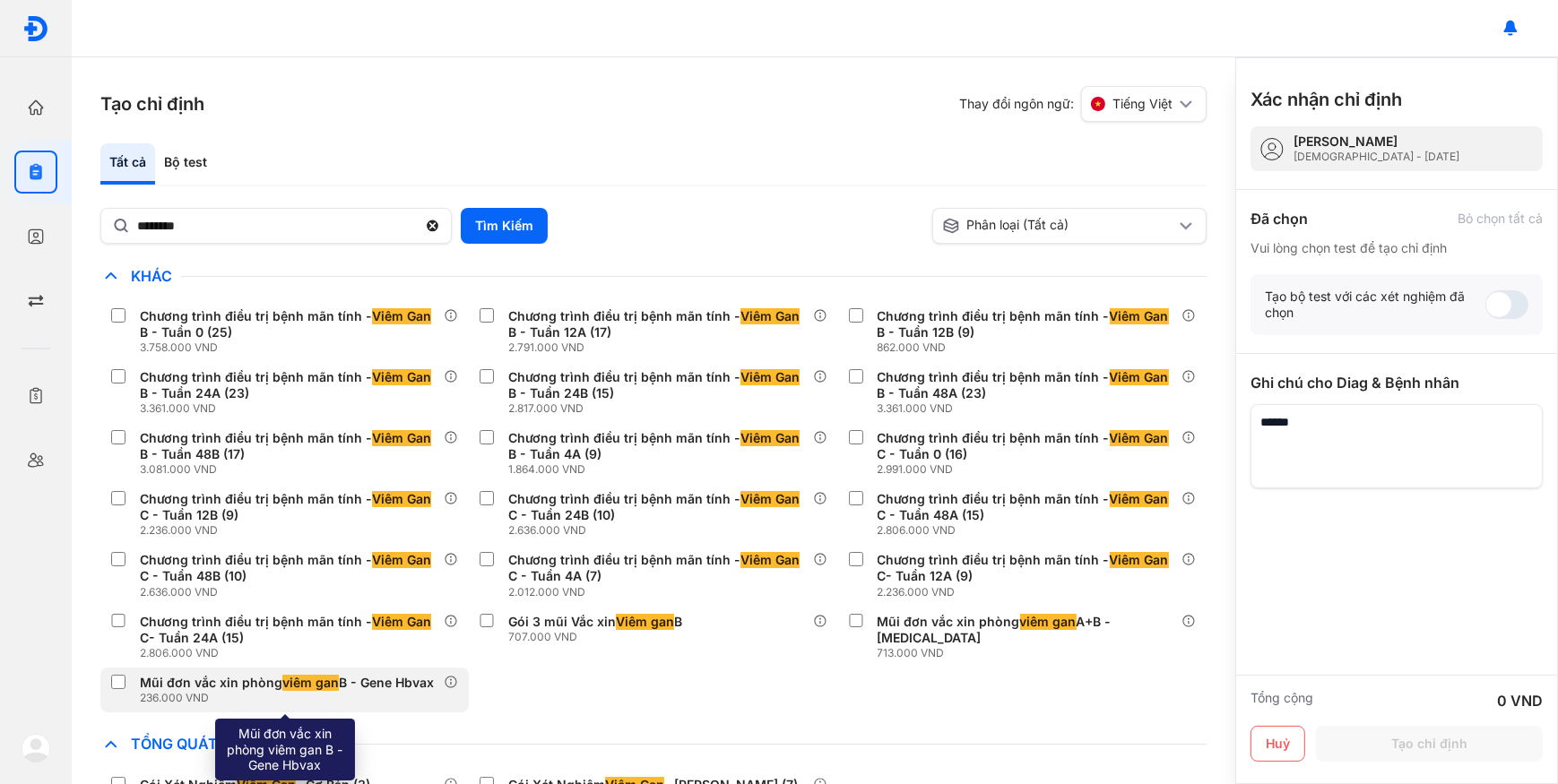
click at [286, 696] on div "236.000 VND" at bounding box center [290, 697] width 301 height 14
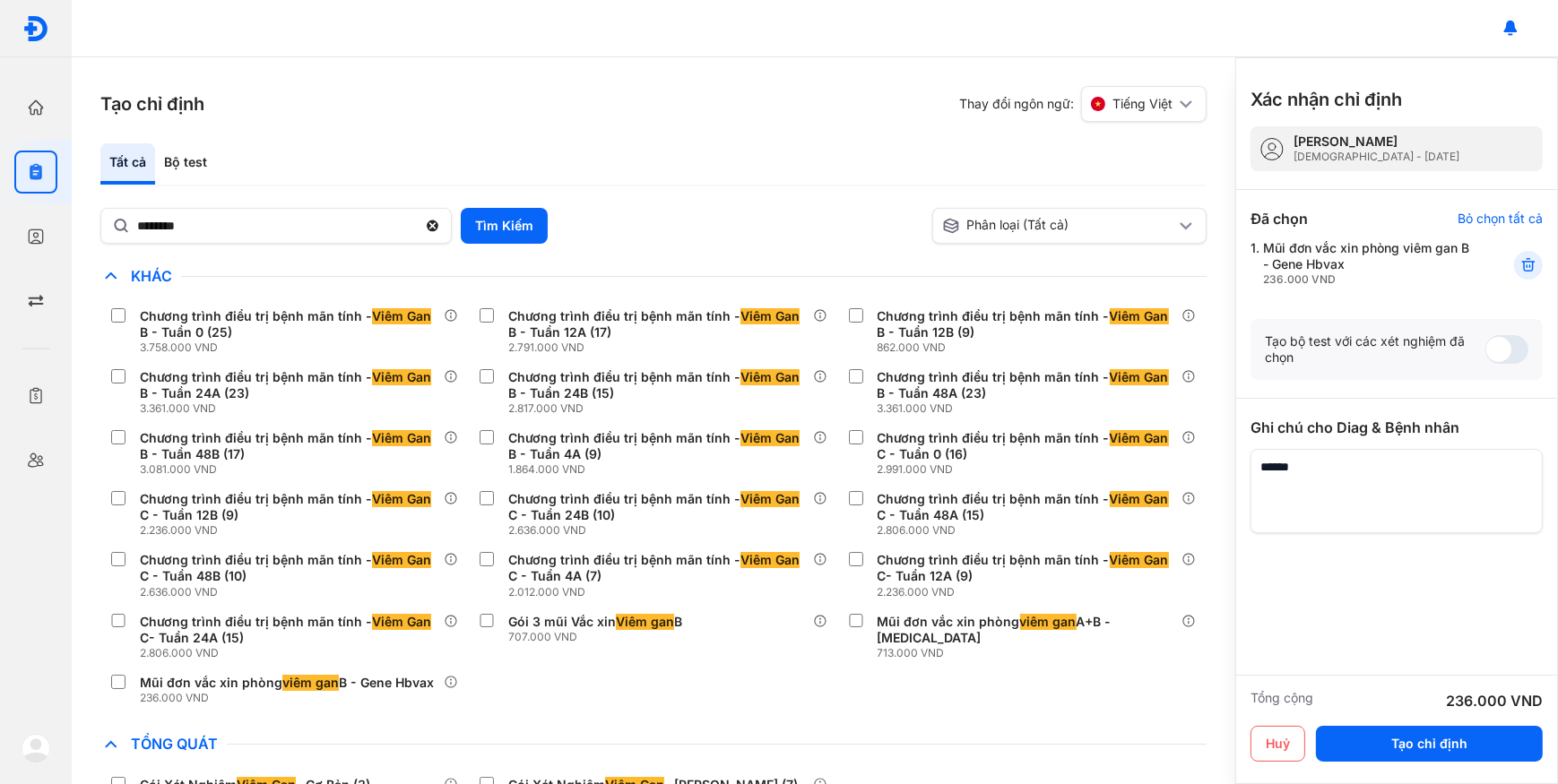
click at [1441, 495] on textarea at bounding box center [1396, 490] width 292 height 85
paste textarea "**********"
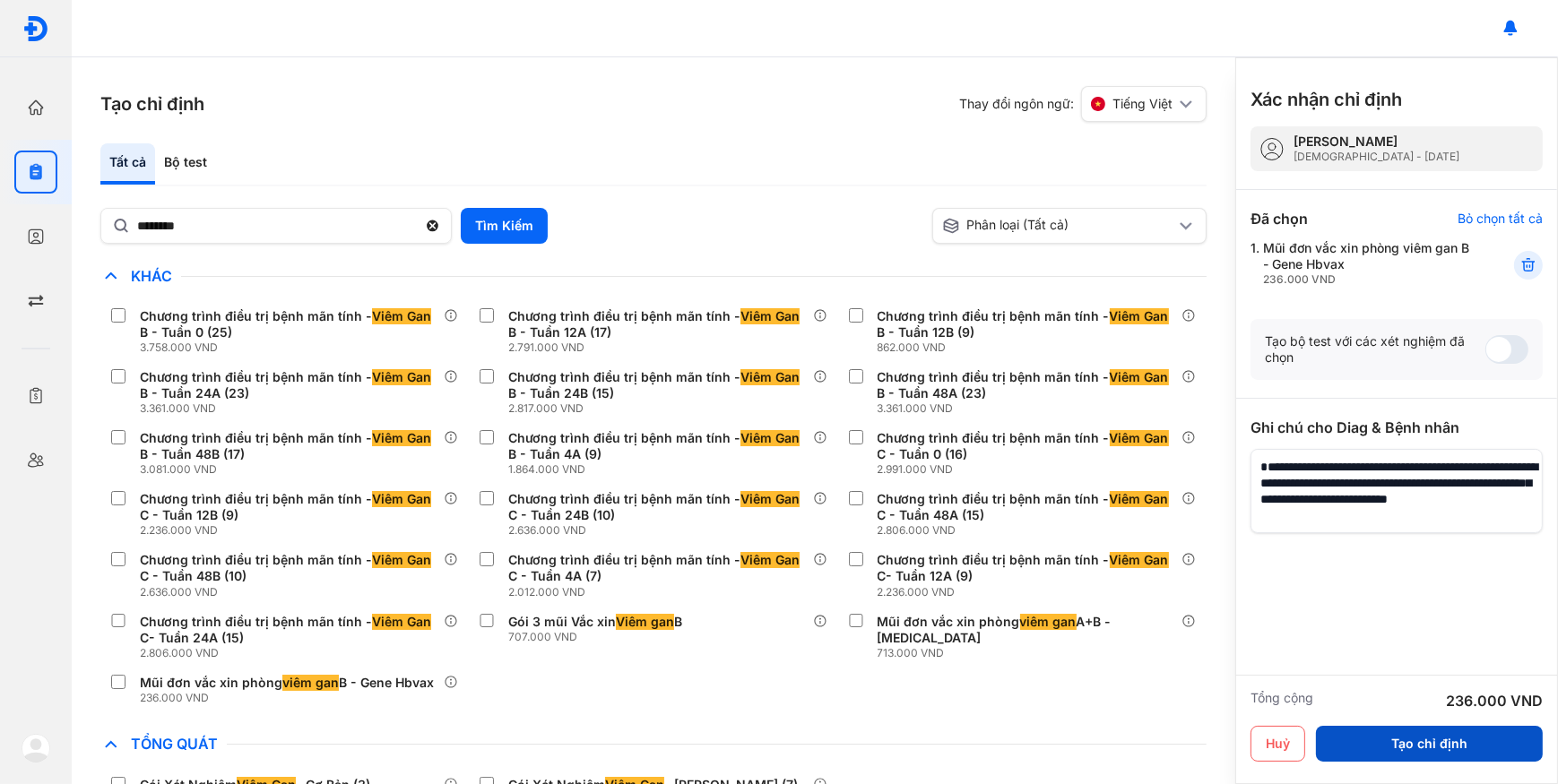
type textarea "**********"
drag, startPoint x: 1494, startPoint y: 736, endPoint x: 1494, endPoint y: 725, distance: 11.0
click at [1494, 735] on button "Tạo chỉ định" at bounding box center [1428, 743] width 226 height 36
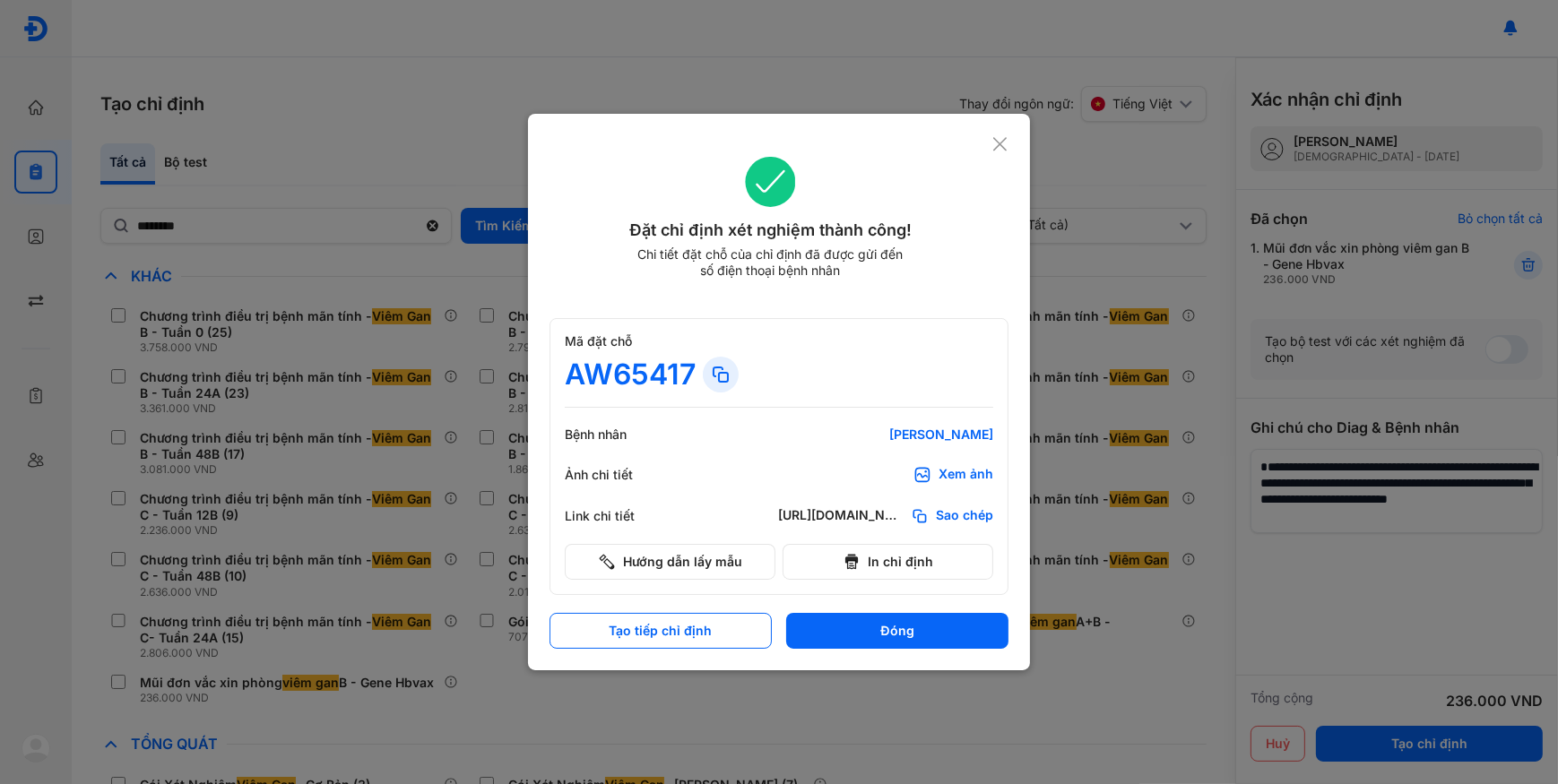
click at [978, 511] on span "Sao chép" at bounding box center [965, 516] width 58 height 18
click at [990, 146] on div "Đặt chỉ định xét nghiệm thành công! Chi tiết đặt chỗ của chỉ định đã được gửi đ…" at bounding box center [779, 228] width 459 height 186
click at [993, 143] on icon at bounding box center [999, 144] width 17 height 18
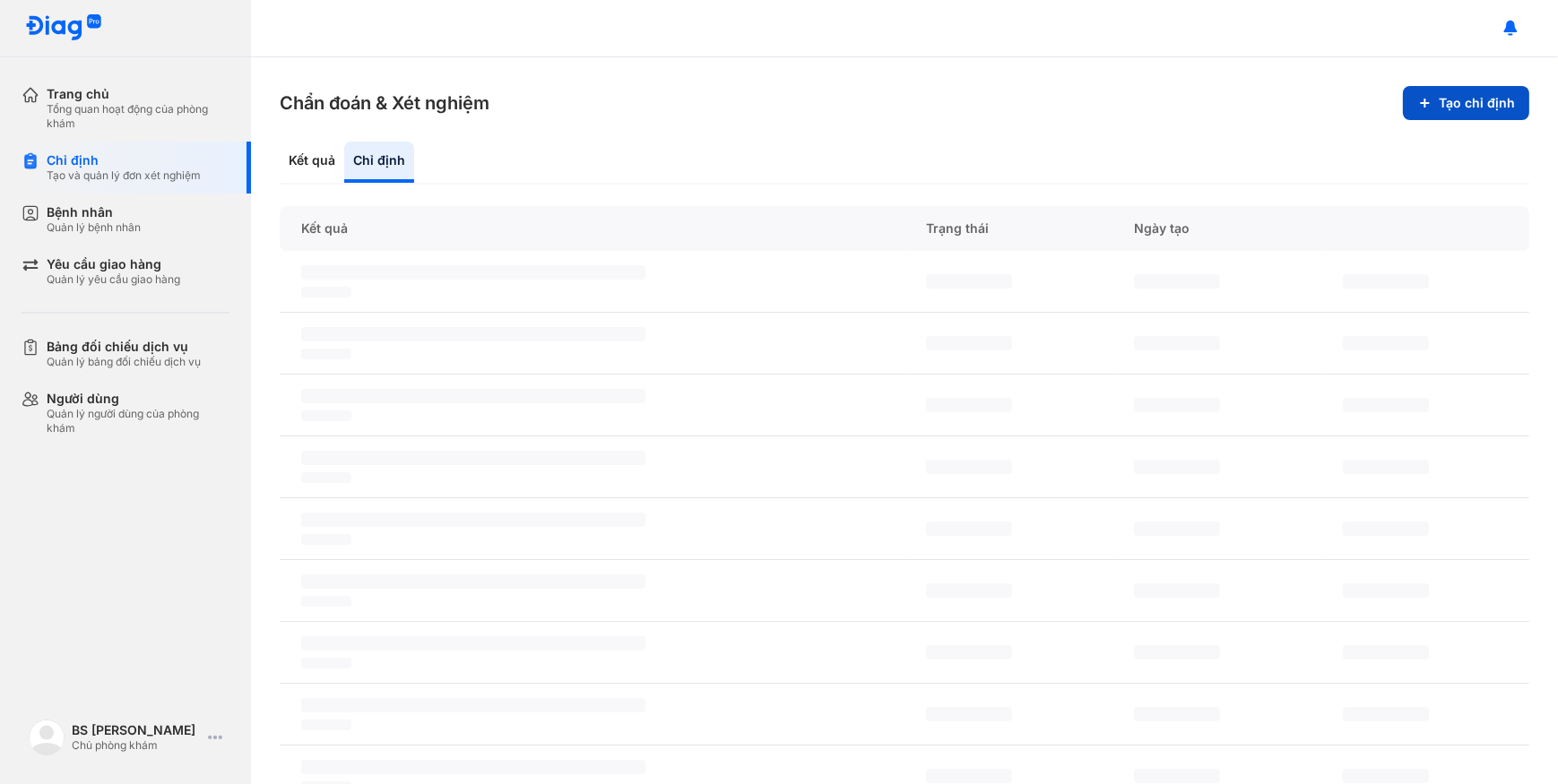
click at [1484, 100] on button "Tạo chỉ định" at bounding box center [1465, 103] width 127 height 34
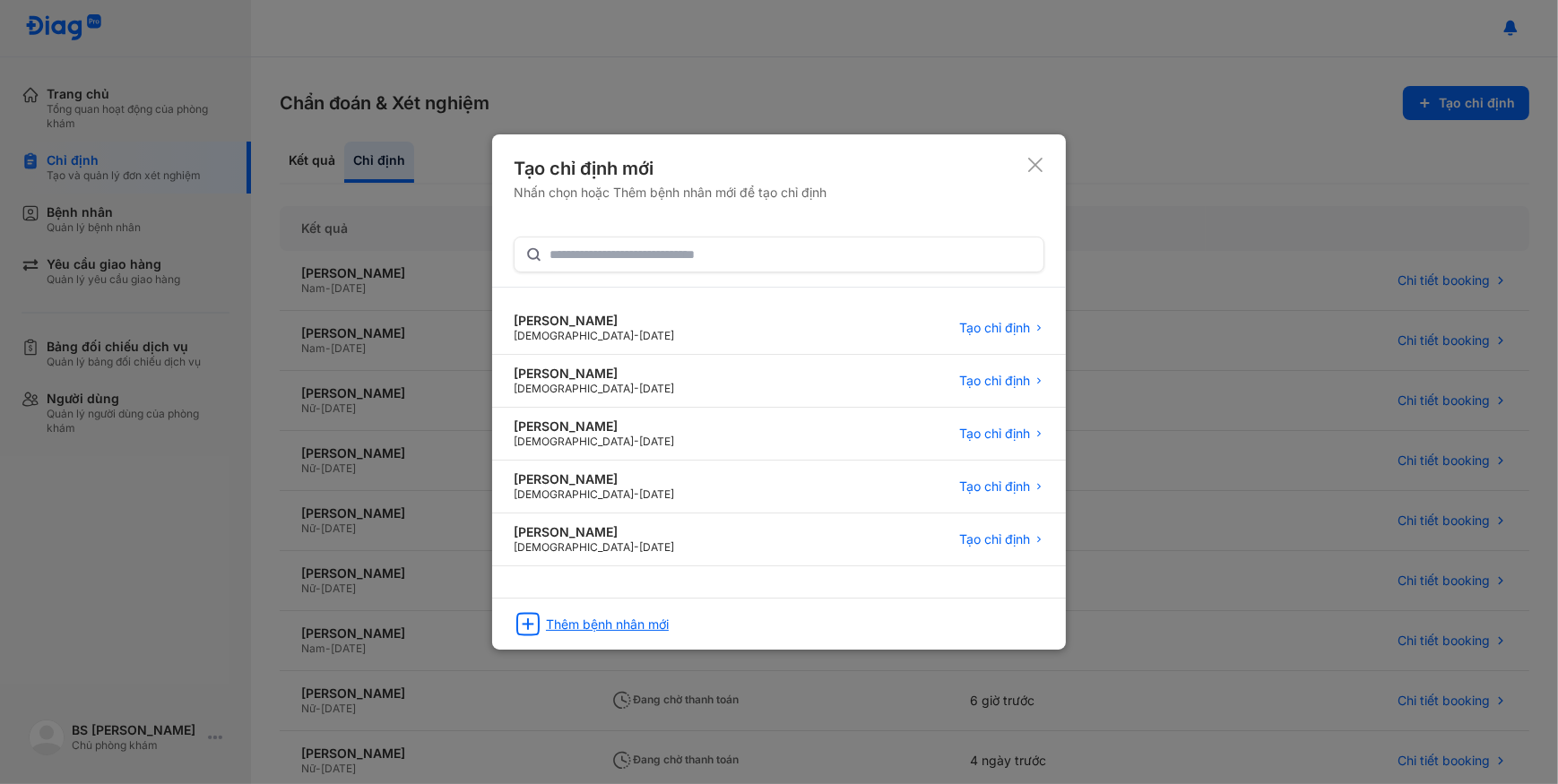
drag, startPoint x: 693, startPoint y: 626, endPoint x: 707, endPoint y: 609, distance: 22.0
click at [707, 609] on div "Thêm bệnh nhân mới" at bounding box center [779, 618] width 573 height 41
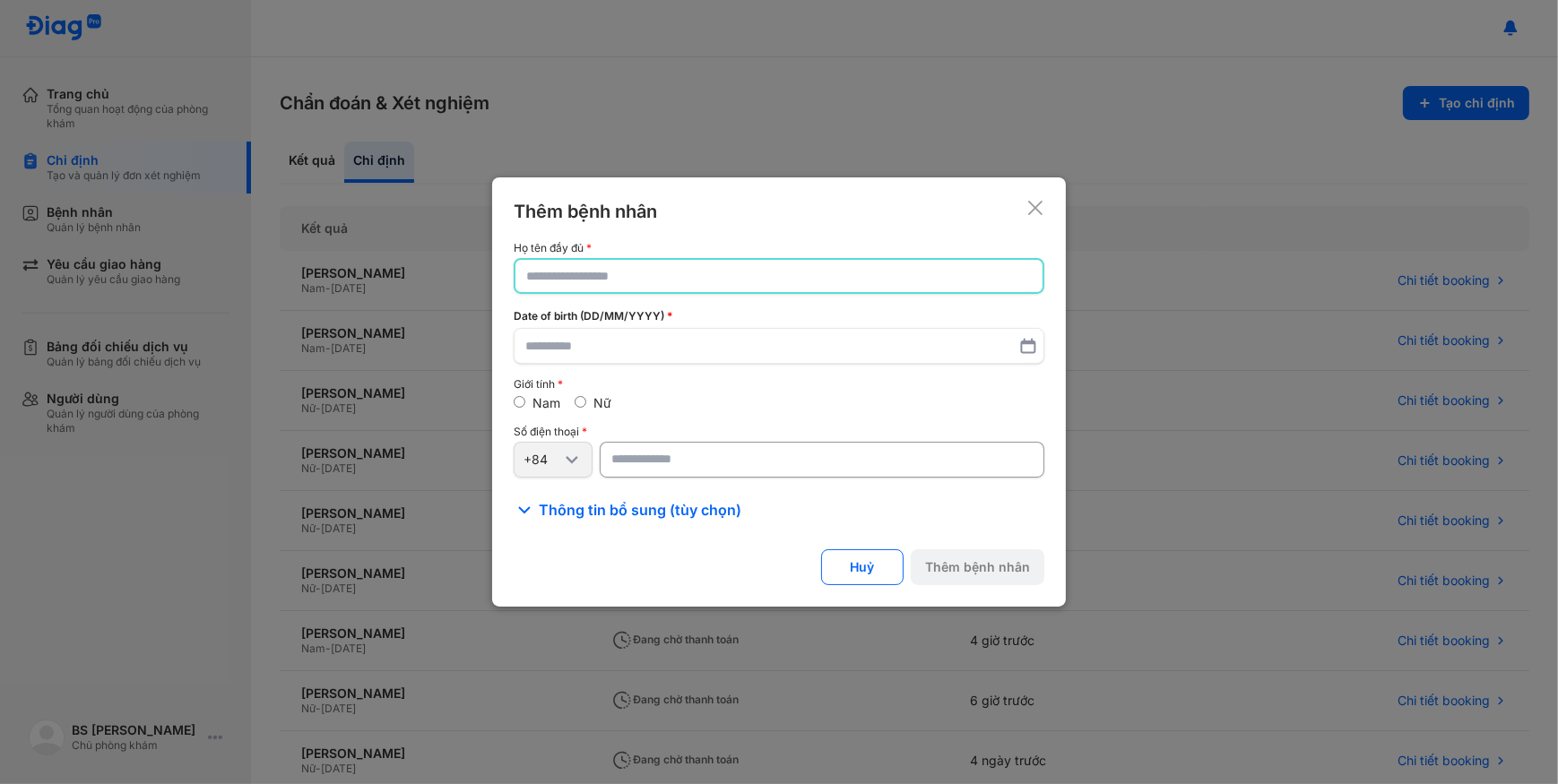
click at [767, 282] on input "text" at bounding box center [779, 276] width 505 height 32
paste input "**********"
type input "**********"
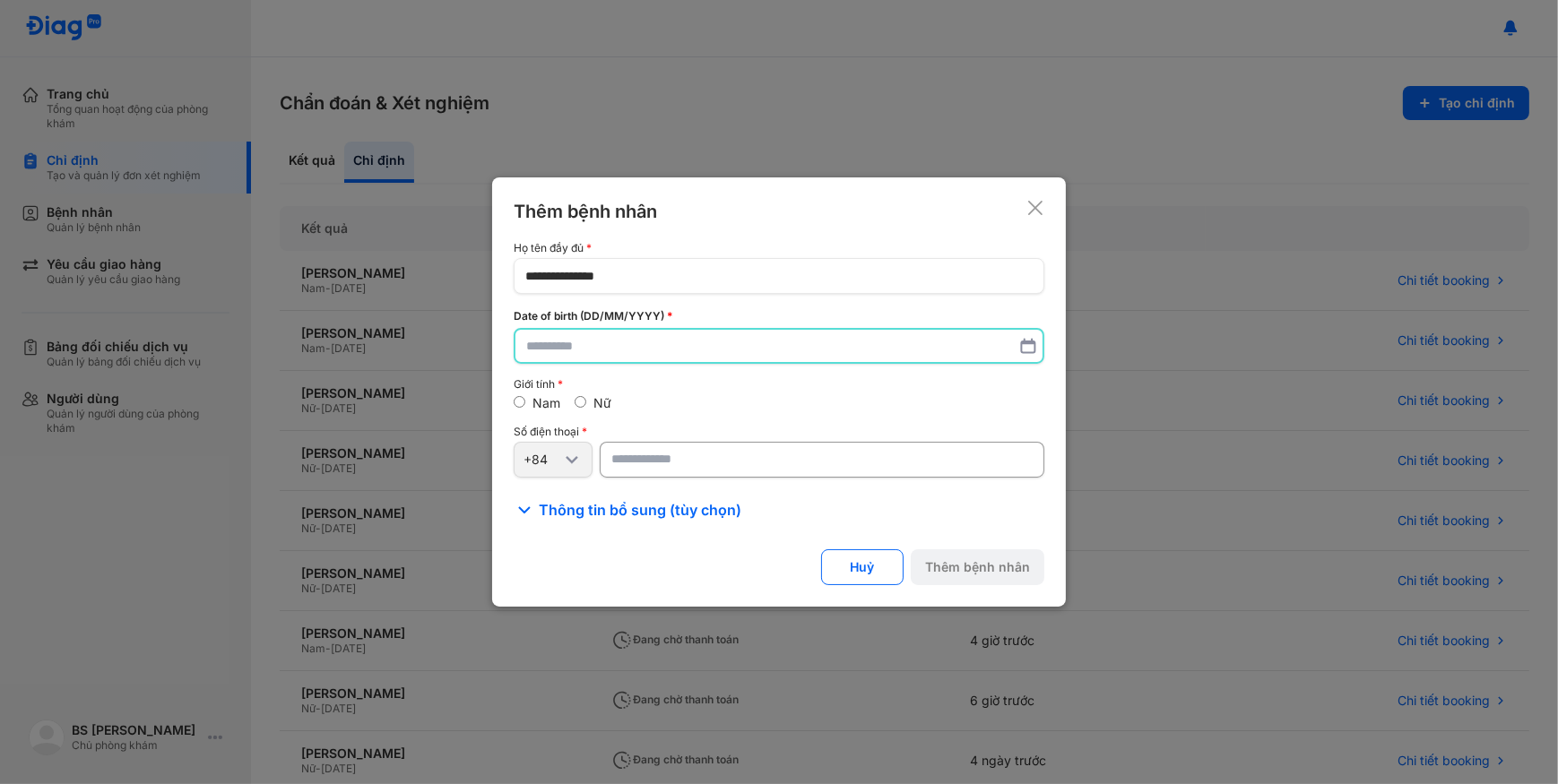
click at [735, 351] on input "text" at bounding box center [779, 346] width 505 height 32
paste input "**********"
type input "**********"
click at [804, 444] on input "number" at bounding box center [821, 459] width 445 height 36
paste input "**********"
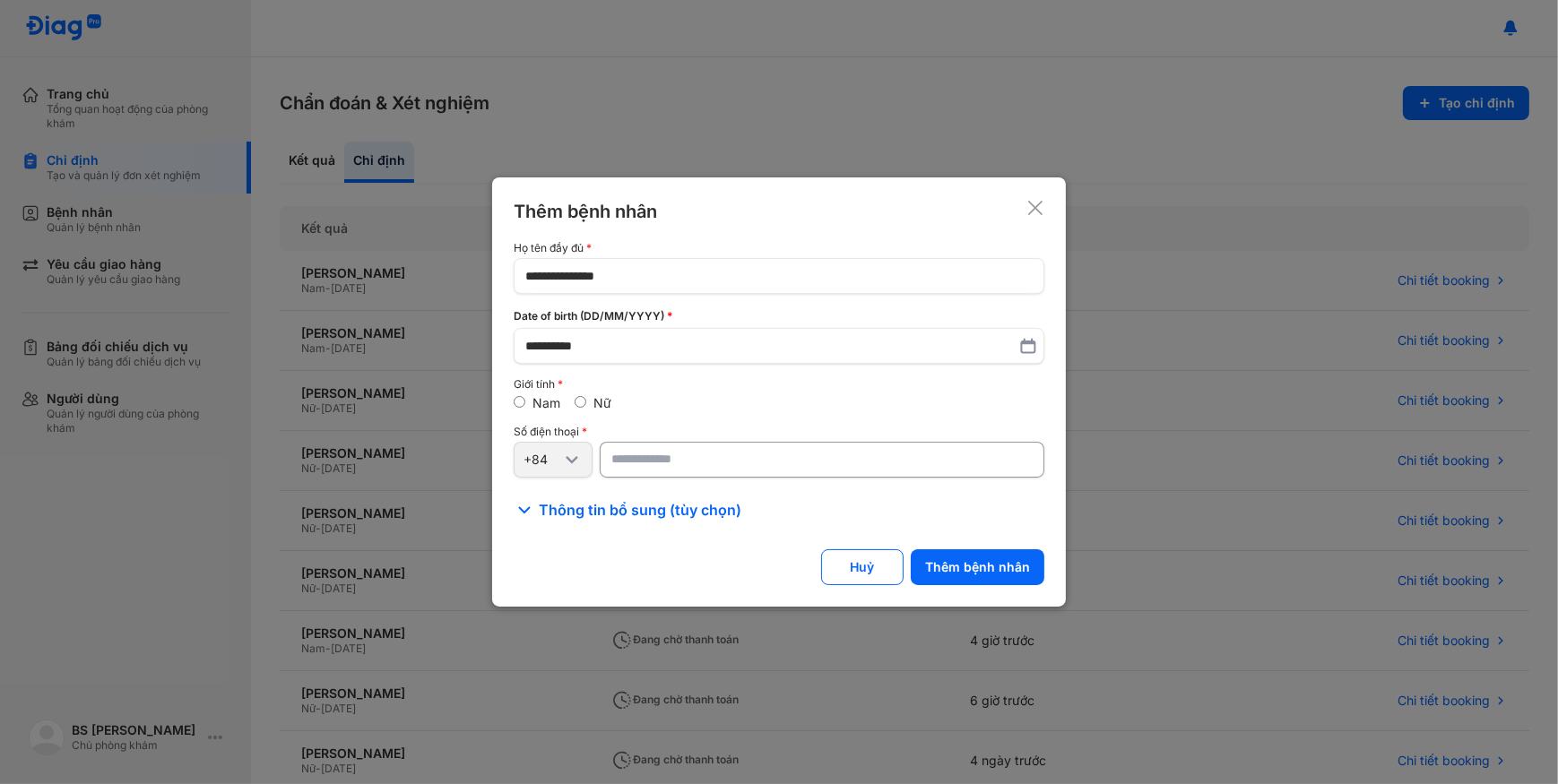
type input "**********"
click at [968, 561] on button "Thêm bệnh nhân" at bounding box center [977, 567] width 134 height 36
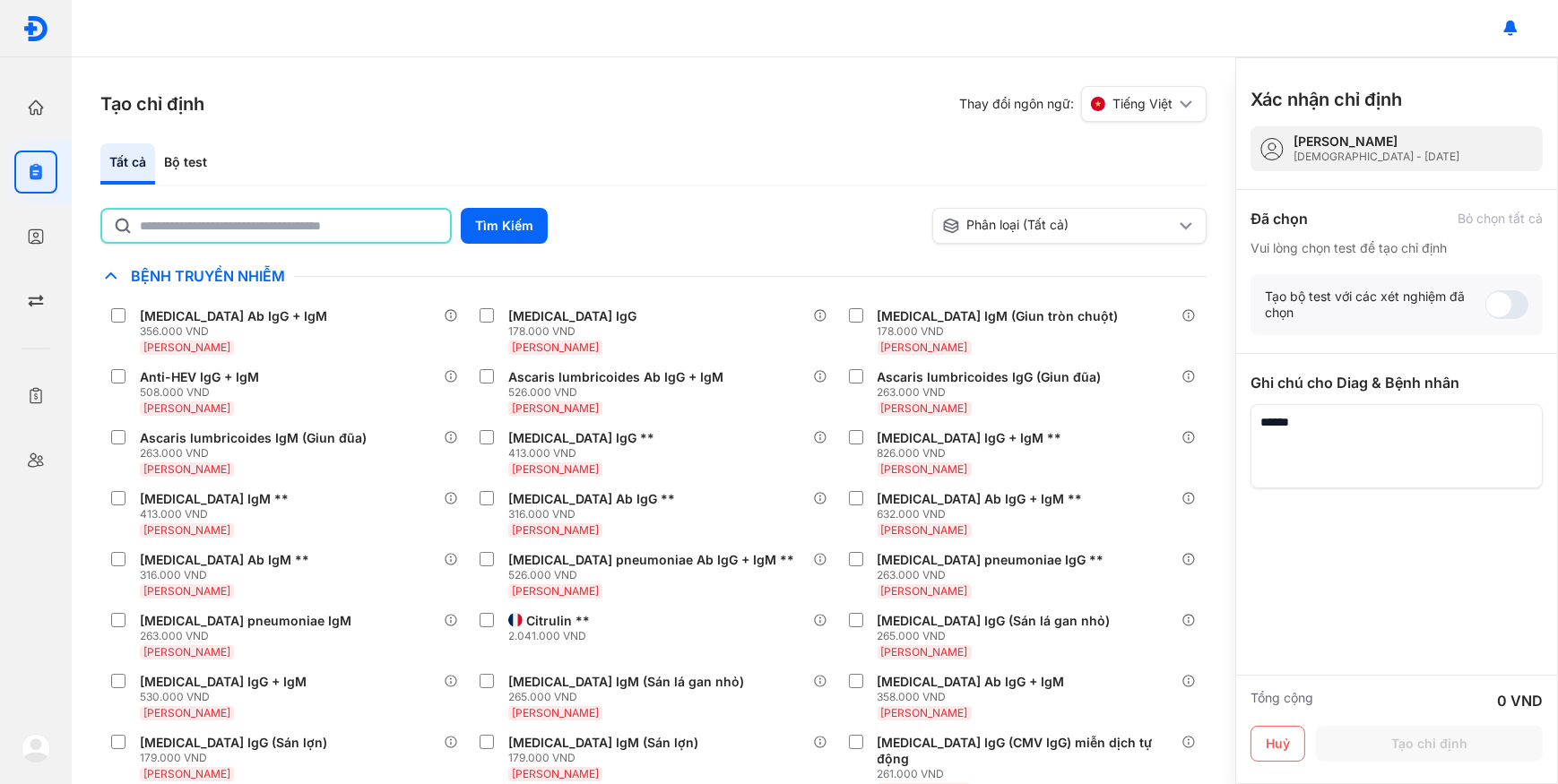
drag, startPoint x: 190, startPoint y: 232, endPoint x: 164, endPoint y: 157, distance: 79.4
click at [189, 232] on input "text" at bounding box center [289, 225] width 299 height 32
click at [165, 156] on div "Bộ test" at bounding box center [185, 163] width 61 height 41
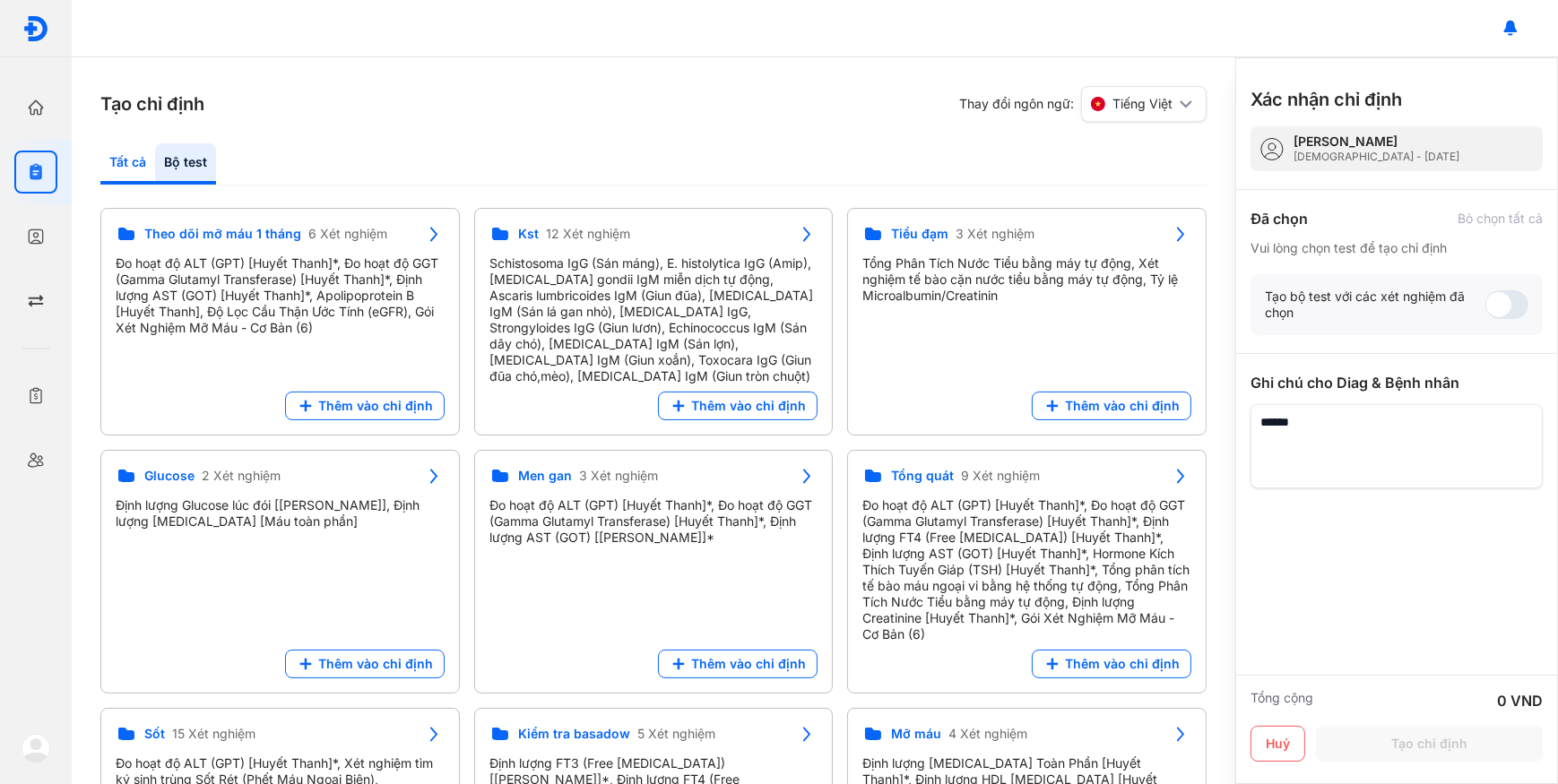
click at [147, 152] on div "Tất cả" at bounding box center [128, 163] width 55 height 41
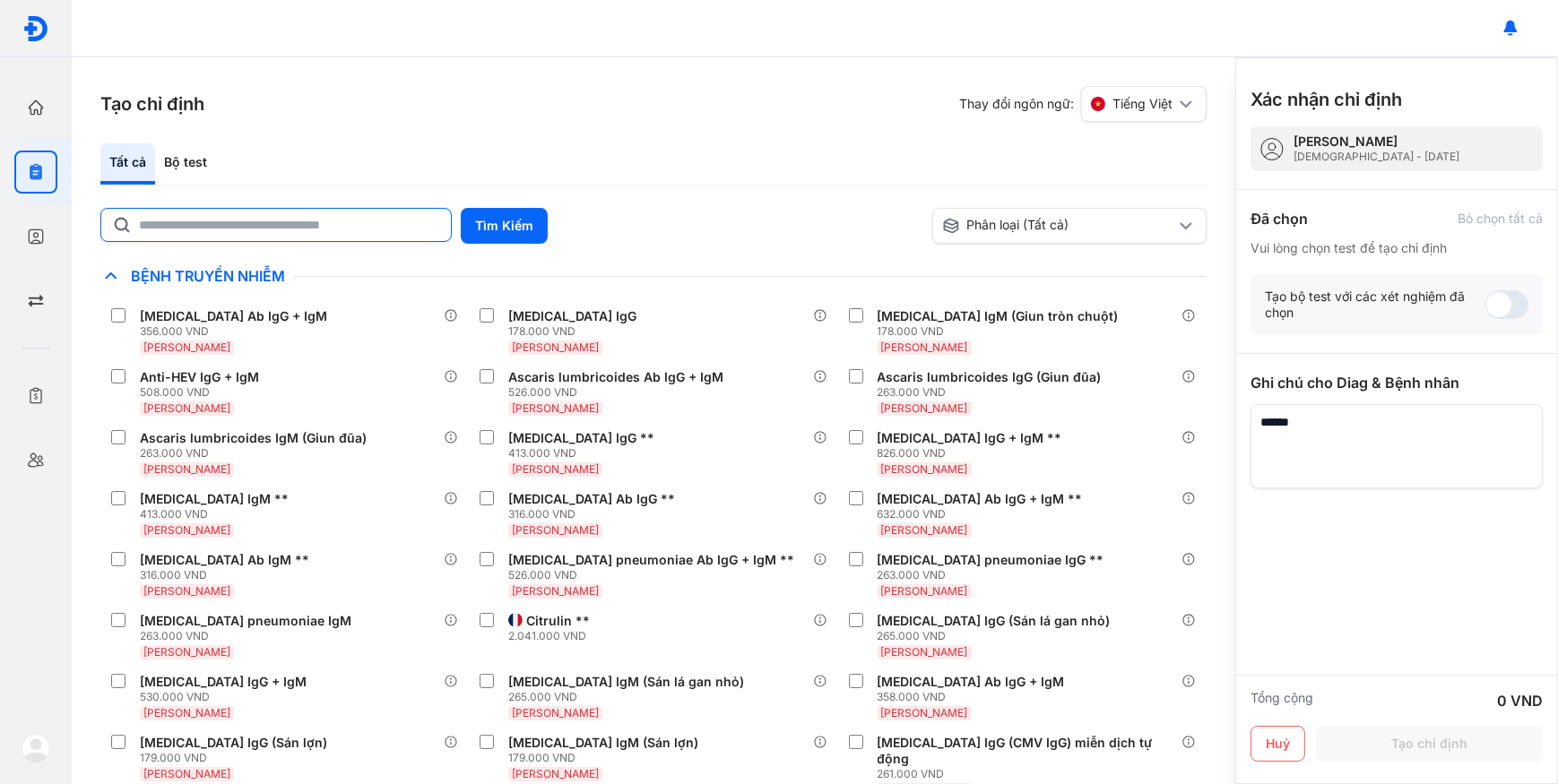
click at [221, 234] on input "text" at bounding box center [289, 224] width 301 height 32
type input "********"
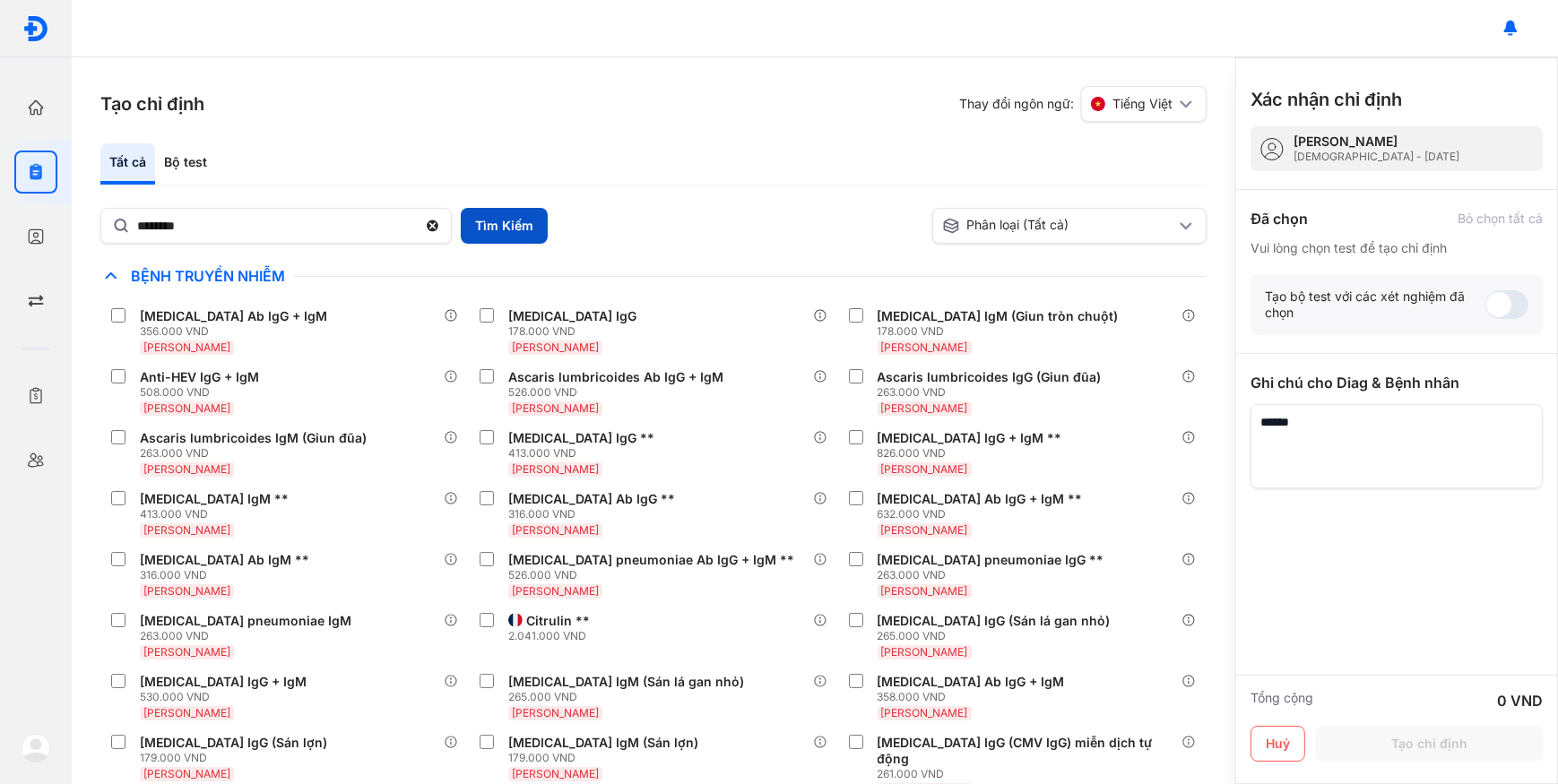
click at [497, 229] on button "Tìm Kiếm" at bounding box center [503, 226] width 87 height 36
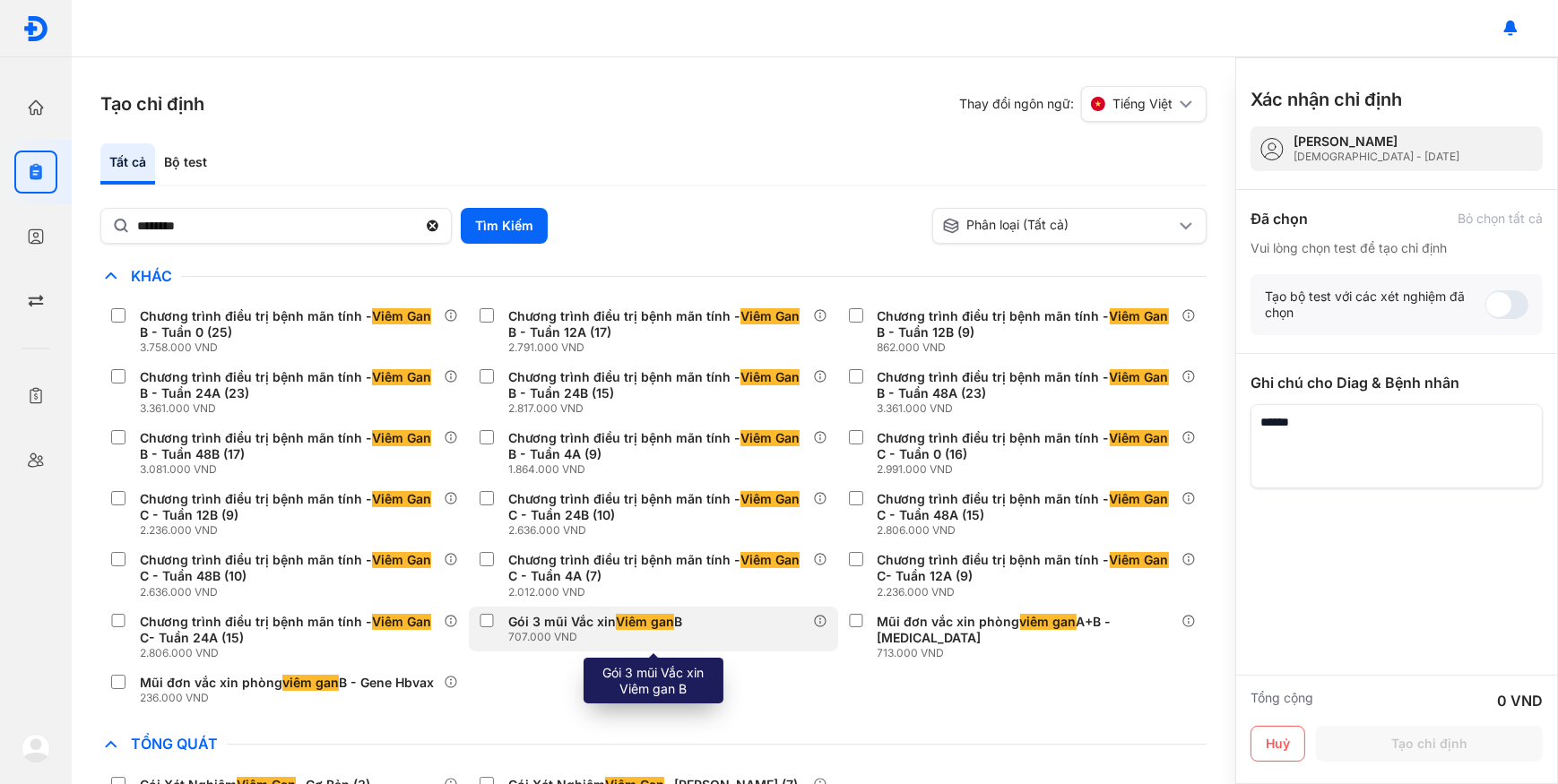
click at [546, 618] on div "Gói 3 mũi Vắc xin Viêm gan B" at bounding box center [595, 622] width 173 height 16
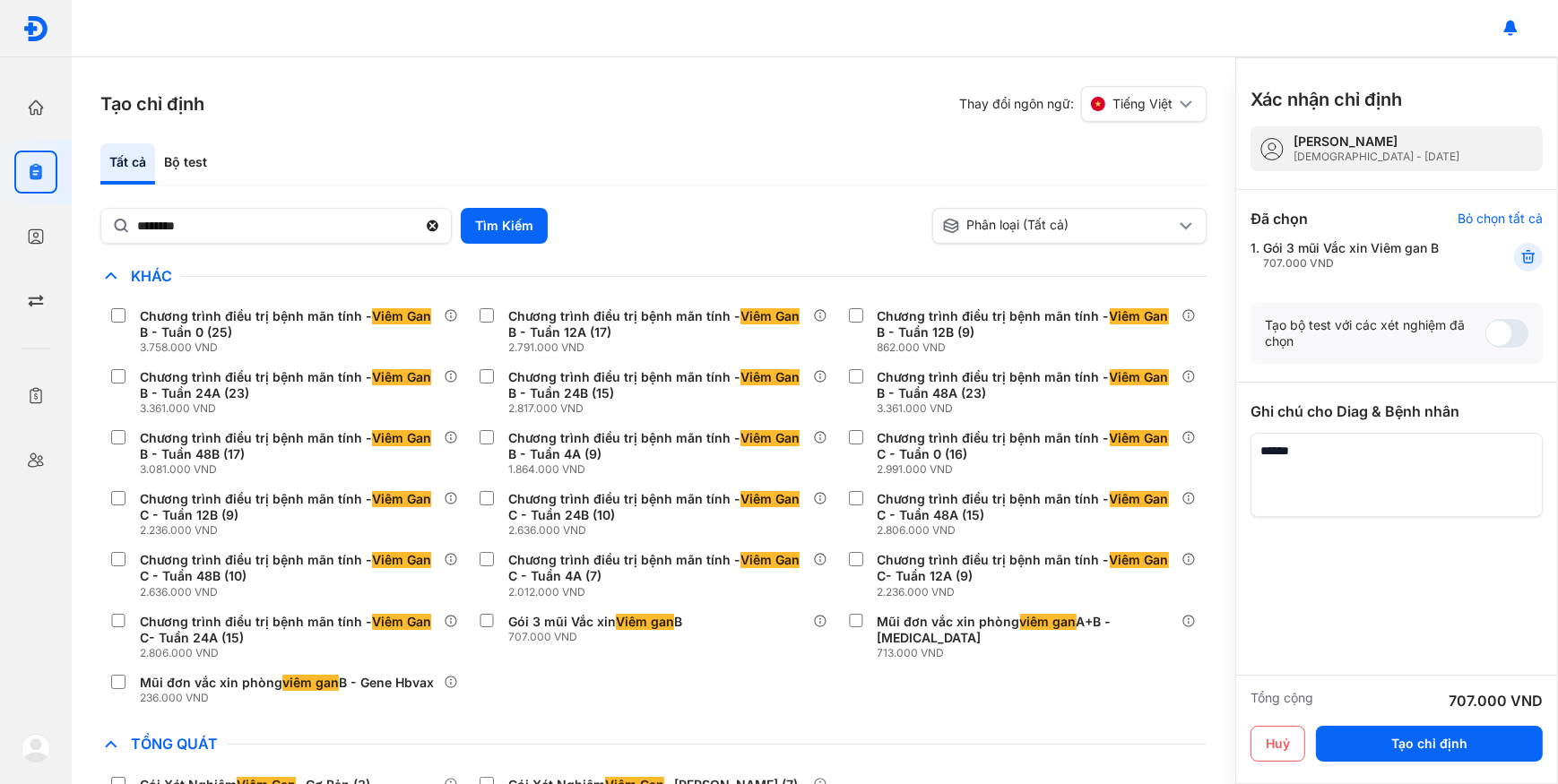
click at [1387, 488] on textarea at bounding box center [1396, 474] width 292 height 85
paste textarea "**********"
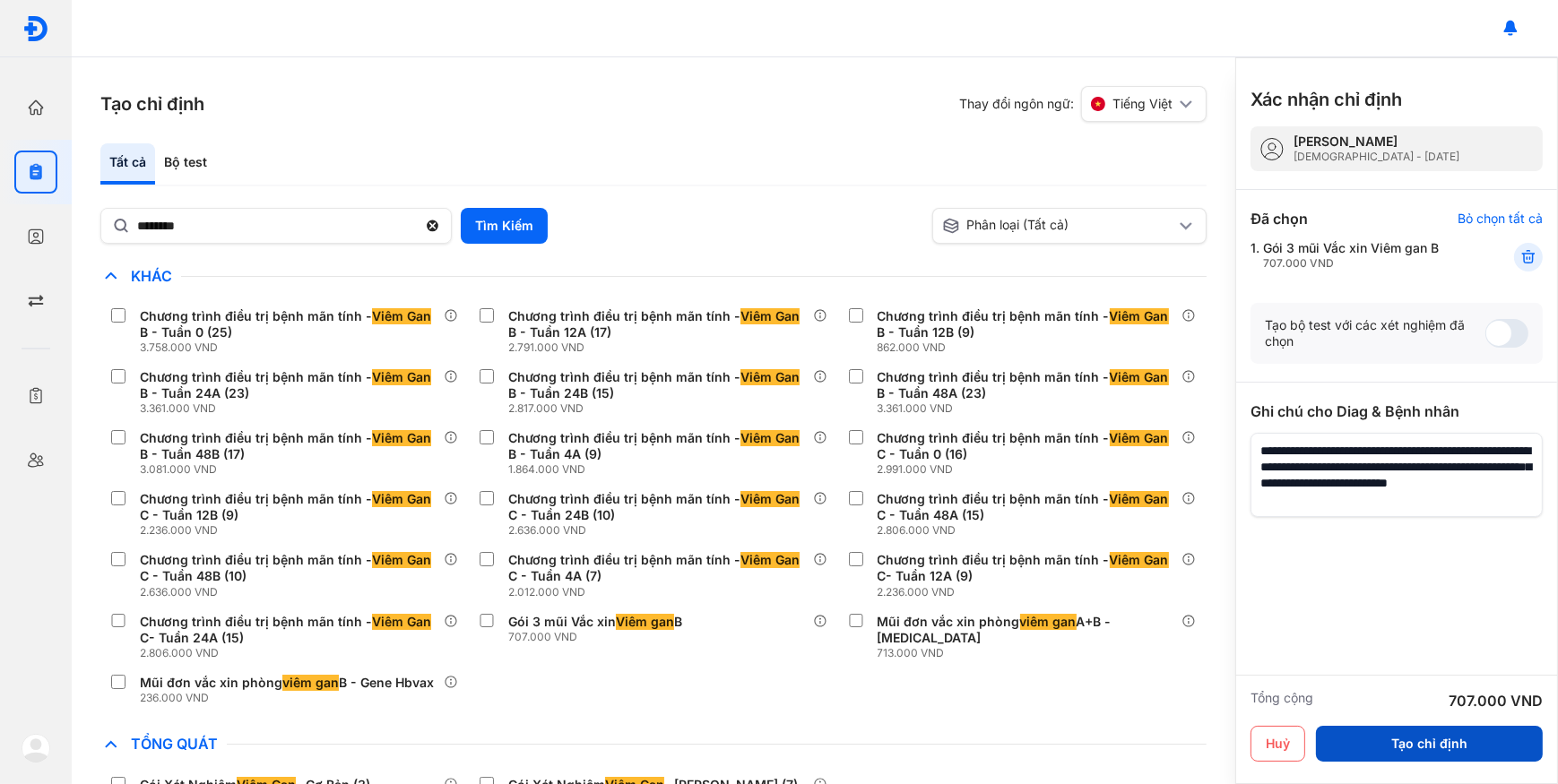
type textarea "**********"
click at [1416, 745] on button "Tạo chỉ định" at bounding box center [1428, 743] width 226 height 36
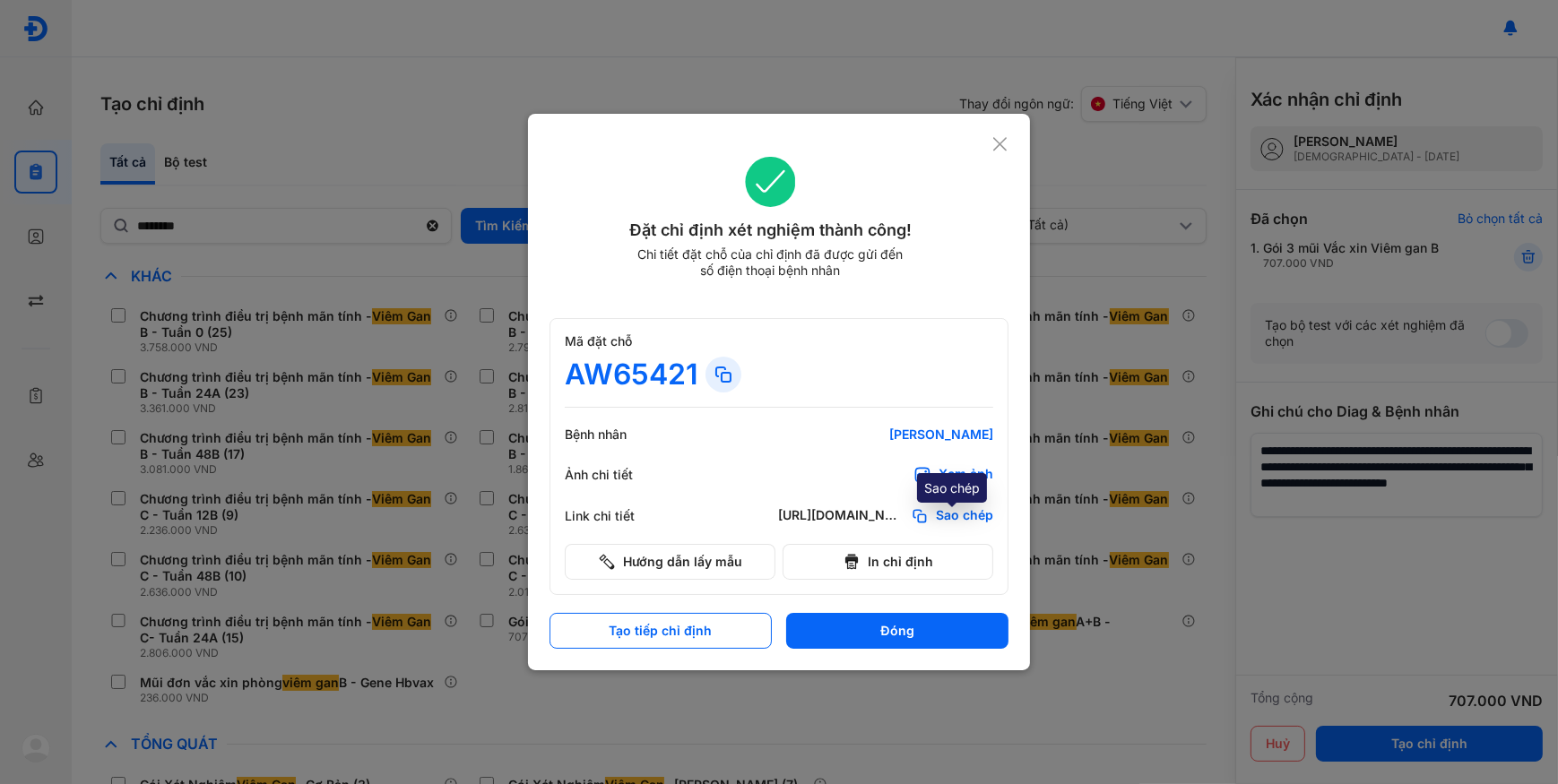
drag, startPoint x: 988, startPoint y: 508, endPoint x: 532, endPoint y: 26, distance: 663.5
click at [987, 508] on span "Sao chép" at bounding box center [965, 516] width 58 height 18
click at [992, 151] on icon at bounding box center [999, 144] width 17 height 18
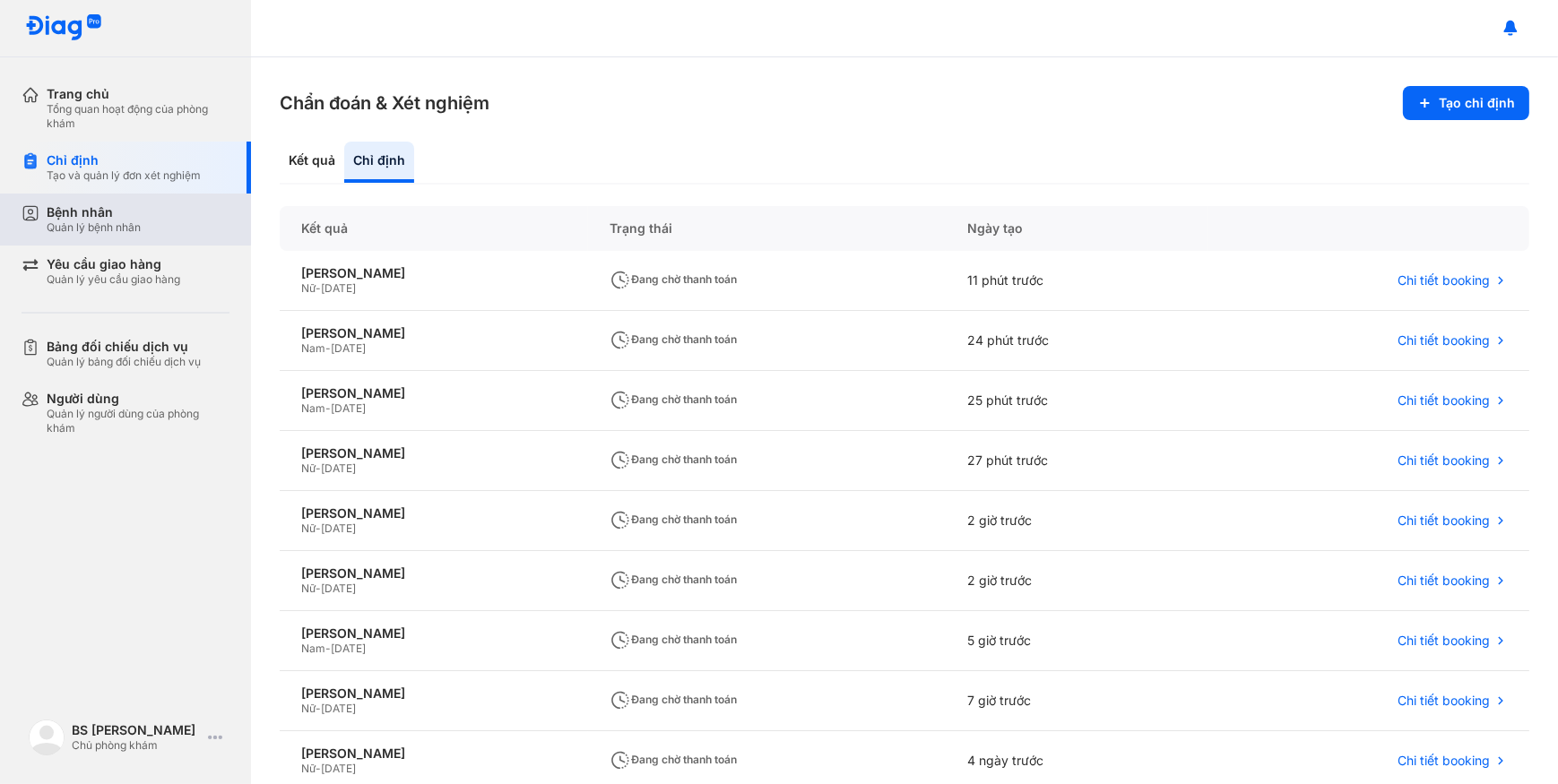
click at [106, 208] on div "Bệnh nhân" at bounding box center [94, 212] width 94 height 16
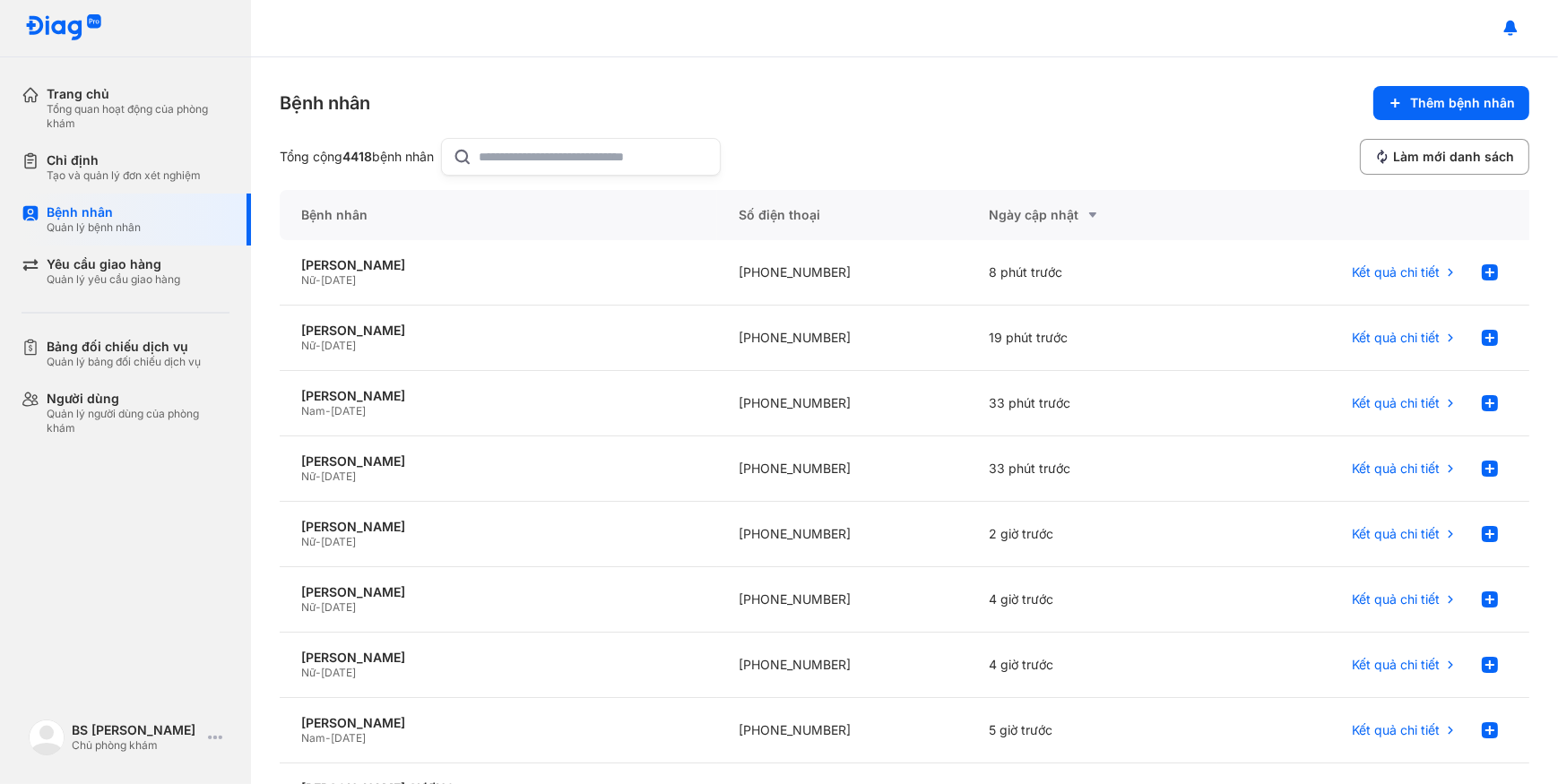
click at [590, 155] on input "text" at bounding box center [594, 156] width 229 height 36
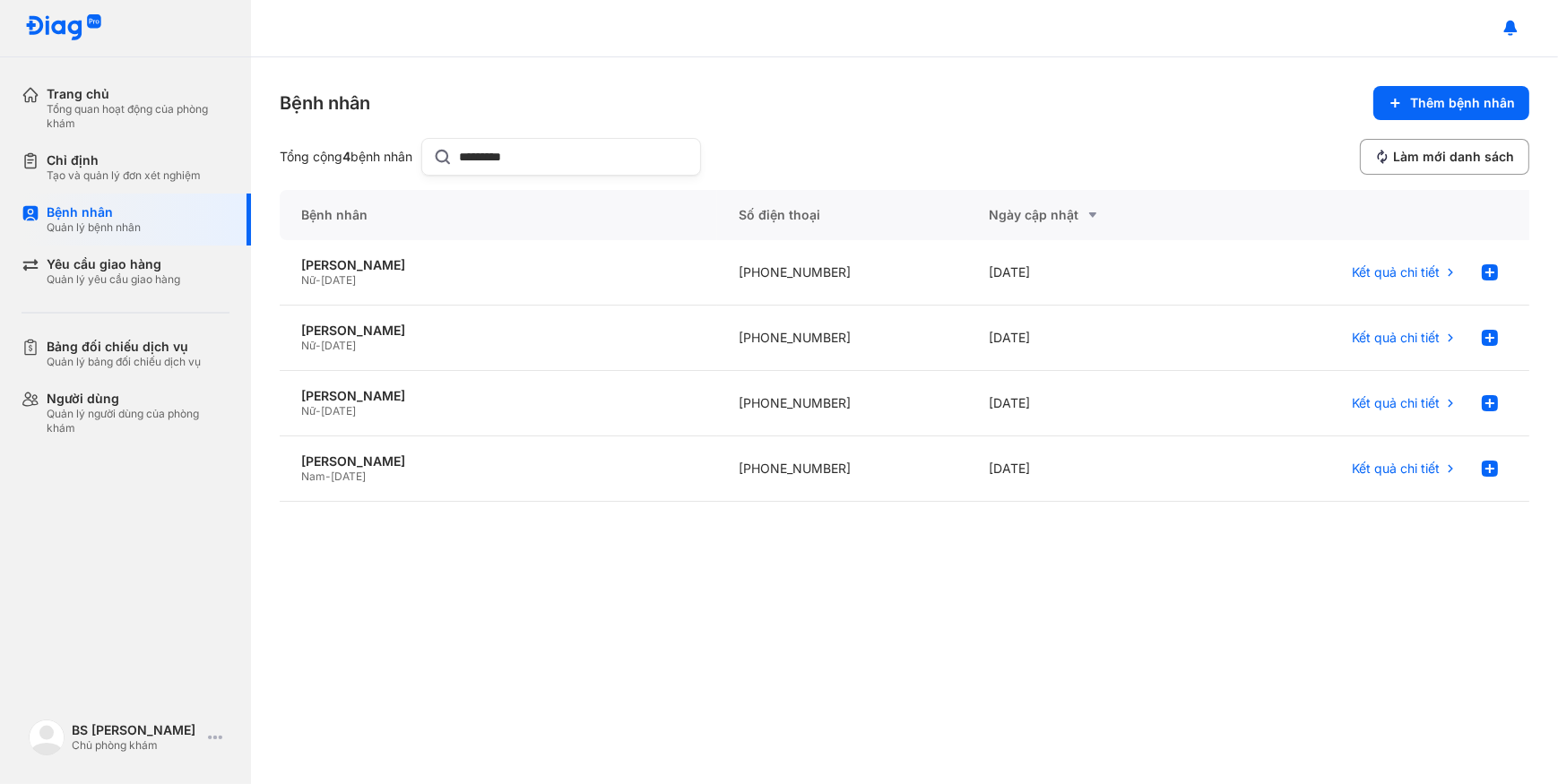
type input "********"
click at [129, 161] on div "Chỉ định" at bounding box center [124, 160] width 155 height 16
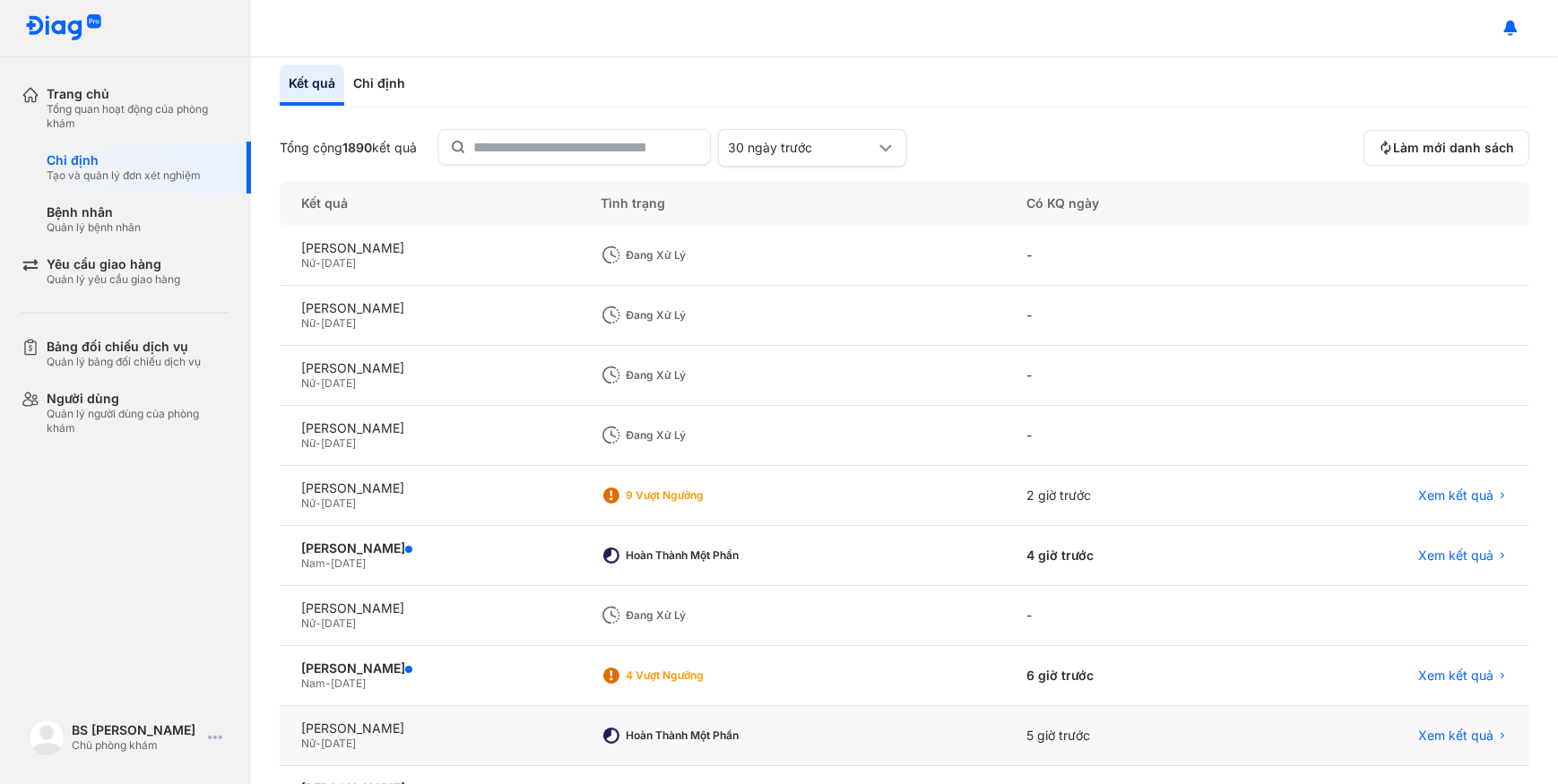
scroll to position [210, 0]
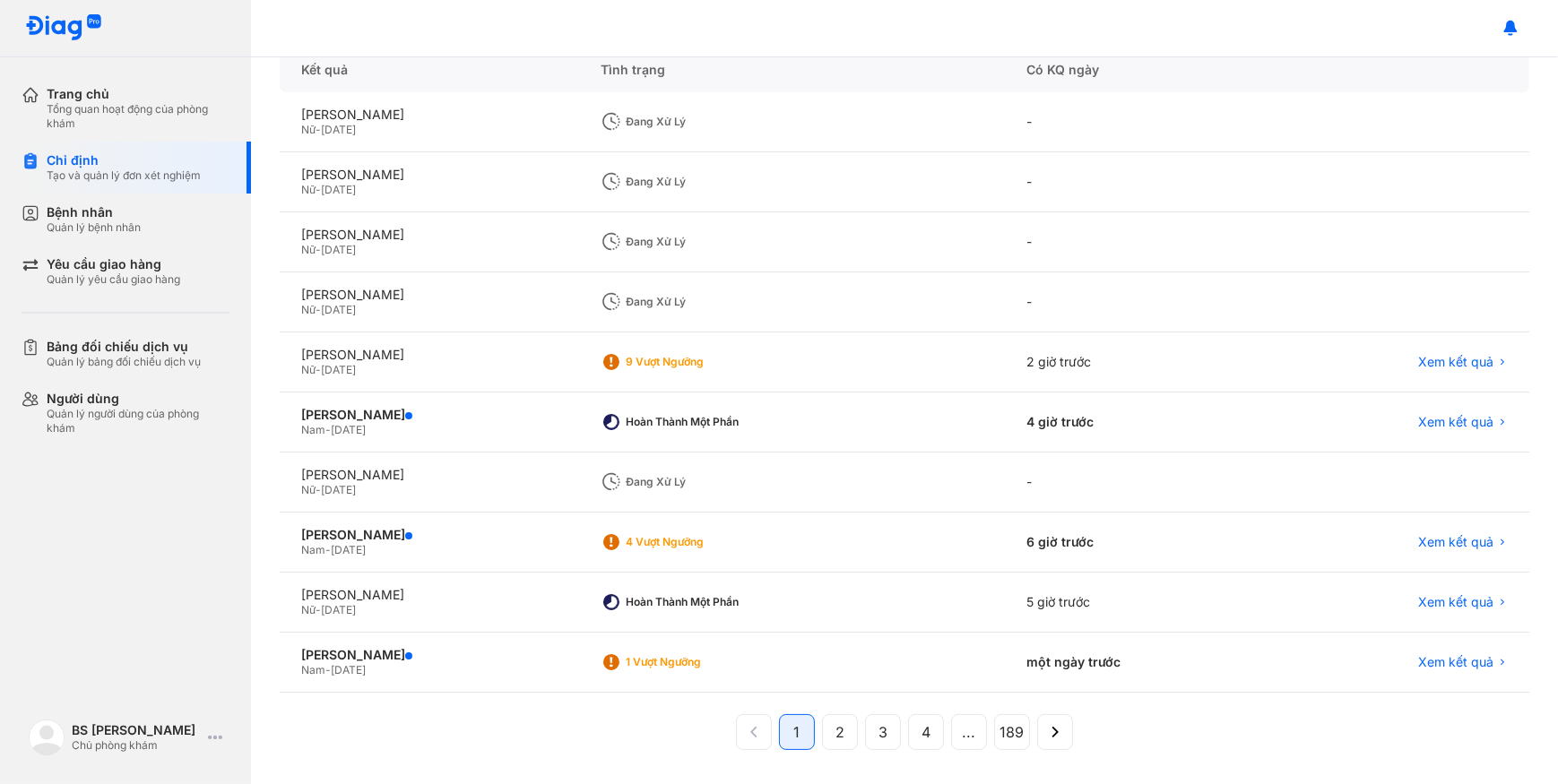
click at [480, 309] on div "Nữ - 04/10/1956" at bounding box center [429, 310] width 256 height 14
click at [495, 381] on div "LÊ HỒ ANH THƯ Nữ - 24/05/2007" at bounding box center [430, 363] width 299 height 60
click at [557, 354] on div "[PERSON_NAME]" at bounding box center [429, 355] width 256 height 16
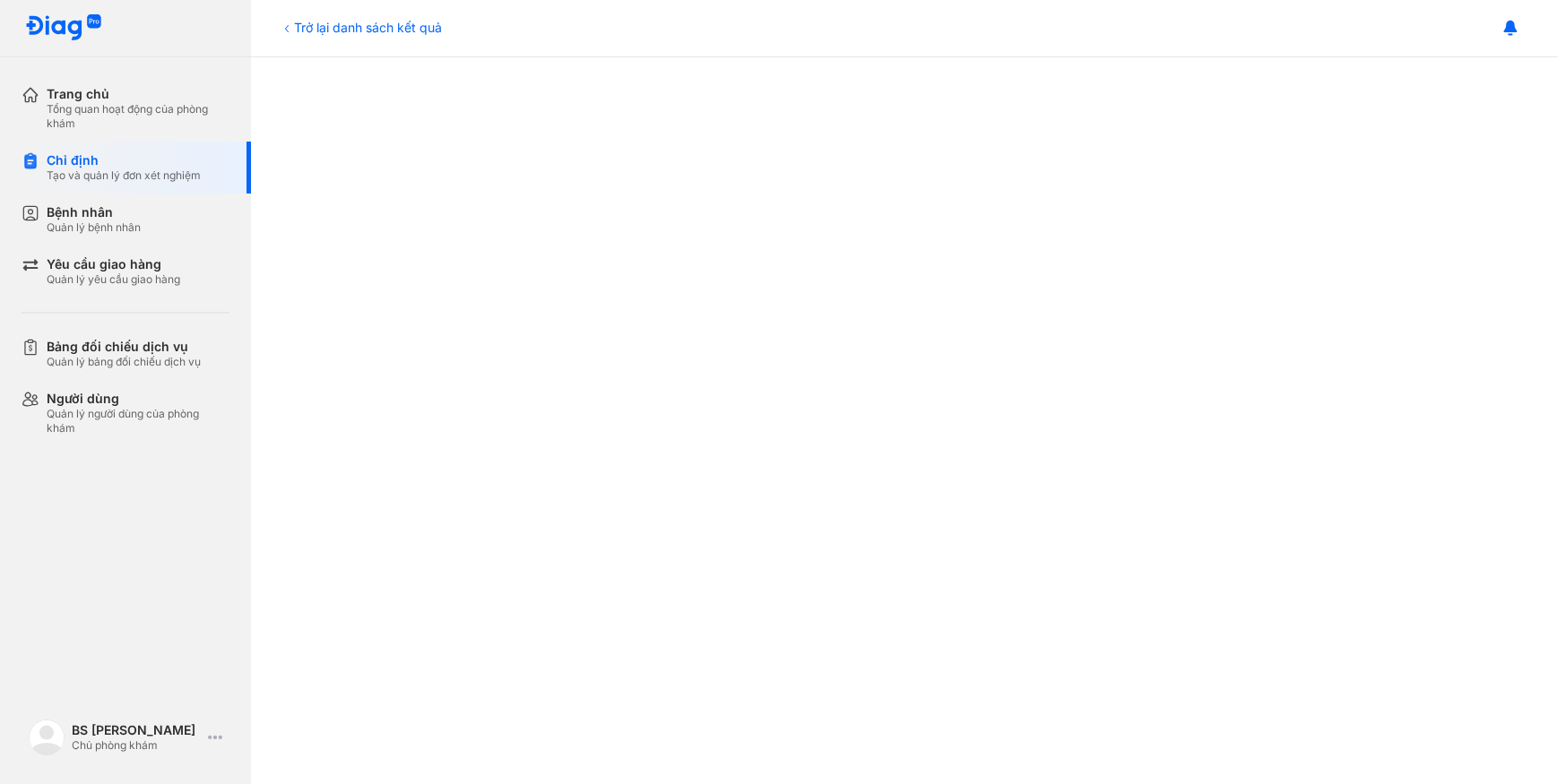
scroll to position [244, 0]
click at [113, 181] on div "Tạo và quản lý đơn xét nghiệm" at bounding box center [124, 175] width 155 height 14
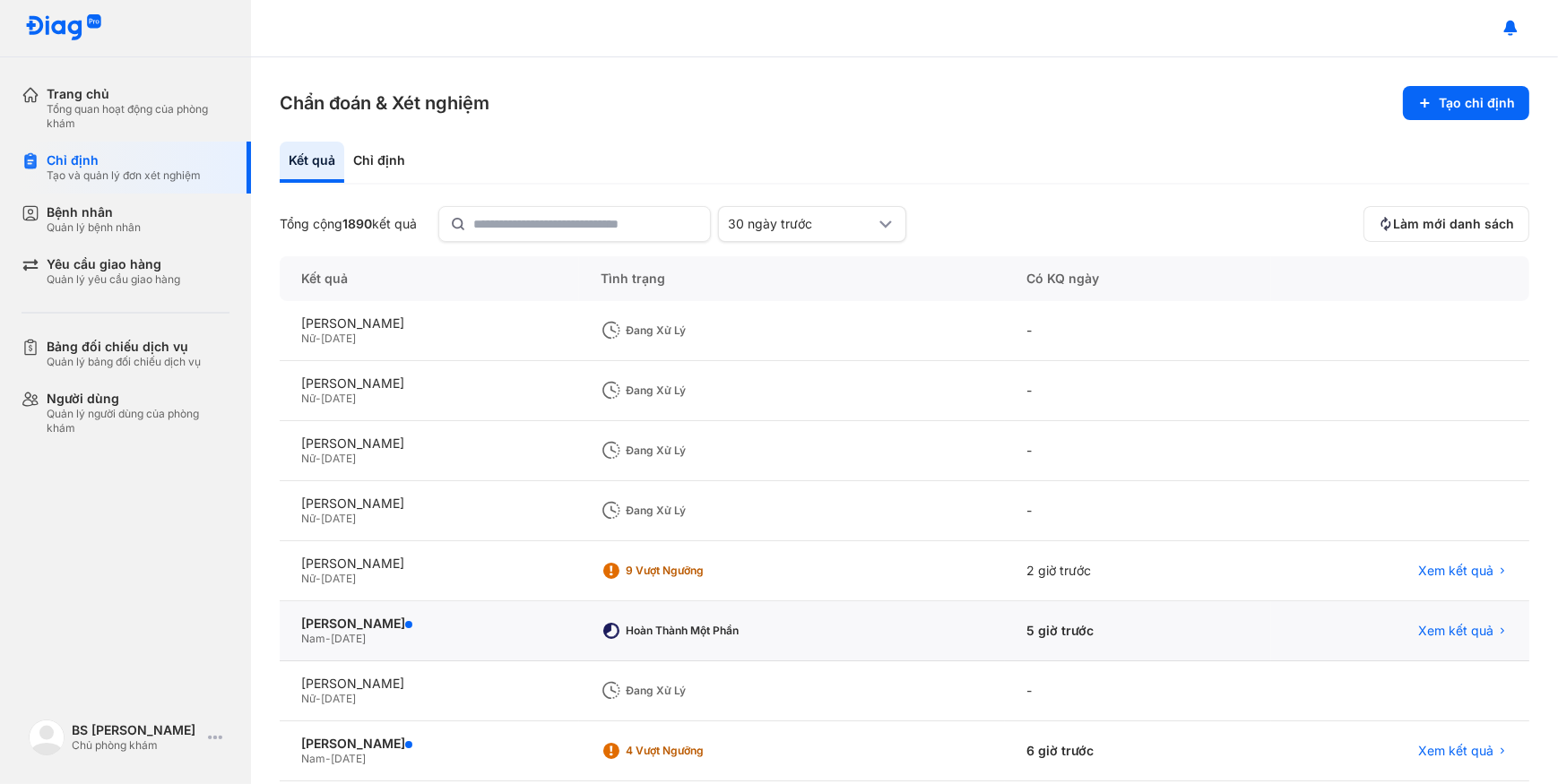
click at [554, 636] on div "Nam - [DATE]" at bounding box center [429, 639] width 256 height 14
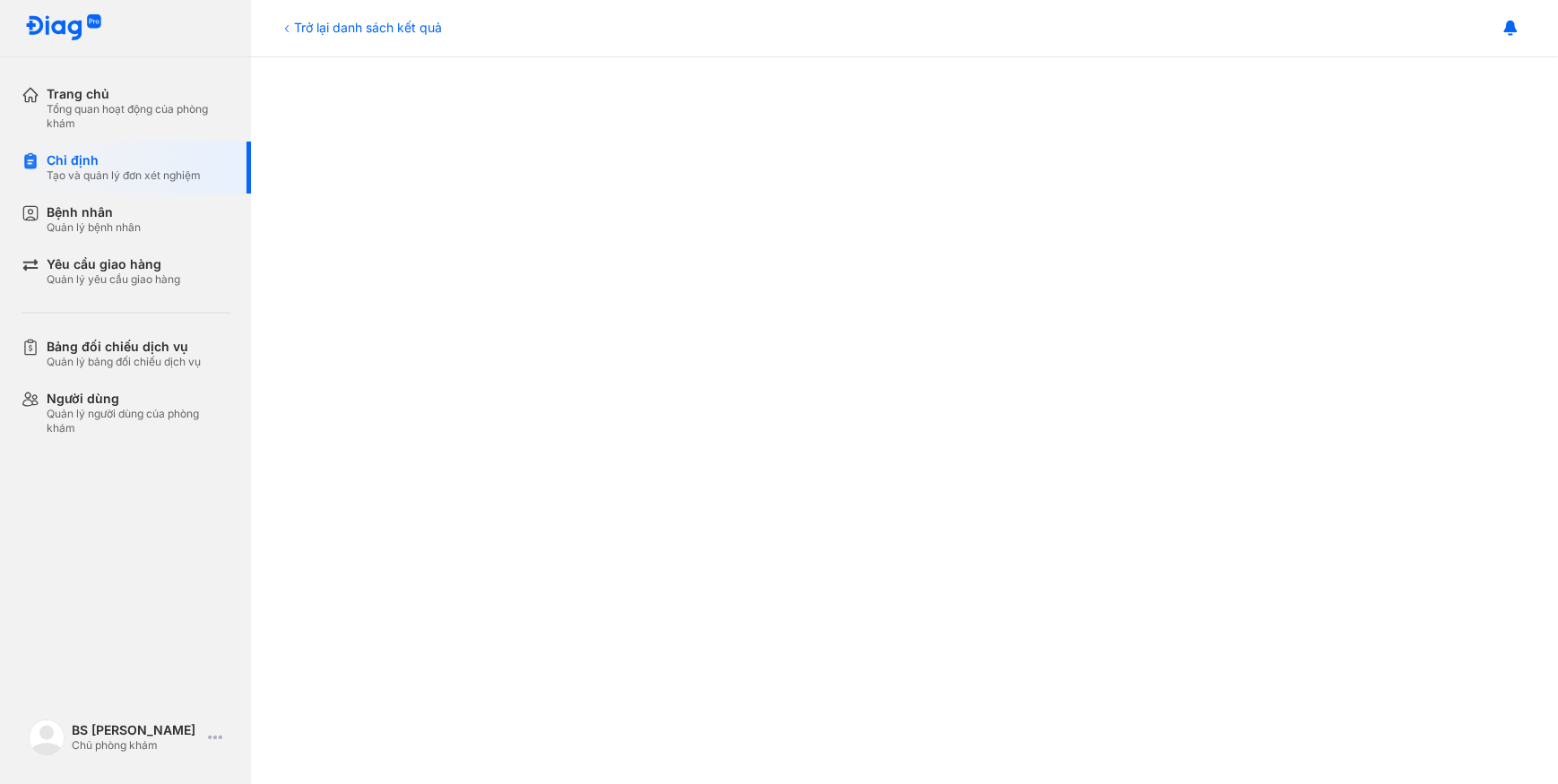
scroll to position [849, 0]
click at [47, 213] on div "Bệnh nhân" at bounding box center [94, 212] width 94 height 16
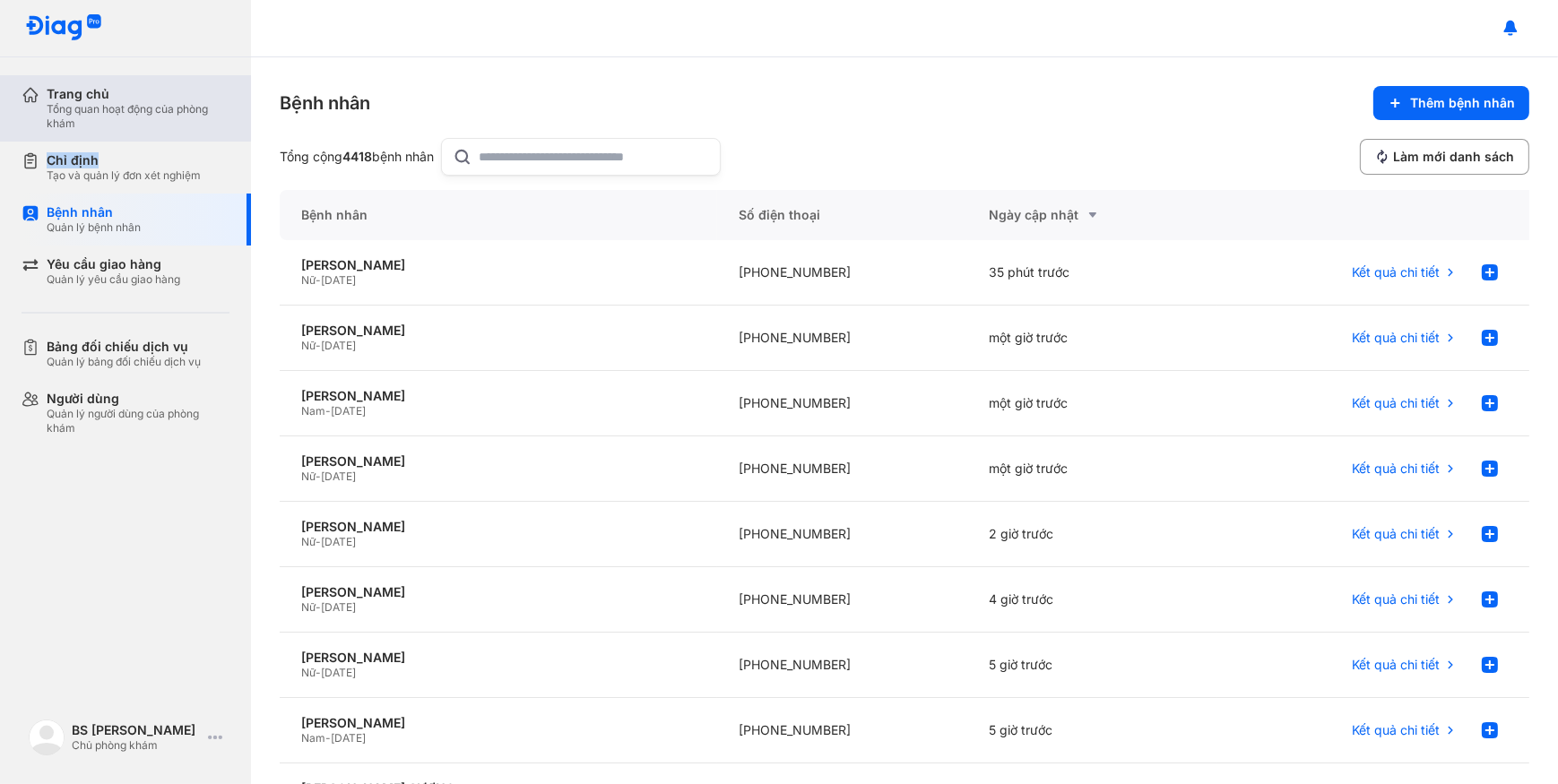
click at [119, 137] on div "Trang chủ Tổng quan hoạt động của phòng khám Chỉ định Tạo và quản lý đơn xét ng…" at bounding box center [126, 261] width 251 height 371
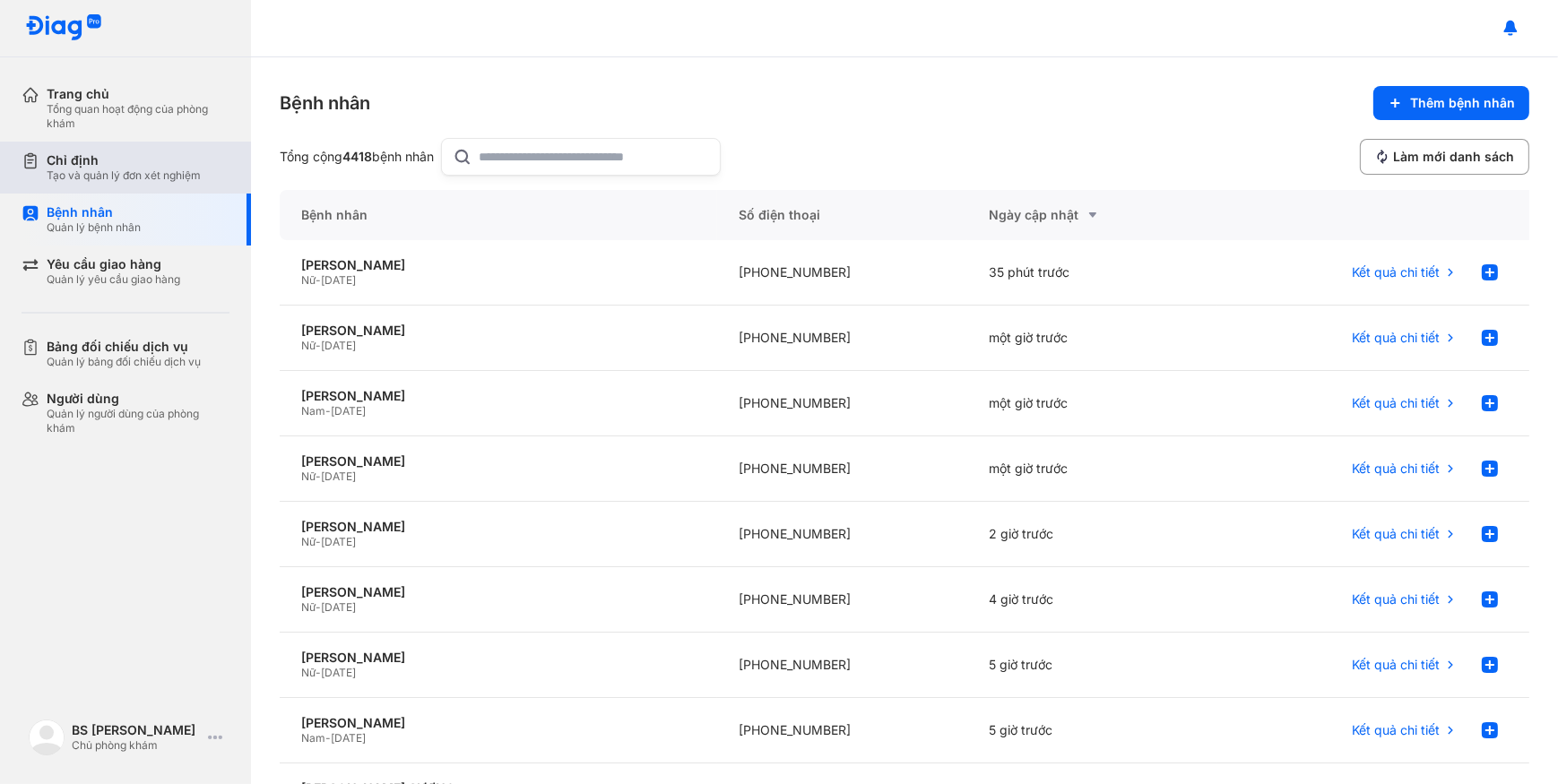
click at [233, 175] on div "Chỉ định Tạo và quản lý đơn xét nghiệm" at bounding box center [137, 167] width 229 height 52
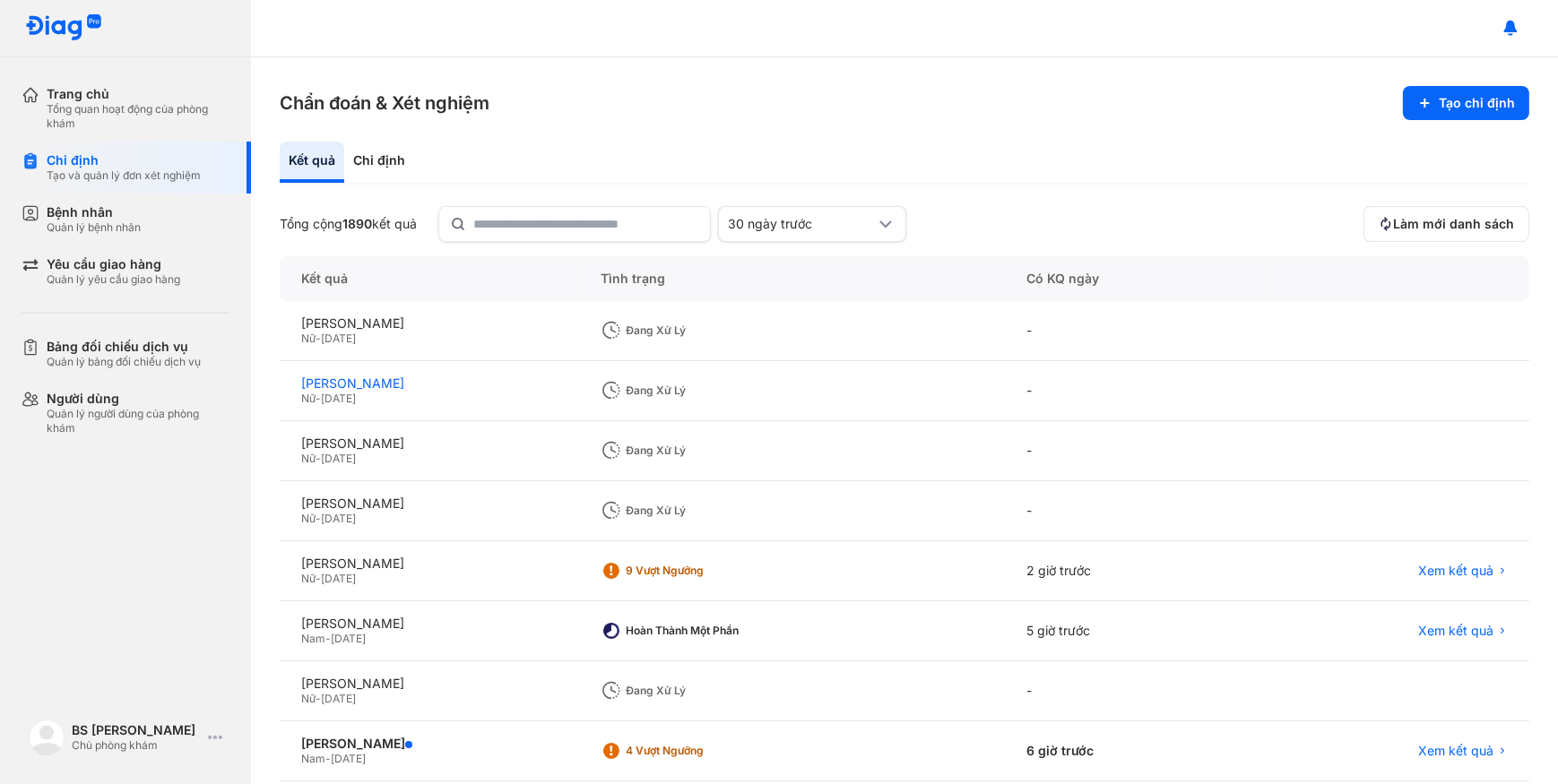
click at [504, 382] on div "TRẦN THỊ PHƯƠNG THANH" at bounding box center [429, 384] width 256 height 16
click at [440, 453] on div "Nữ - 21/10/1967" at bounding box center [429, 458] width 256 height 14
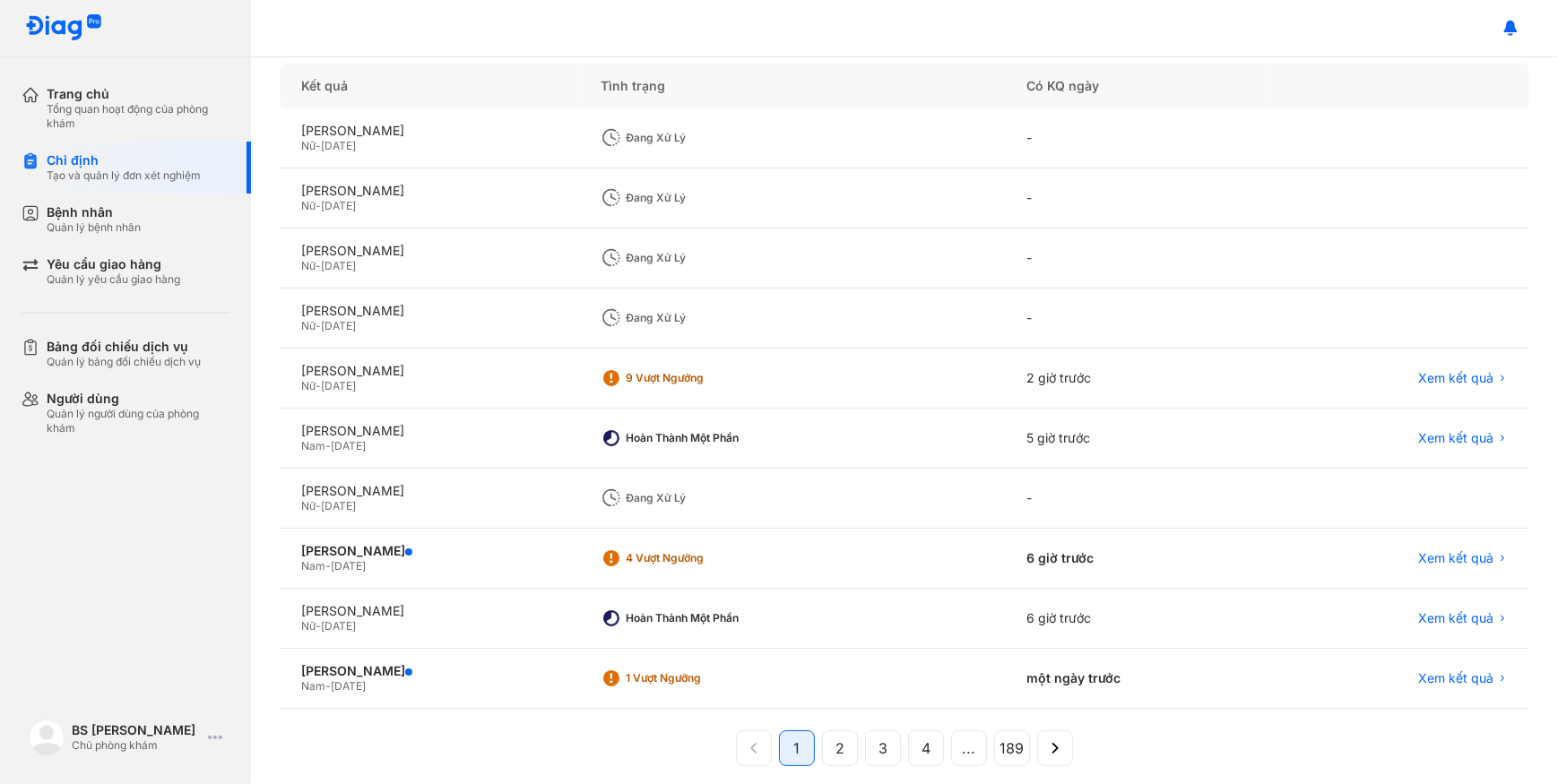
scroll to position [208, 0]
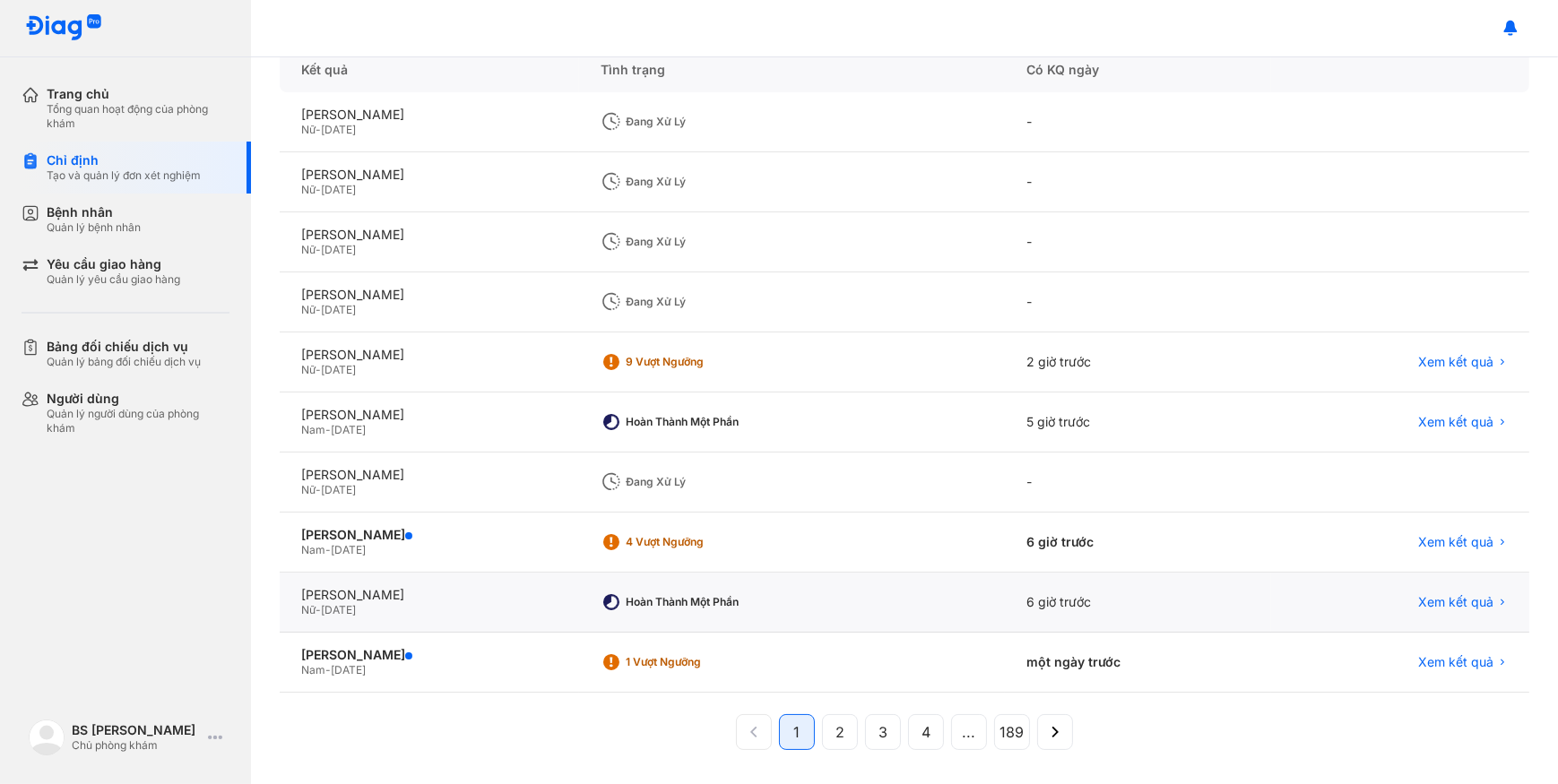
click at [670, 581] on div "Hoàn thành một phần" at bounding box center [791, 602] width 425 height 60
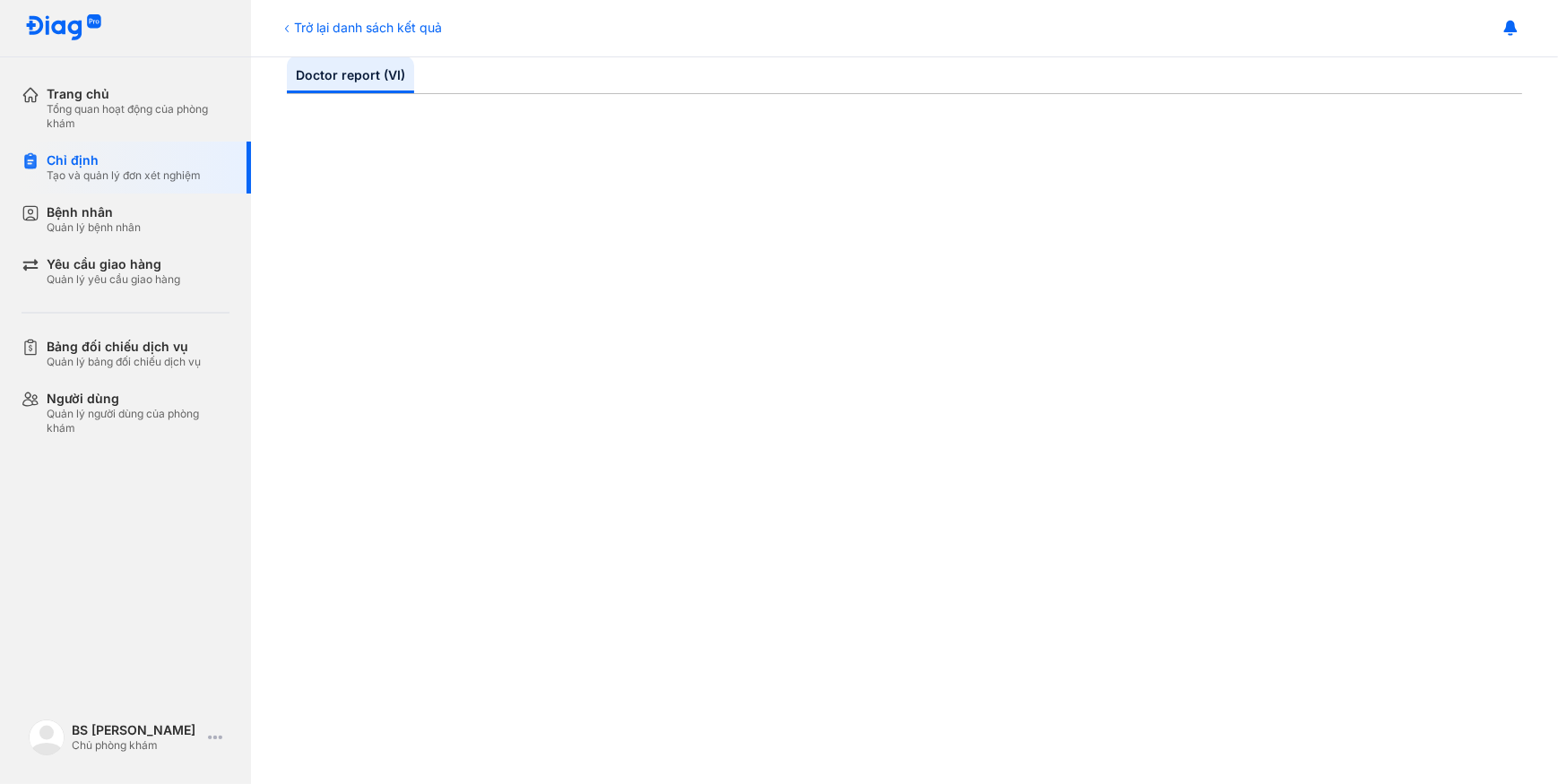
scroll to position [271, 0]
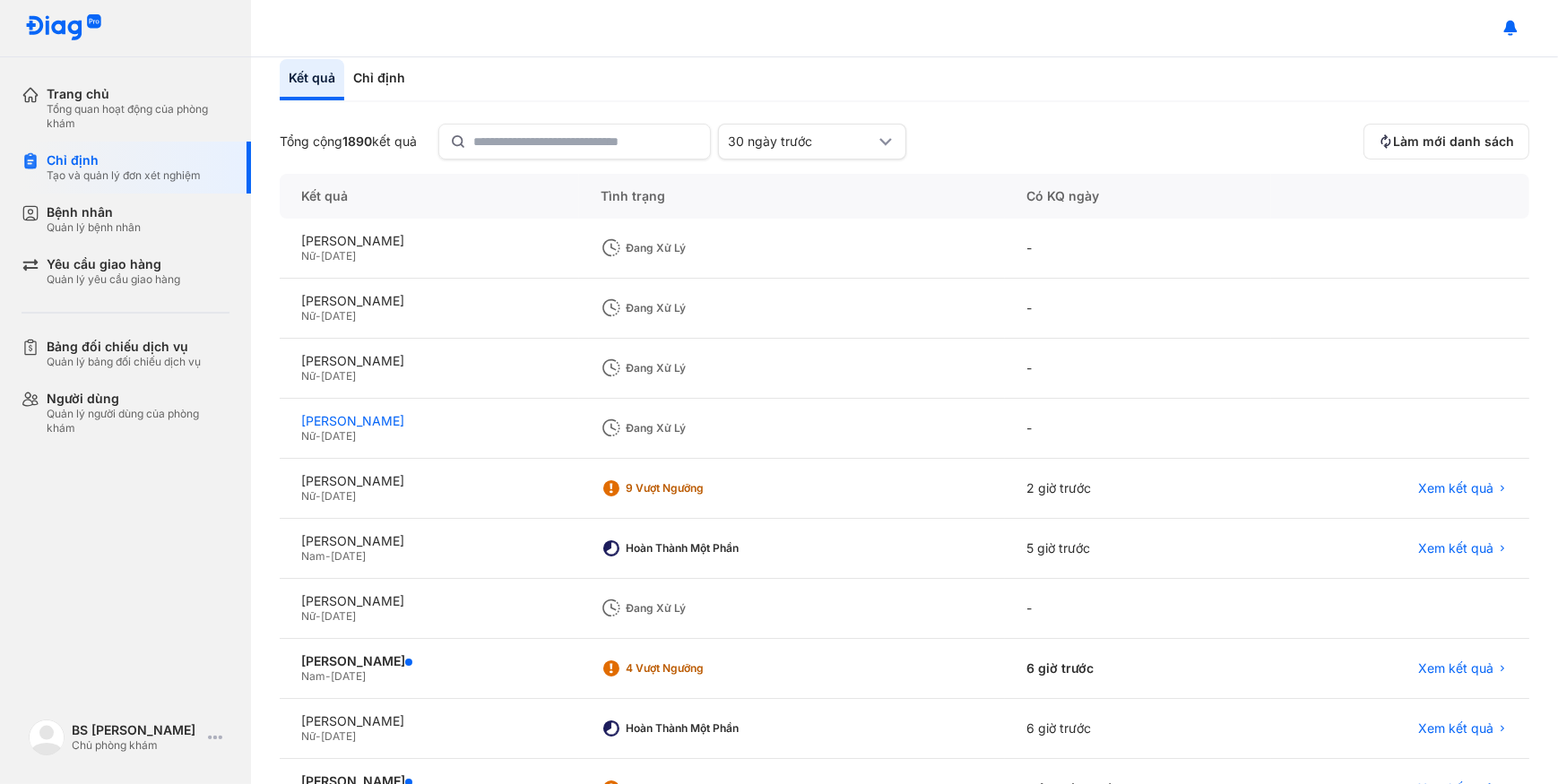
scroll to position [208, 0]
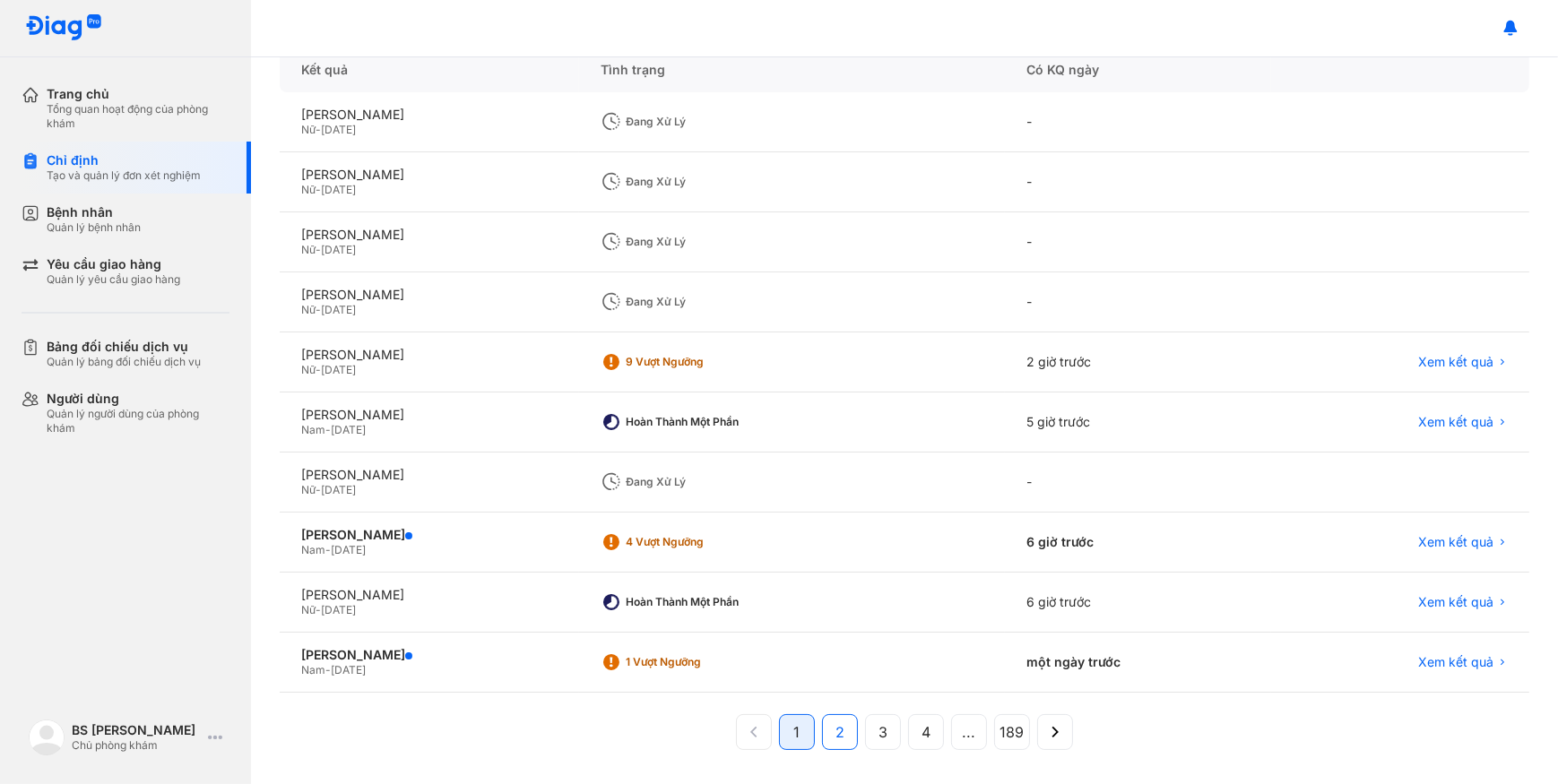
click at [835, 736] on span "2" at bounding box center [839, 732] width 9 height 22
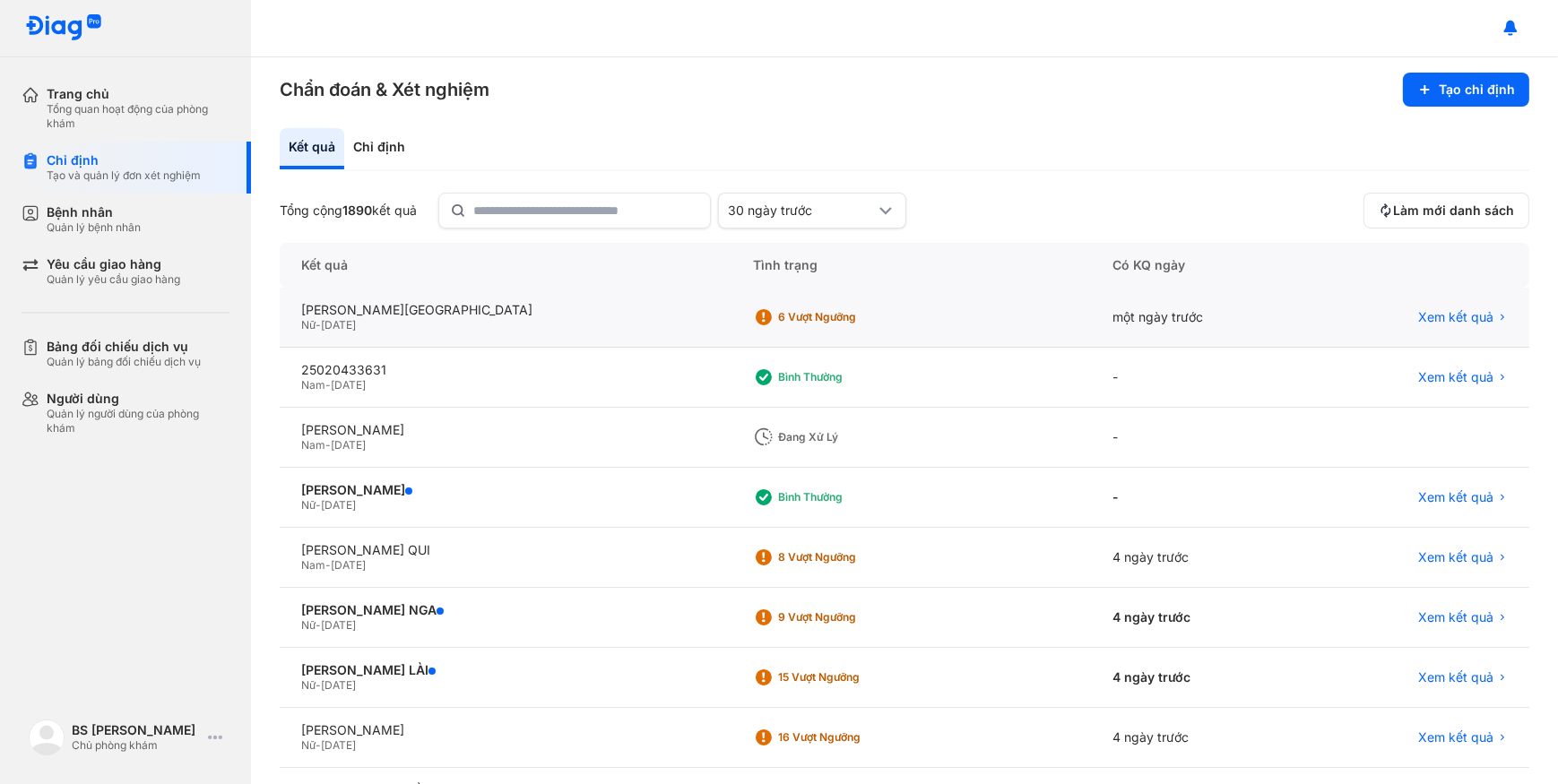
scroll to position [0, 0]
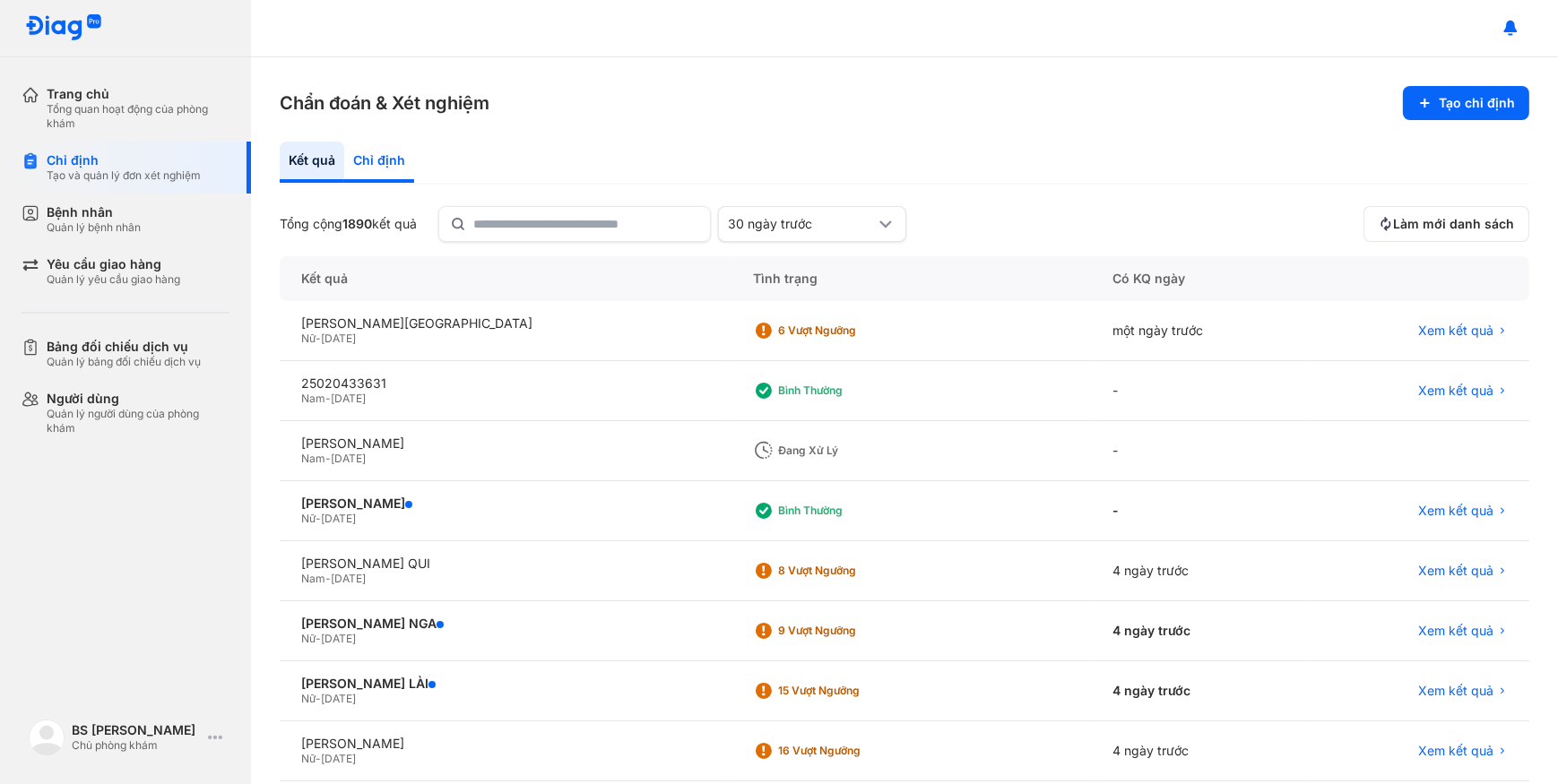
click at [380, 146] on div "Chỉ định" at bounding box center [379, 161] width 70 height 41
